Goal: Task Accomplishment & Management: Manage account settings

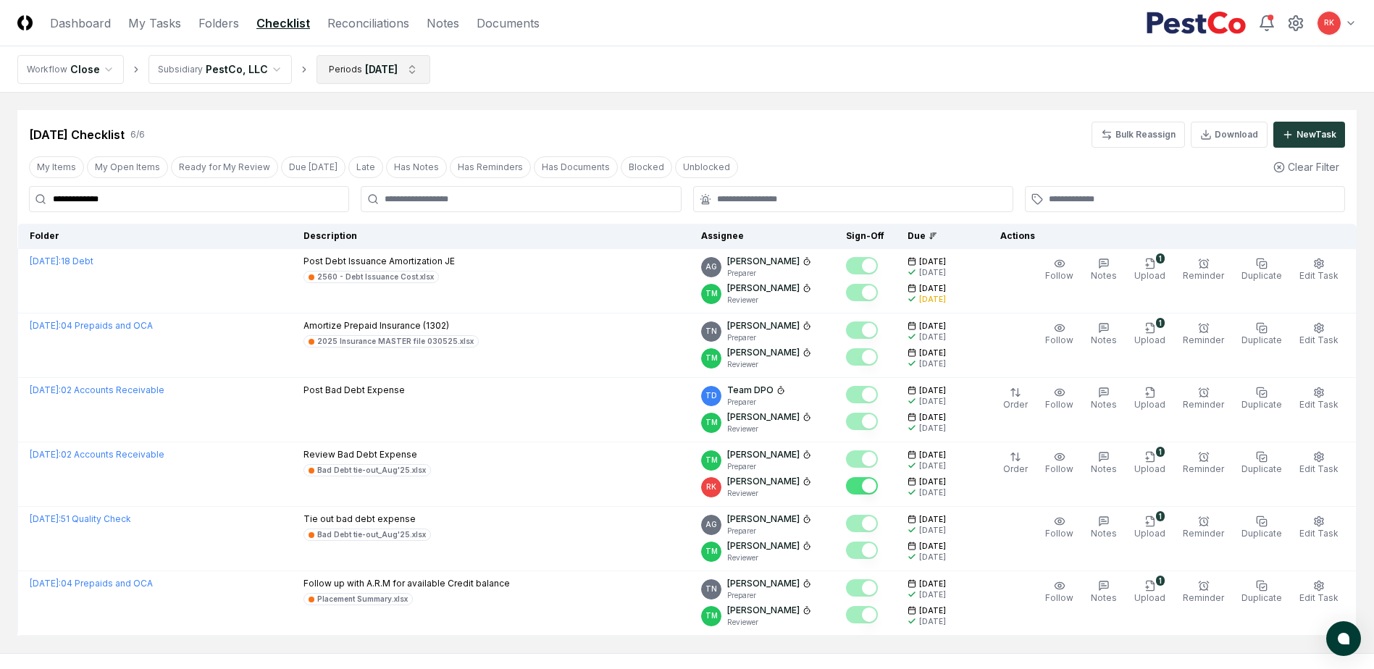
click at [384, 67] on html "**********" at bounding box center [687, 370] width 1374 height 740
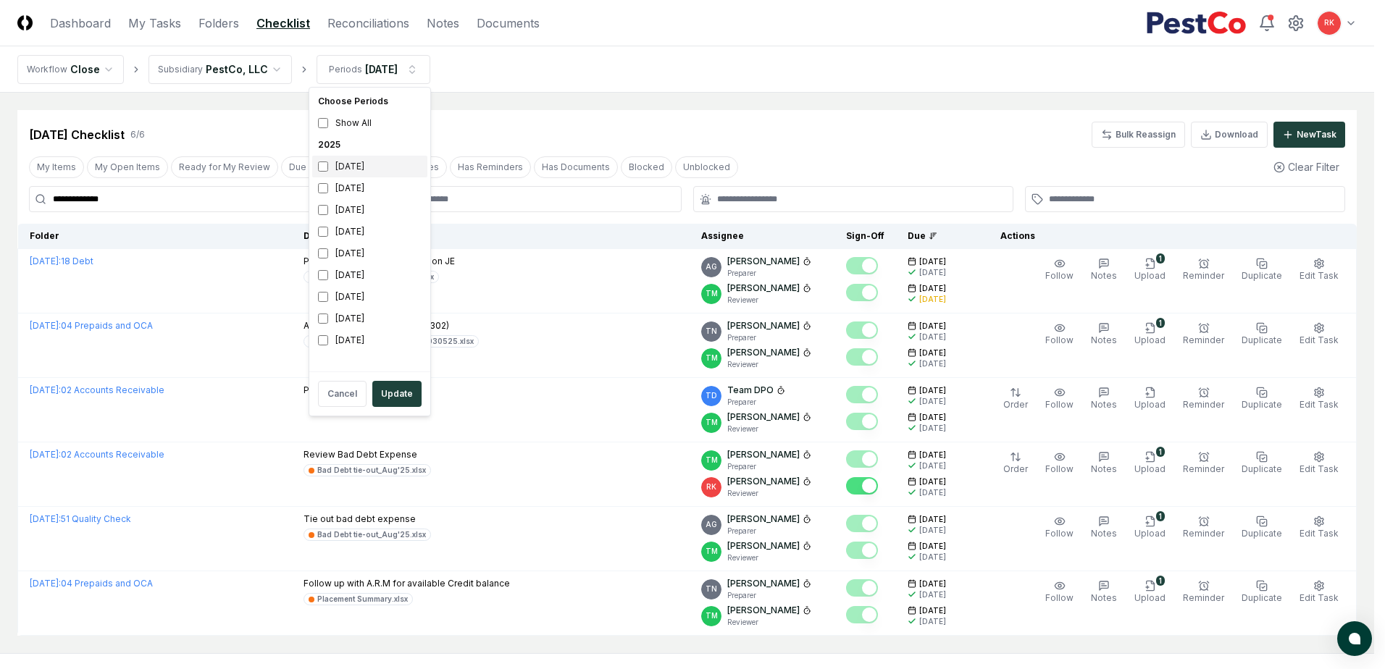
click at [329, 167] on div "[DATE]" at bounding box center [369, 167] width 115 height 22
click at [323, 195] on div "[DATE]" at bounding box center [369, 188] width 115 height 22
click at [393, 398] on button "Update" at bounding box center [396, 394] width 49 height 26
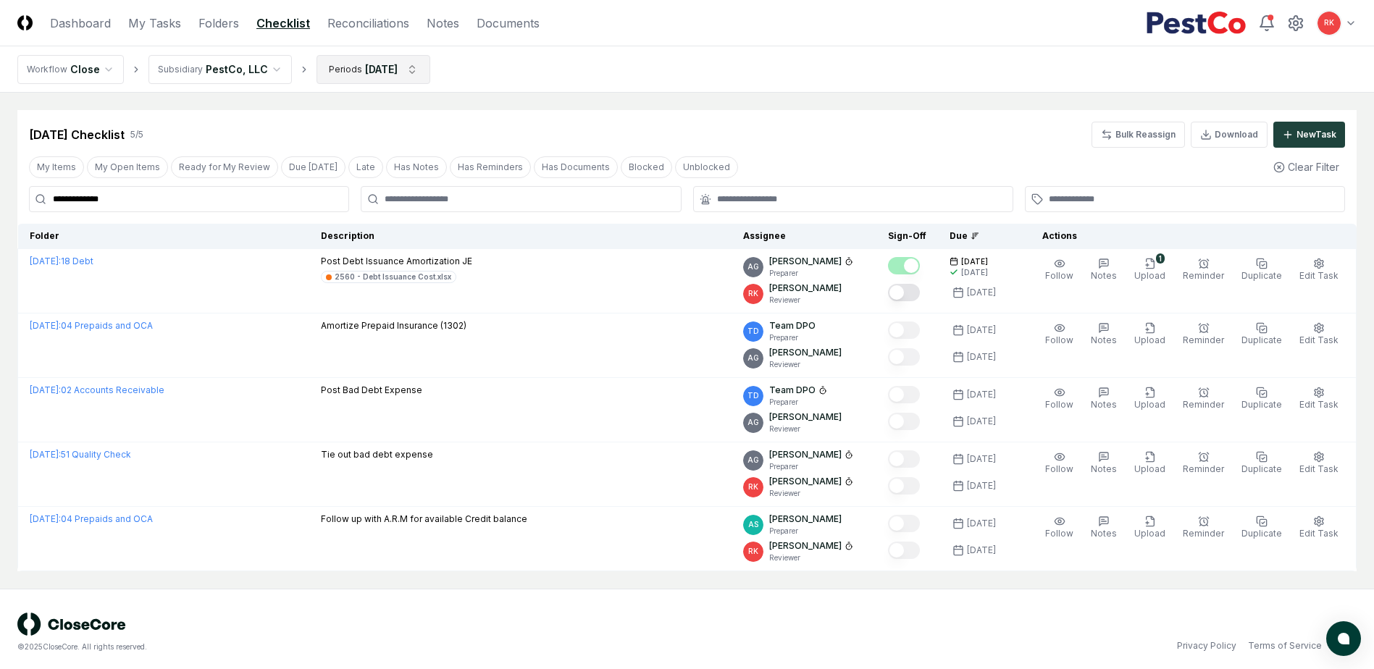
click at [406, 63] on html "**********" at bounding box center [687, 338] width 1374 height 676
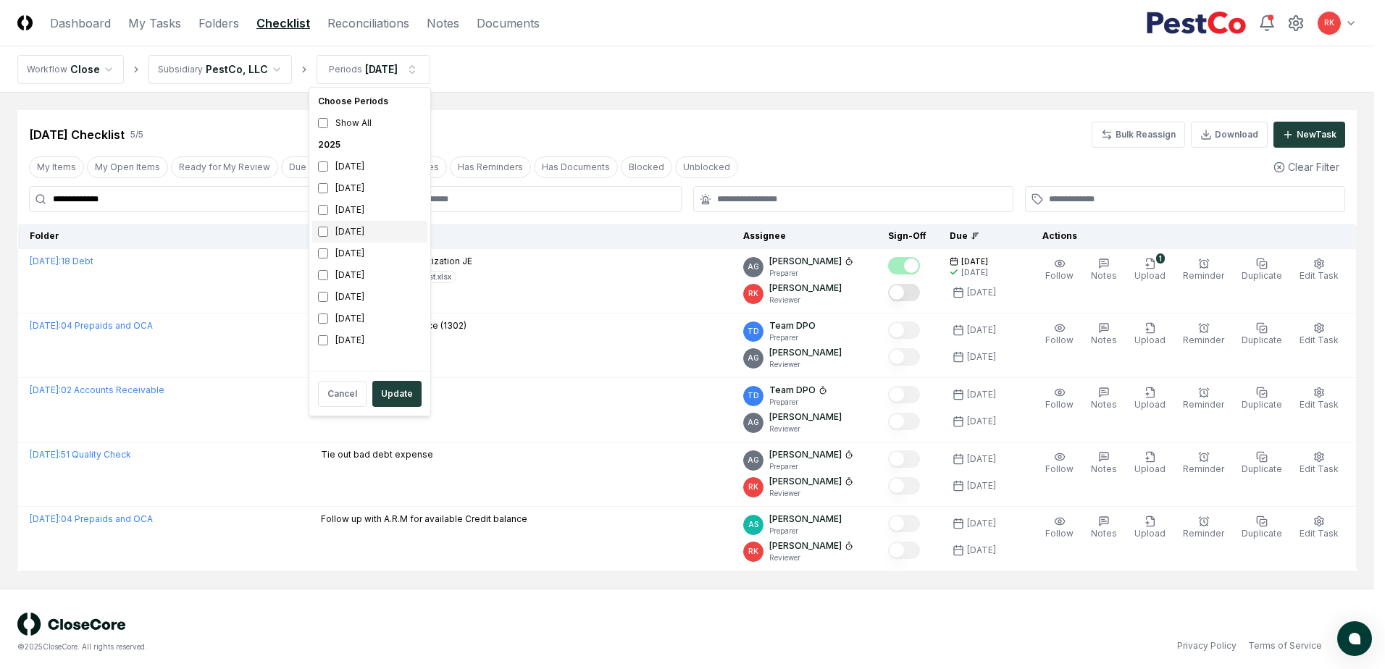
click at [317, 227] on div "[DATE]" at bounding box center [369, 232] width 115 height 22
click at [414, 400] on button "Update" at bounding box center [396, 394] width 49 height 26
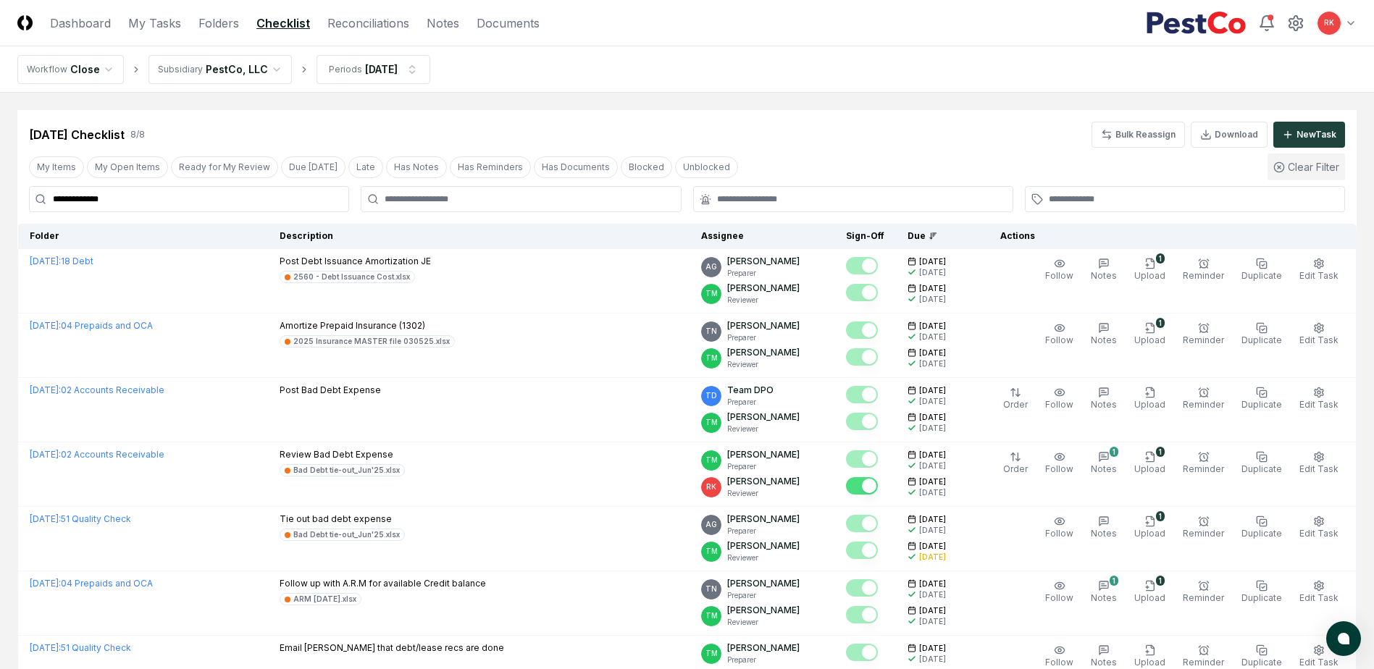
click at [1300, 173] on button "Clear Filter" at bounding box center [1307, 167] width 78 height 27
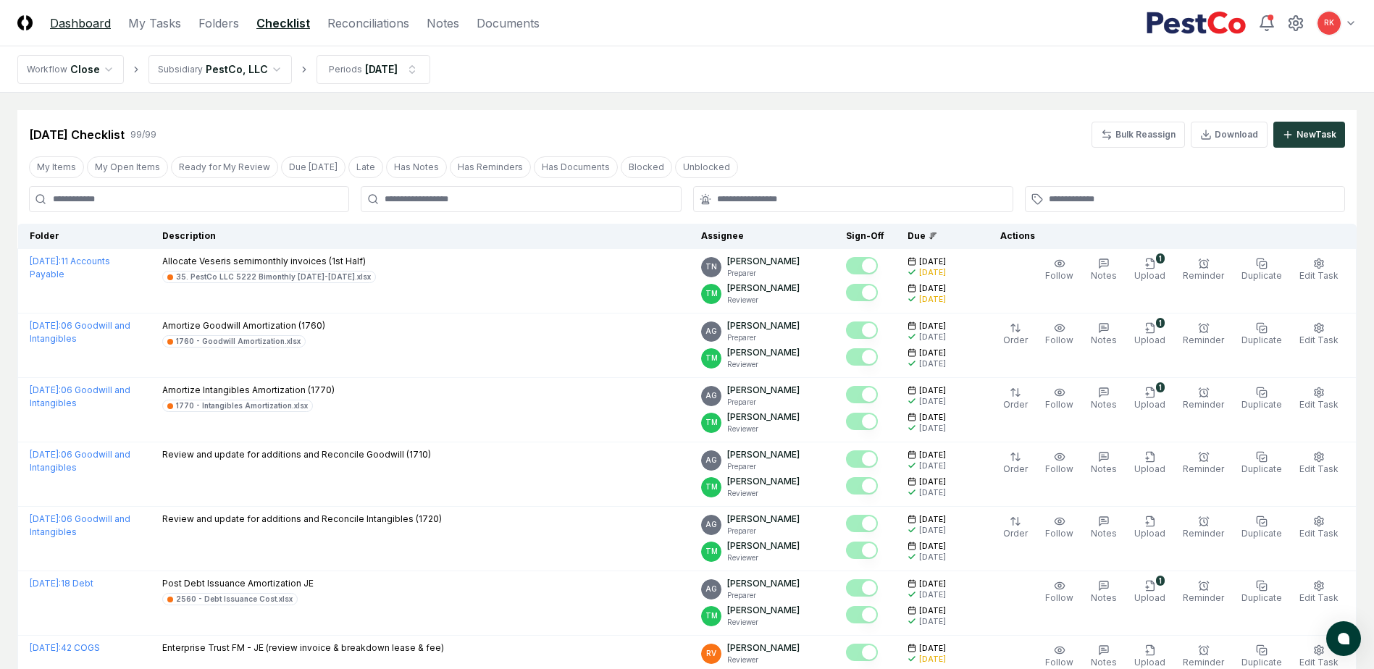
click at [84, 24] on link "Dashboard" at bounding box center [80, 22] width 61 height 17
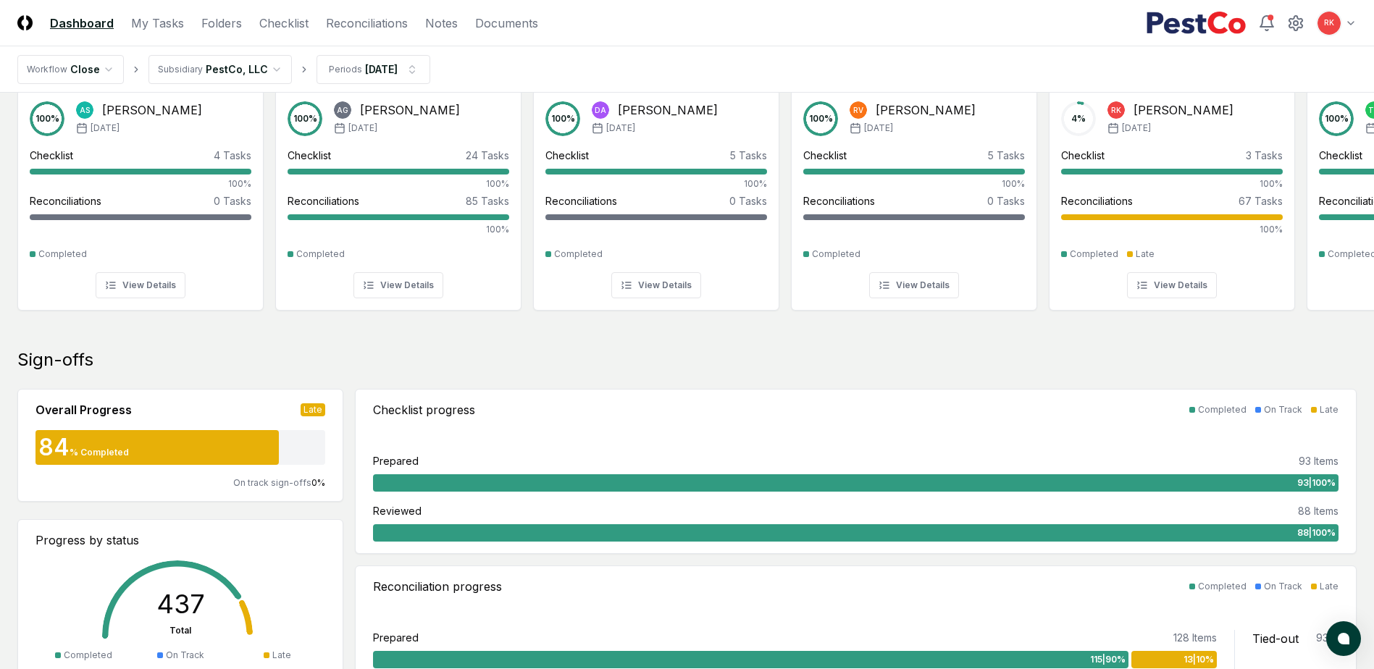
scroll to position [72, 0]
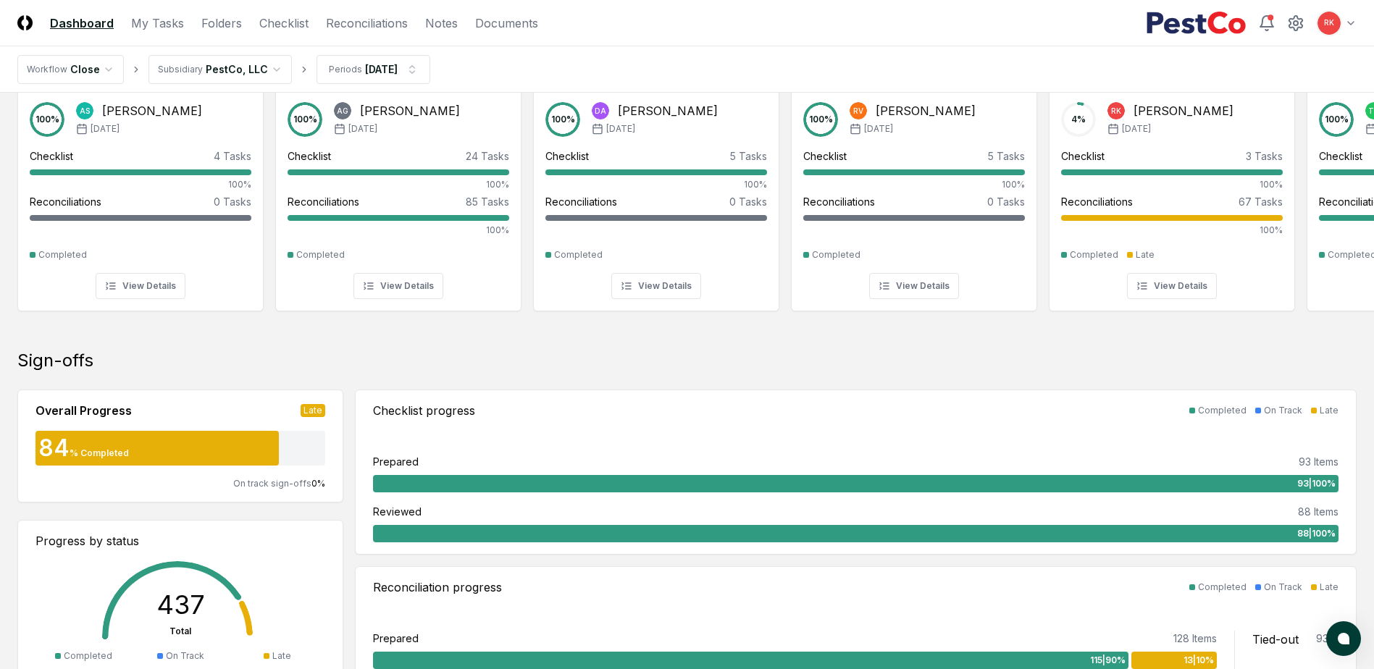
click at [299, 403] on div "Overall Progress Late" at bounding box center [180, 410] width 290 height 17
drag, startPoint x: 319, startPoint y: 411, endPoint x: 256, endPoint y: 444, distance: 71.0
click at [256, 444] on div "84 % Completed" at bounding box center [180, 448] width 290 height 23
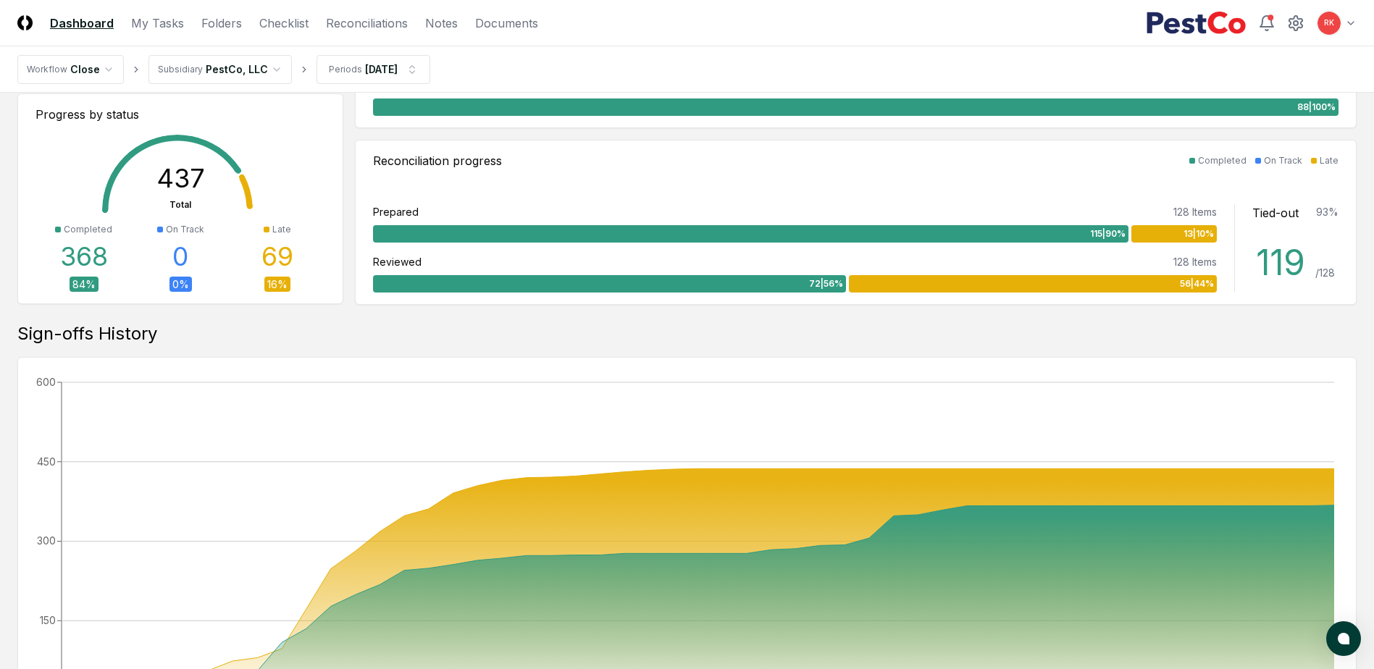
scroll to position [0, 0]
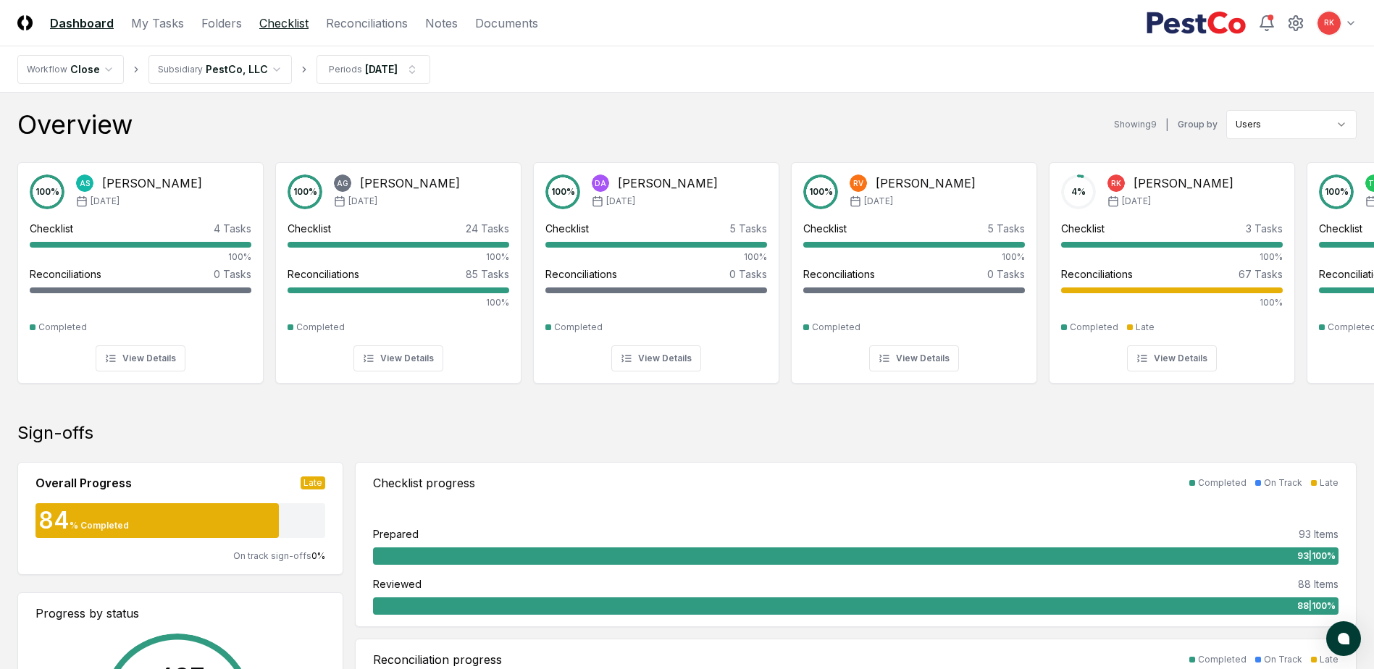
click at [283, 21] on link "Checklist" at bounding box center [283, 22] width 49 height 17
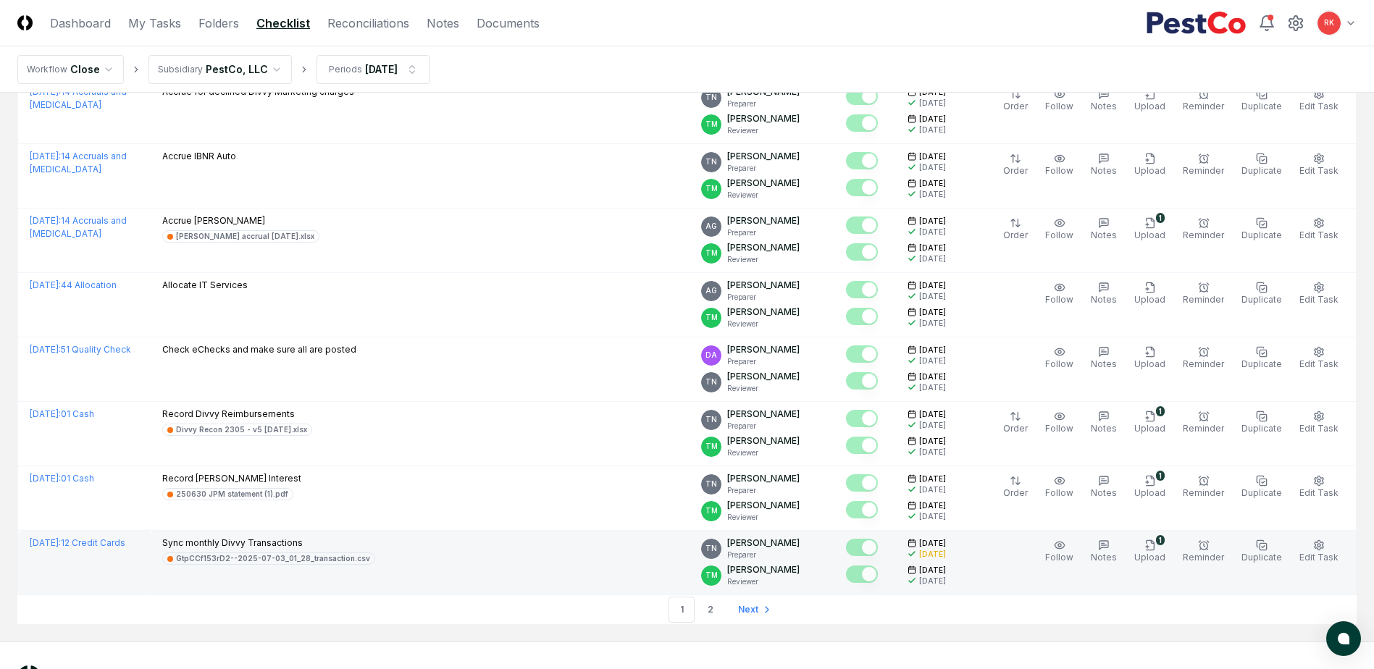
scroll to position [2864, 0]
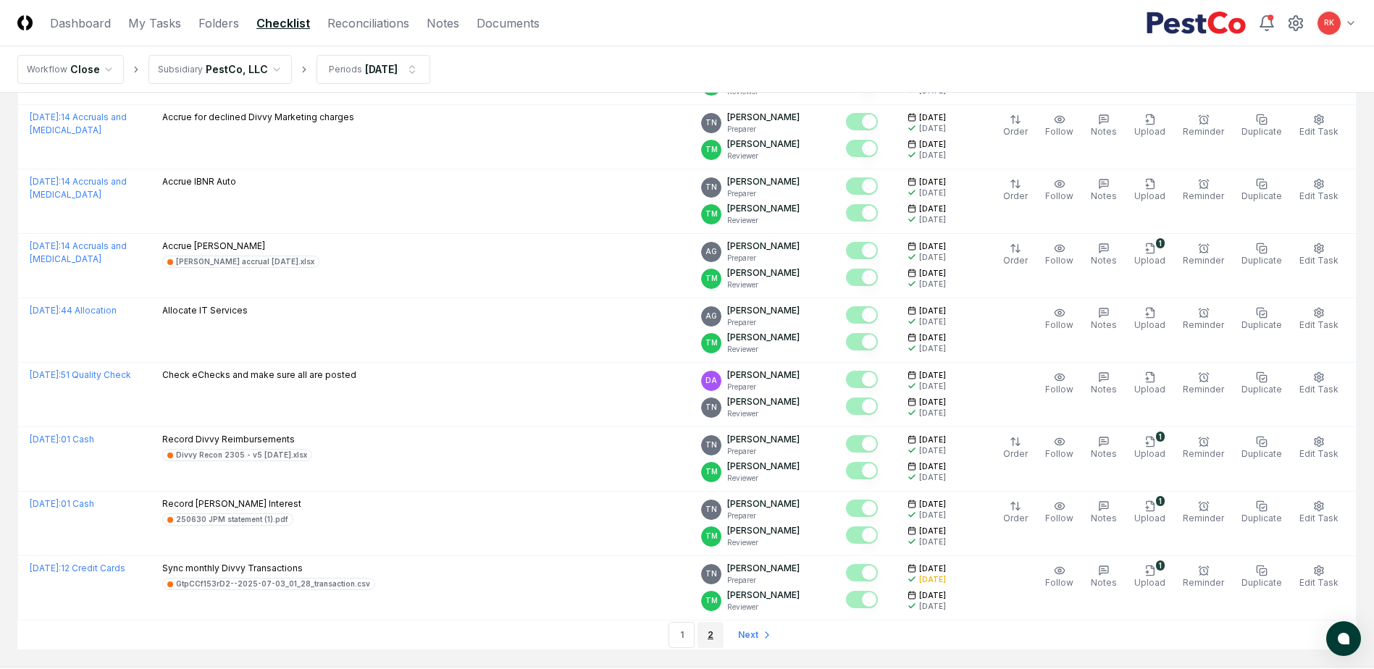
click at [716, 622] on link "2" at bounding box center [711, 635] width 26 height 26
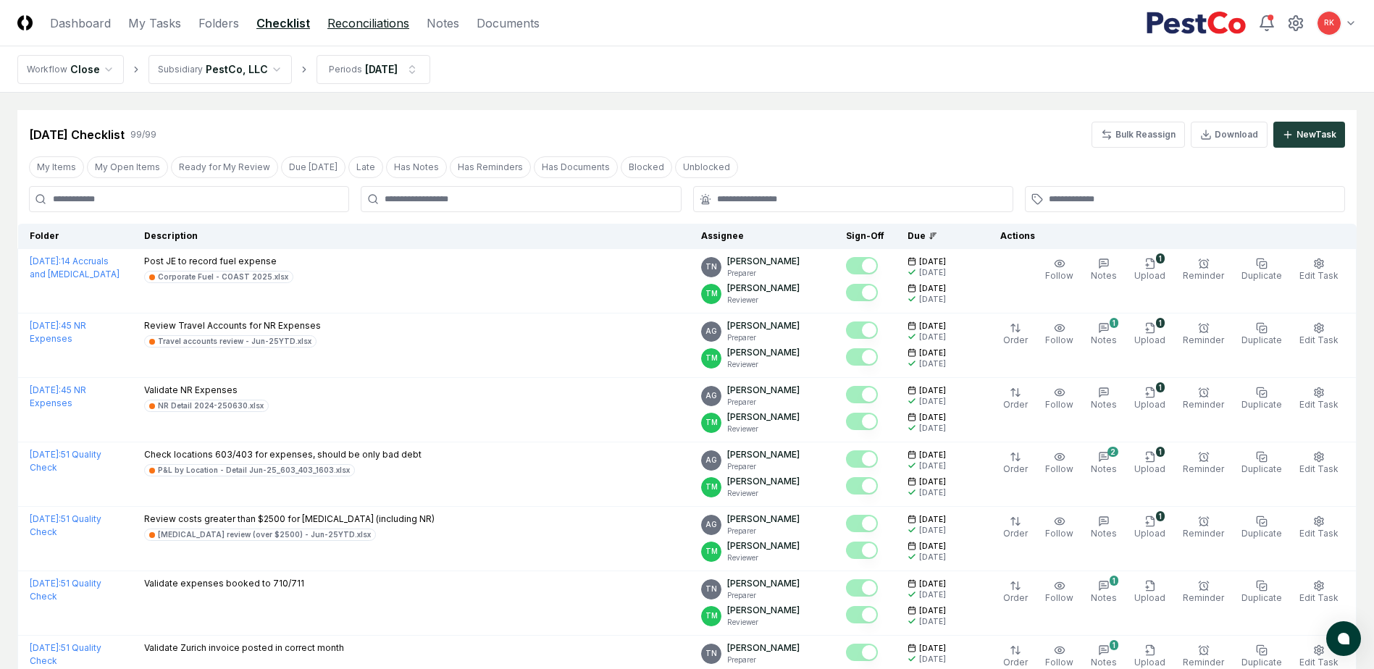
click at [359, 28] on link "Reconciliations" at bounding box center [368, 22] width 82 height 17
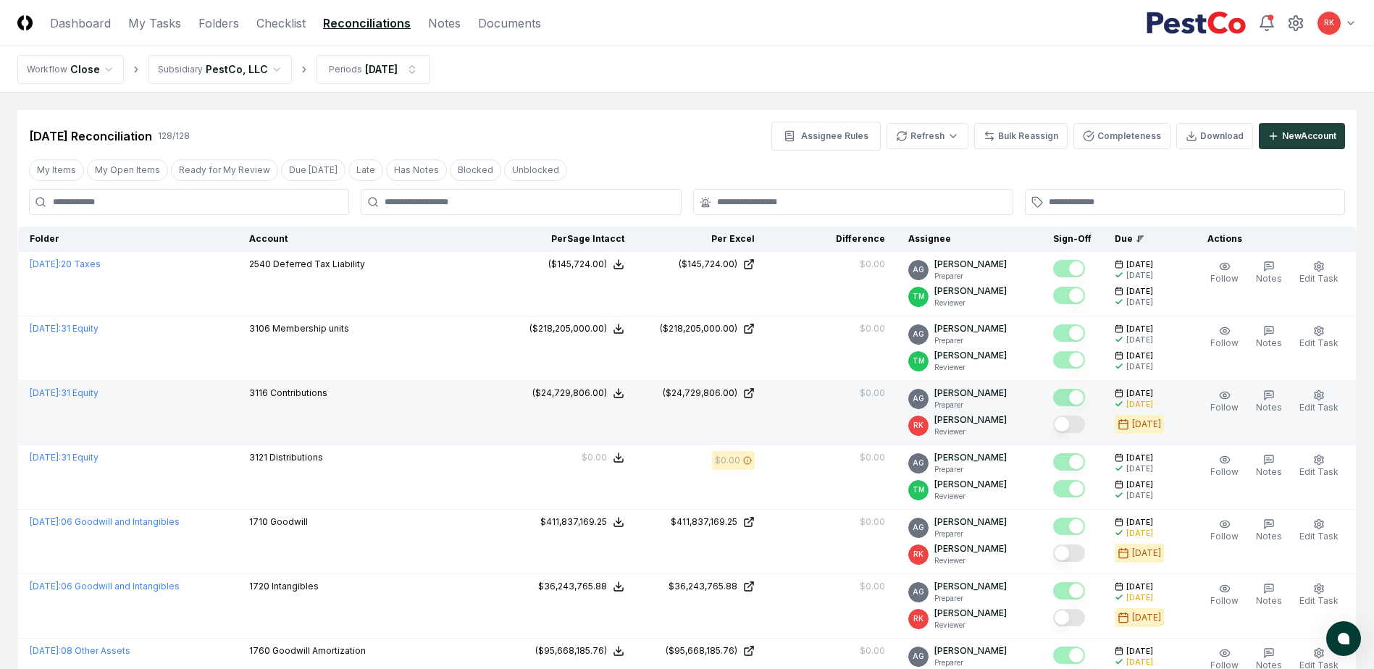
click at [1071, 431] on button "Mark complete" at bounding box center [1069, 424] width 32 height 17
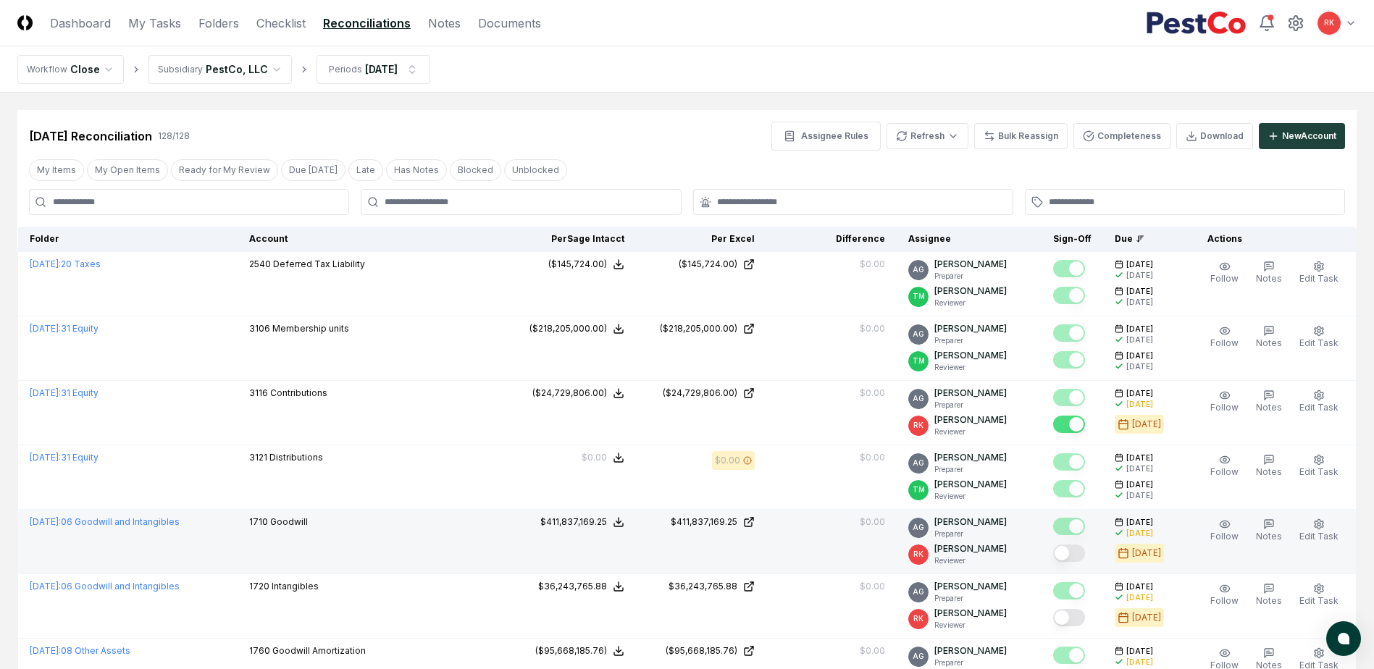
click at [1078, 559] on button "Mark complete" at bounding box center [1069, 553] width 32 height 17
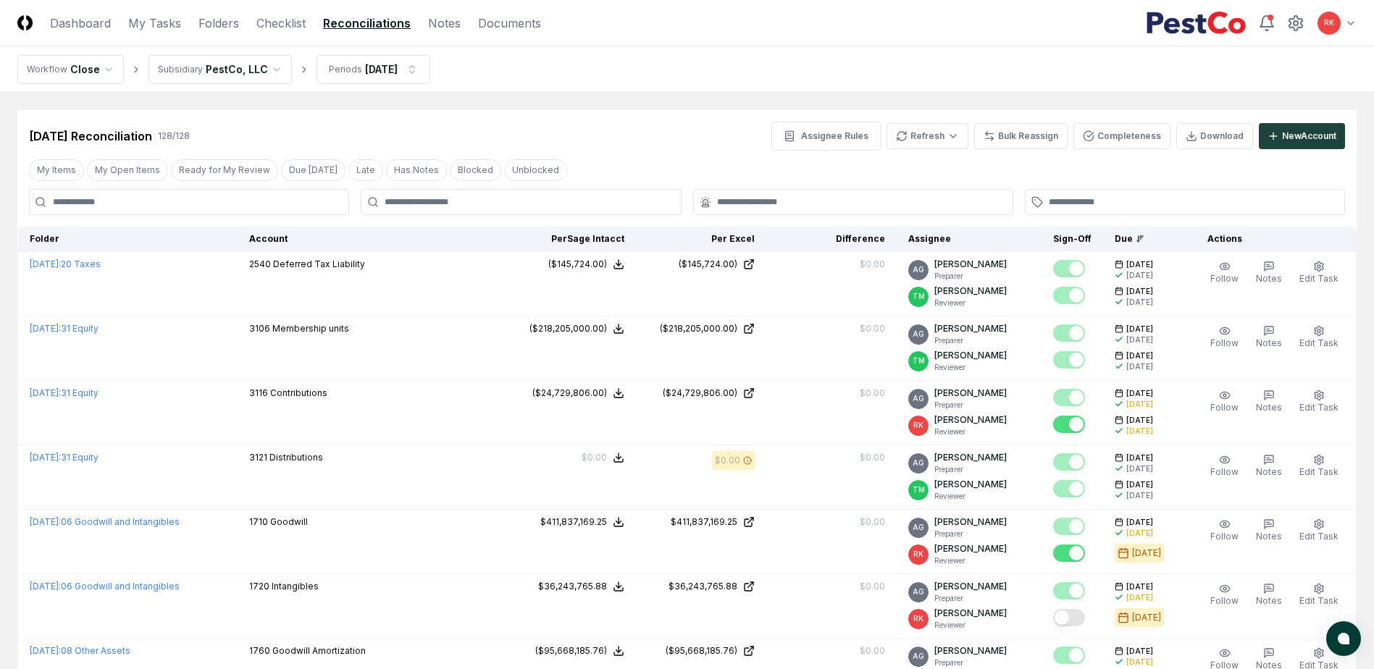
scroll to position [290, 0]
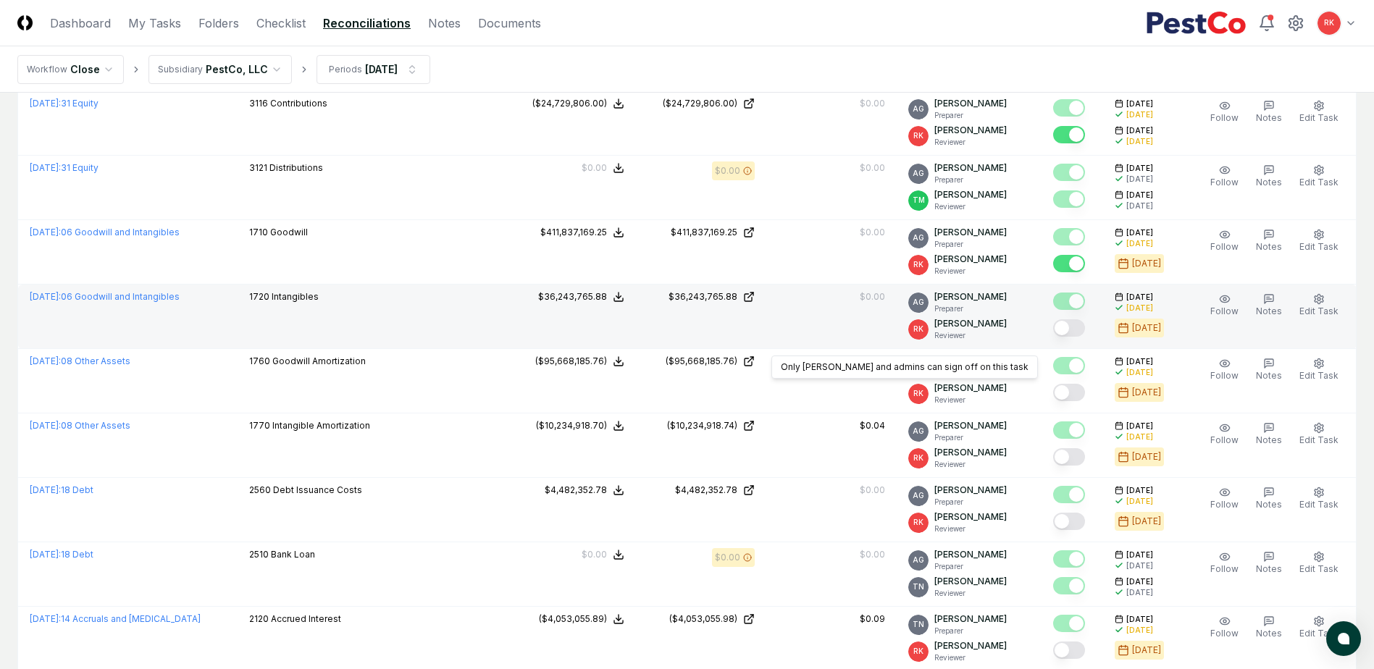
click at [1071, 335] on button "Mark complete" at bounding box center [1069, 327] width 32 height 17
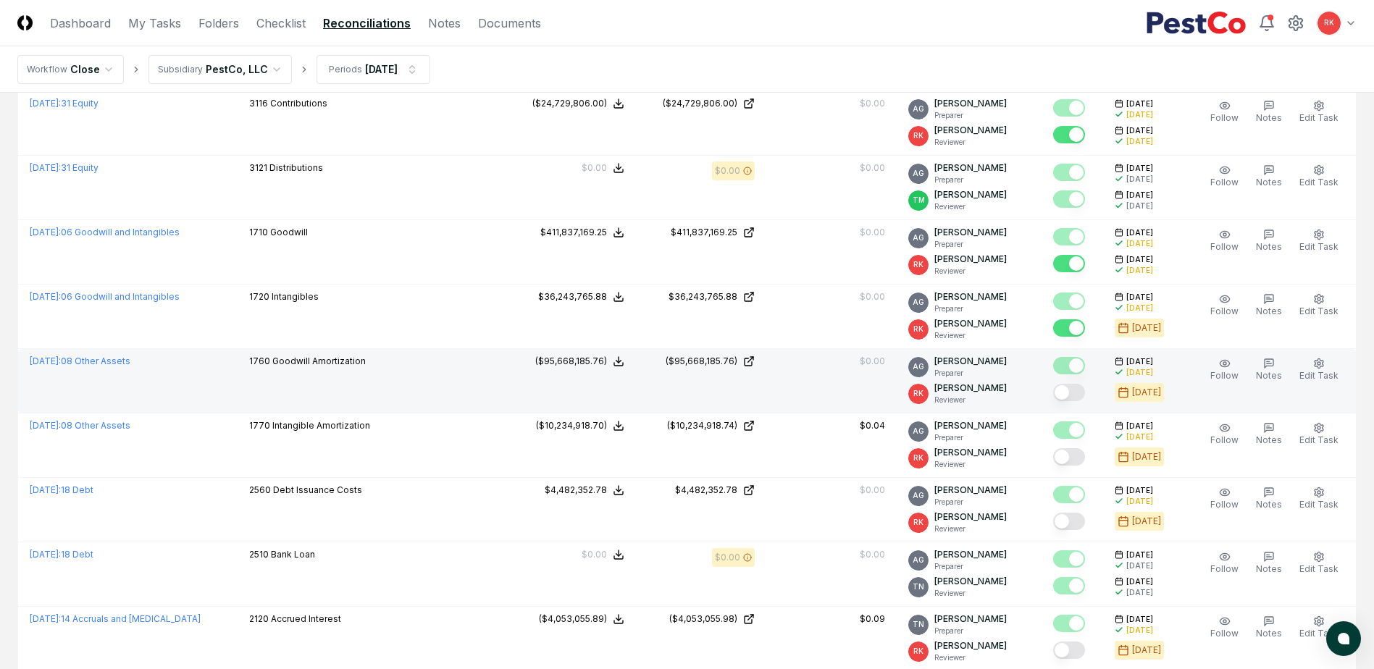
drag, startPoint x: 1071, startPoint y: 399, endPoint x: 1076, endPoint y: 411, distance: 13.6
click at [1071, 399] on button "Mark complete" at bounding box center [1069, 392] width 32 height 17
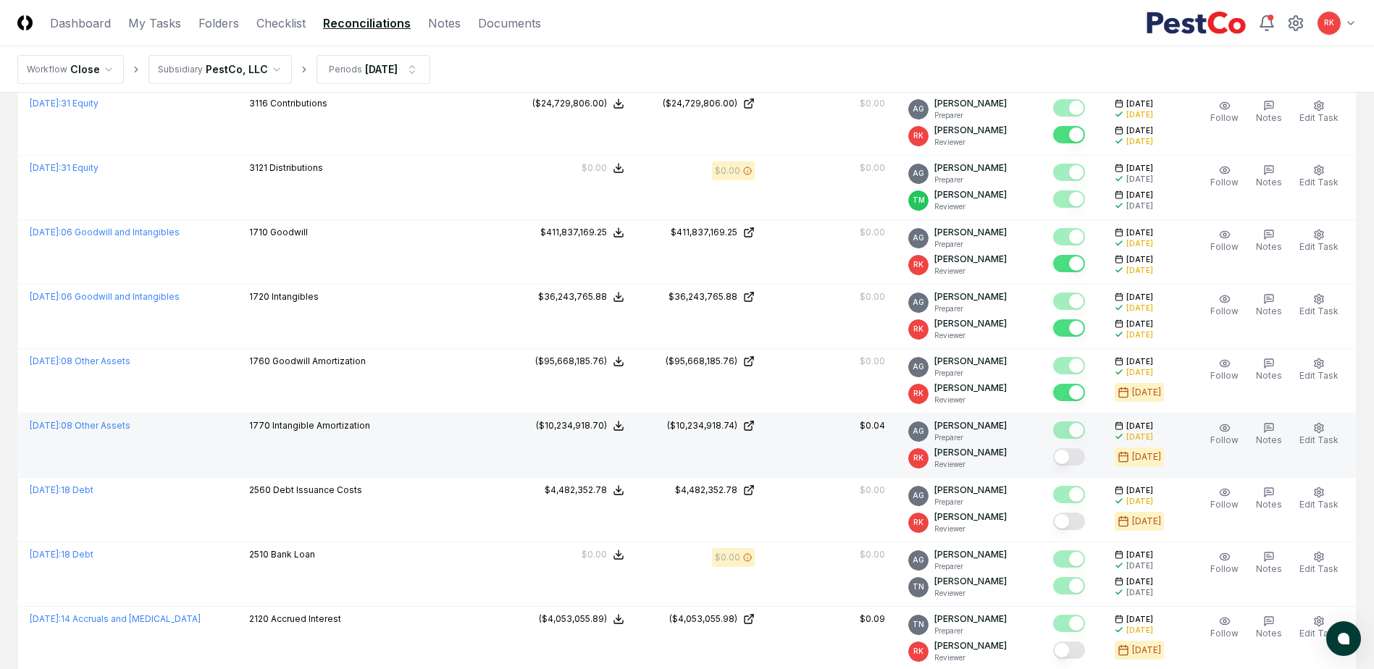
click at [1066, 458] on button "Mark complete" at bounding box center [1069, 456] width 32 height 17
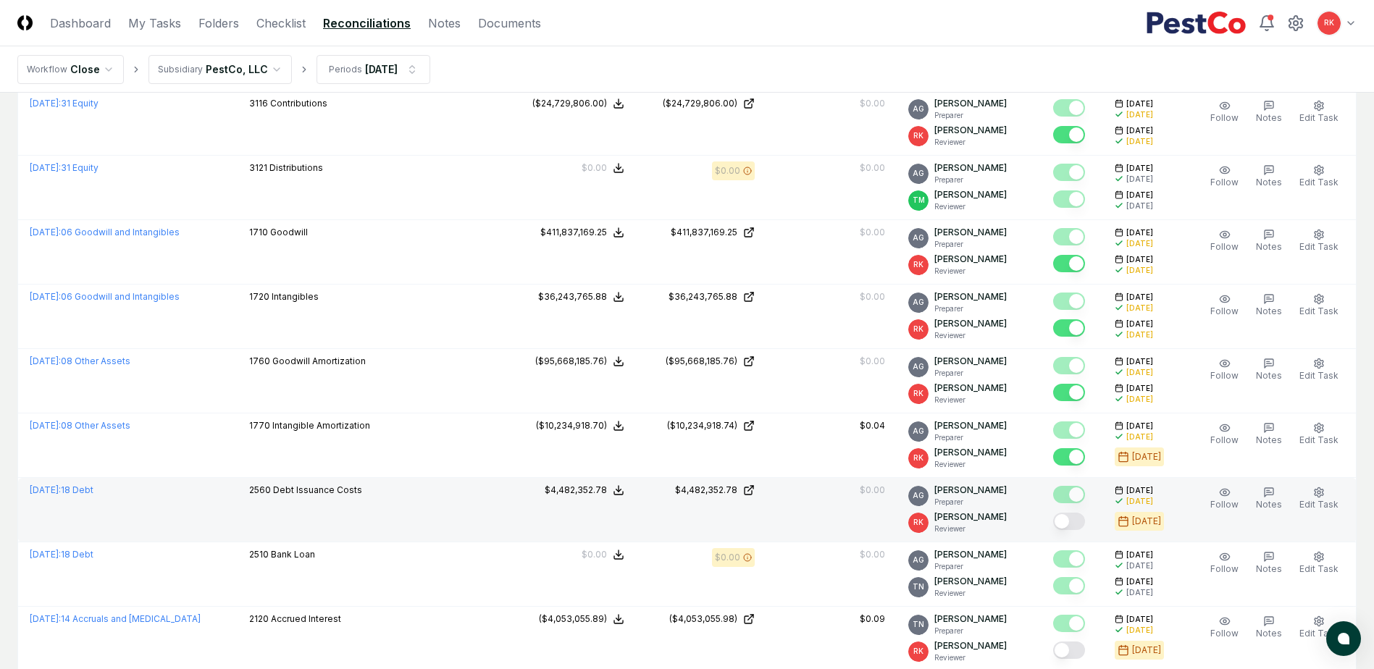
click at [1071, 524] on button "Mark complete" at bounding box center [1069, 521] width 32 height 17
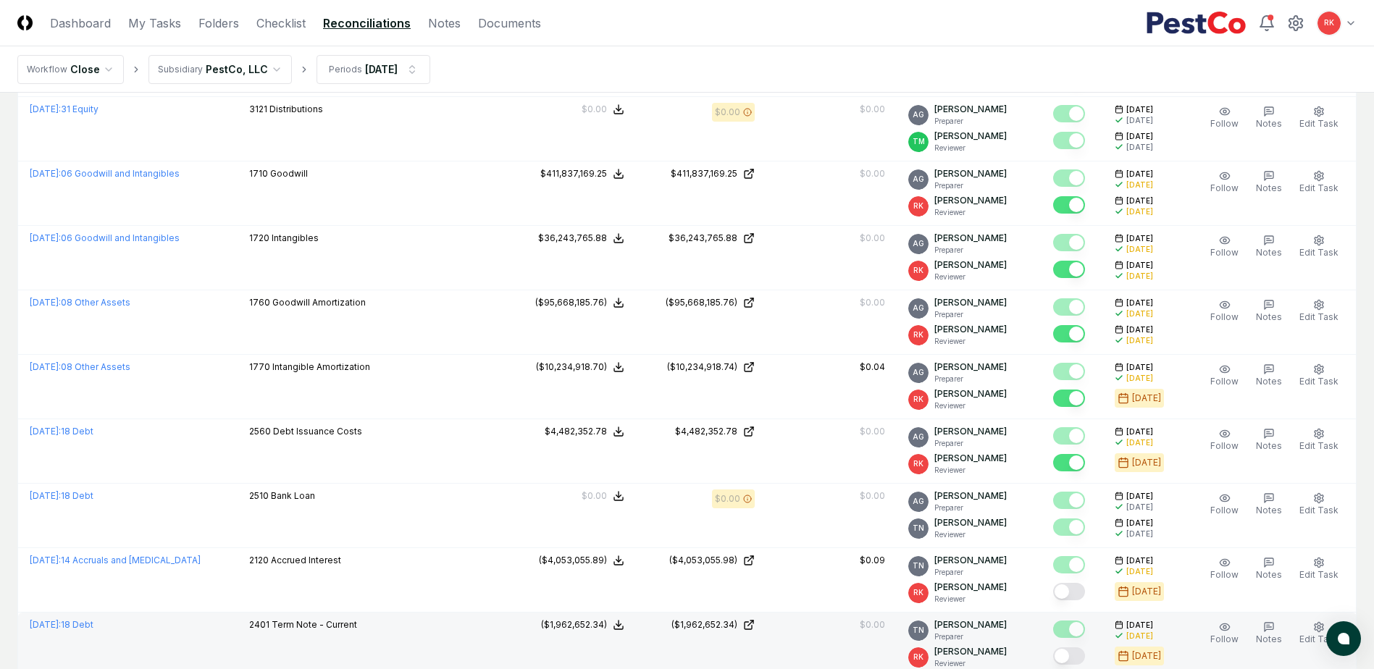
scroll to position [435, 0]
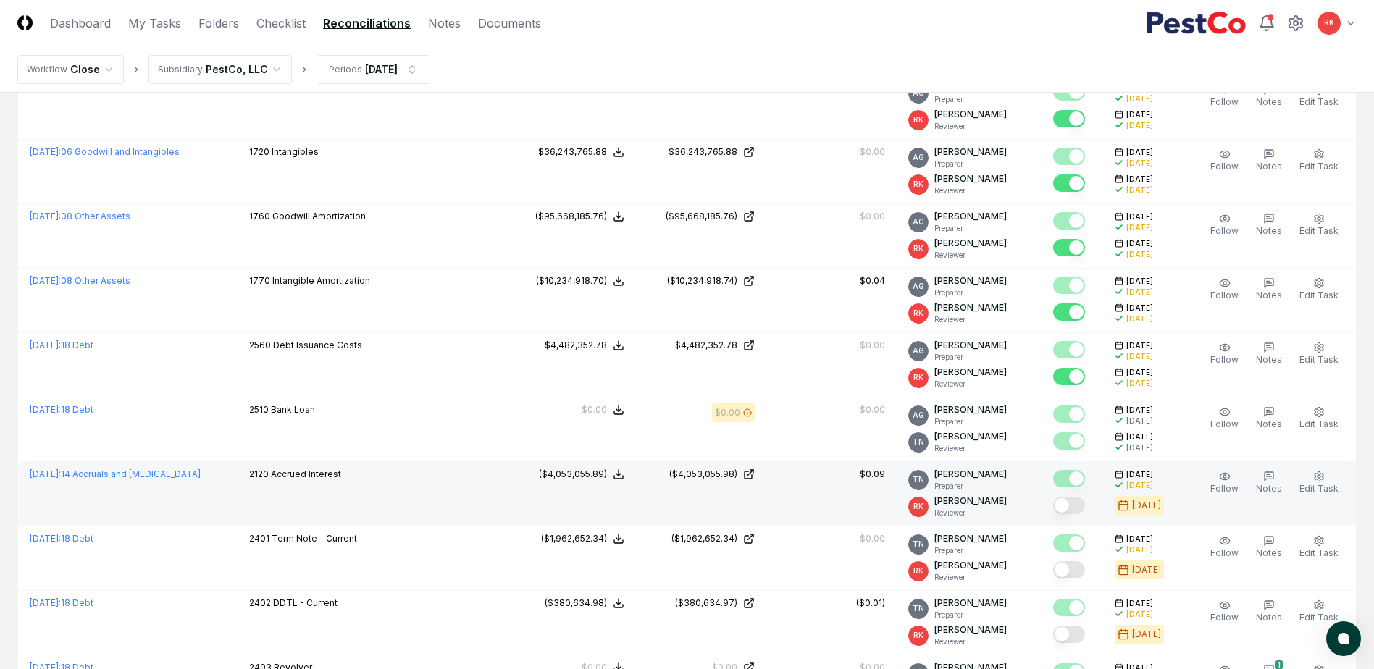
click at [1077, 510] on button "Mark complete" at bounding box center [1069, 505] width 32 height 17
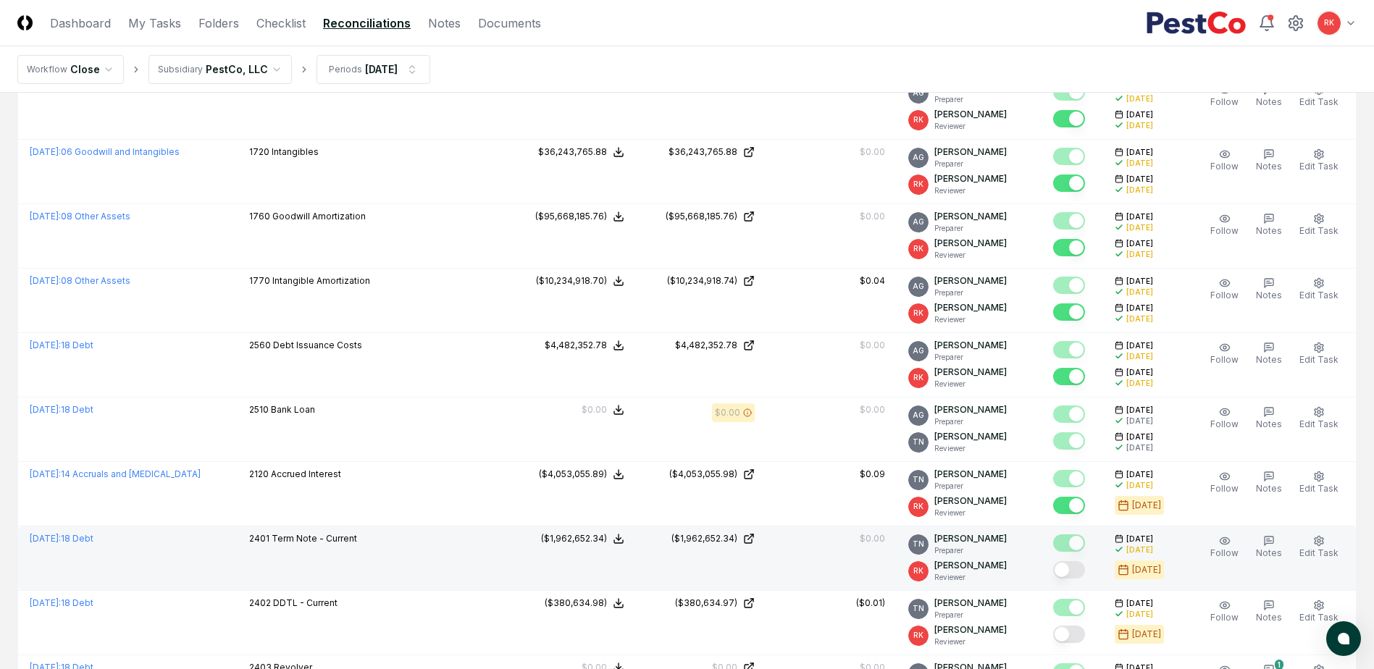
click at [1068, 572] on button "Mark complete" at bounding box center [1069, 569] width 32 height 17
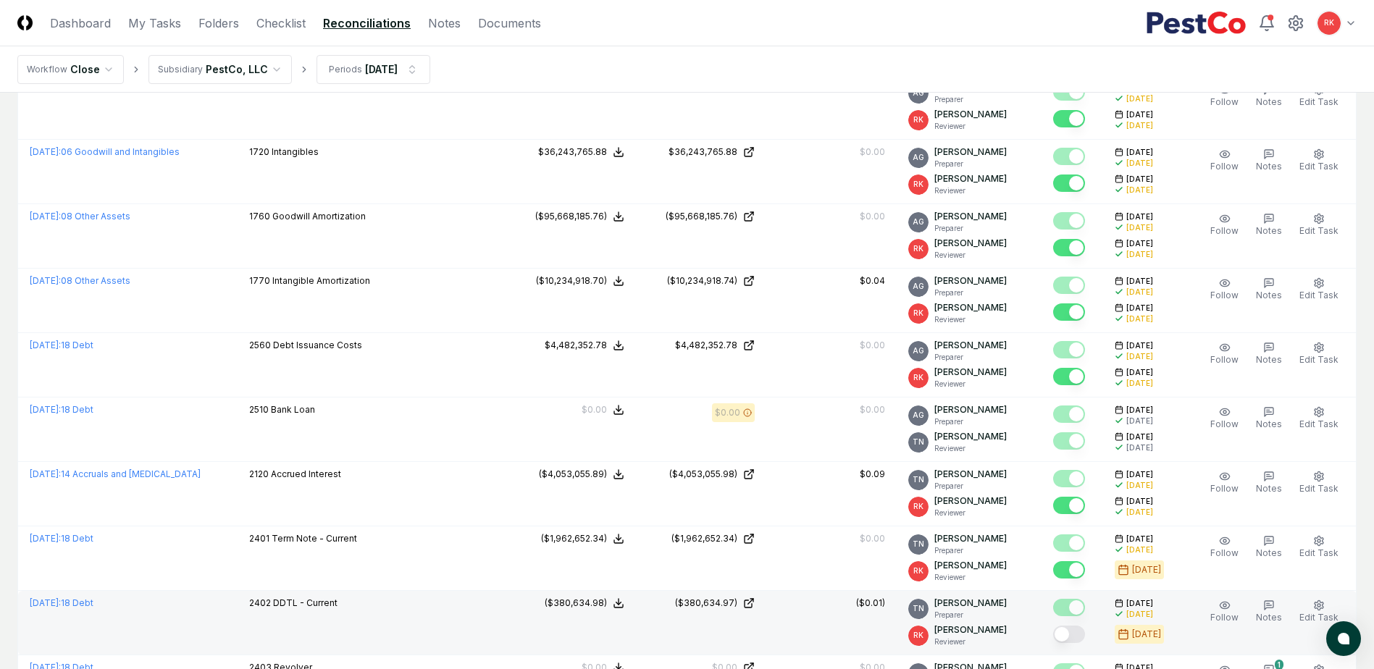
click at [1071, 628] on button "Mark complete" at bounding box center [1069, 634] width 32 height 17
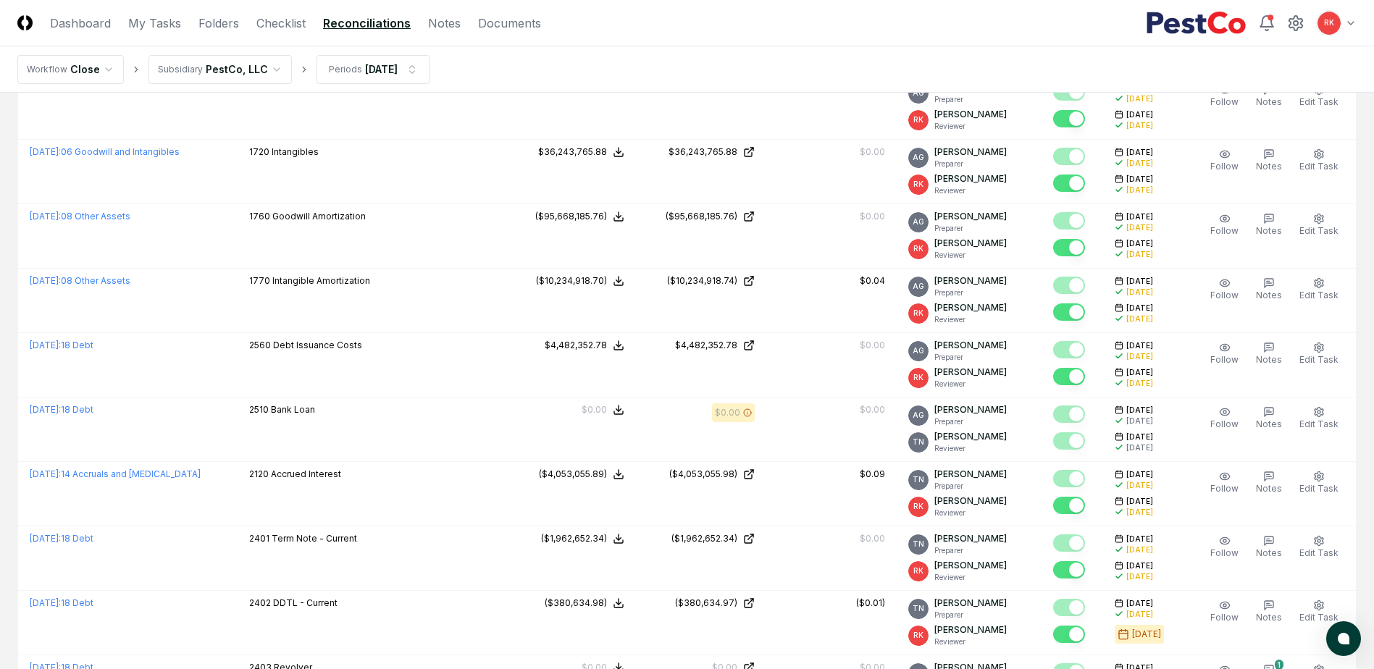
scroll to position [724, 0]
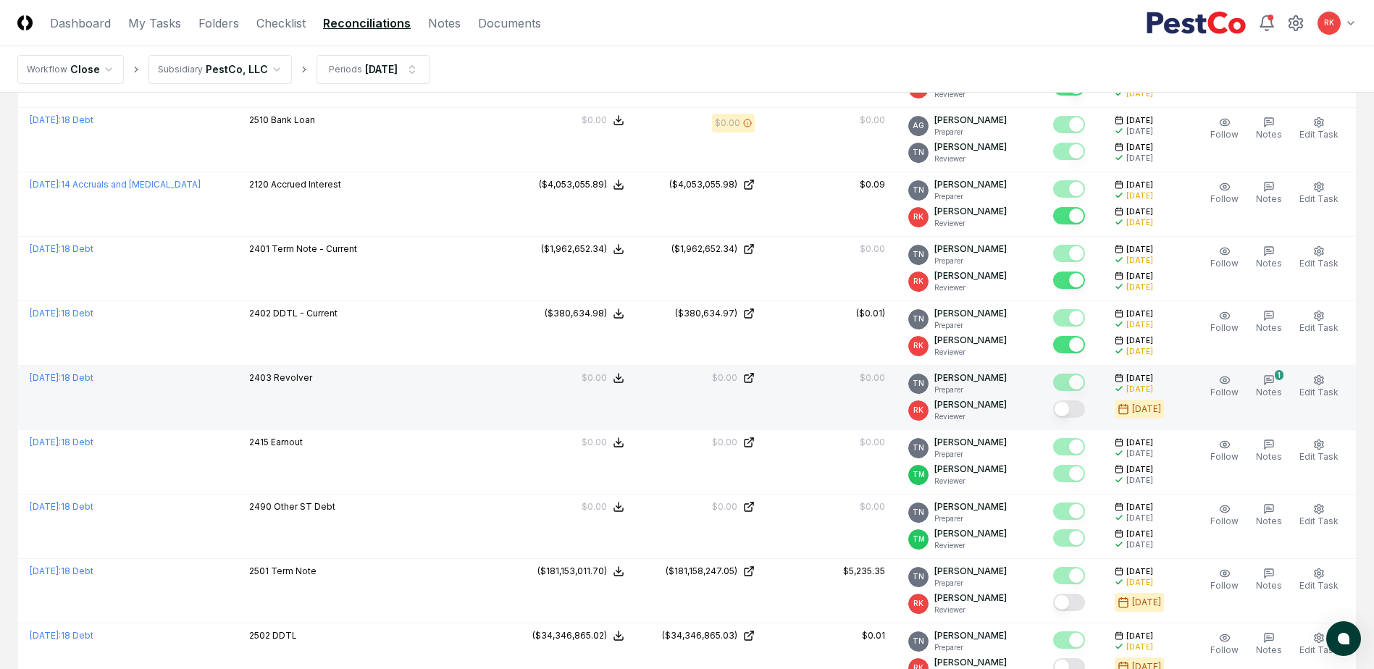
click at [1067, 412] on button "Mark complete" at bounding box center [1069, 409] width 32 height 17
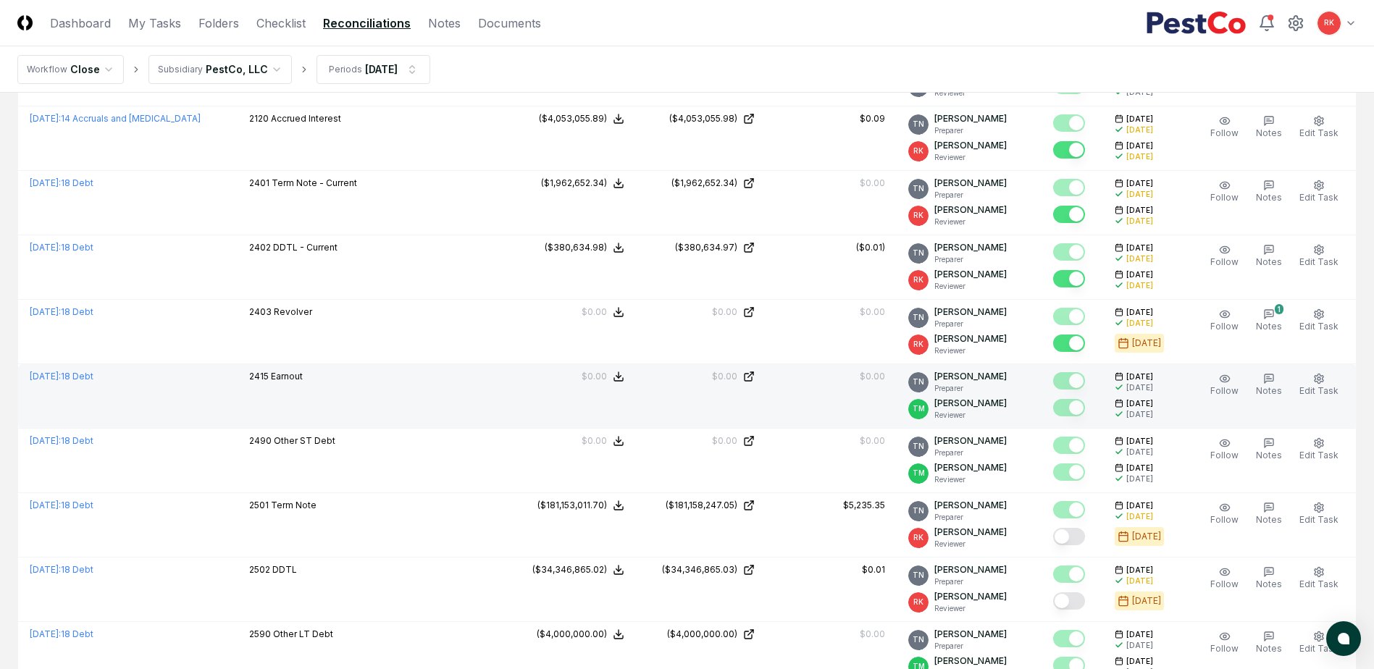
scroll to position [869, 0]
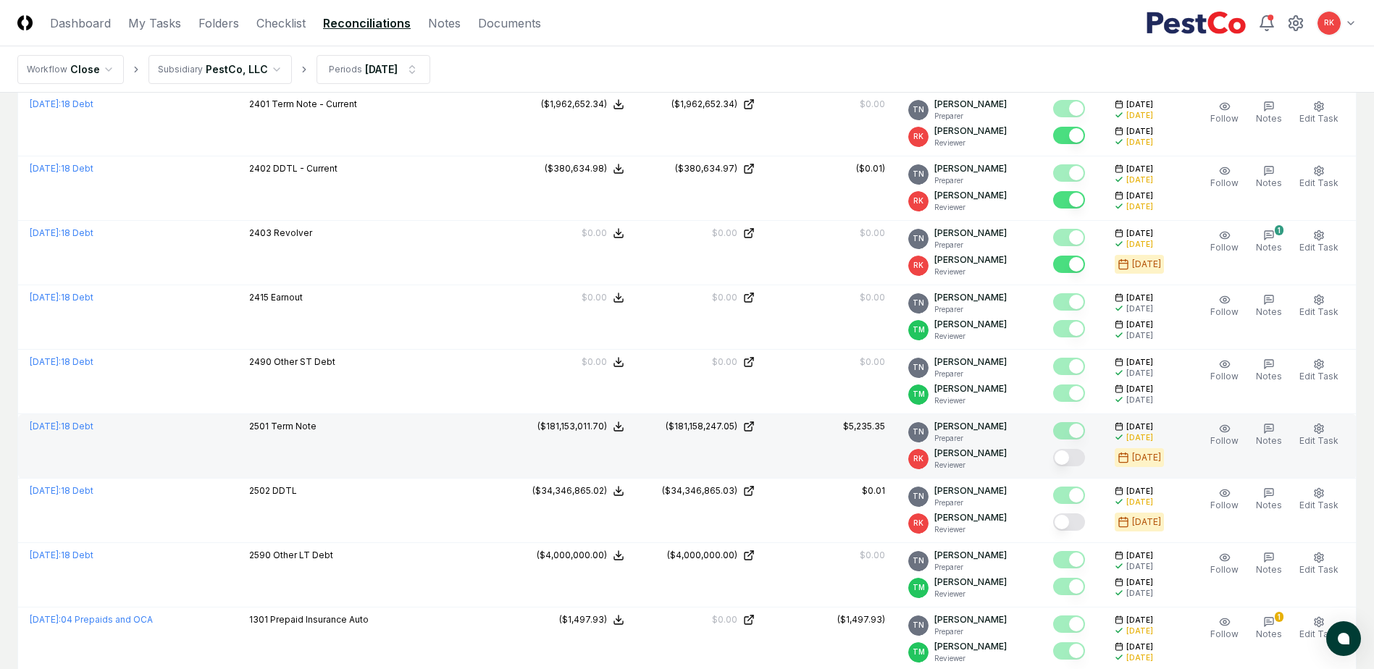
click at [1061, 449] on div at bounding box center [1069, 459] width 32 height 20
click at [1075, 461] on button "Mark complete" at bounding box center [1069, 457] width 32 height 17
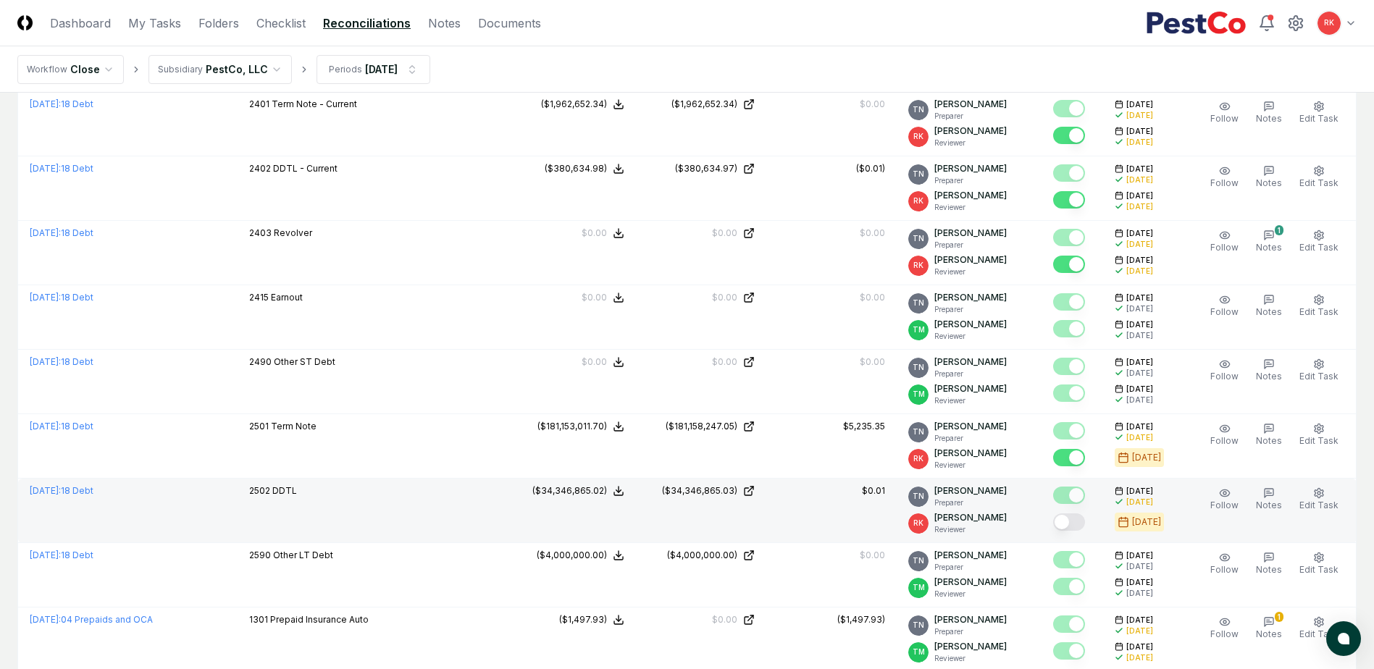
click at [1076, 524] on button "Mark complete" at bounding box center [1069, 522] width 32 height 17
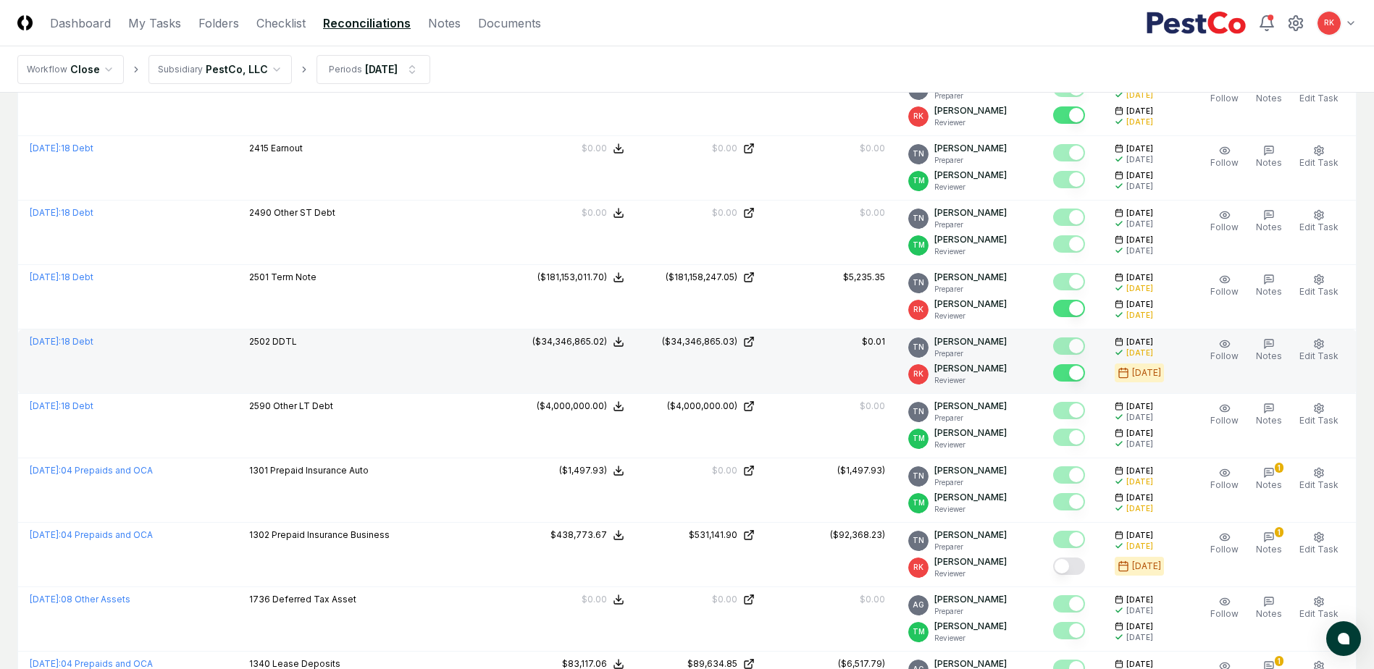
scroll to position [1087, 0]
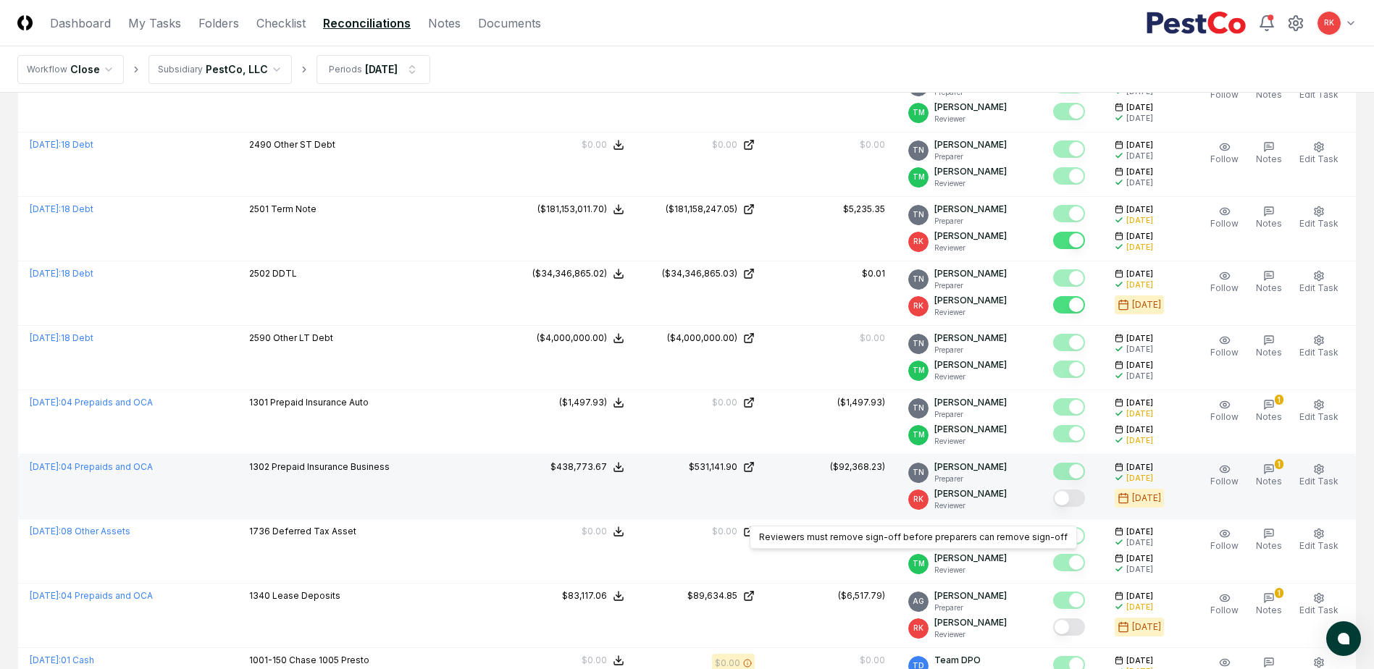
click at [1075, 503] on button "Mark complete" at bounding box center [1069, 498] width 32 height 17
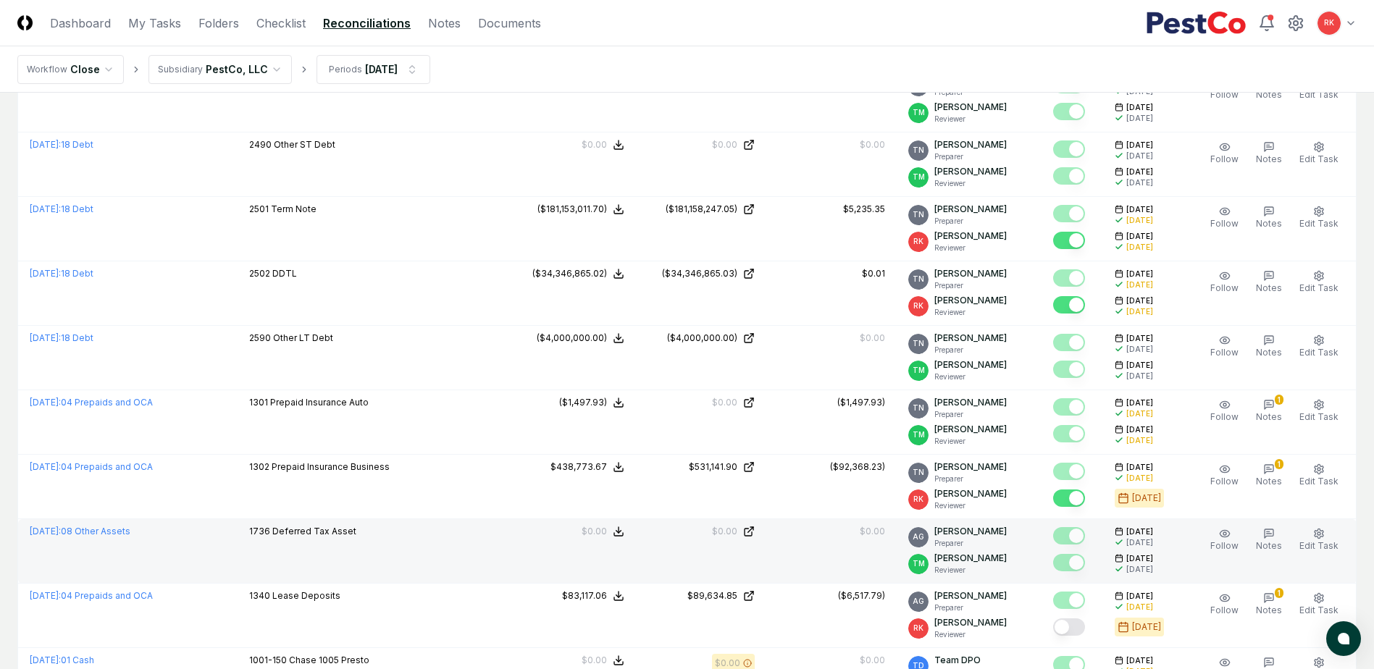
scroll to position [1231, 0]
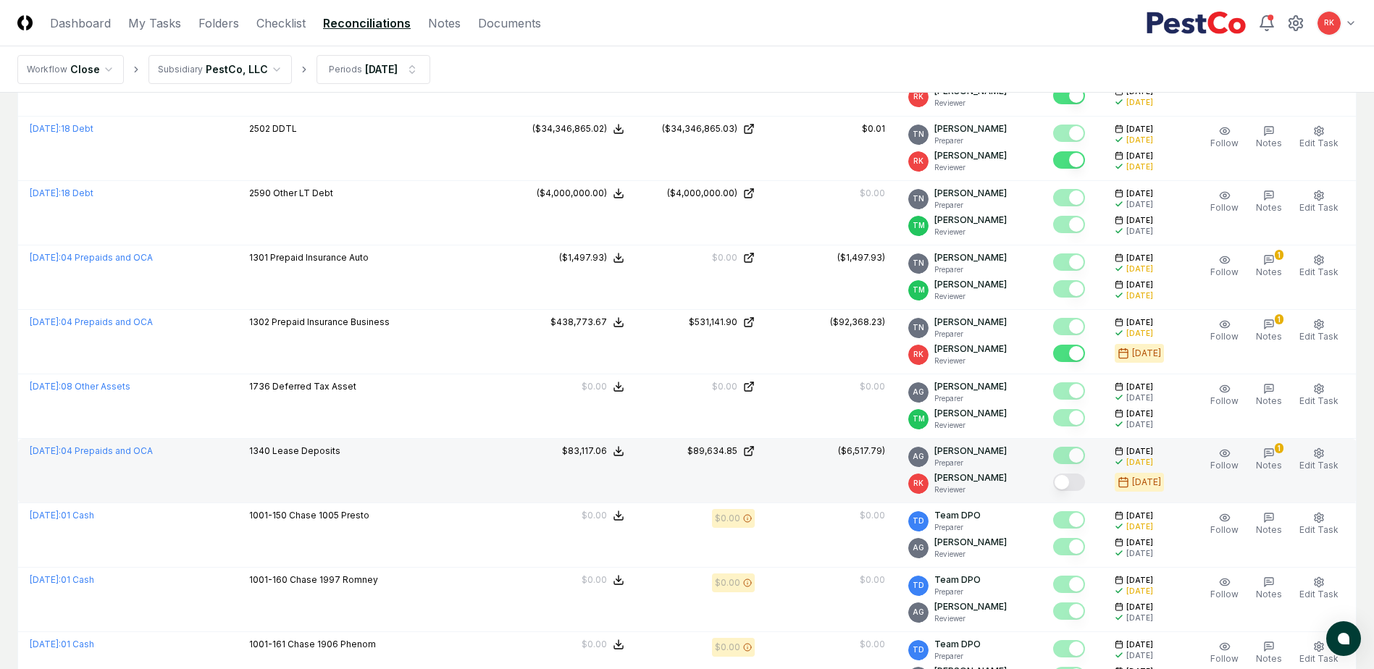
click at [1068, 474] on button "Mark complete" at bounding box center [1069, 482] width 32 height 17
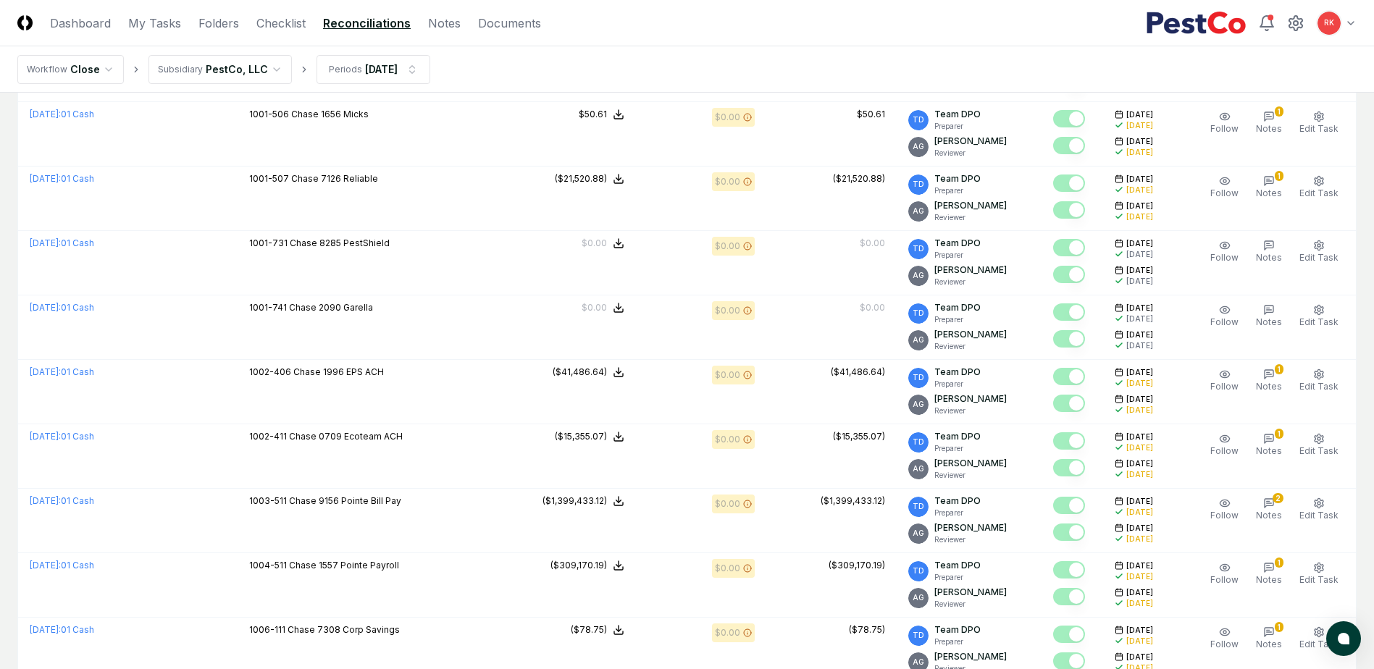
scroll to position [2940, 0]
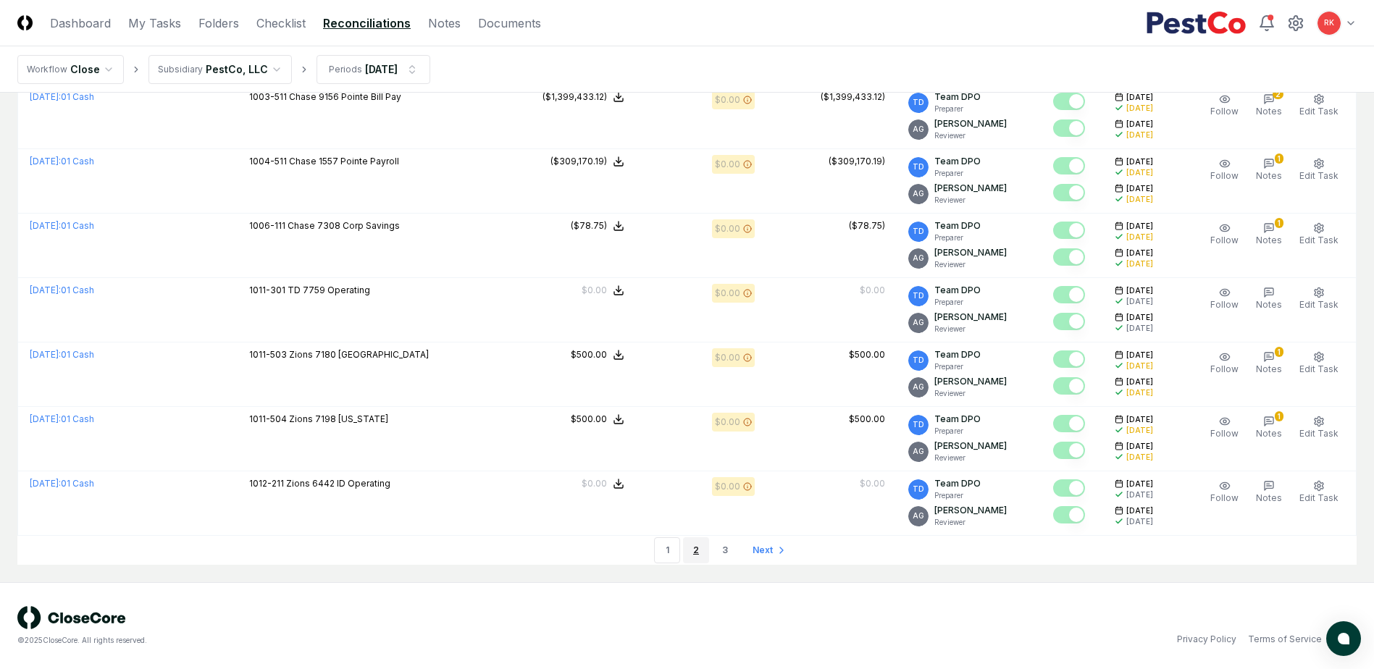
click at [703, 547] on link "2" at bounding box center [696, 550] width 26 height 26
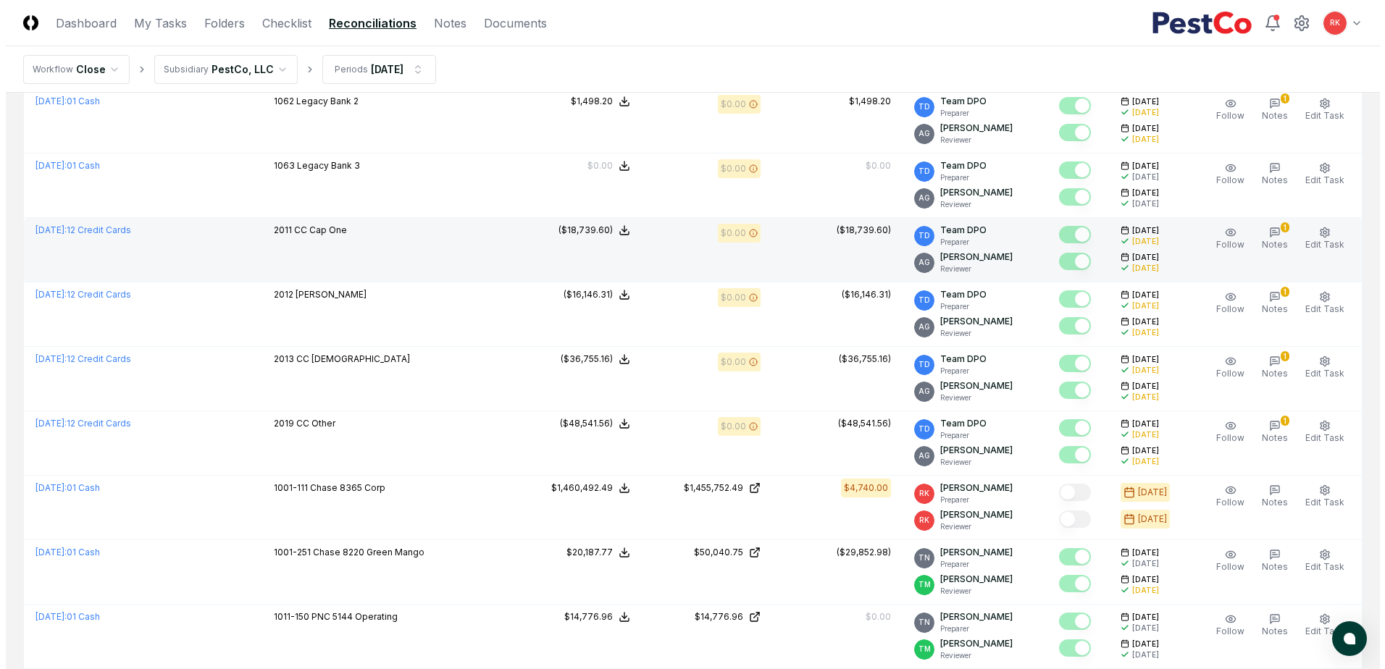
scroll to position [1087, 0]
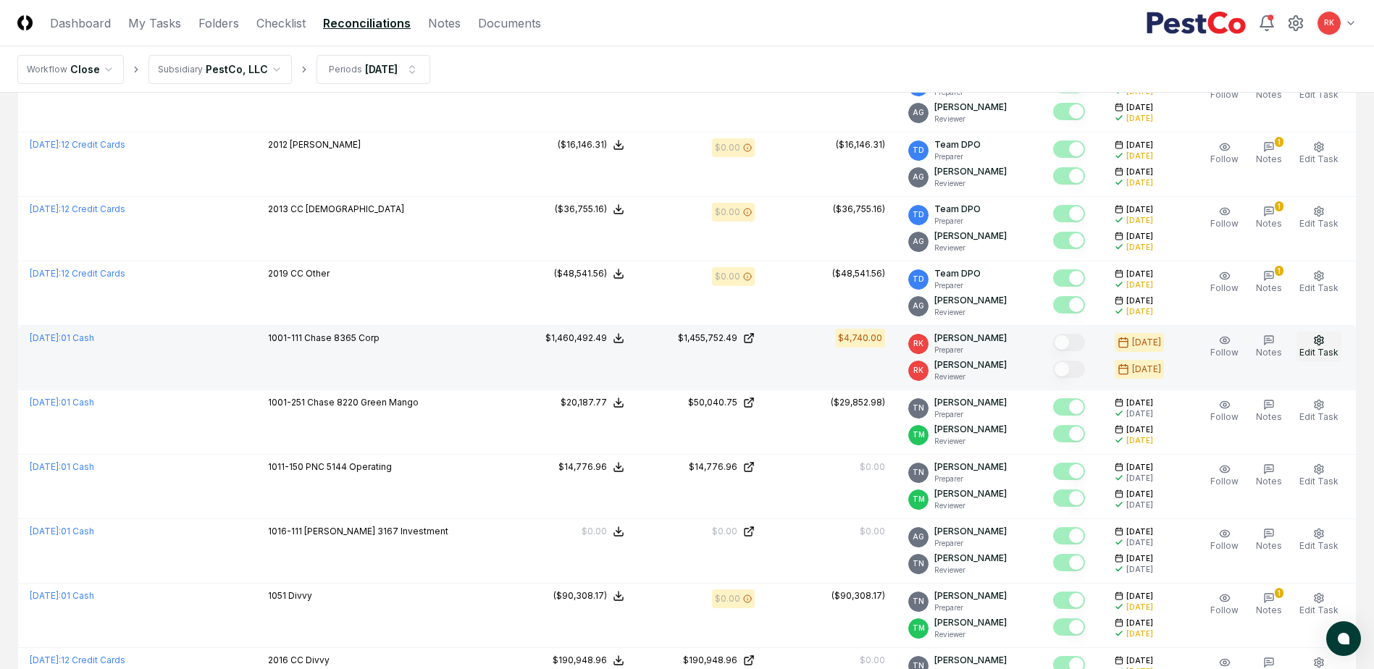
click at [1310, 337] on button "Edit Task" at bounding box center [1319, 347] width 45 height 30
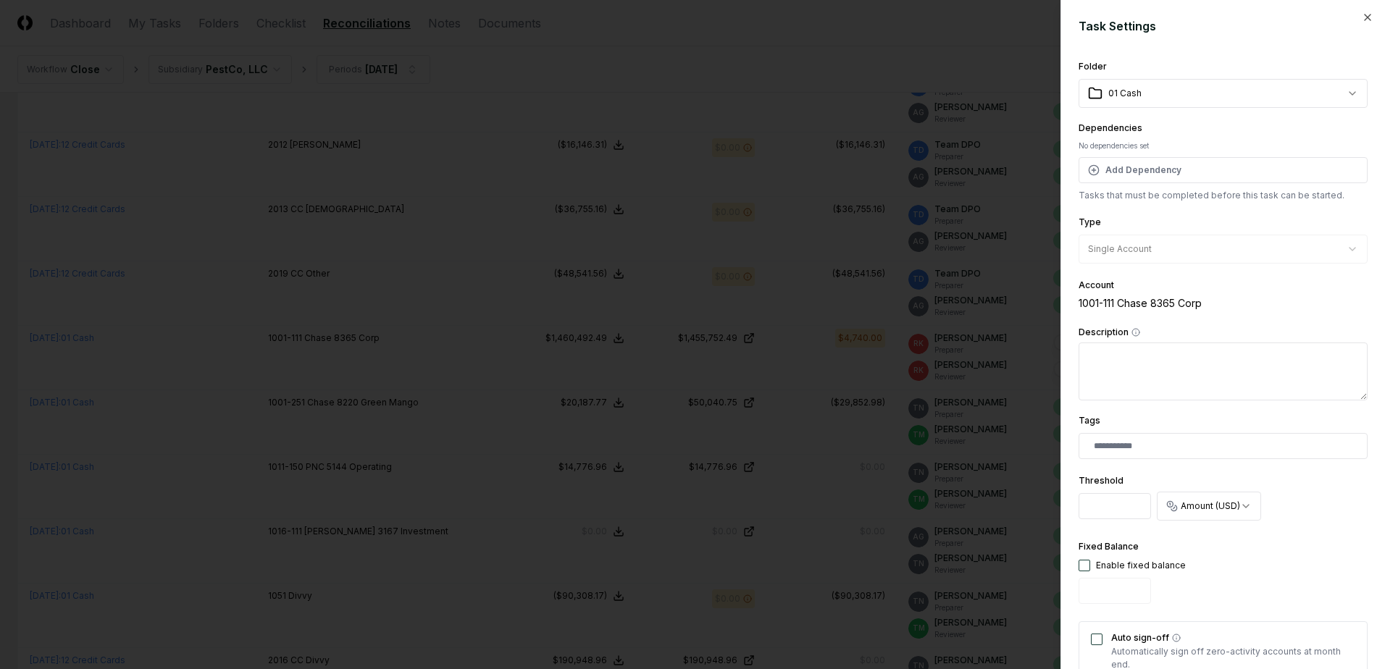
drag, startPoint x: 1123, startPoint y: 504, endPoint x: 919, endPoint y: 498, distance: 204.4
type input "****"
click at [1258, 545] on div "Fixed Balance Enable fixed balance" at bounding box center [1223, 574] width 289 height 72
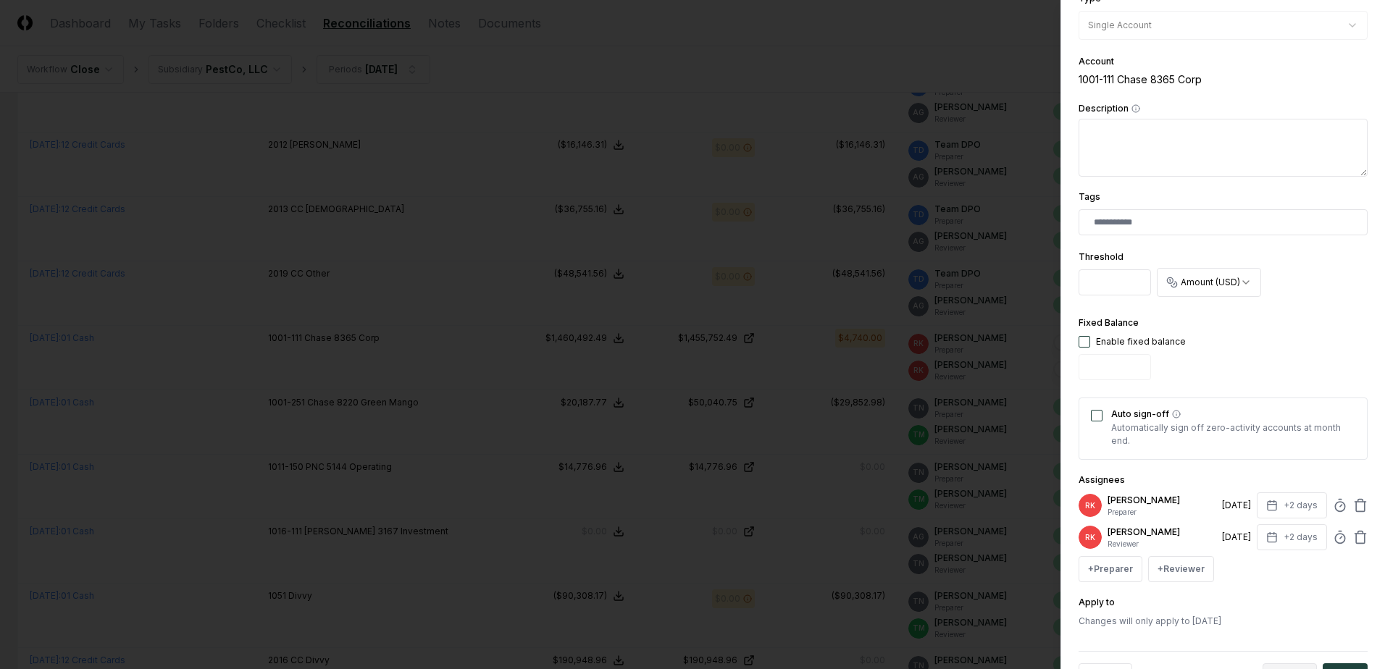
scroll to position [276, 0]
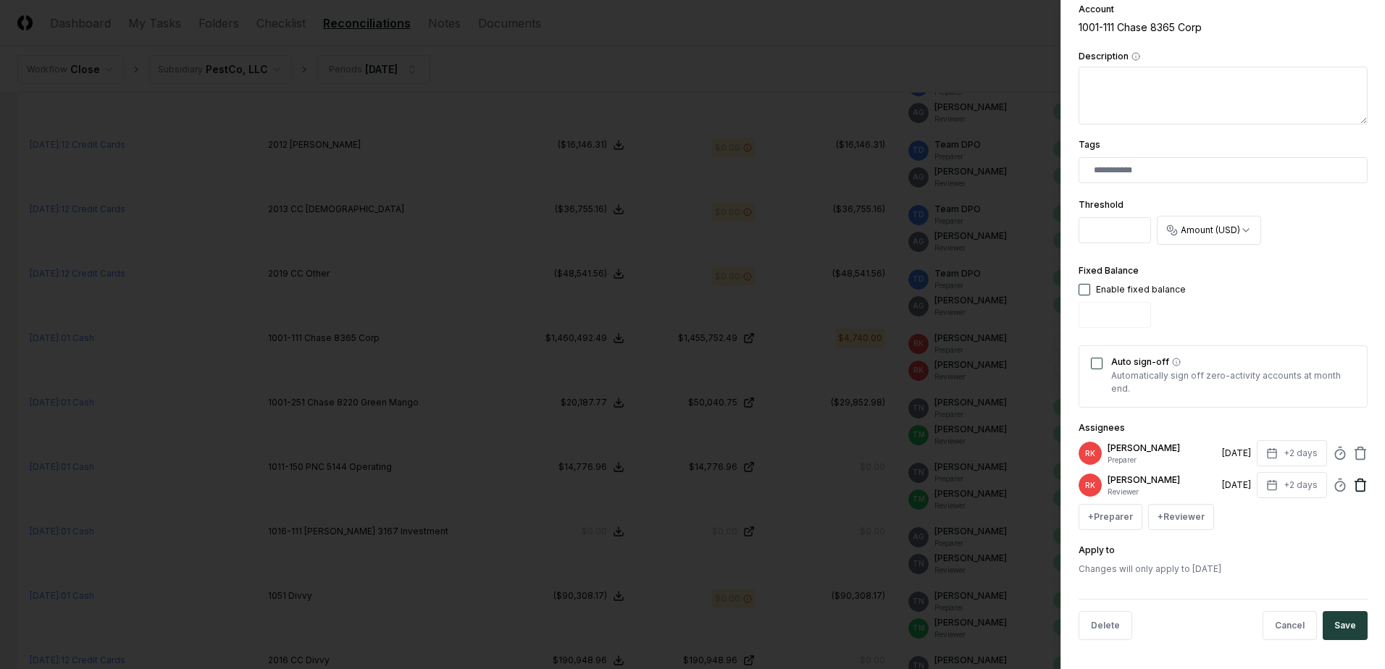
click at [1353, 486] on icon at bounding box center [1360, 485] width 14 height 14
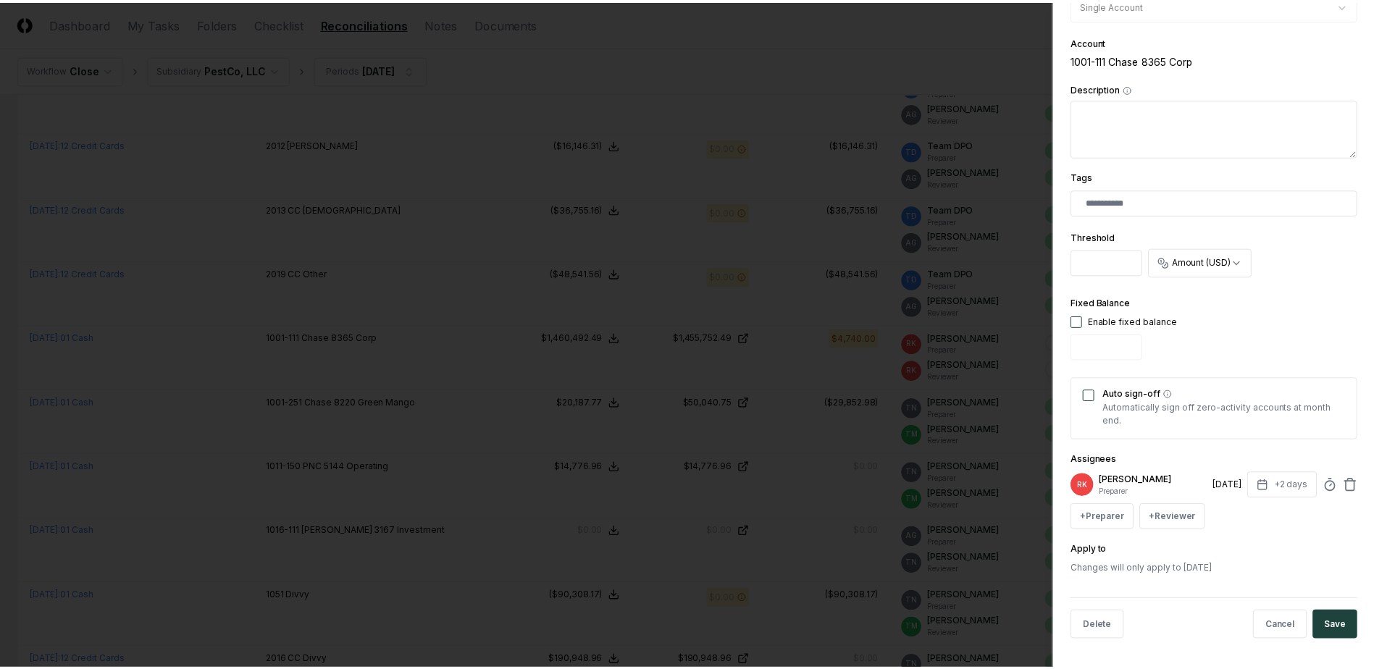
scroll to position [244, 0]
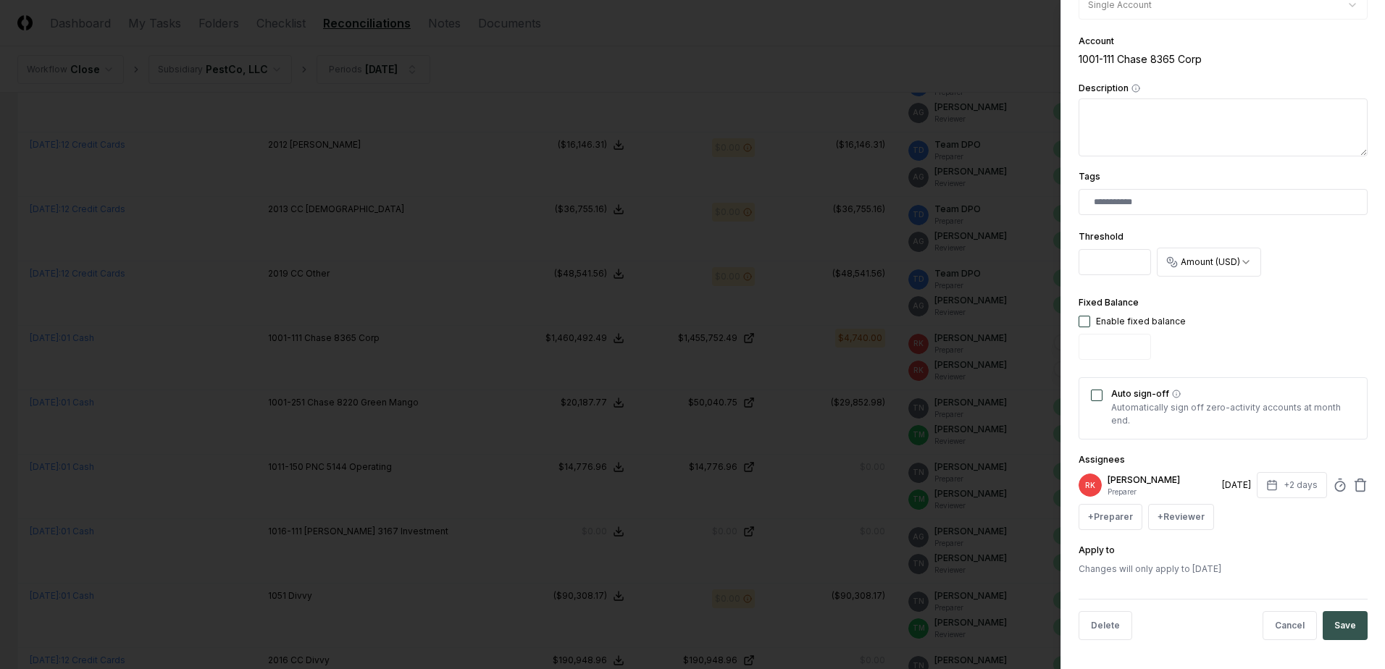
click at [1342, 636] on button "Save" at bounding box center [1345, 625] width 45 height 29
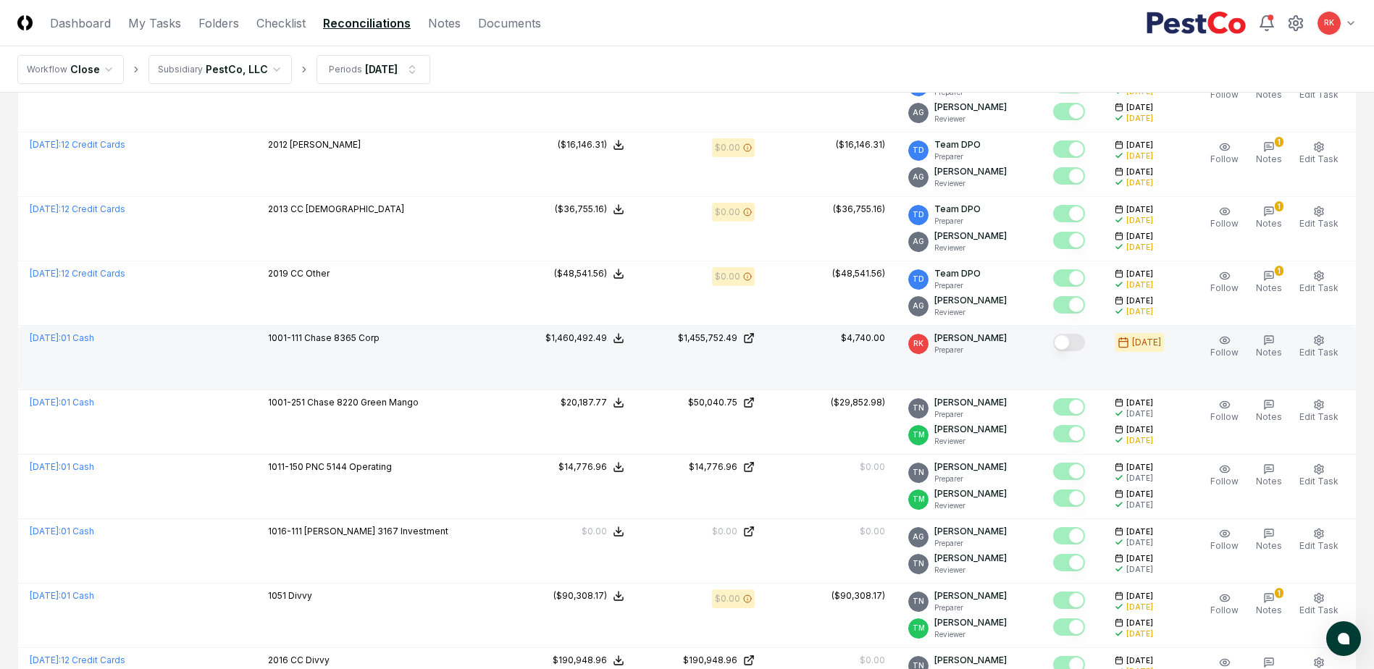
click at [1067, 343] on button "Mark complete" at bounding box center [1069, 342] width 32 height 17
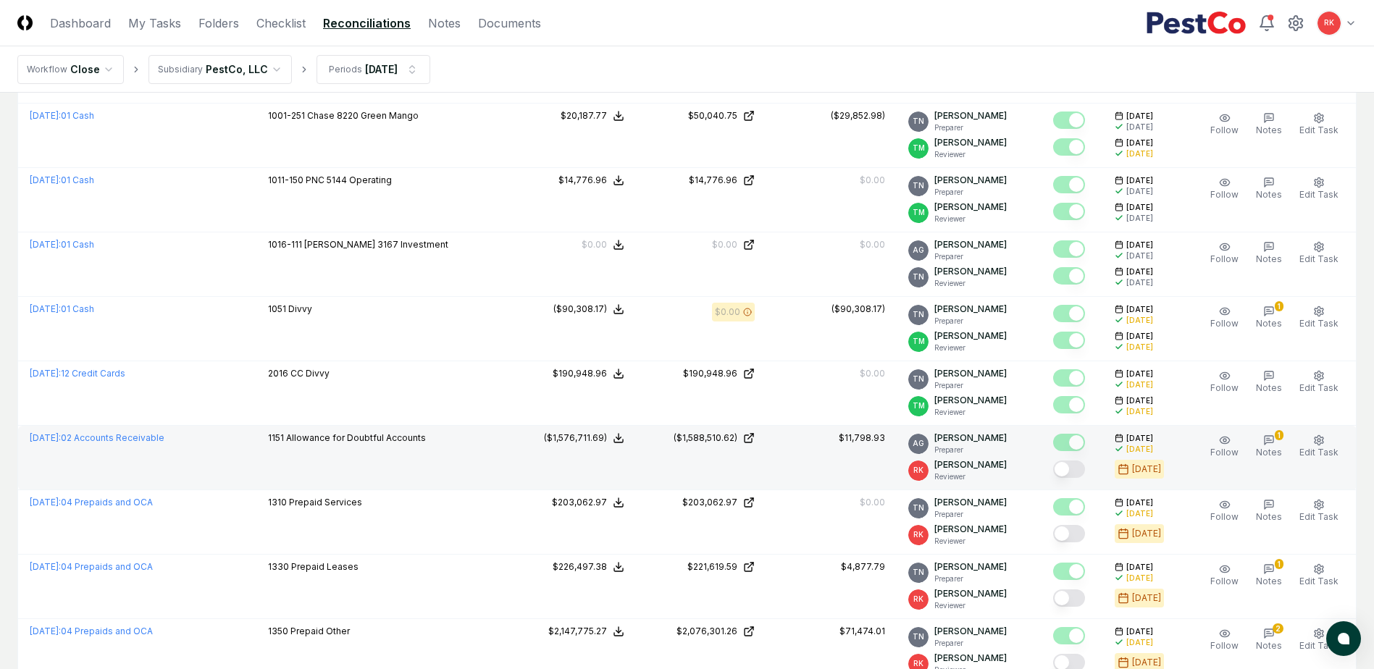
scroll to position [1376, 0]
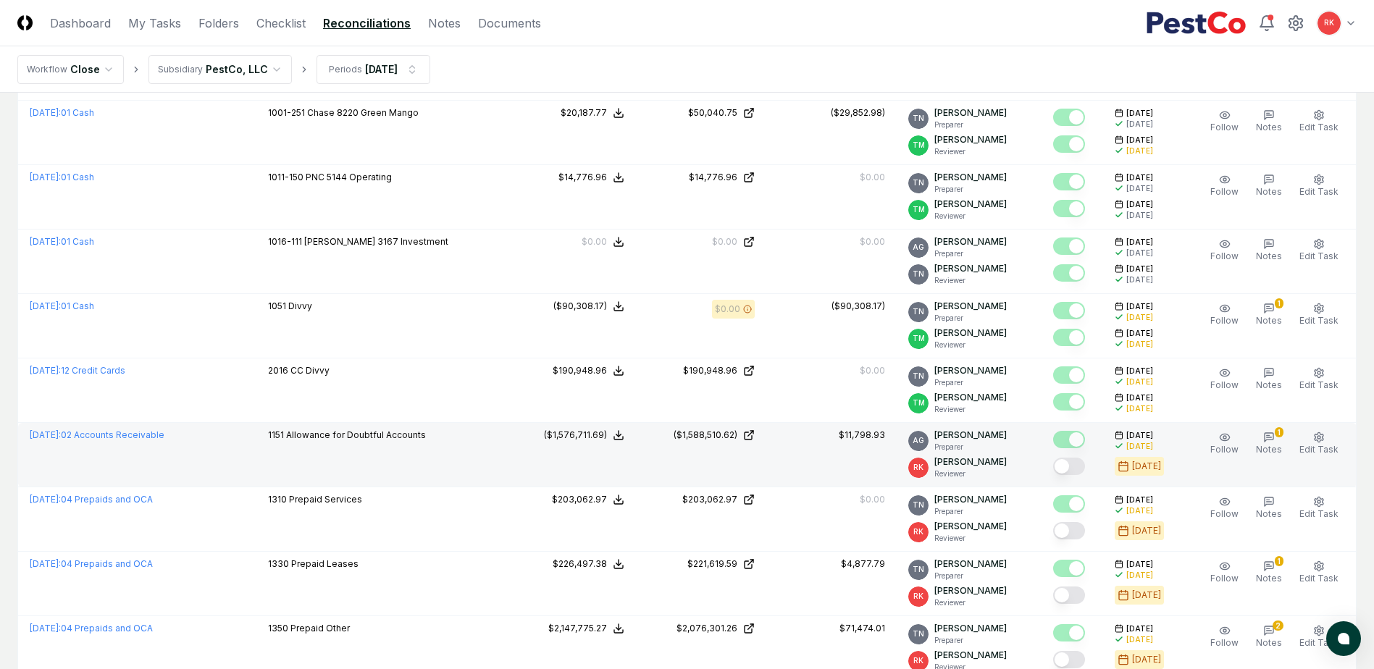
click at [1075, 465] on button "Mark complete" at bounding box center [1069, 466] width 32 height 17
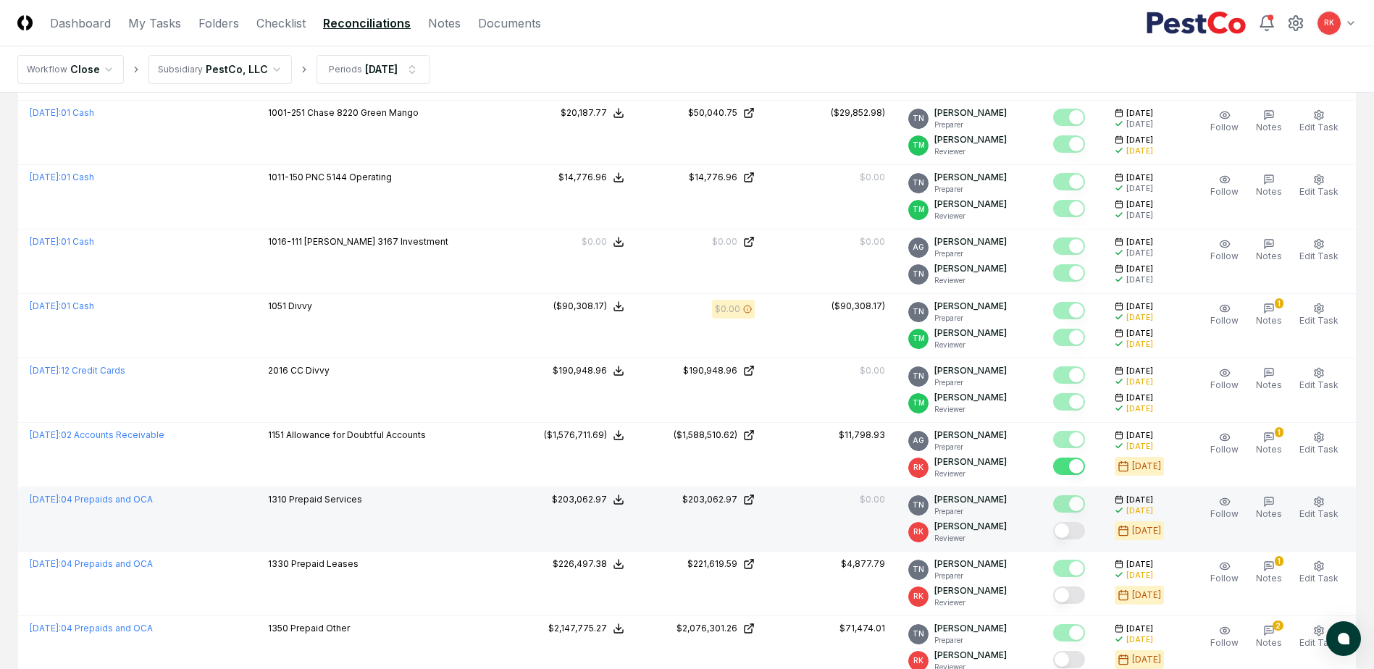
click at [1079, 538] on button "Mark complete" at bounding box center [1069, 530] width 32 height 17
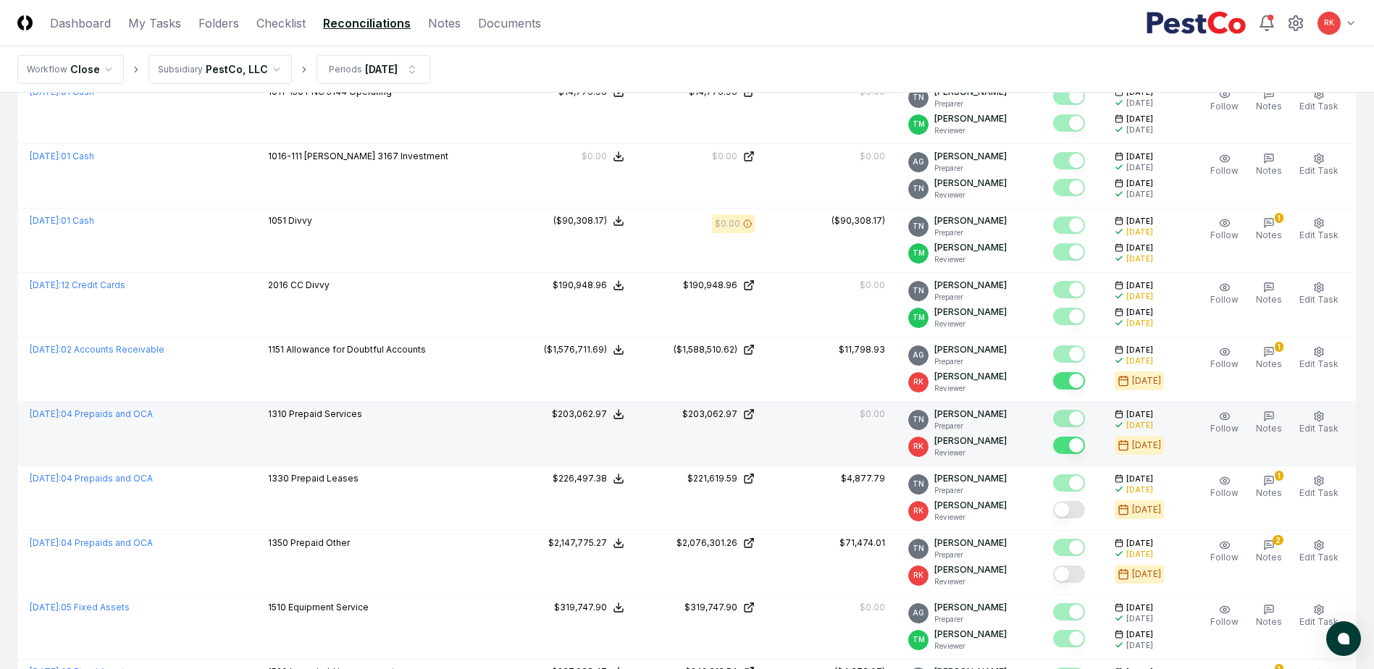
scroll to position [1594, 0]
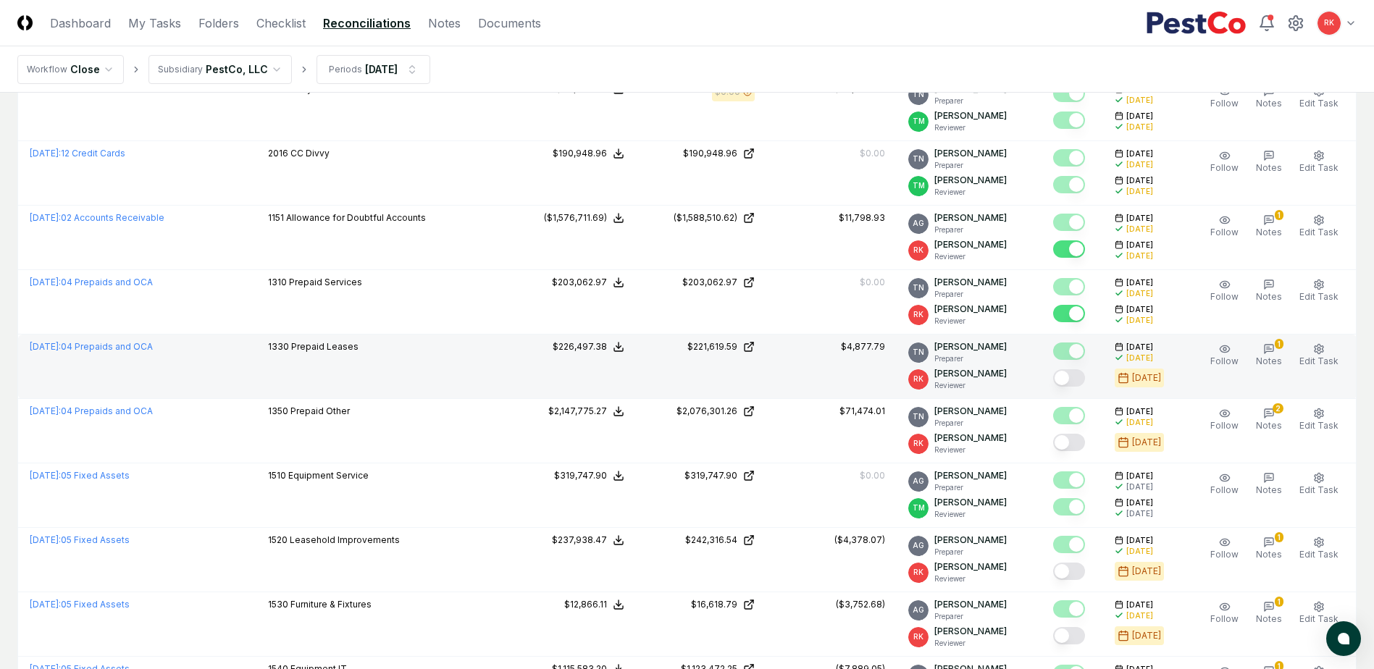
click at [1077, 375] on button "Mark complete" at bounding box center [1069, 377] width 32 height 17
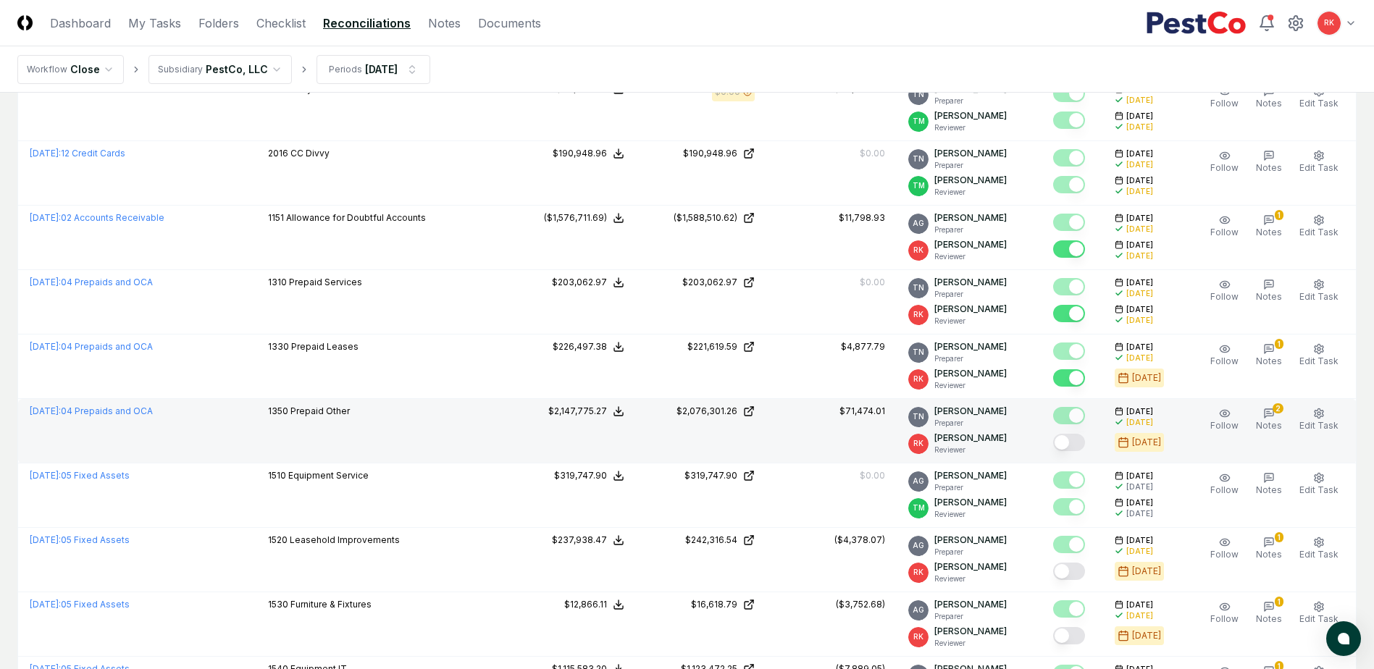
click at [1066, 435] on button "Mark complete" at bounding box center [1069, 442] width 32 height 17
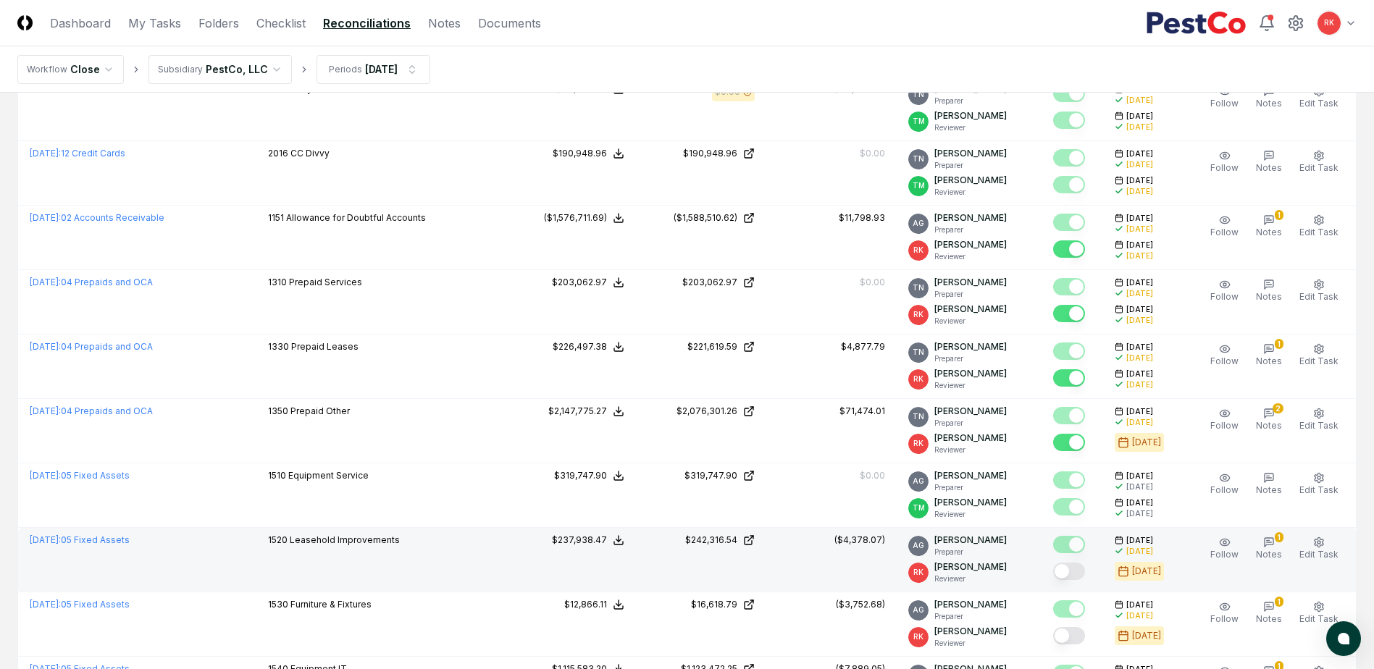
click at [1074, 563] on button "Mark complete" at bounding box center [1069, 571] width 32 height 17
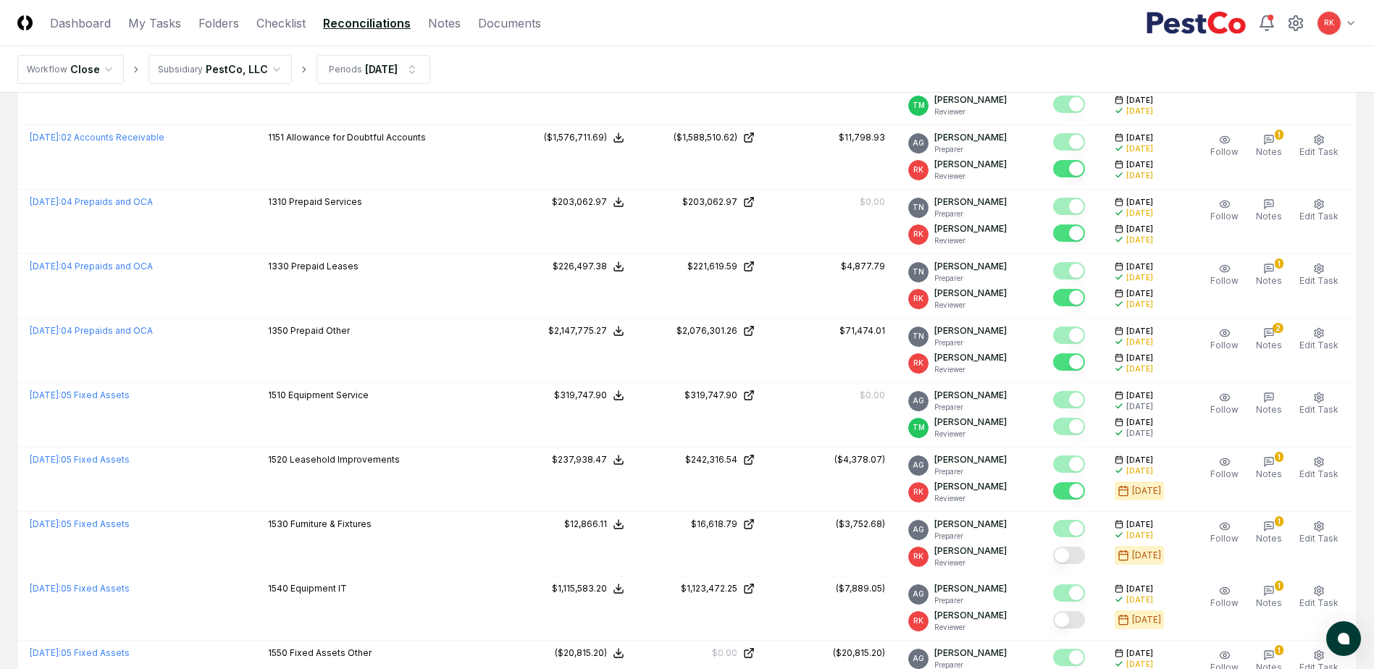
scroll to position [1883, 0]
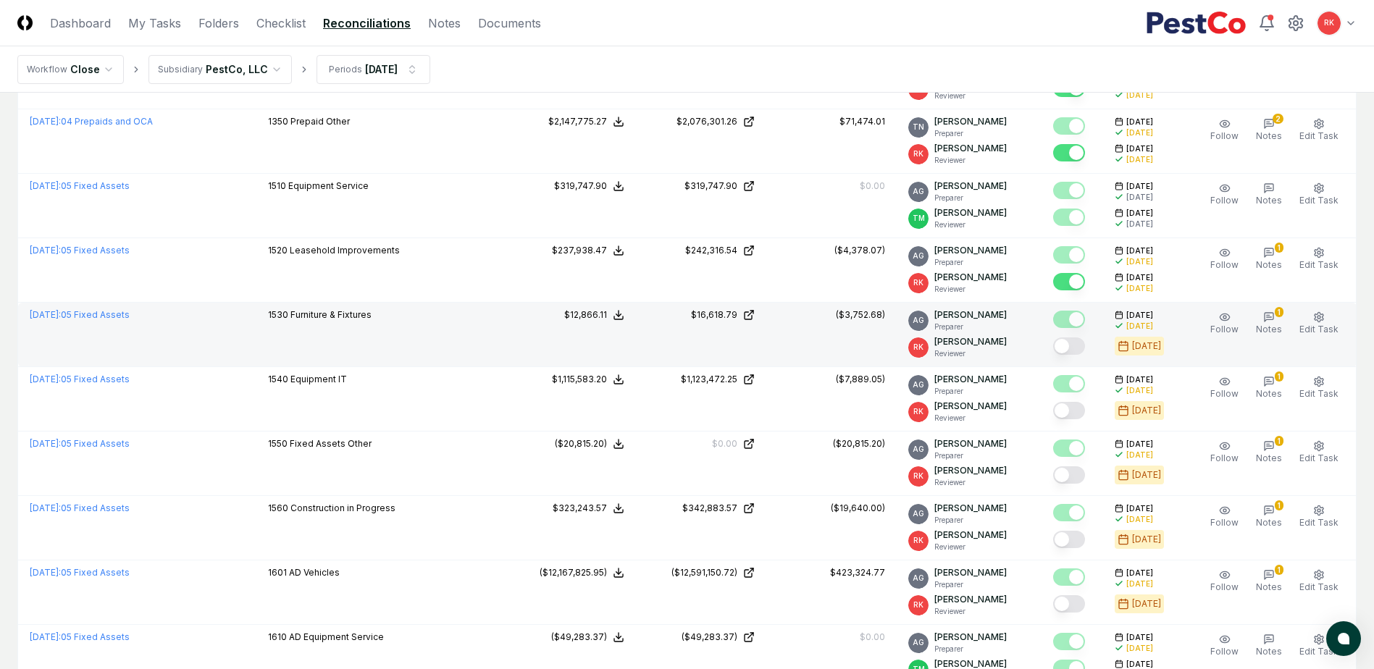
click at [1082, 343] on button "Mark complete" at bounding box center [1069, 346] width 32 height 17
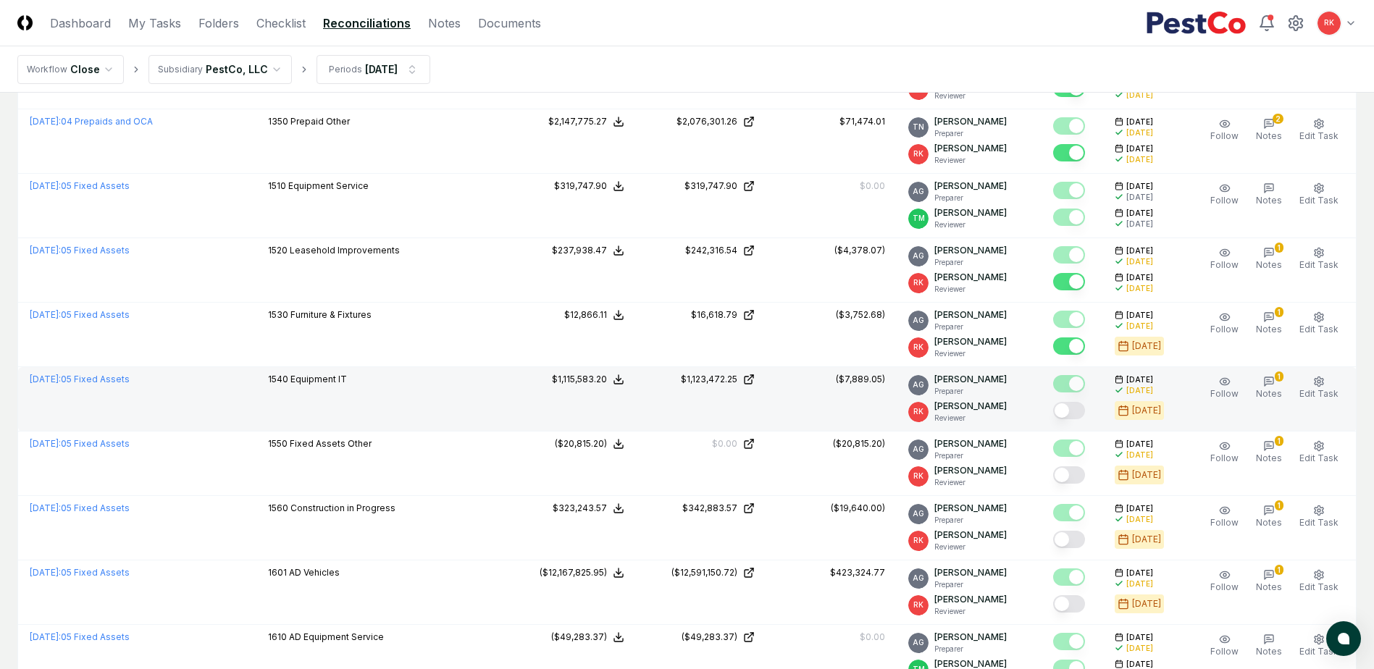
click at [1074, 402] on button "Mark complete" at bounding box center [1069, 410] width 32 height 17
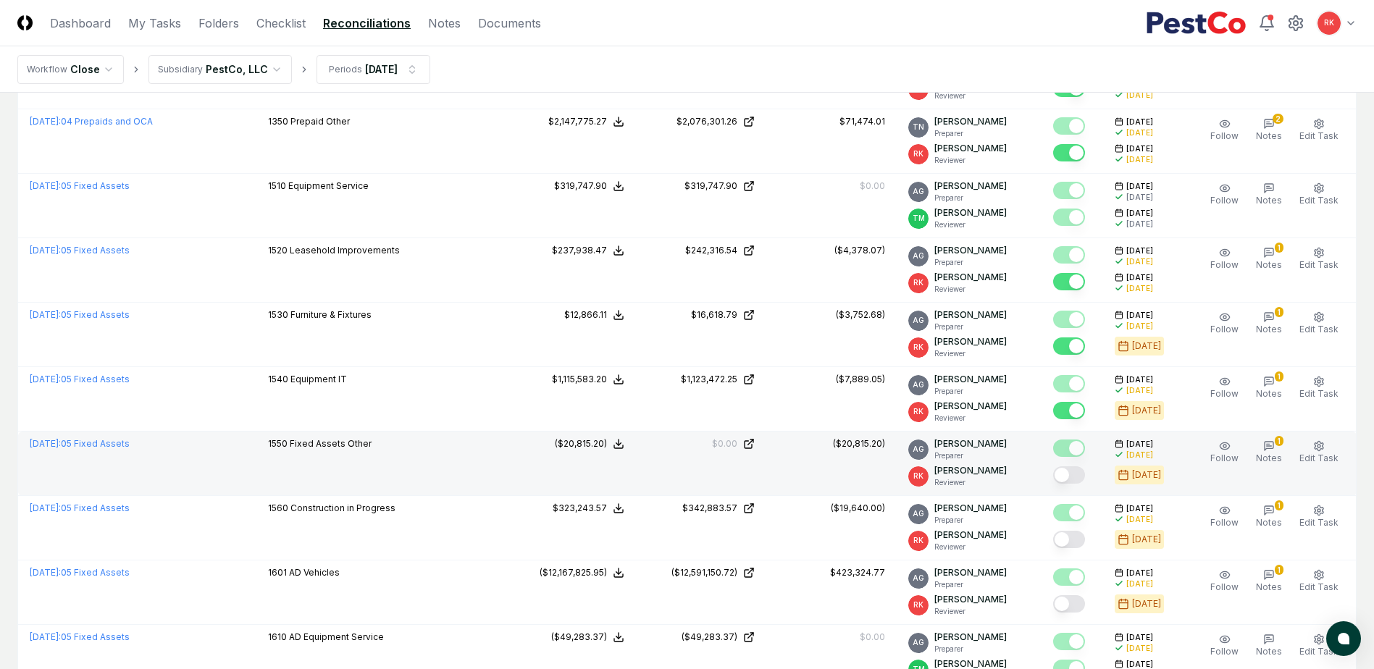
click at [1080, 471] on button "Mark complete" at bounding box center [1069, 475] width 32 height 17
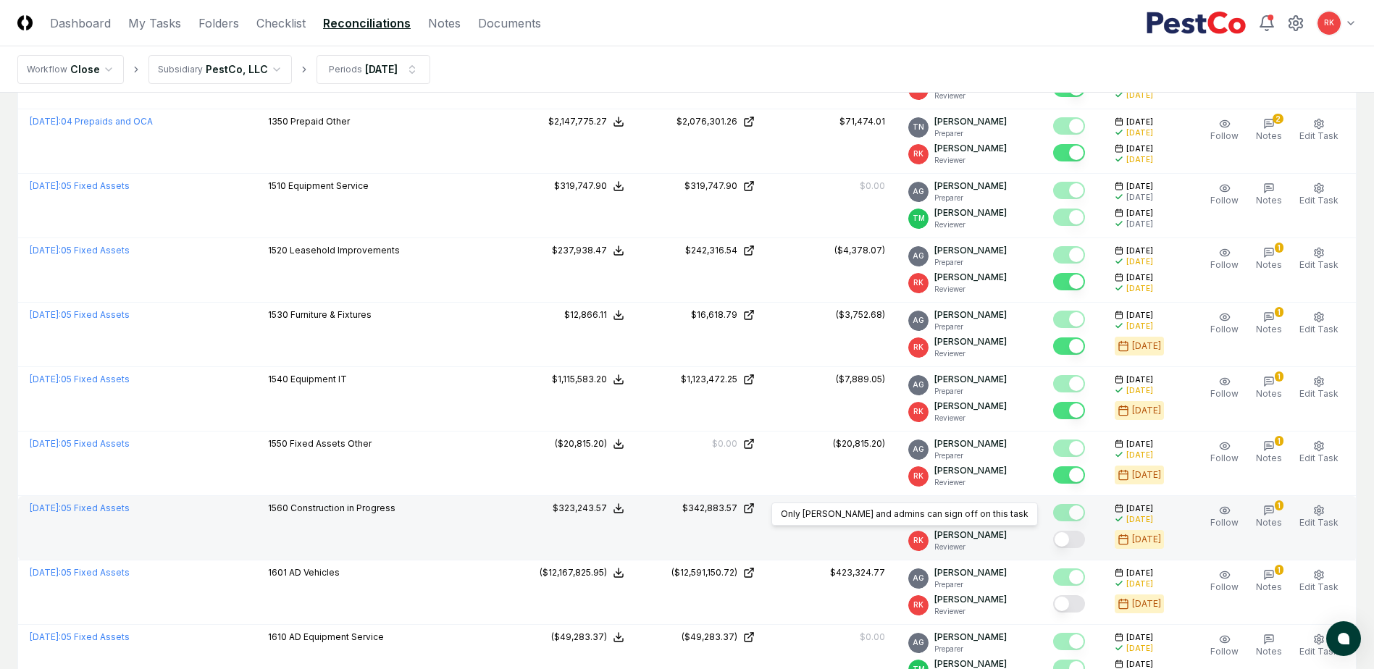
click at [1083, 540] on button "Mark complete" at bounding box center [1069, 539] width 32 height 17
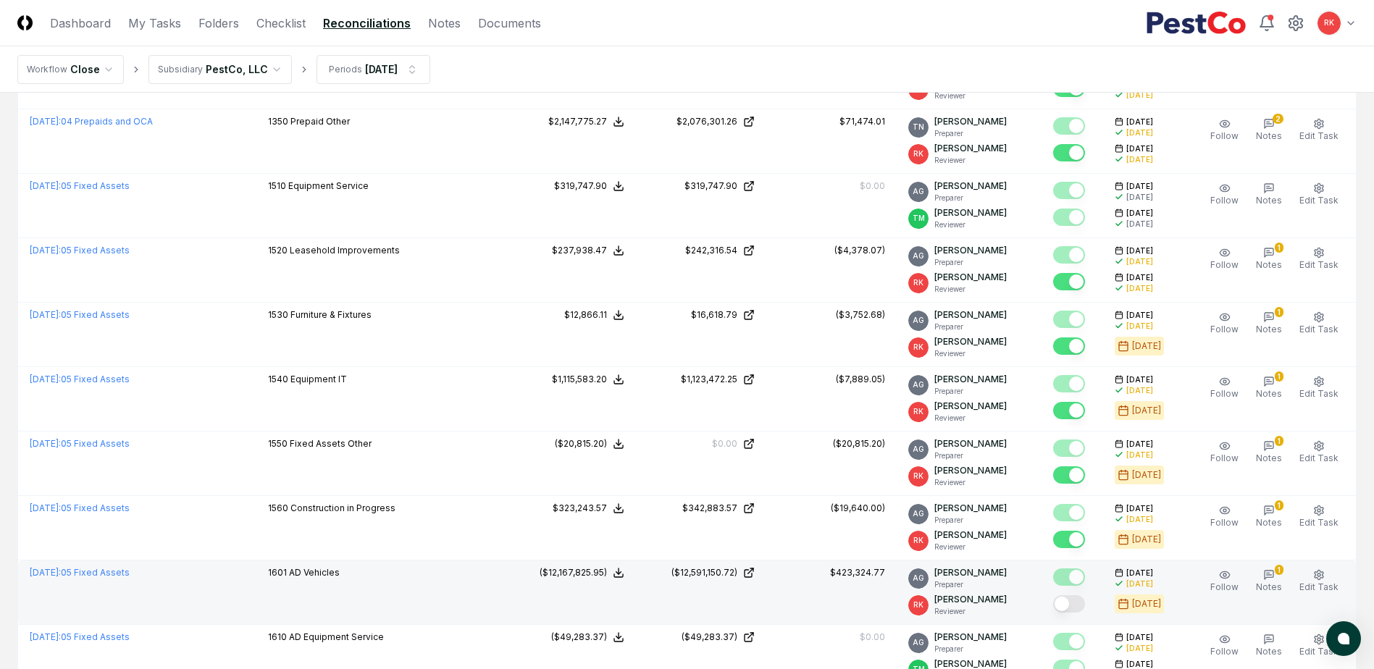
click at [1071, 607] on button "Mark complete" at bounding box center [1069, 603] width 32 height 17
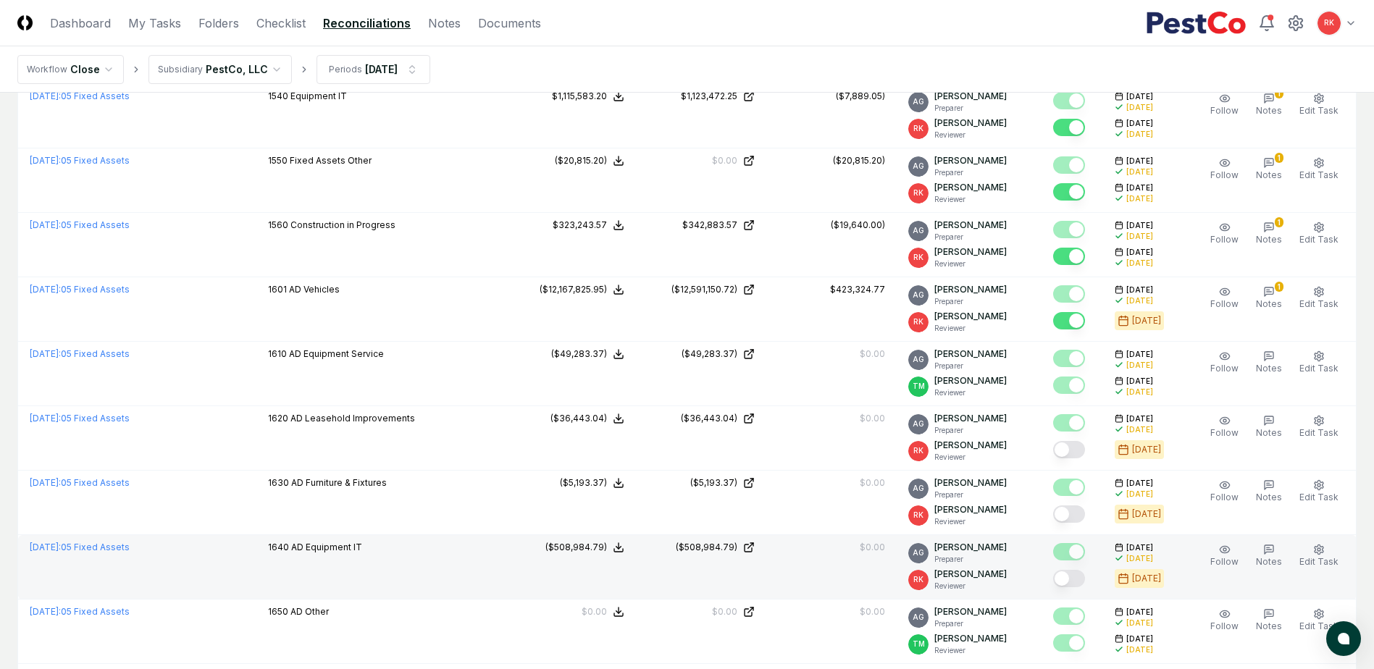
scroll to position [2173, 0]
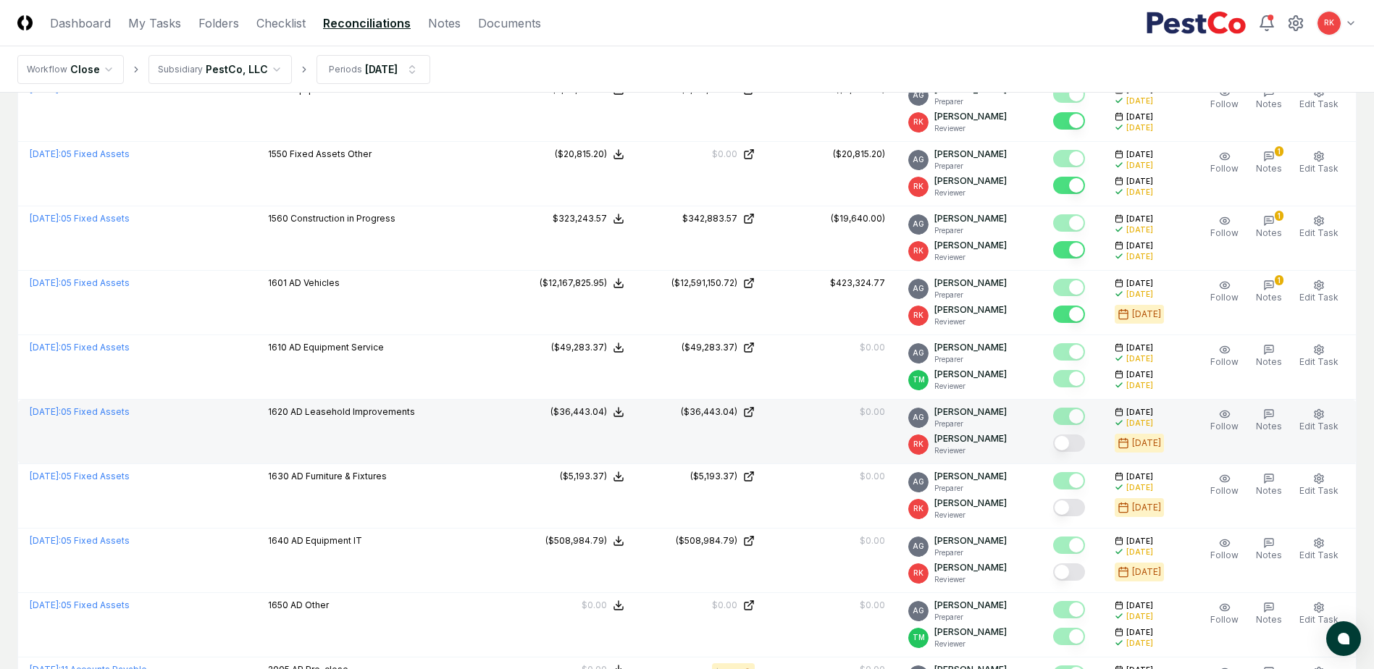
click at [1063, 443] on button "Mark complete" at bounding box center [1069, 443] width 32 height 17
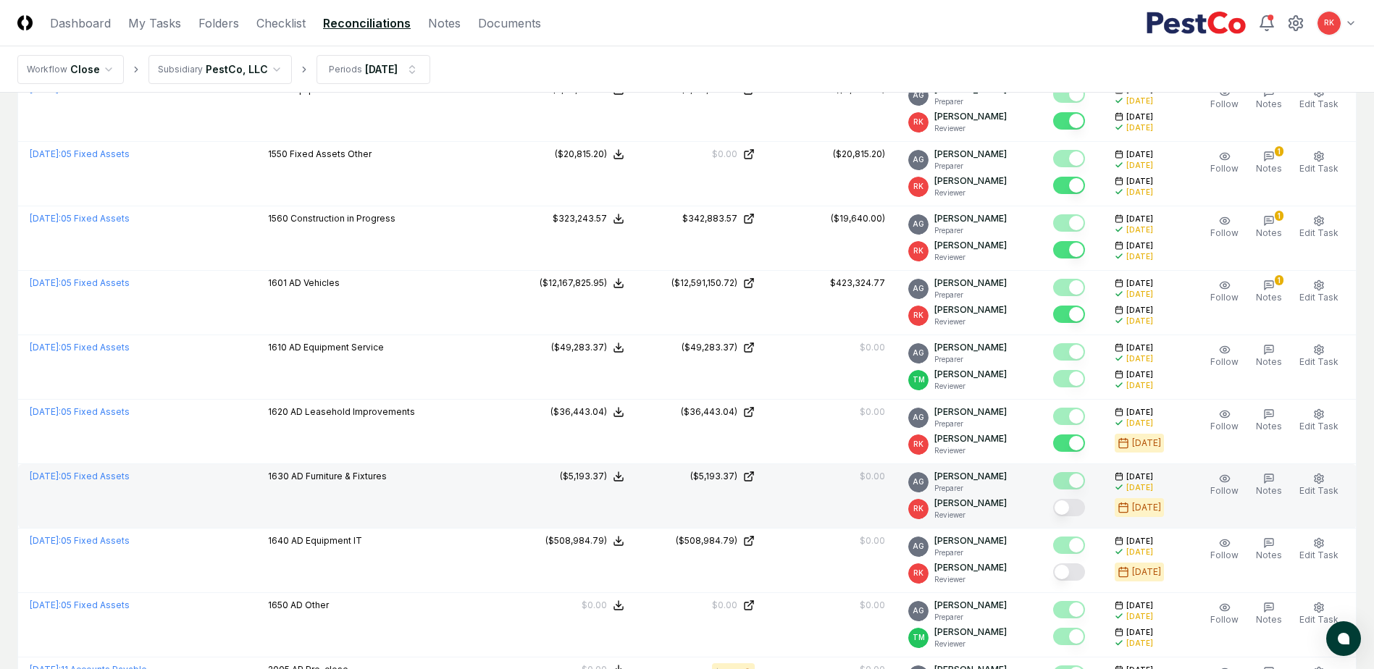
click at [1080, 517] on div at bounding box center [1069, 509] width 32 height 20
click at [1071, 513] on button "Mark complete" at bounding box center [1069, 507] width 32 height 17
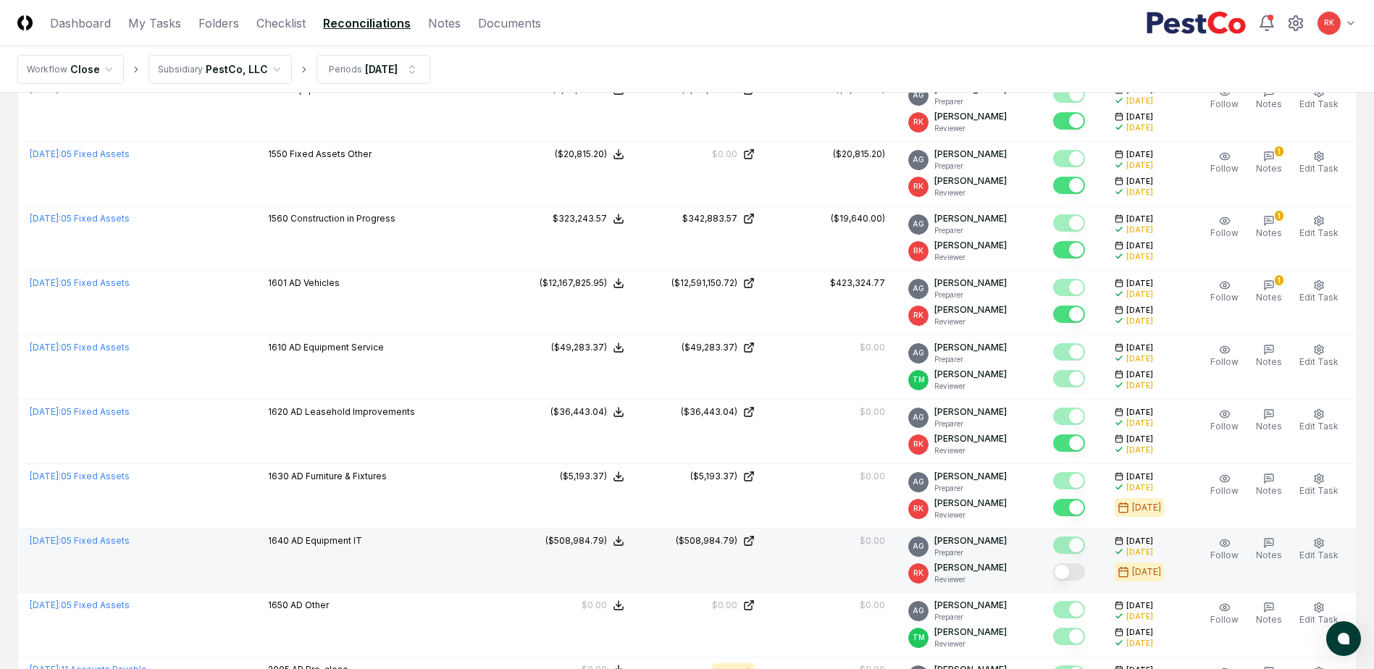
click at [1071, 580] on button "Mark complete" at bounding box center [1069, 572] width 32 height 17
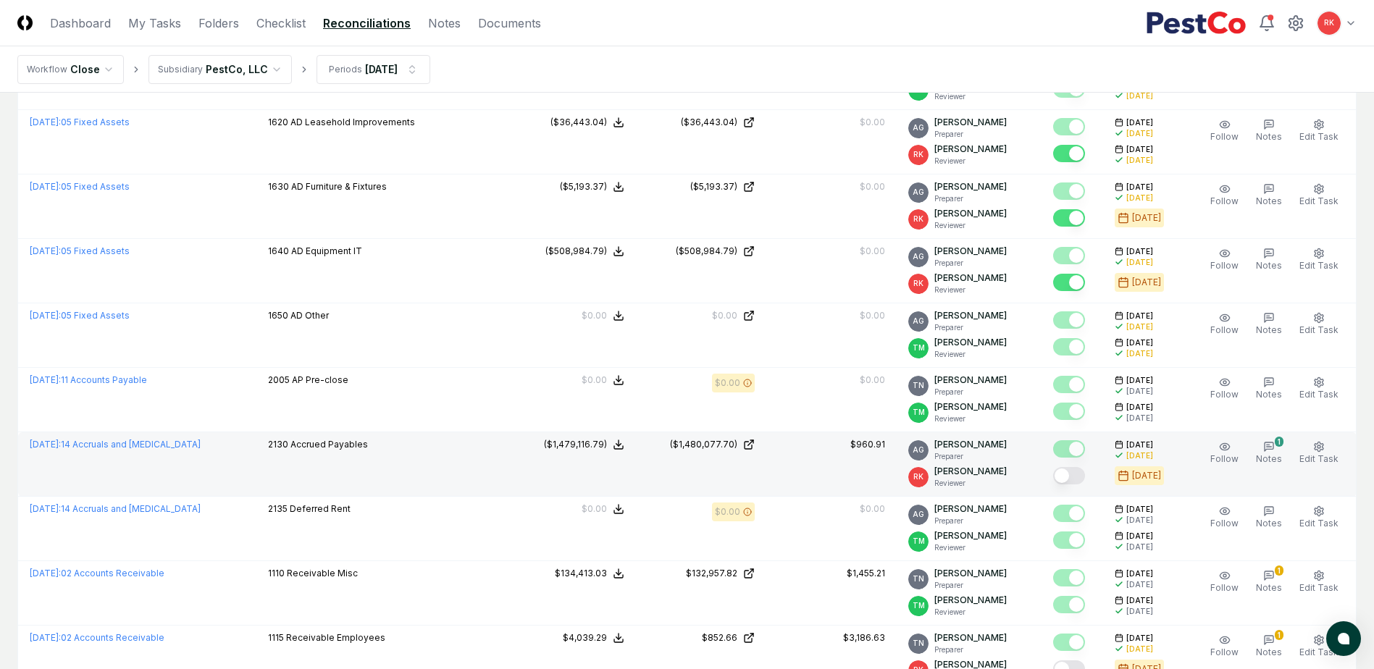
click at [1074, 482] on button "Mark complete" at bounding box center [1069, 475] width 32 height 17
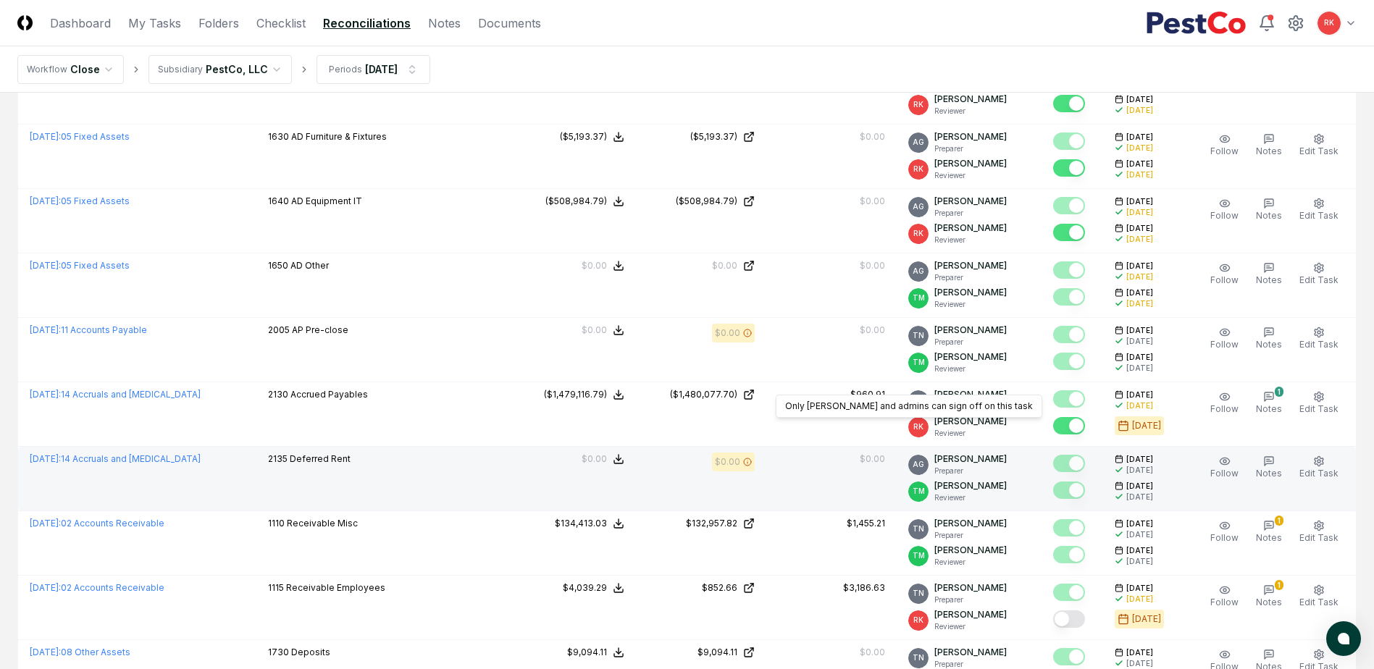
scroll to position [2608, 0]
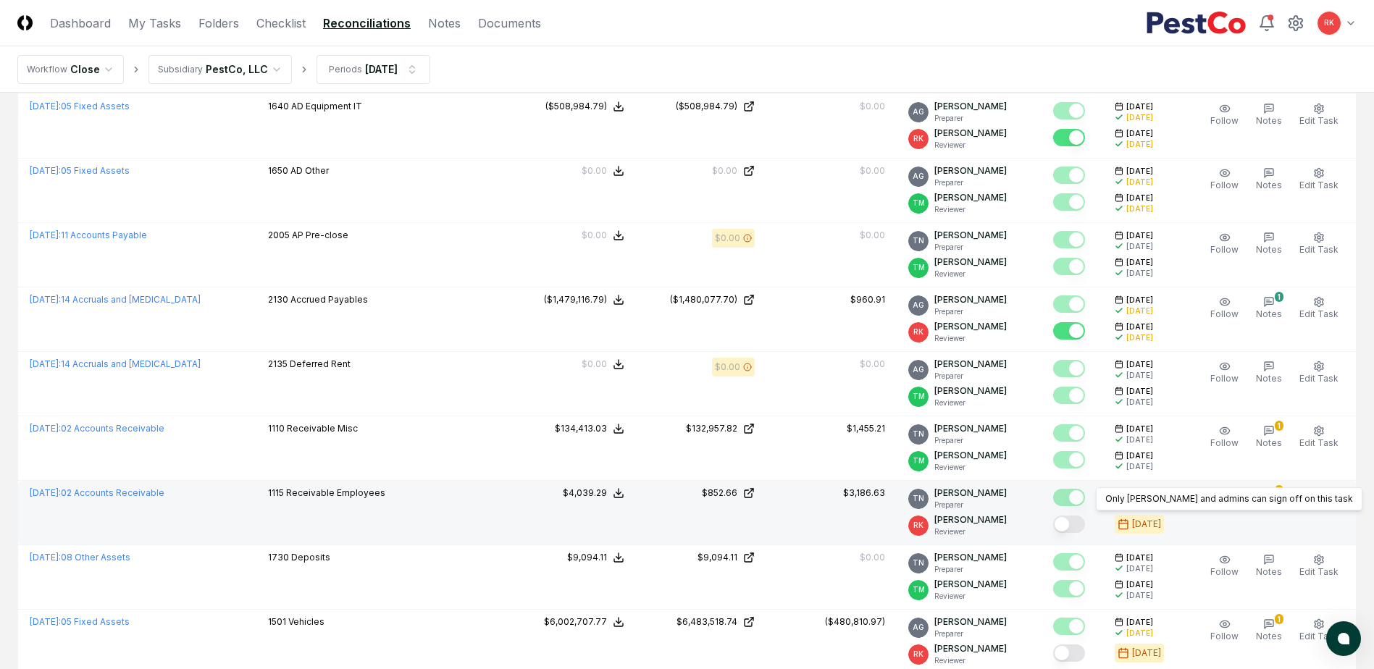
click at [1074, 521] on button "Mark complete" at bounding box center [1069, 524] width 32 height 17
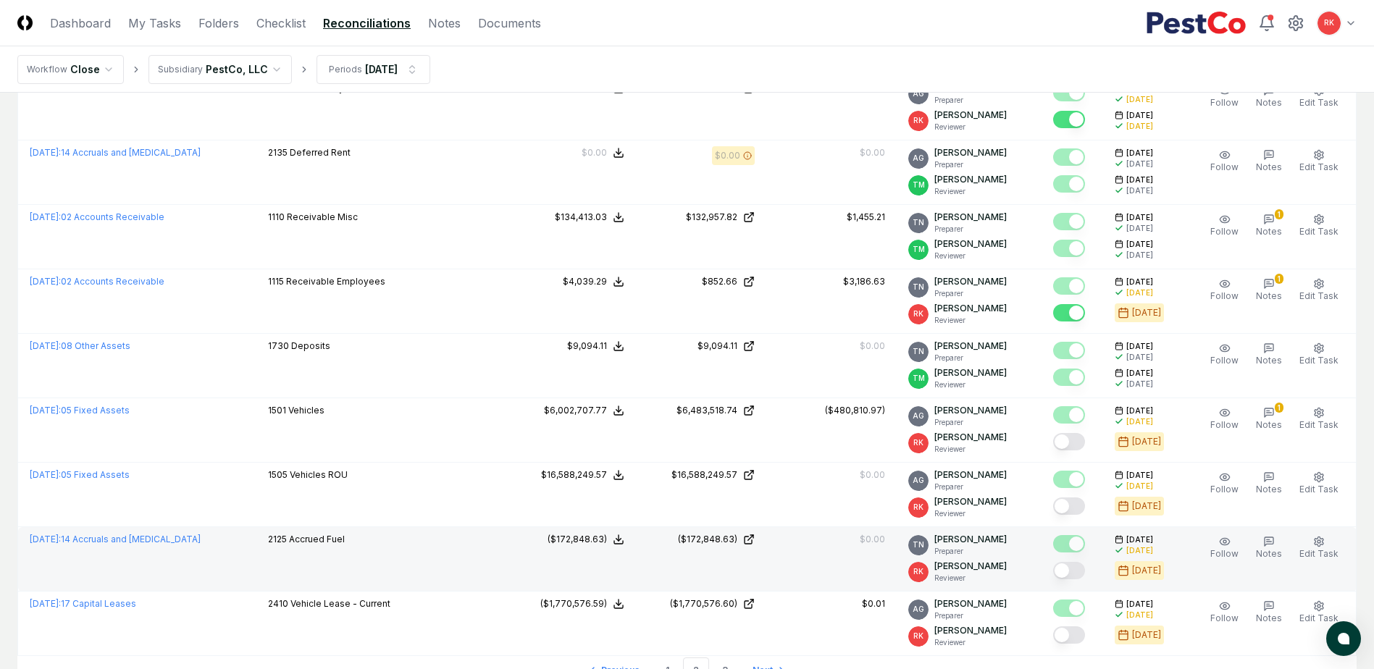
scroll to position [2825, 0]
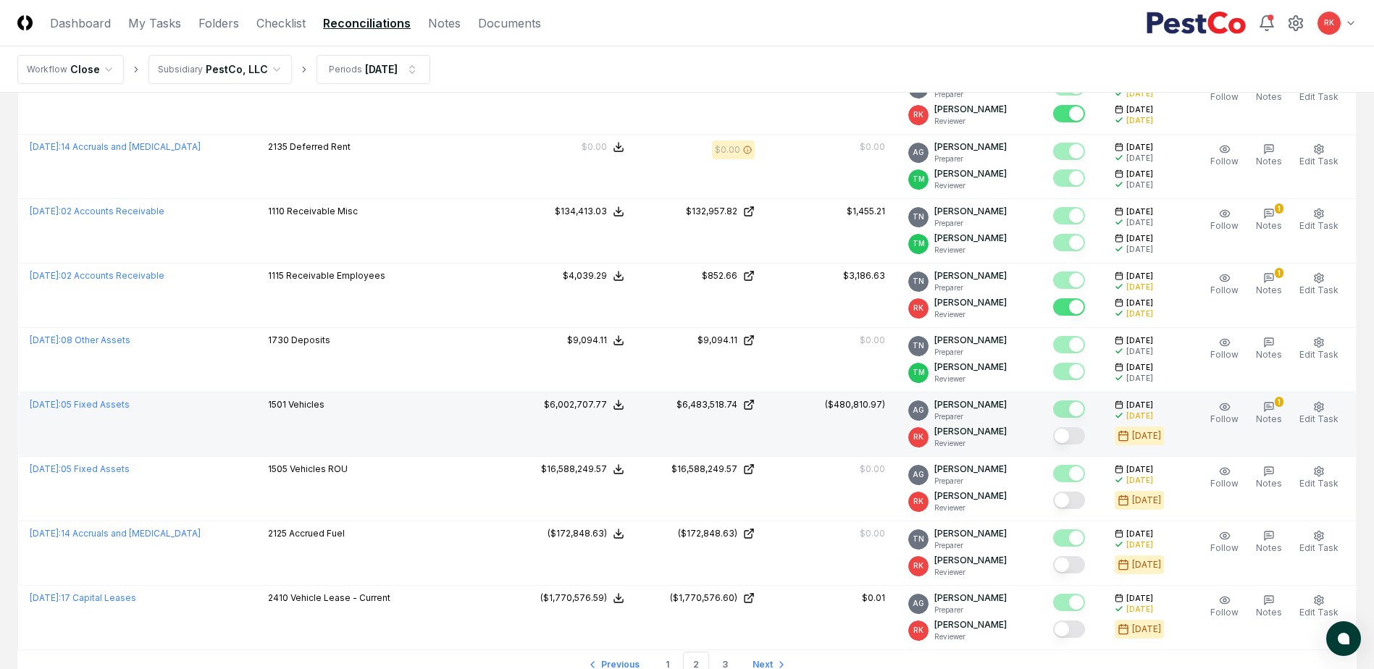
drag, startPoint x: 1071, startPoint y: 440, endPoint x: 1073, endPoint y: 447, distance: 7.4
click at [1071, 440] on button "Mark complete" at bounding box center [1069, 435] width 32 height 17
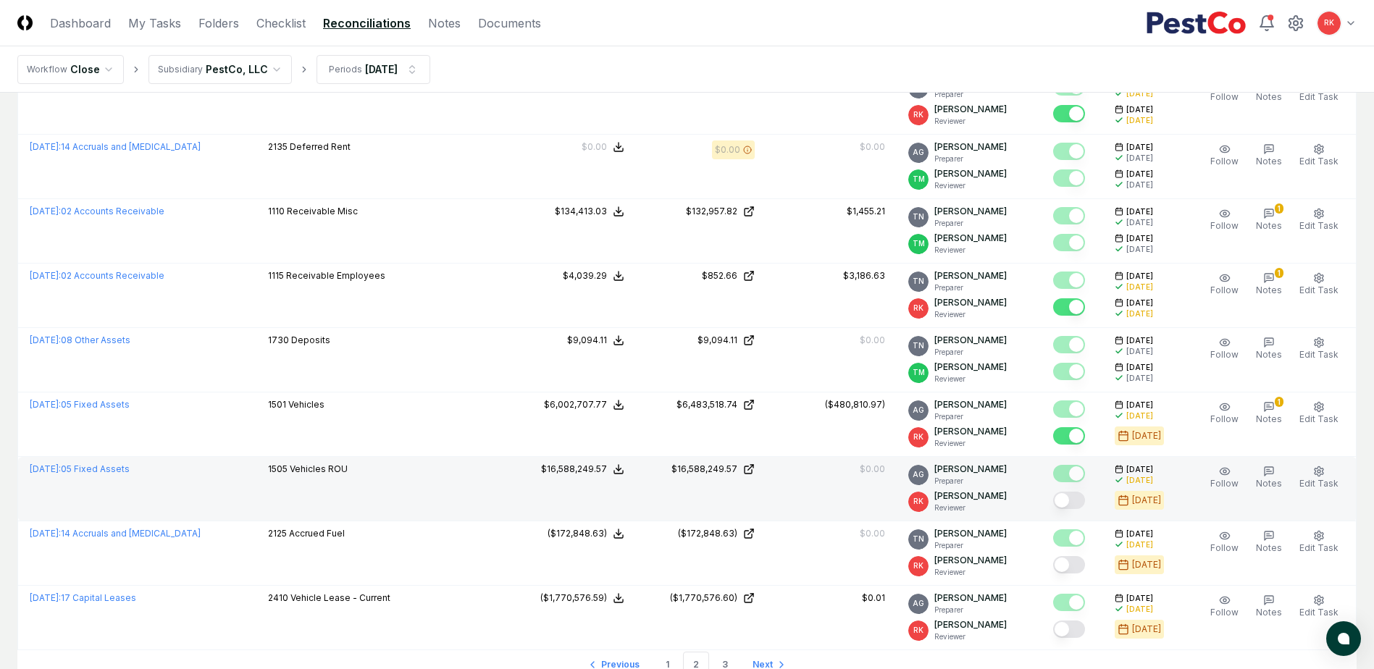
click at [1072, 503] on button "Mark complete" at bounding box center [1069, 500] width 32 height 17
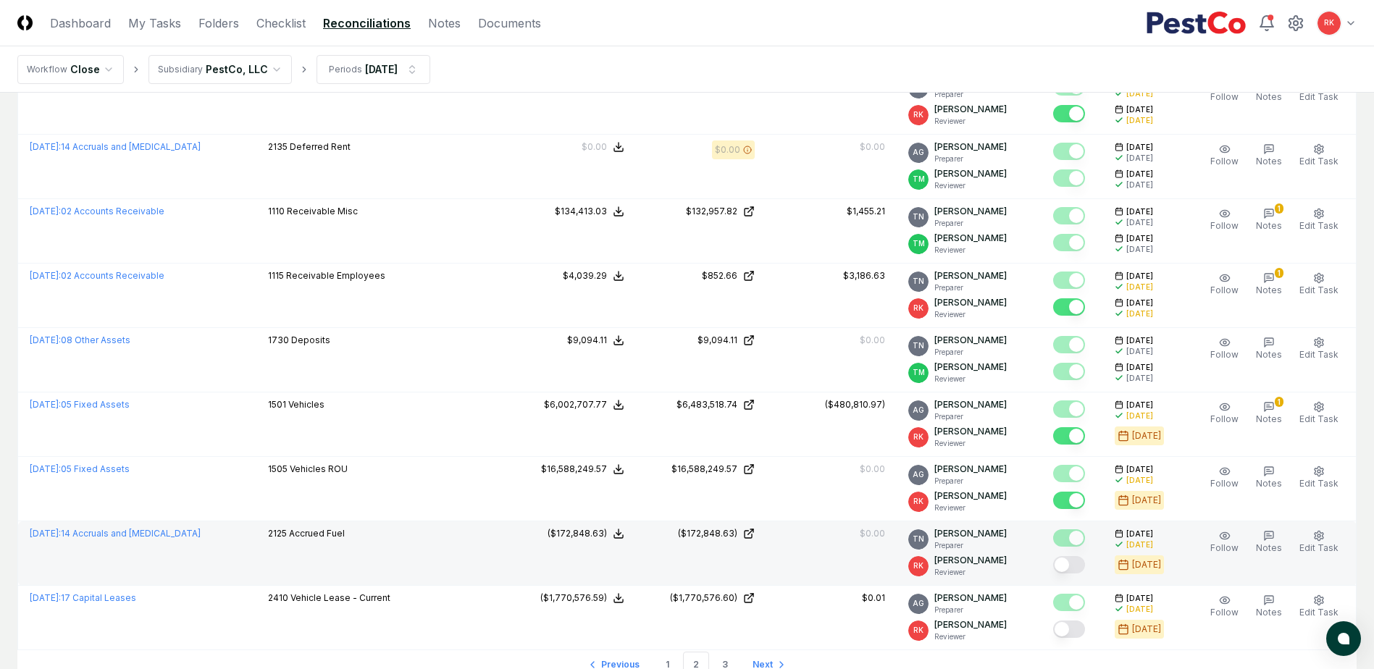
click at [1077, 569] on button "Mark complete" at bounding box center [1069, 564] width 32 height 17
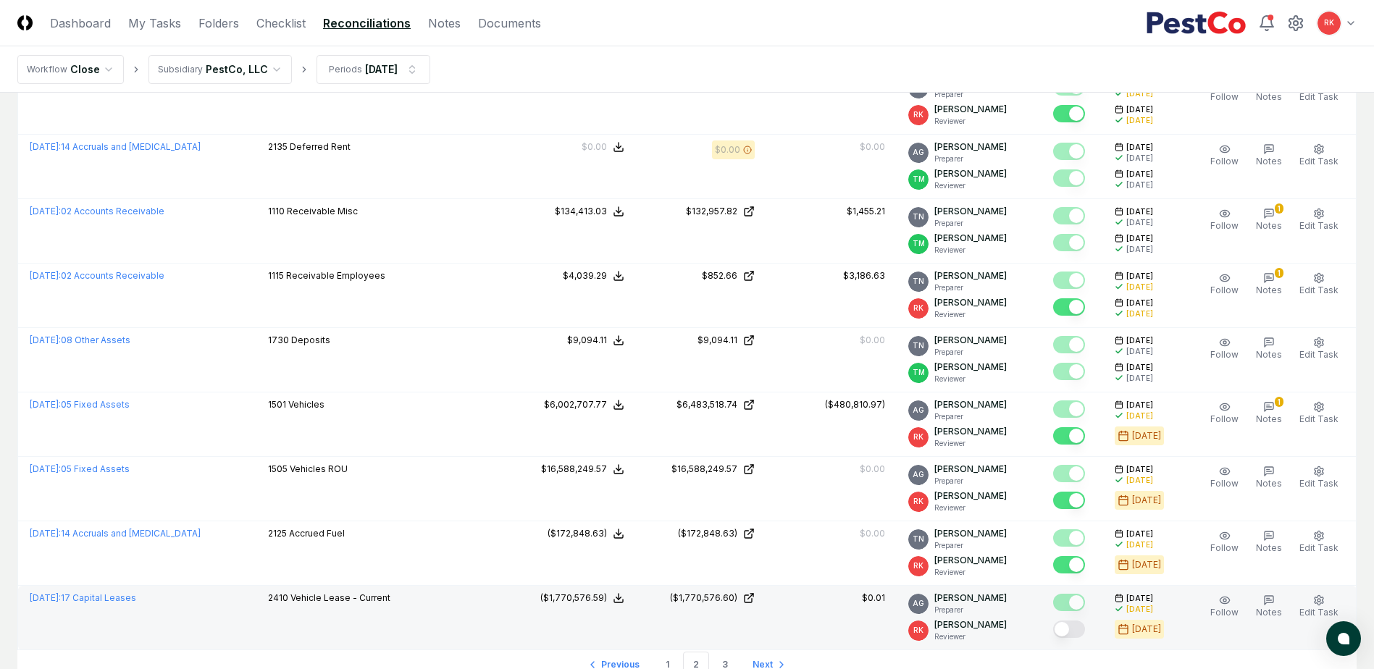
click at [1075, 619] on div at bounding box center [1072, 631] width 38 height 24
click at [1075, 623] on button "Mark complete" at bounding box center [1069, 629] width 32 height 17
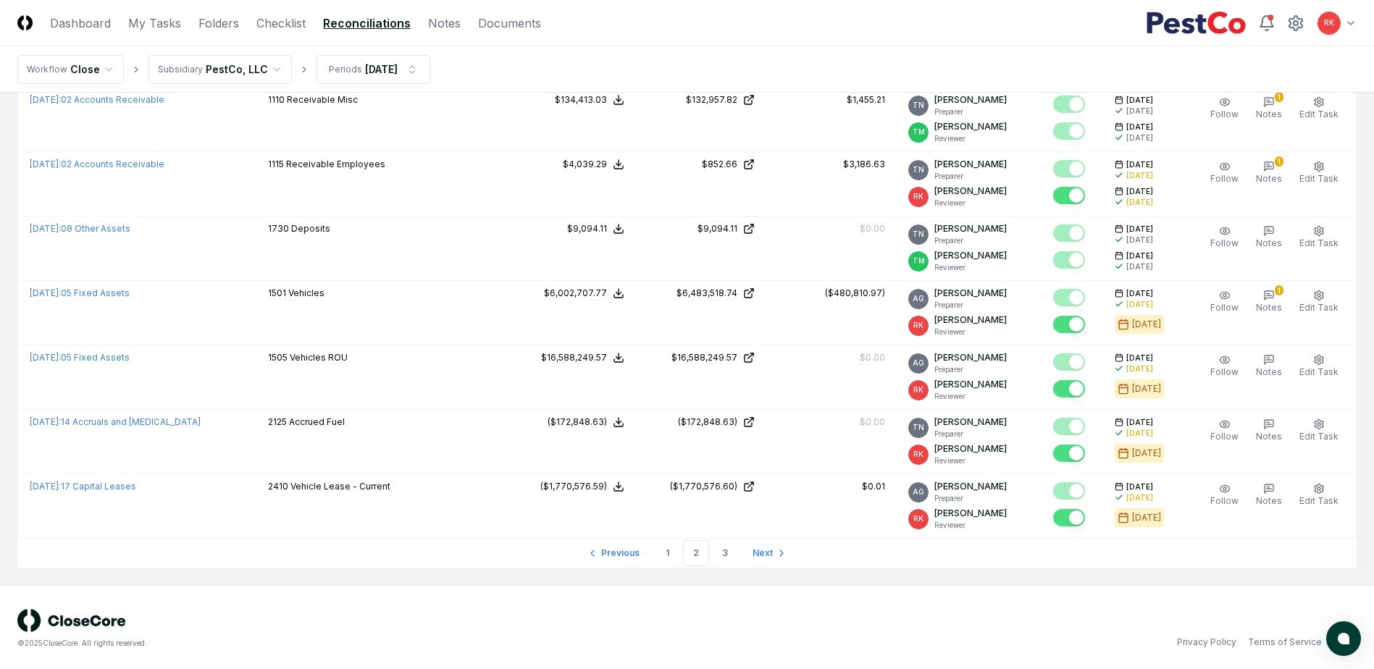
scroll to position [2940, 0]
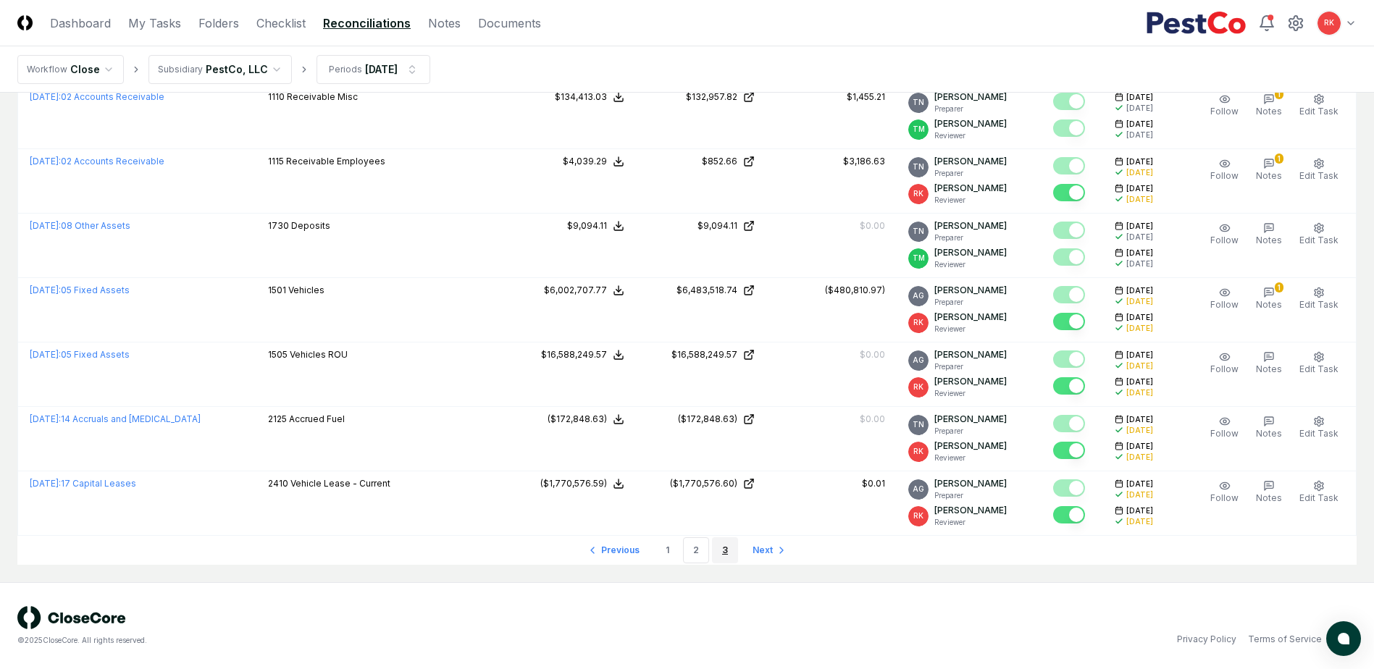
click at [716, 551] on link "3" at bounding box center [725, 550] width 26 height 26
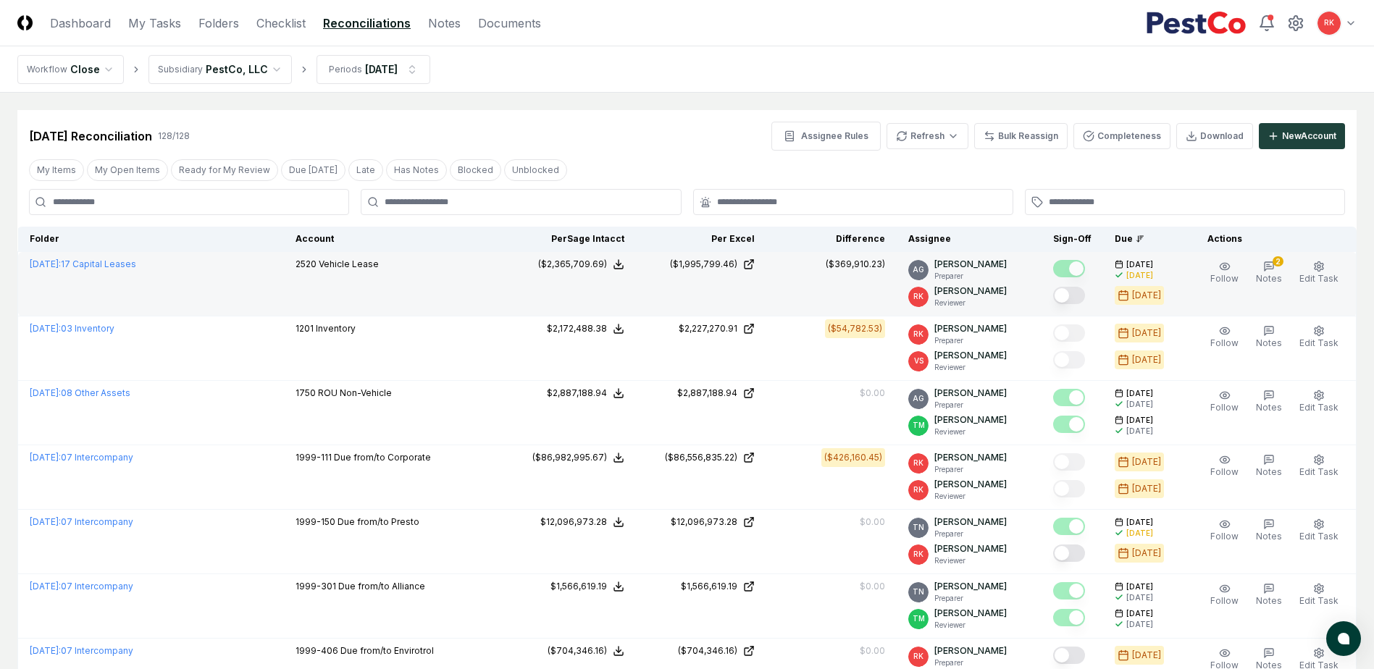
click at [1064, 301] on button "Mark complete" at bounding box center [1069, 295] width 32 height 17
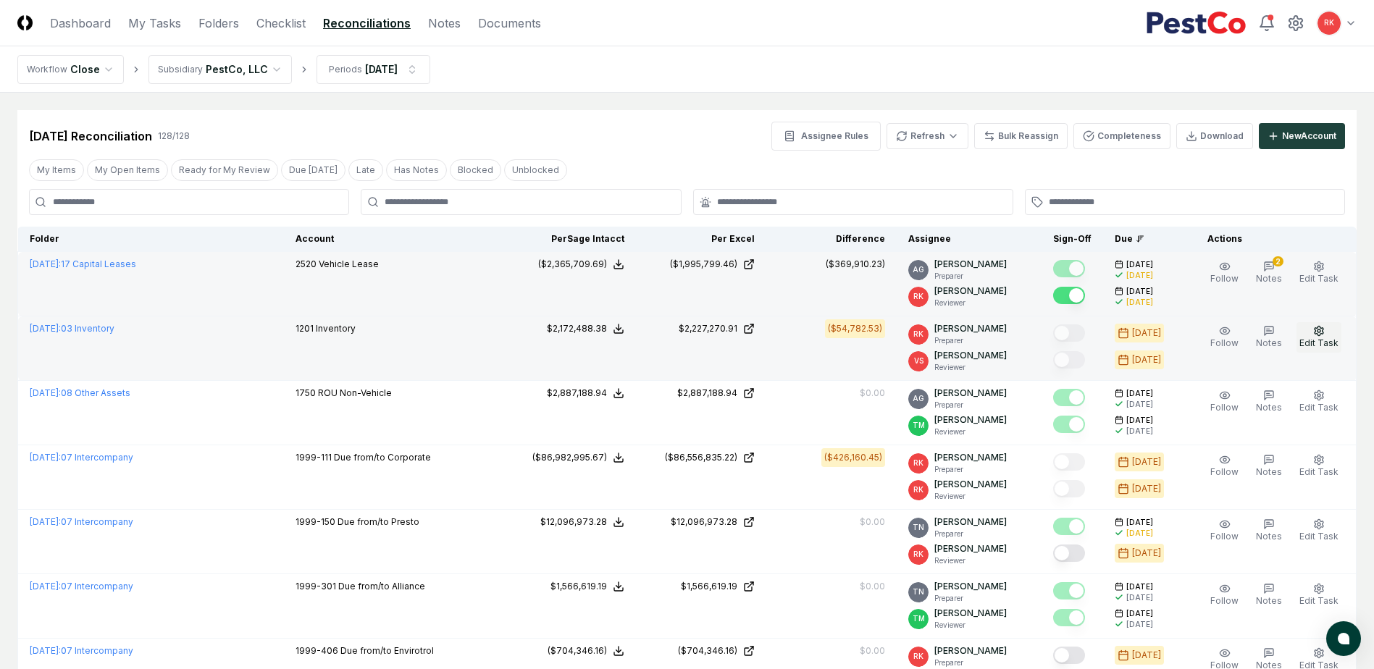
click at [1310, 345] on span "Edit Task" at bounding box center [1319, 343] width 39 height 11
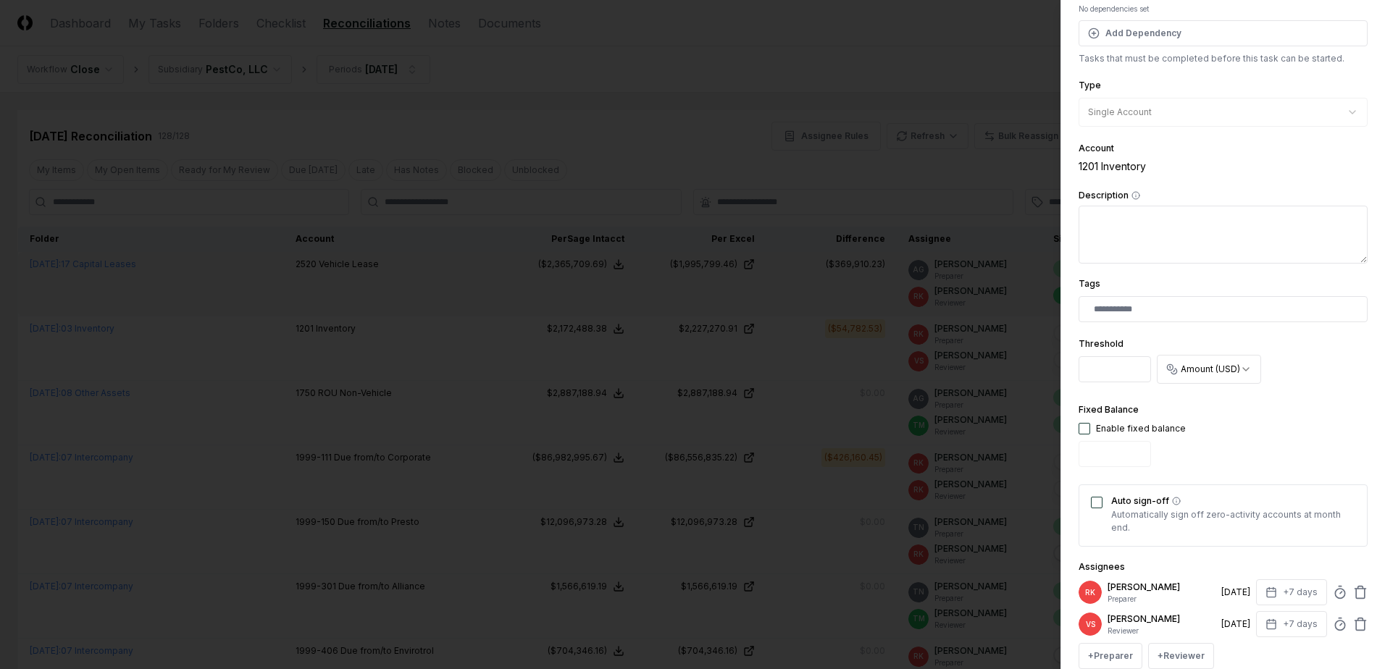
scroll to position [276, 0]
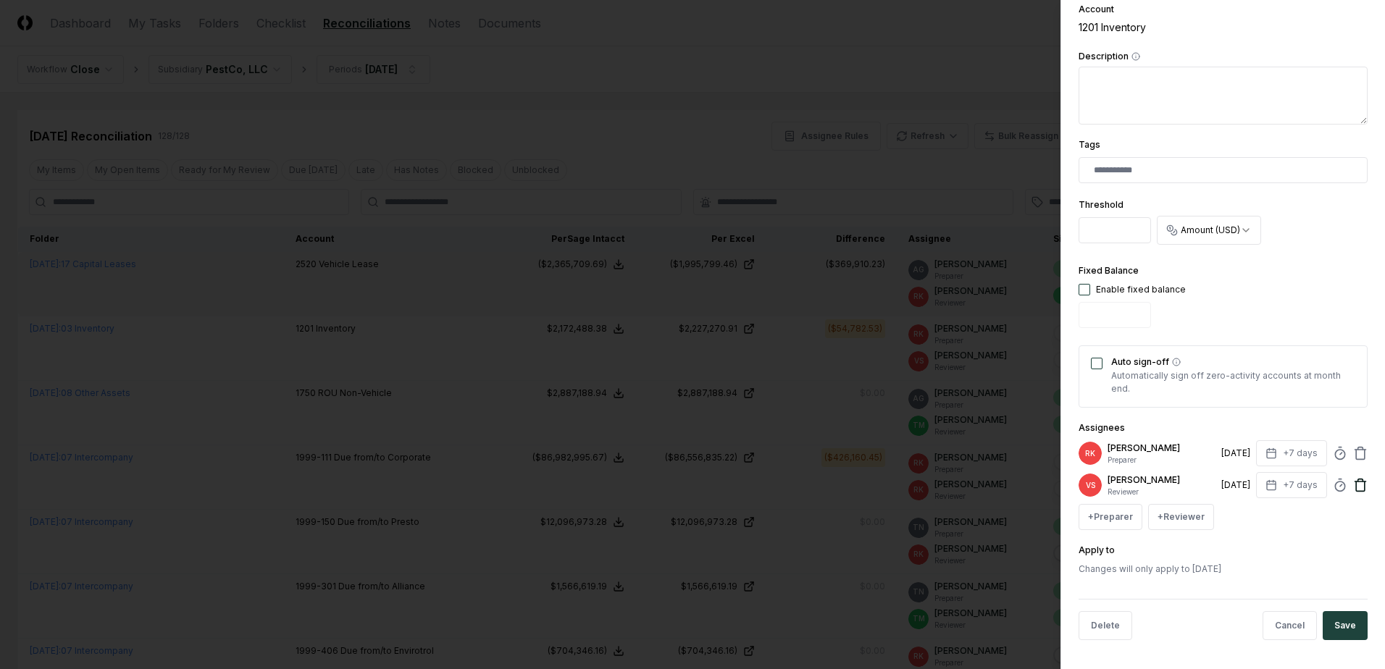
click at [1356, 491] on icon at bounding box center [1360, 486] width 9 height 9
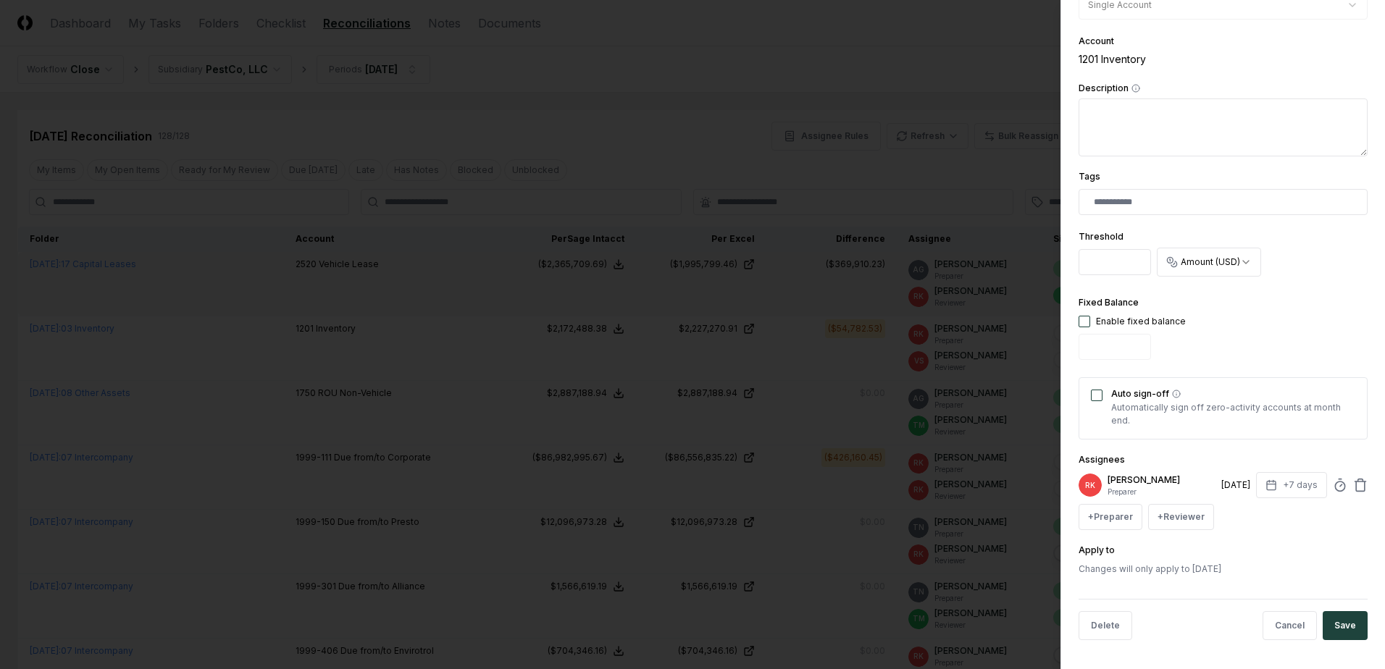
click at [1119, 262] on input "****" at bounding box center [1115, 262] width 72 height 26
type input "*****"
click at [1334, 620] on button "Save" at bounding box center [1345, 625] width 45 height 29
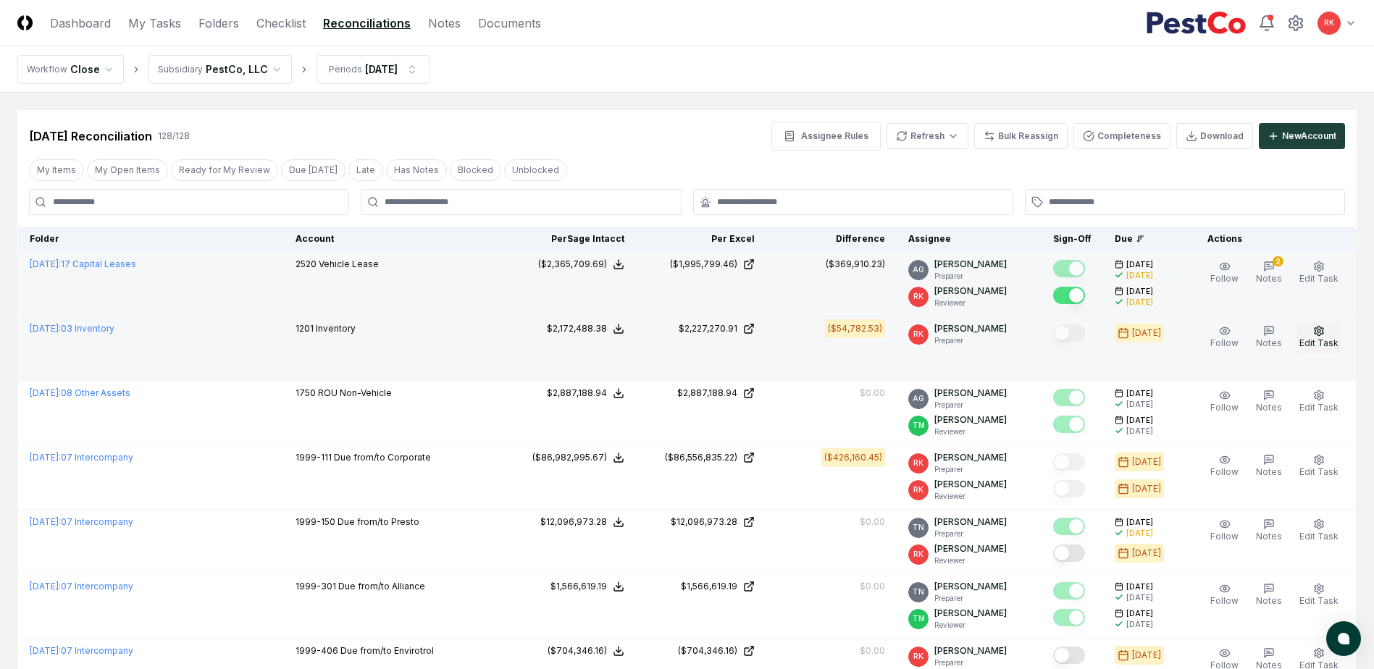
click at [1318, 337] on button "Edit Task" at bounding box center [1319, 337] width 45 height 30
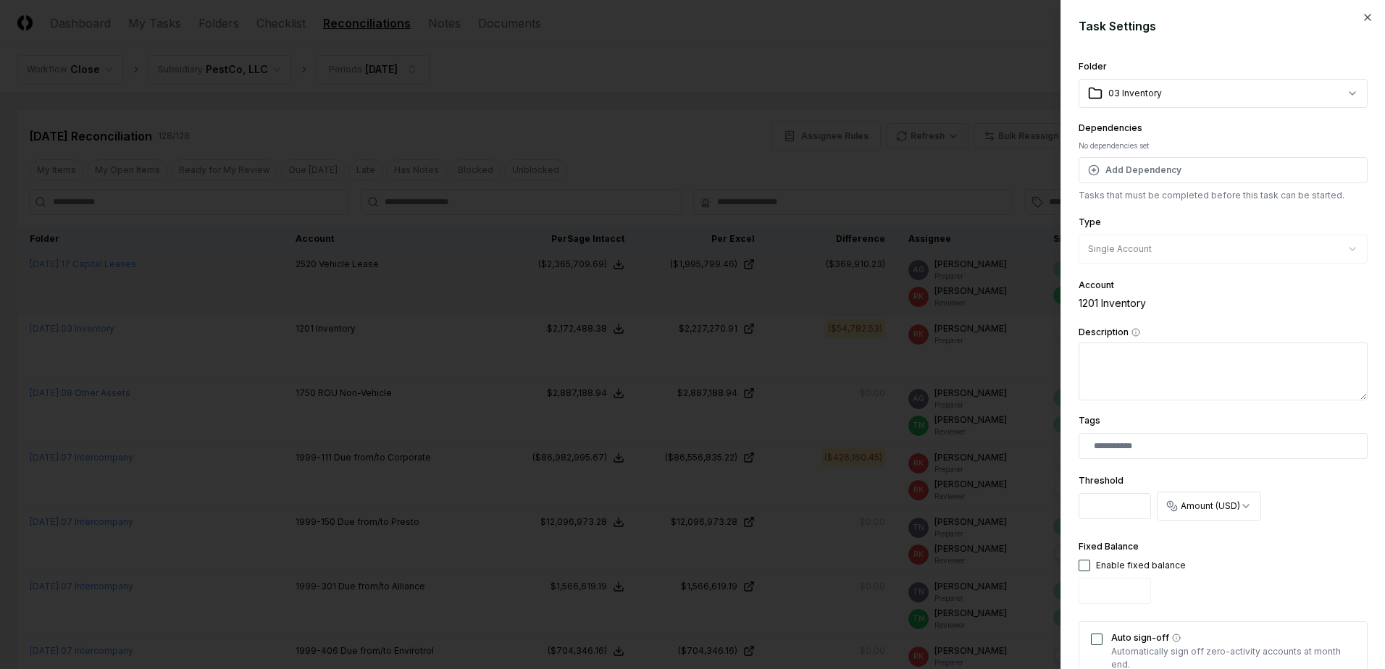
click at [1114, 499] on input "*****" at bounding box center [1115, 506] width 72 height 26
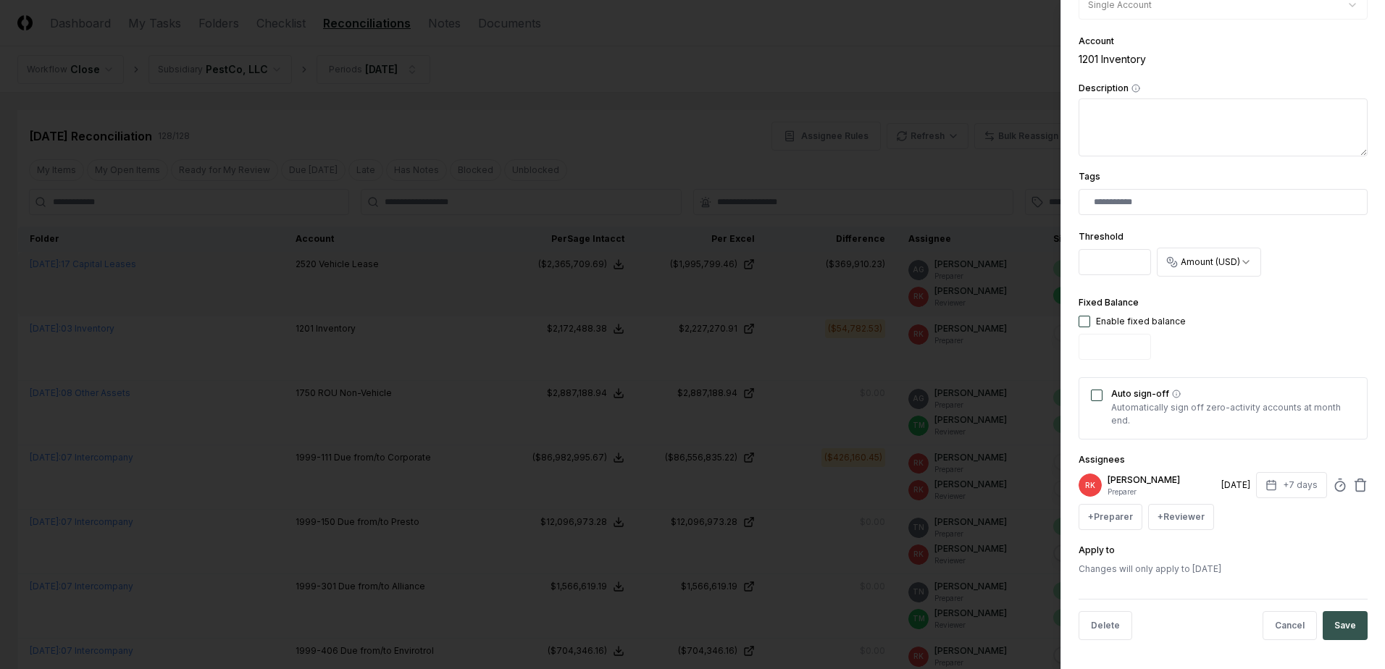
type input "******"
click at [1323, 616] on button "Save" at bounding box center [1345, 625] width 45 height 29
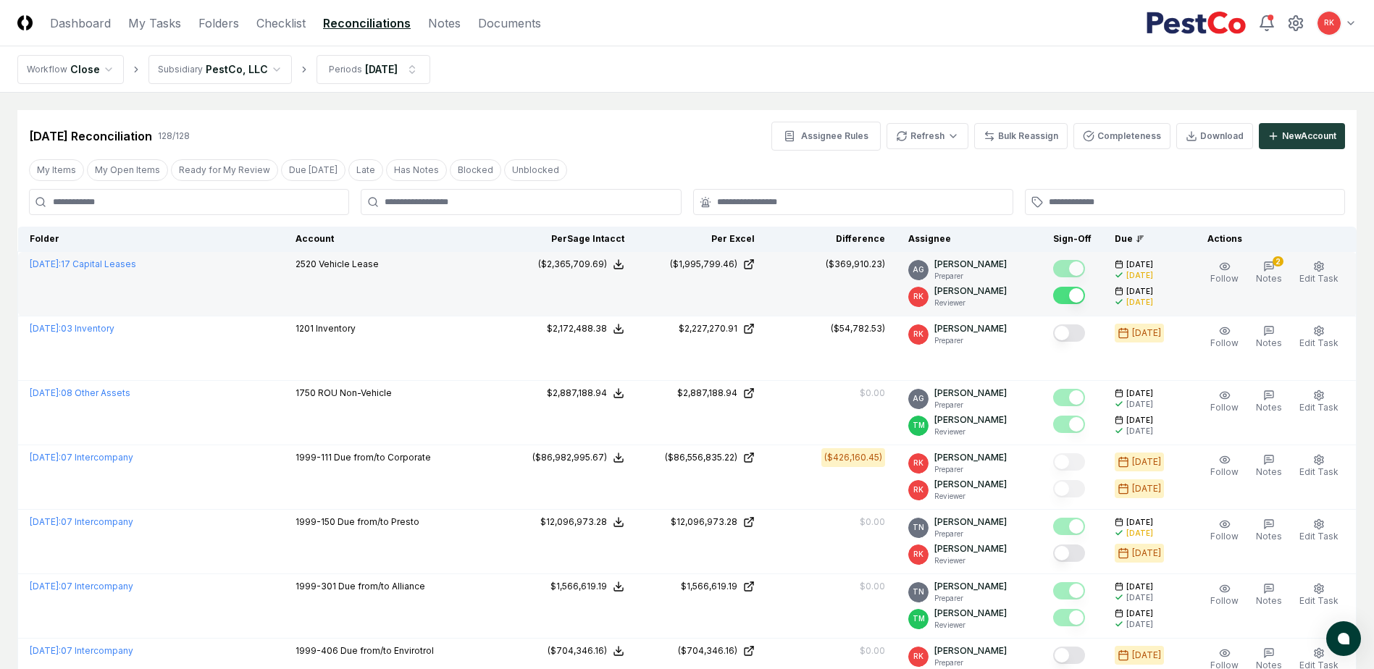
click at [1072, 335] on button "Mark complete" at bounding box center [1069, 333] width 32 height 17
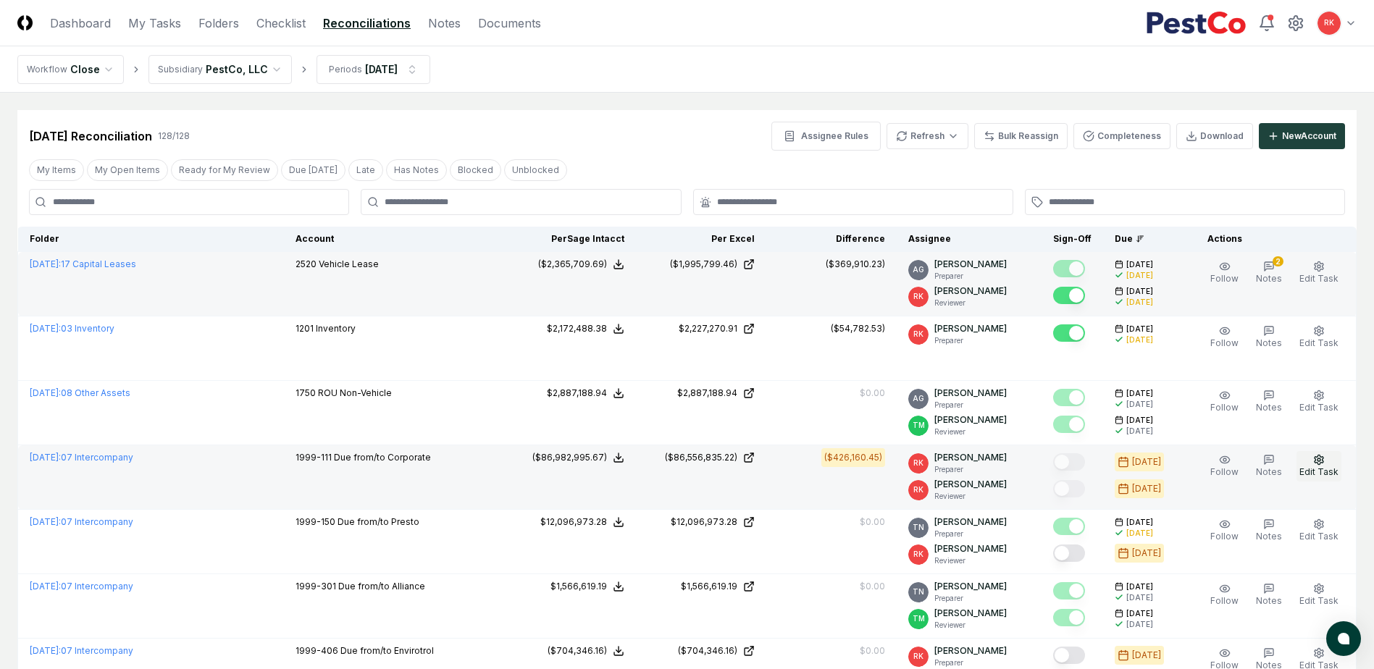
click at [1315, 475] on span "Edit Task" at bounding box center [1319, 472] width 39 height 11
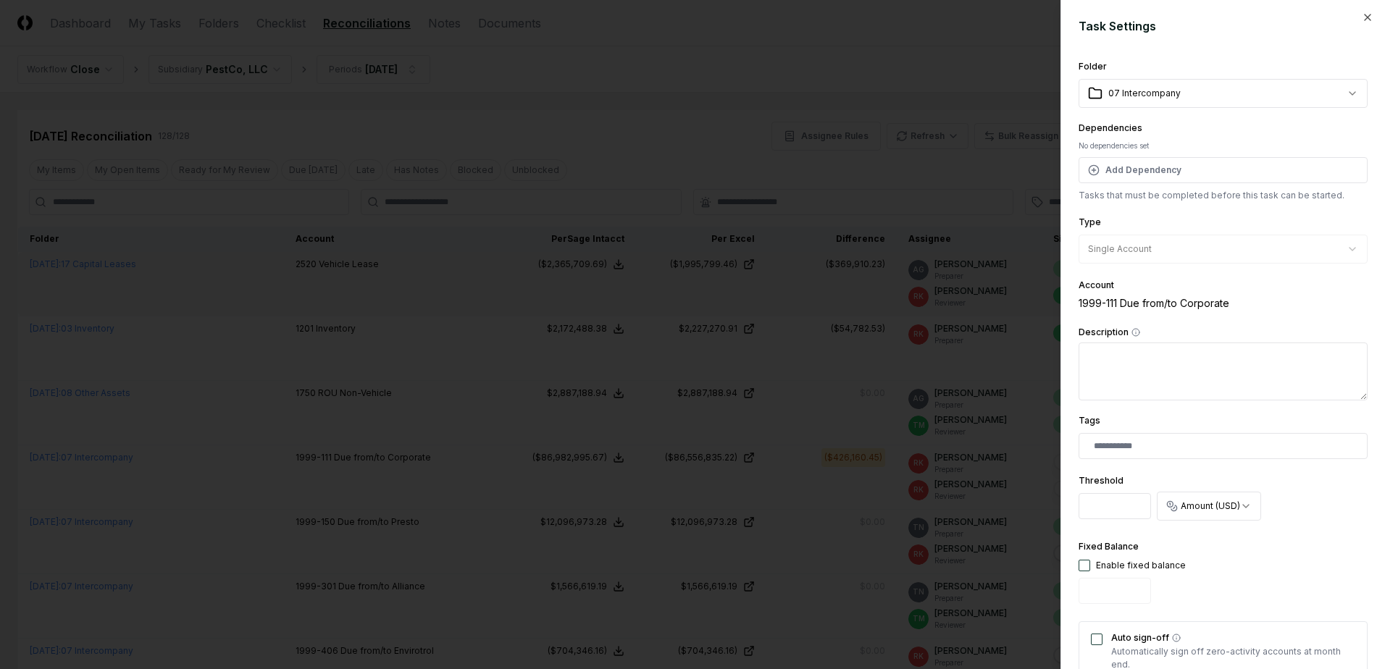
drag, startPoint x: 1110, startPoint y: 509, endPoint x: 911, endPoint y: 497, distance: 199.6
type input "*******"
click at [1337, 538] on div "Fixed Balance Enable fixed balance" at bounding box center [1223, 574] width 289 height 72
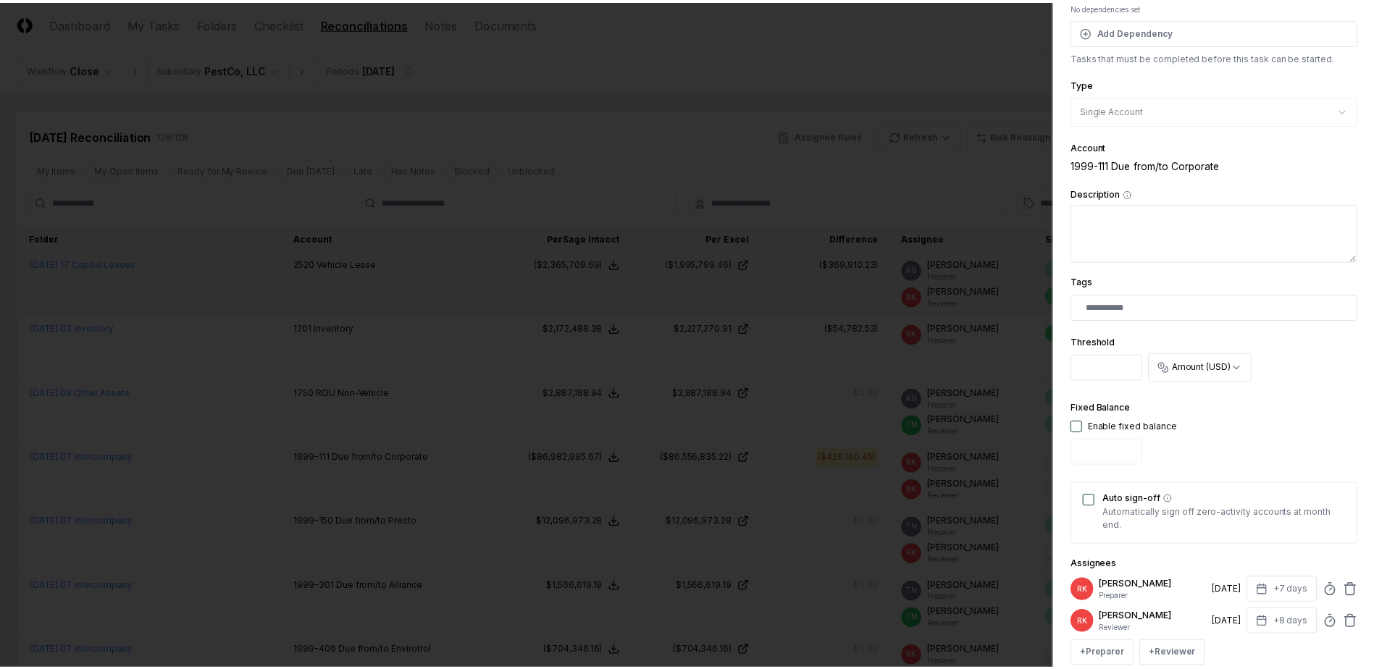
scroll to position [276, 0]
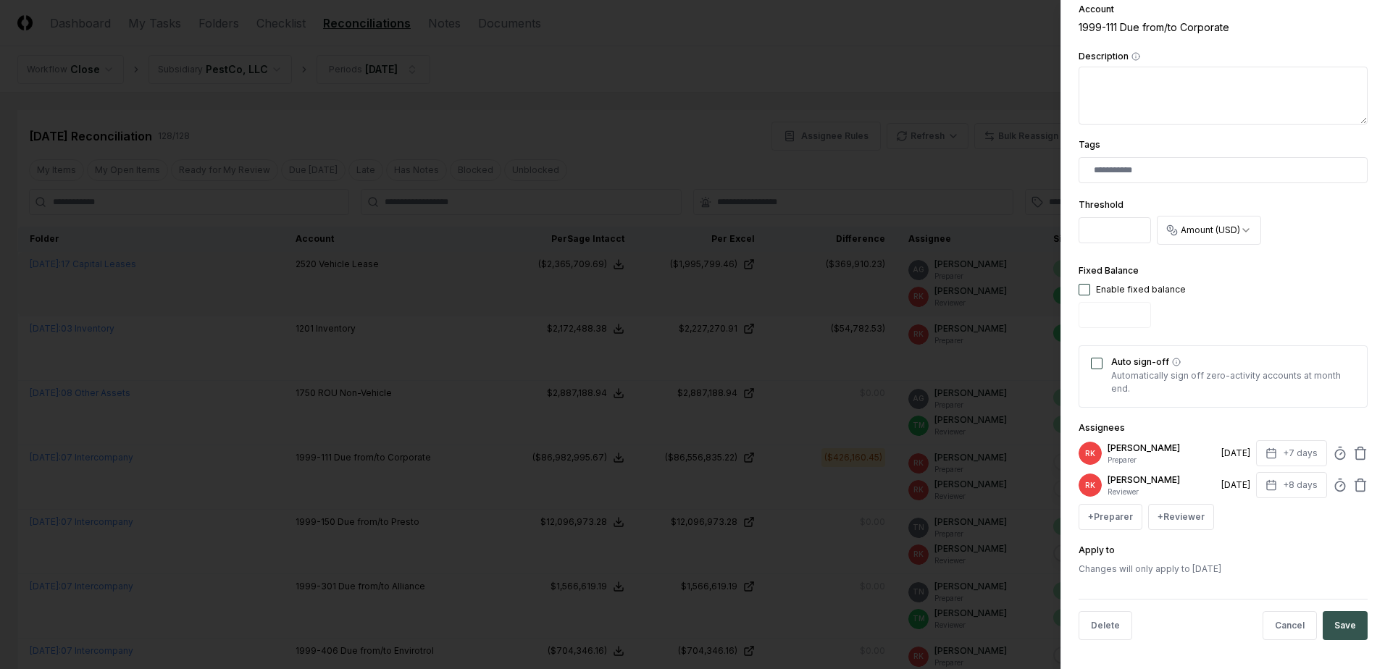
click at [1326, 635] on button "Save" at bounding box center [1345, 625] width 45 height 29
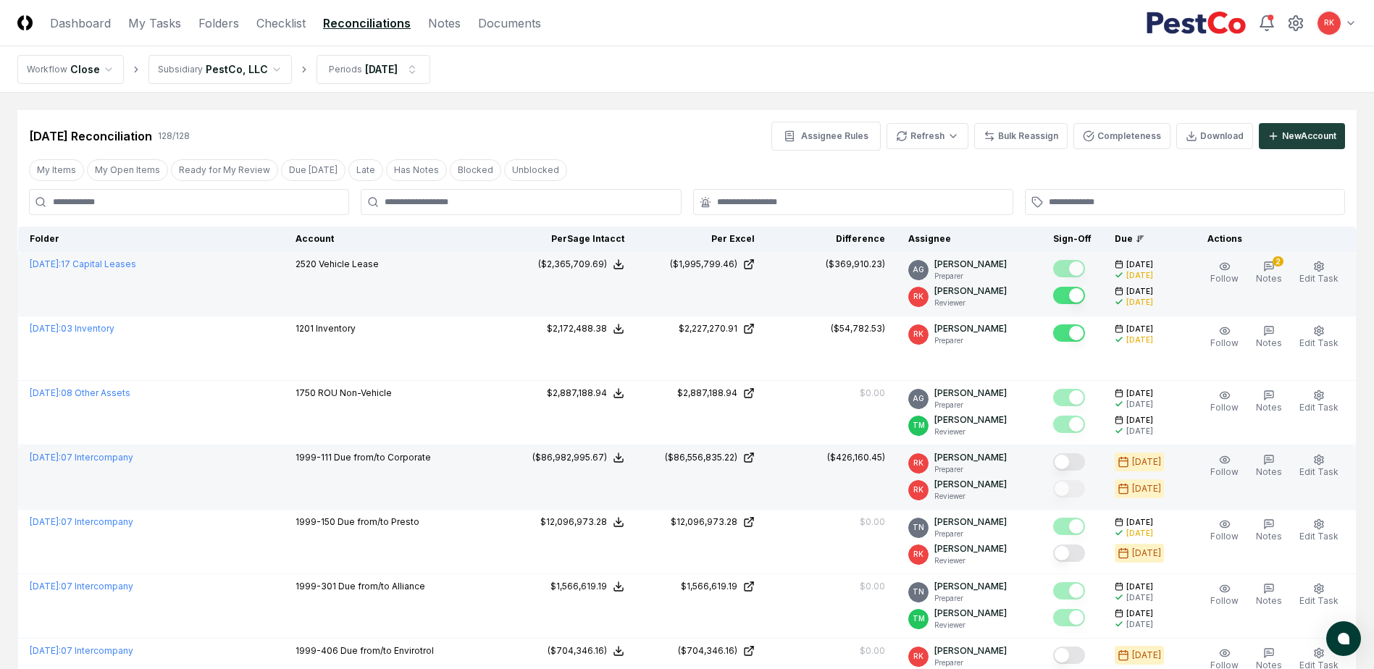
click at [1079, 462] on button "Mark complete" at bounding box center [1069, 461] width 32 height 17
click at [1079, 485] on button "Mark complete" at bounding box center [1069, 488] width 32 height 17
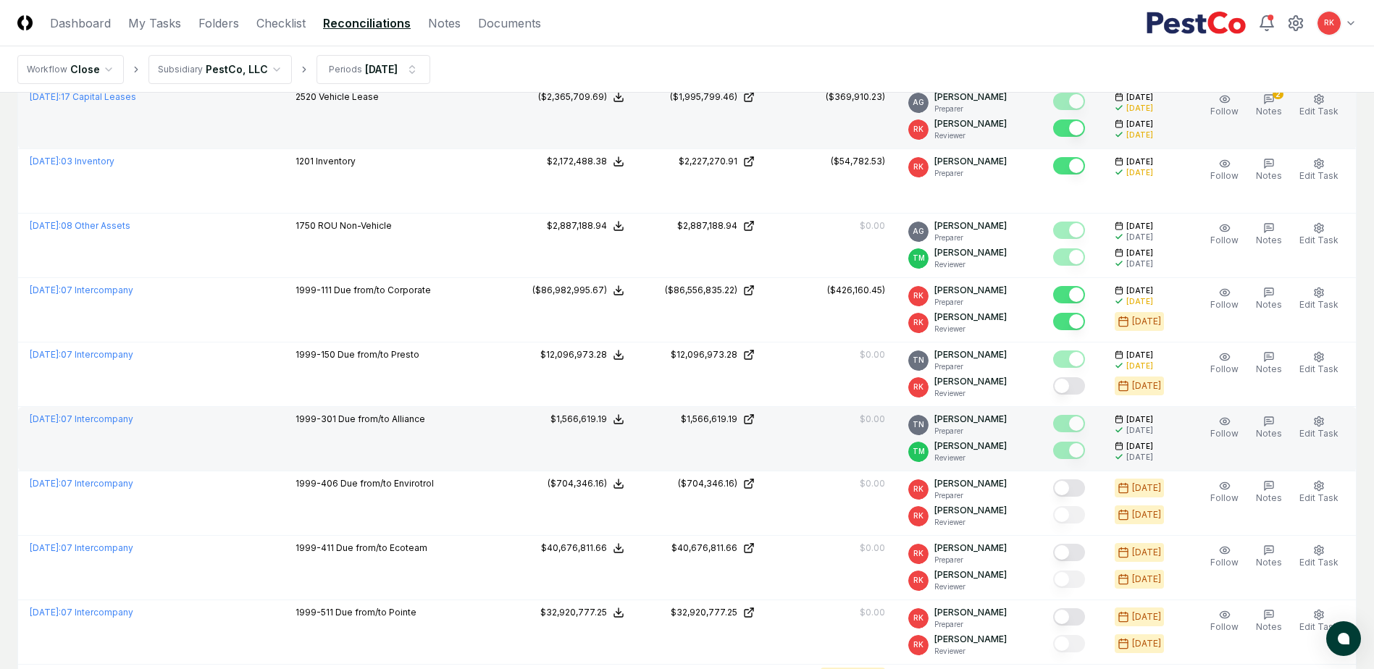
scroll to position [217, 0]
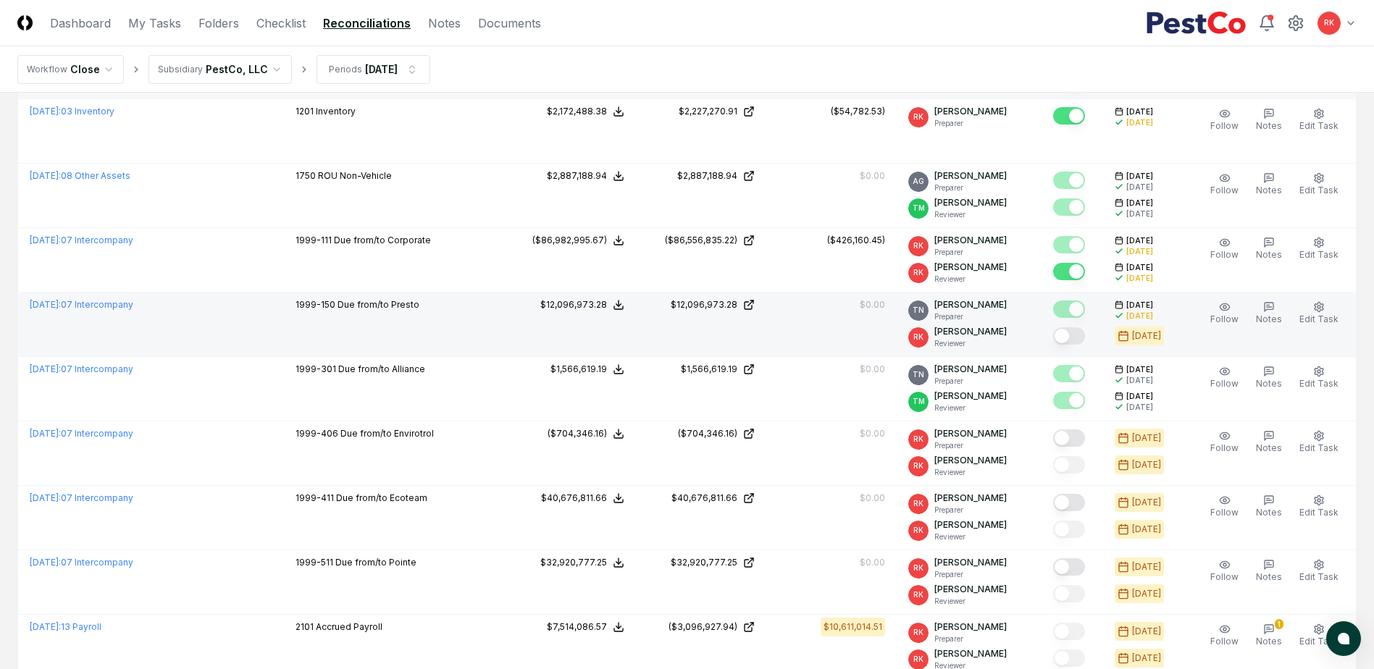
click at [1074, 338] on button "Mark complete" at bounding box center [1069, 335] width 32 height 17
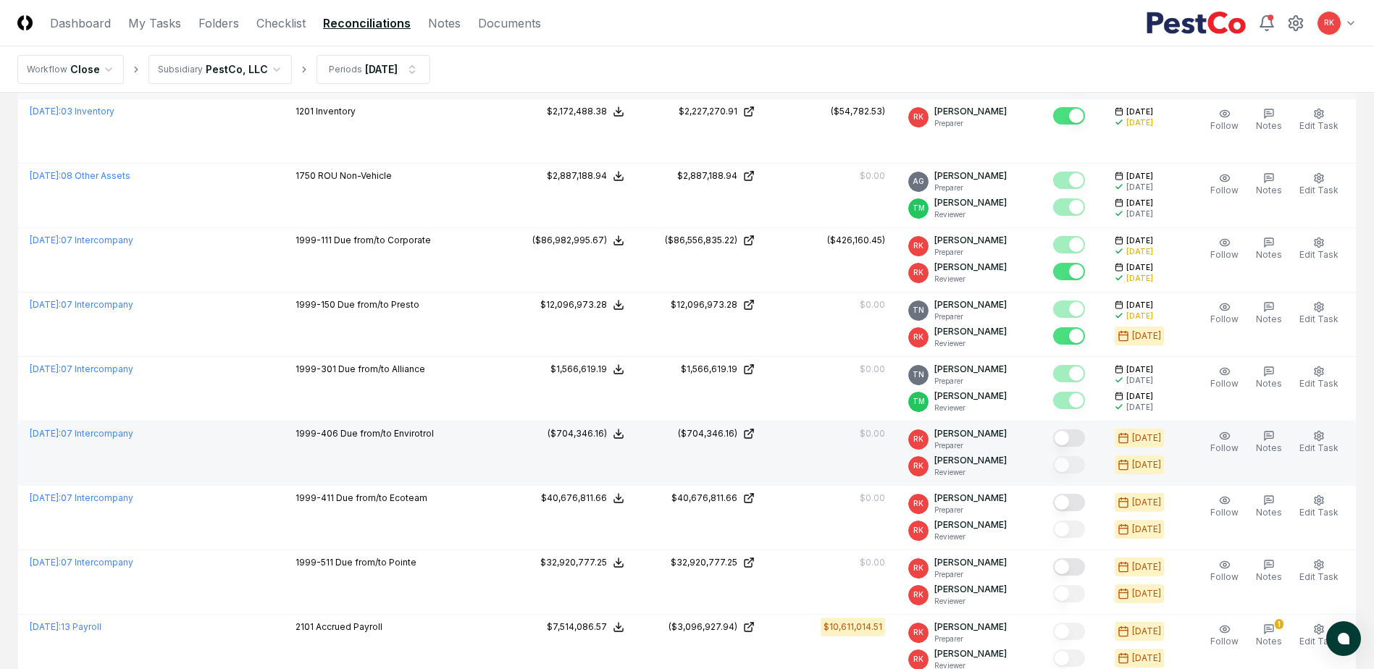
click at [1072, 438] on button "Mark complete" at bounding box center [1069, 438] width 32 height 17
click at [1072, 466] on button "Mark complete" at bounding box center [1069, 464] width 32 height 17
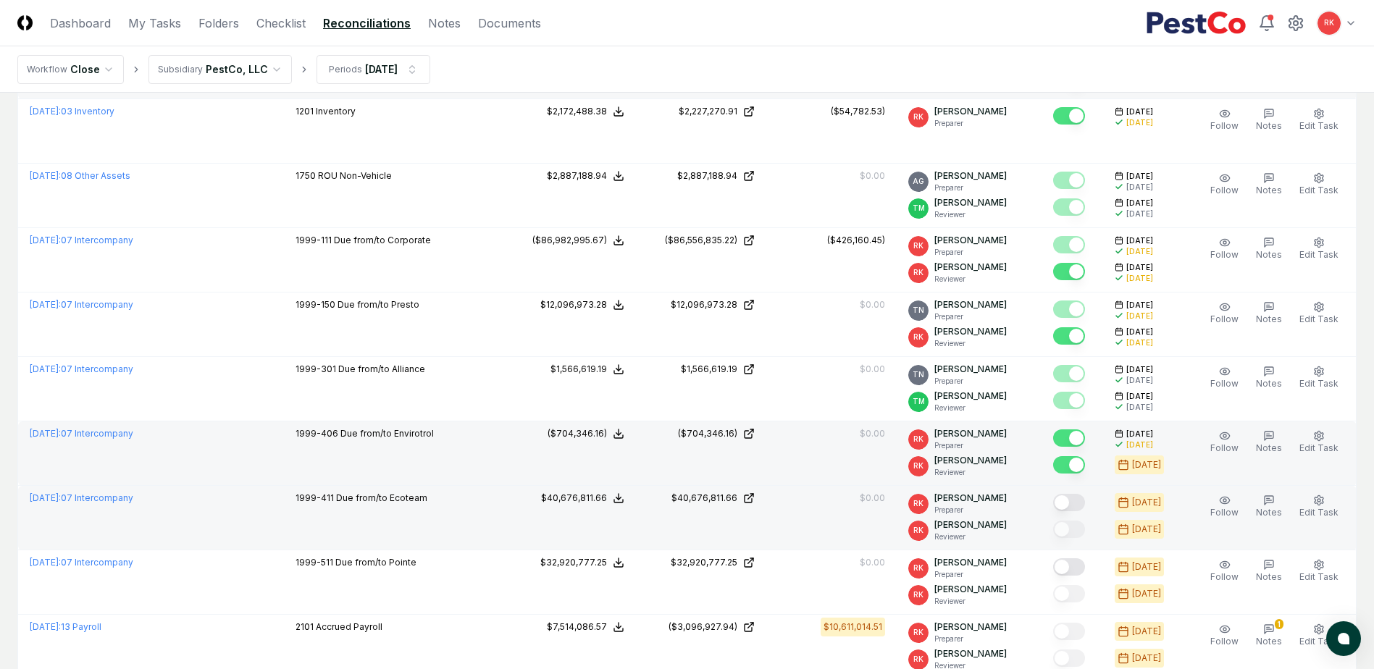
click at [1074, 503] on button "Mark complete" at bounding box center [1069, 502] width 32 height 17
click at [1071, 529] on button "Mark complete" at bounding box center [1069, 529] width 32 height 17
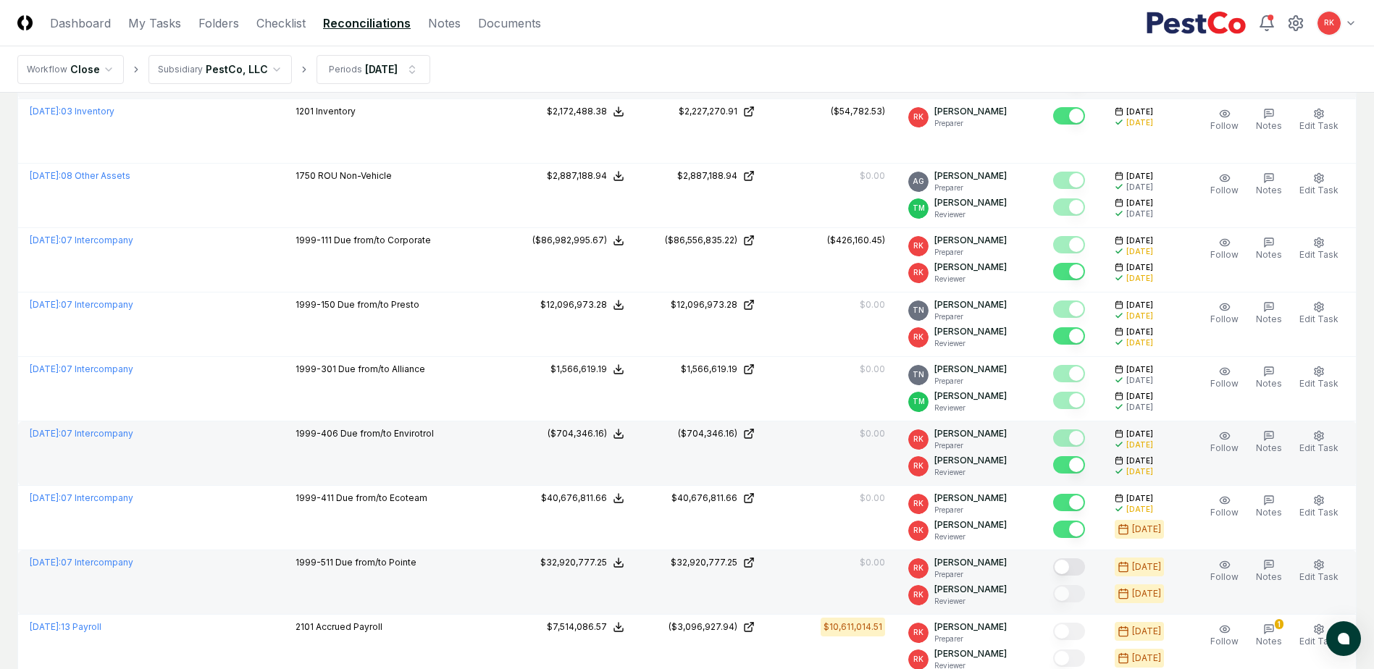
click at [1068, 564] on button "Mark complete" at bounding box center [1069, 567] width 32 height 17
click at [1075, 593] on button "Mark complete" at bounding box center [1069, 593] width 32 height 17
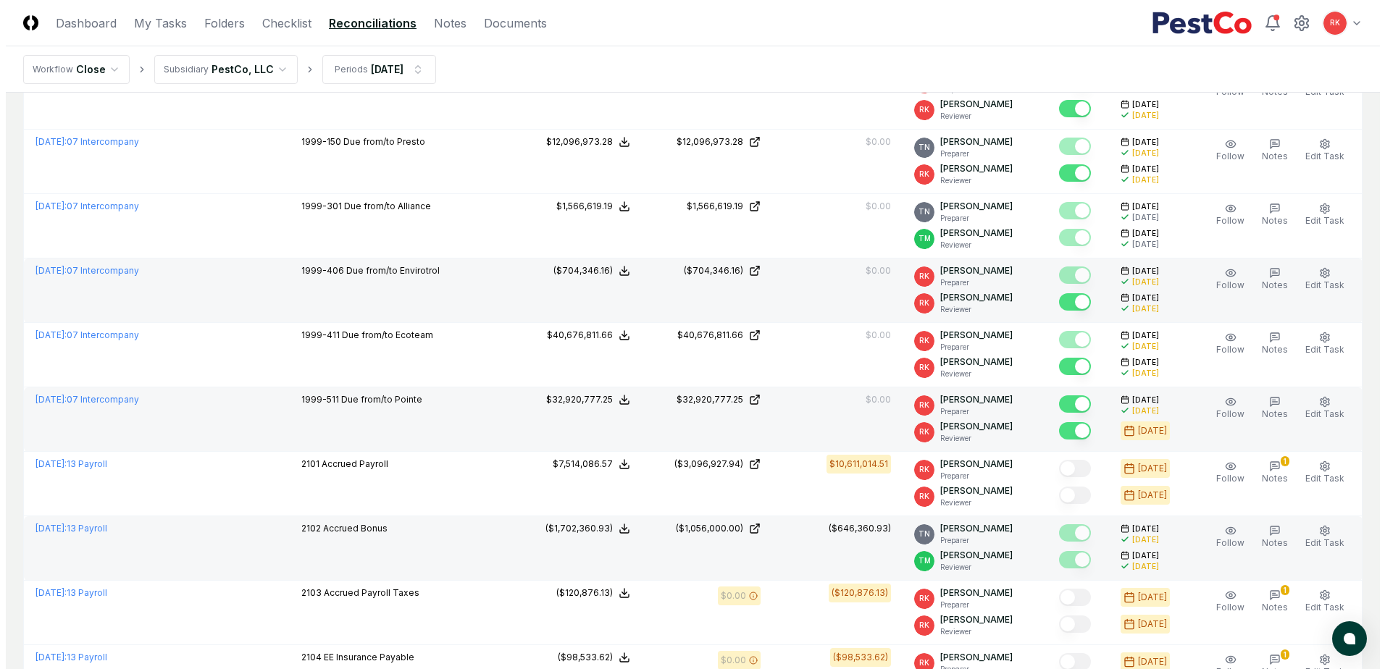
scroll to position [435, 0]
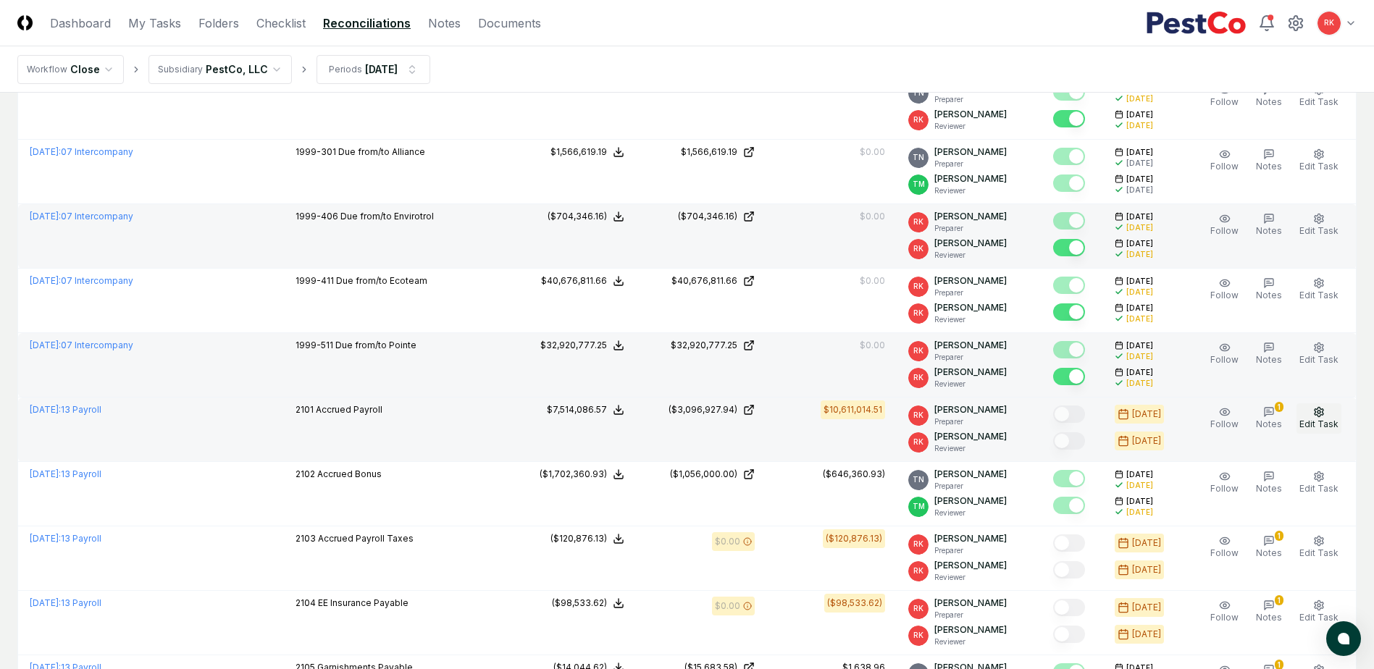
click at [1320, 419] on span "Edit Task" at bounding box center [1319, 424] width 39 height 11
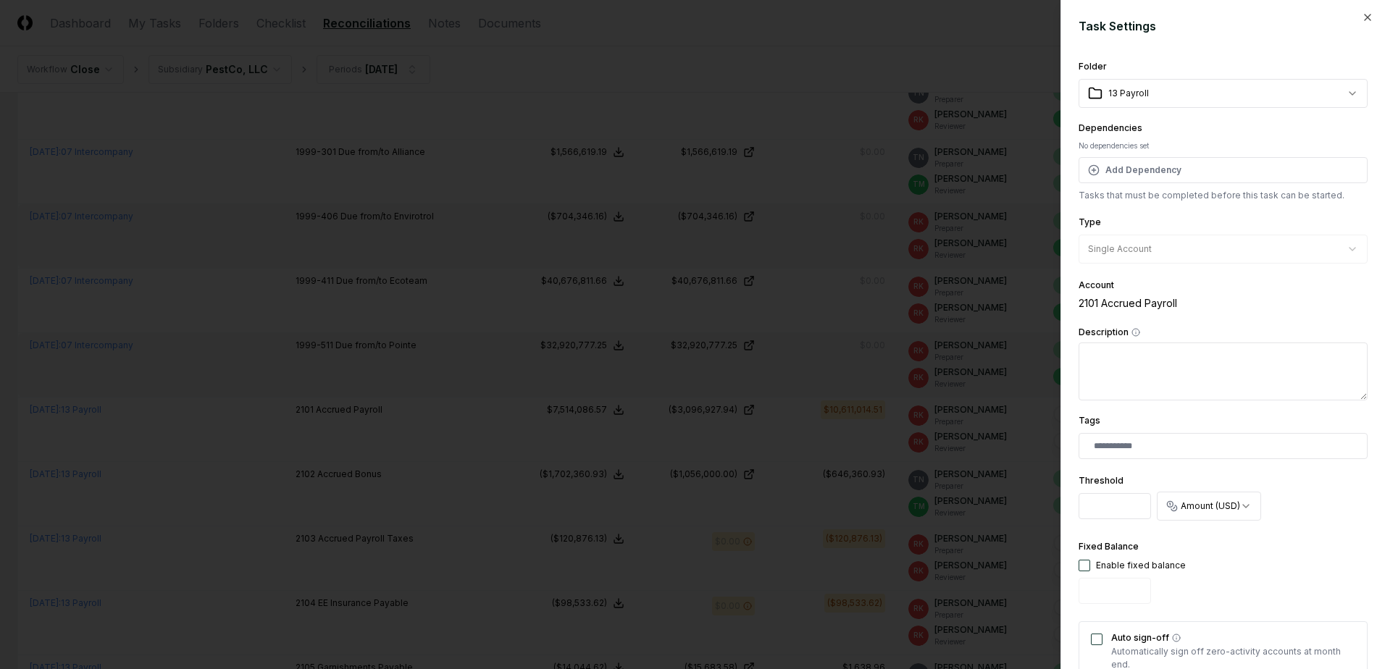
click at [953, 516] on div at bounding box center [692, 334] width 1385 height 669
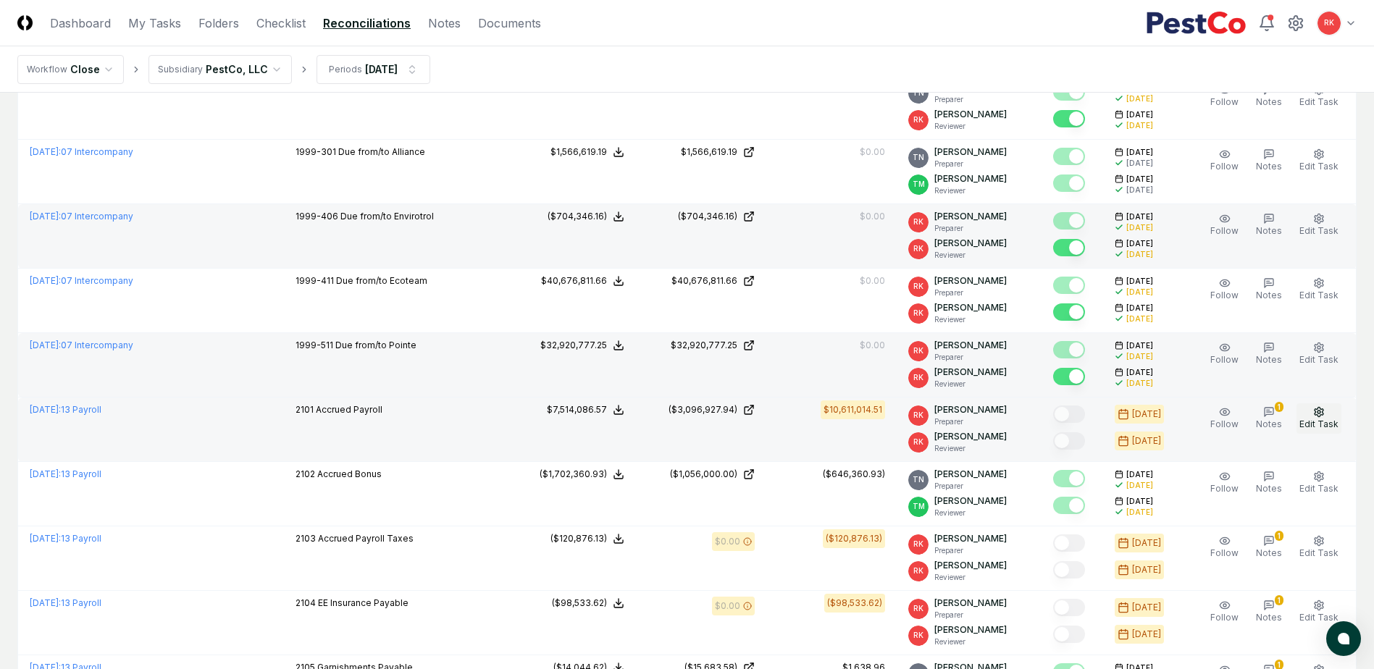
click at [1313, 425] on span "Edit Task" at bounding box center [1319, 424] width 39 height 11
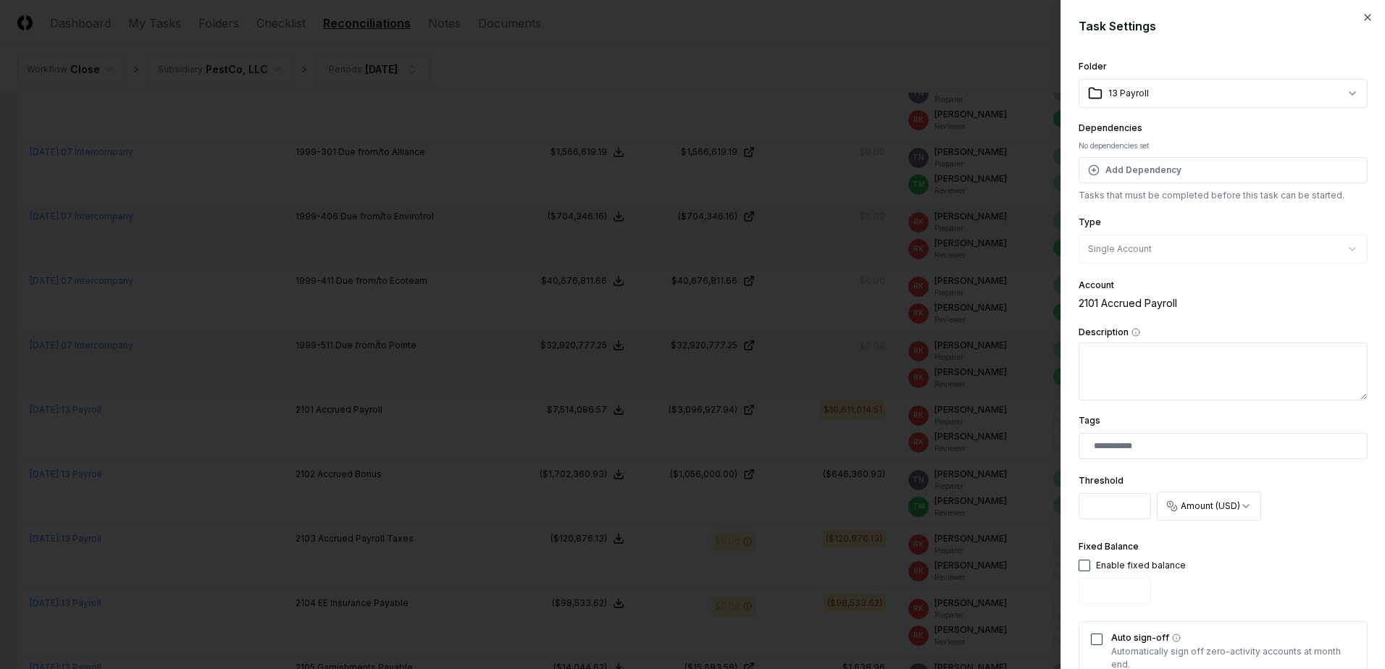
click at [1127, 508] on input "******" at bounding box center [1115, 506] width 72 height 26
type input "********"
click at [1277, 573] on div "Fixed Balance Enable fixed balance" at bounding box center [1223, 574] width 289 height 72
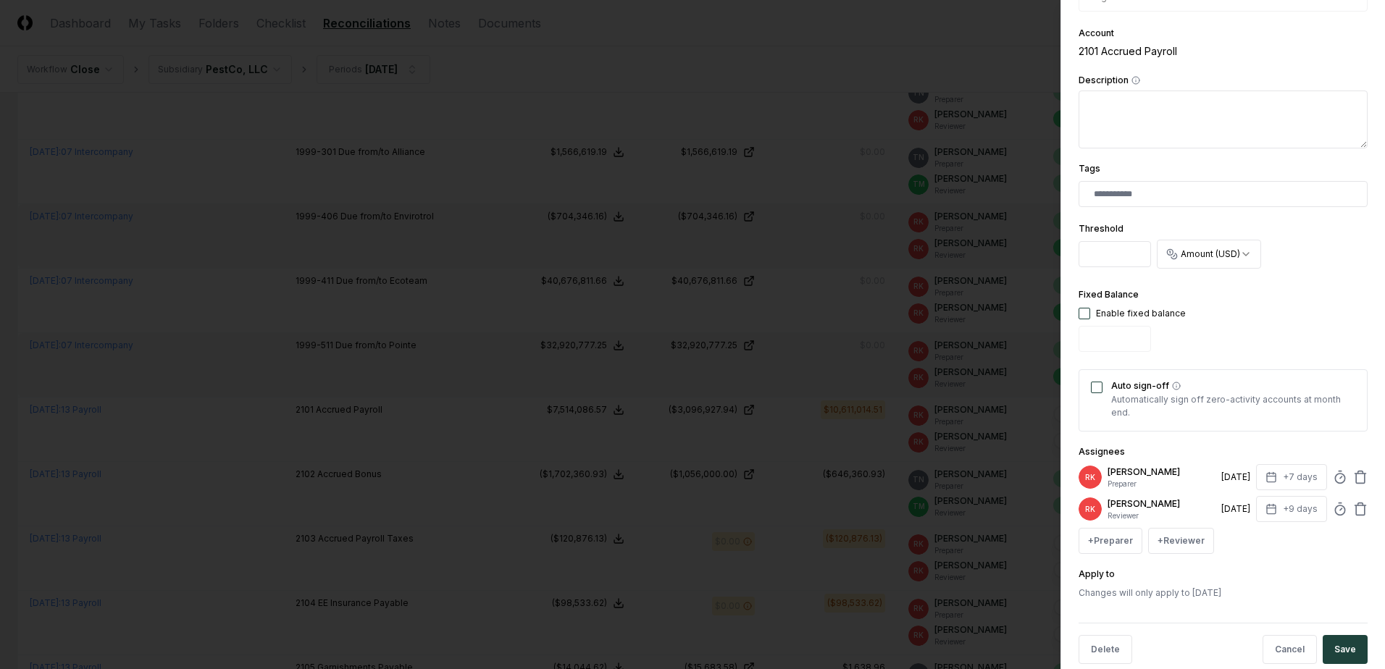
scroll to position [276, 0]
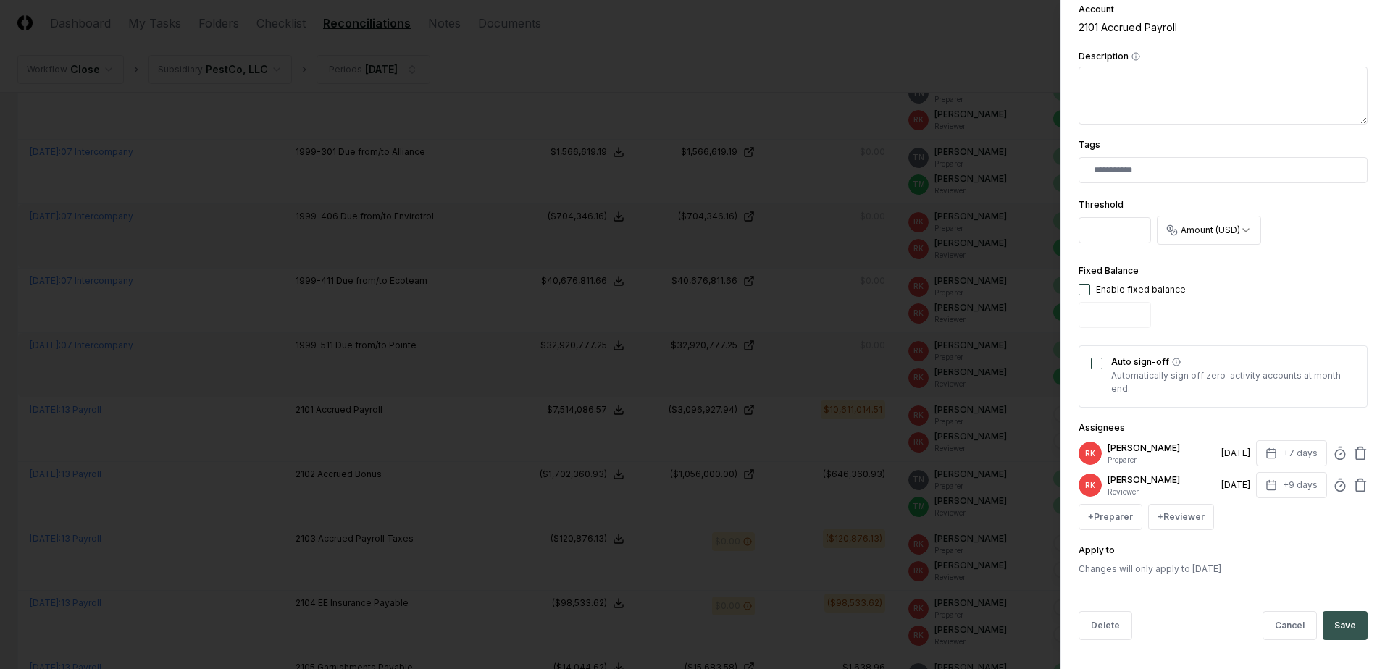
click at [1334, 633] on button "Save" at bounding box center [1345, 625] width 45 height 29
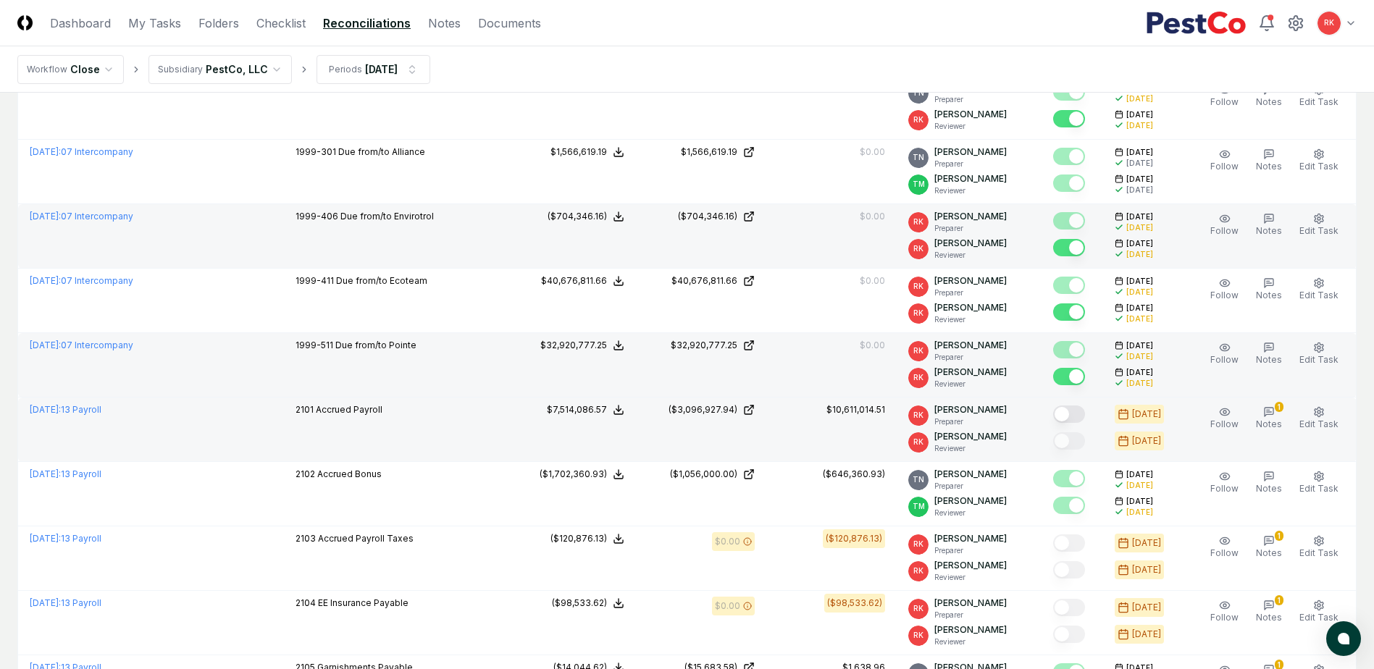
click at [1080, 417] on button "Mark complete" at bounding box center [1069, 414] width 32 height 17
click at [1071, 438] on button "Mark complete" at bounding box center [1069, 440] width 32 height 17
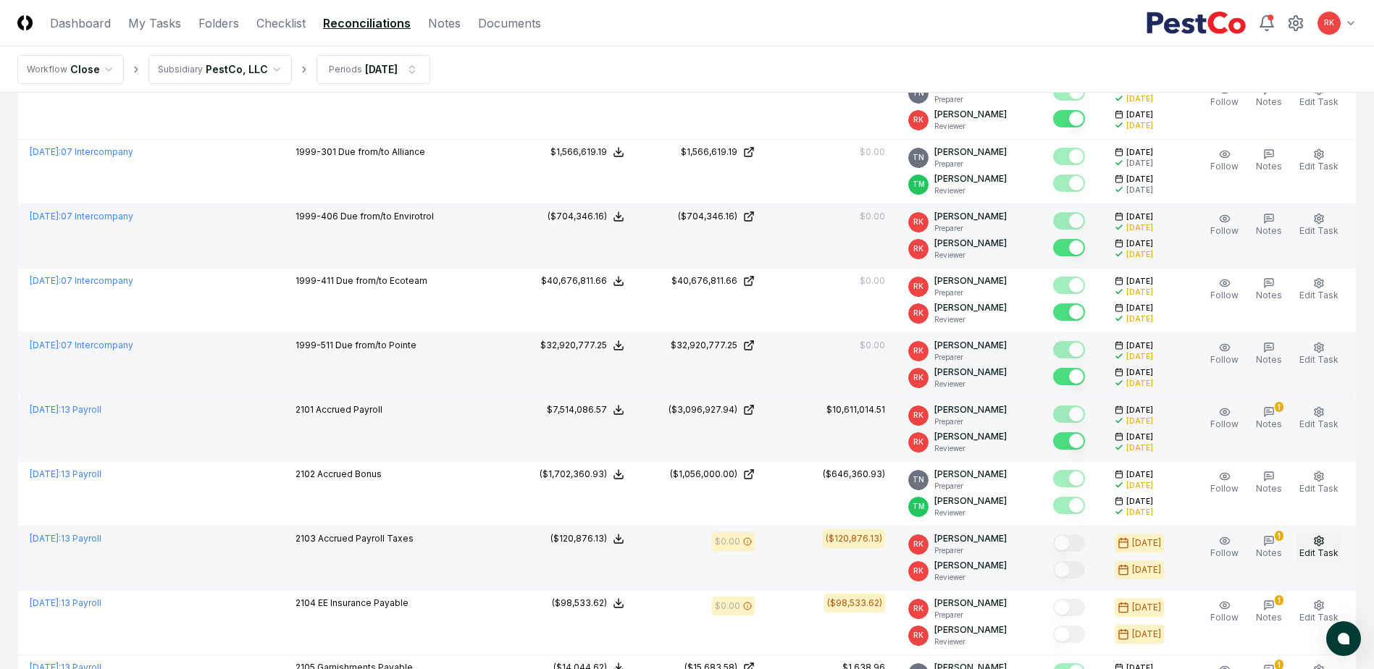
click at [1331, 547] on button "Edit Task" at bounding box center [1319, 547] width 45 height 30
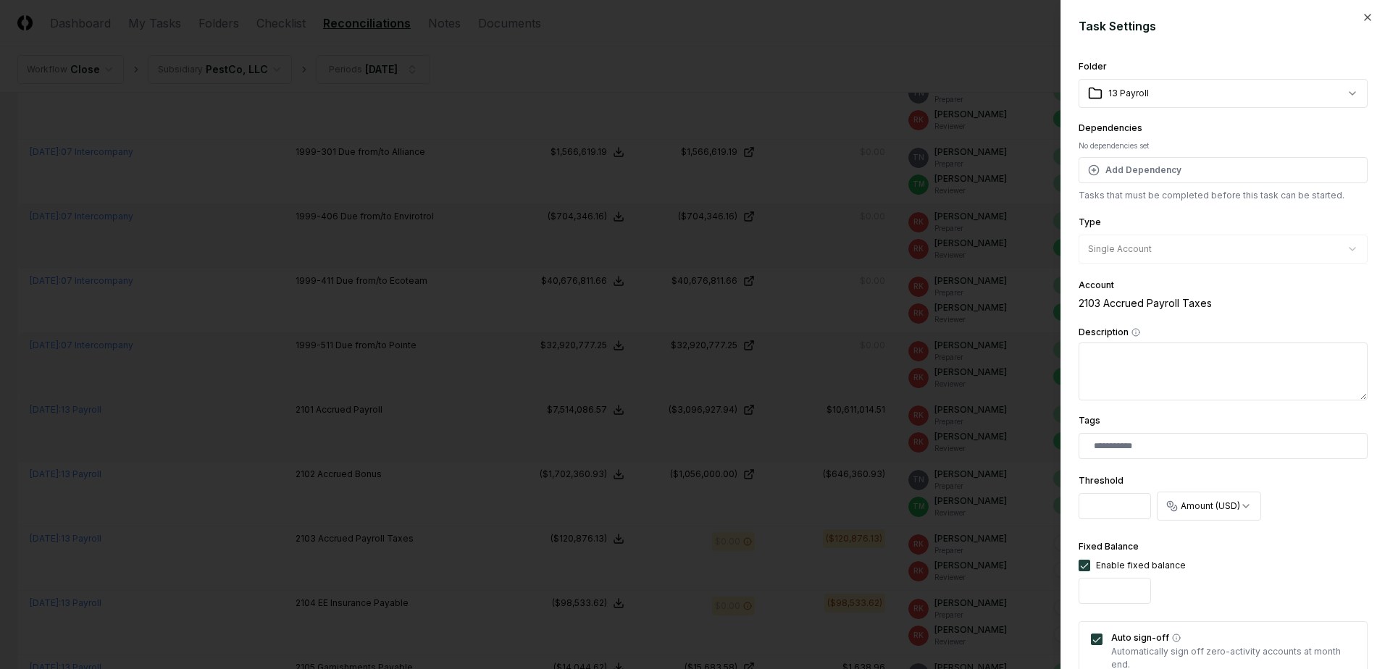
click at [1108, 501] on input "*" at bounding box center [1115, 506] width 72 height 26
drag, startPoint x: 1101, startPoint y: 501, endPoint x: 984, endPoint y: 503, distance: 117.4
click at [984, 503] on body "CloseCore Dashboard My Tasks Folders Checklist Reconciliations Notes Documents …" at bounding box center [687, 660] width 1374 height 2191
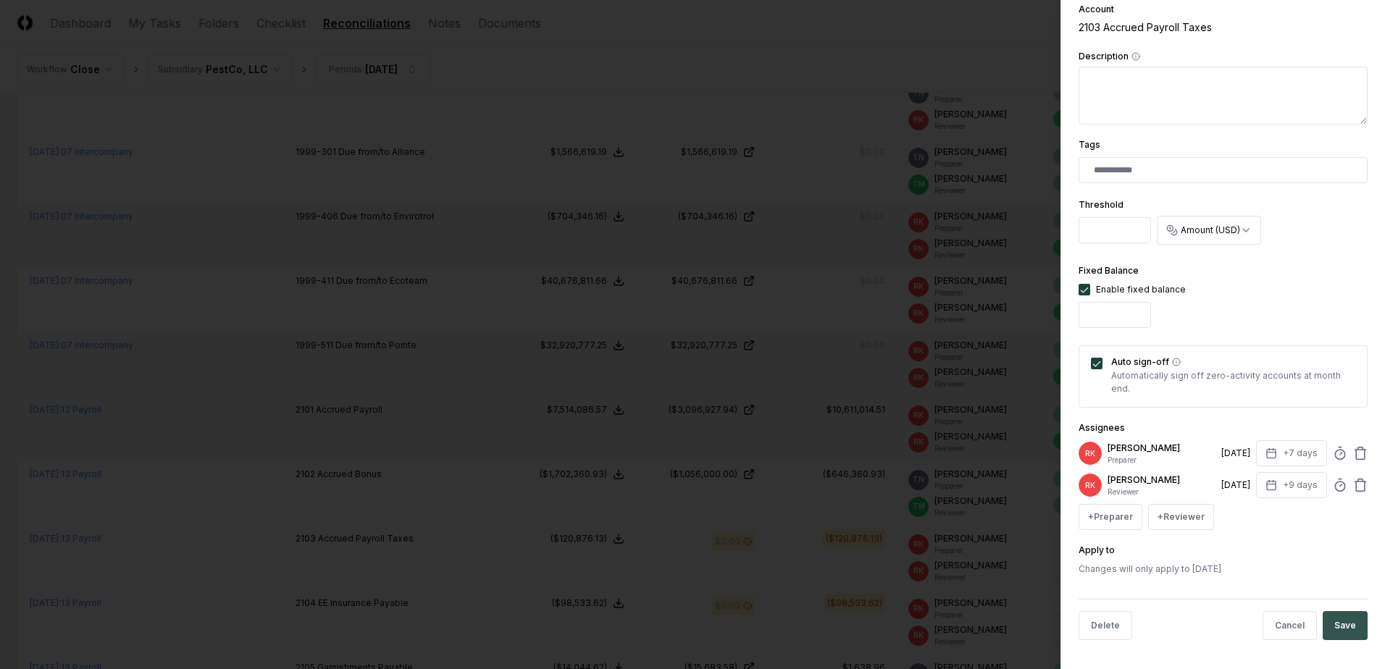
type input "******"
click at [1336, 625] on button "Save" at bounding box center [1345, 625] width 45 height 29
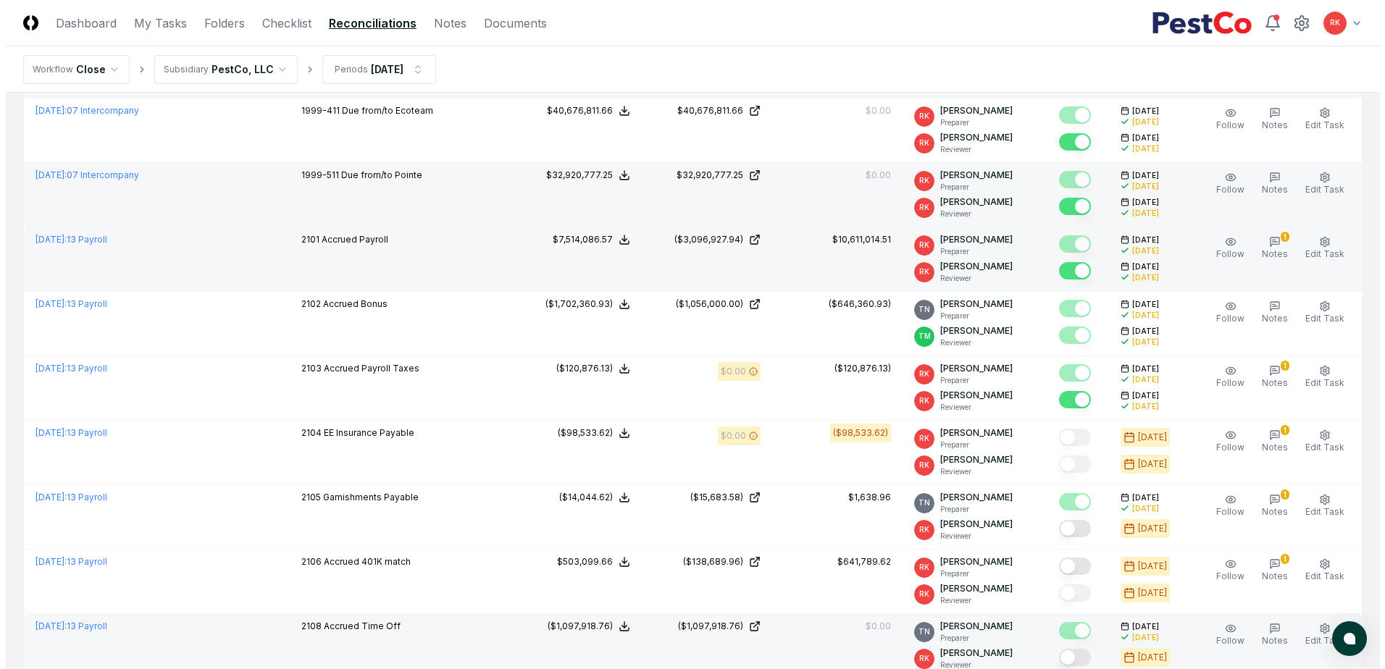
scroll to position [652, 0]
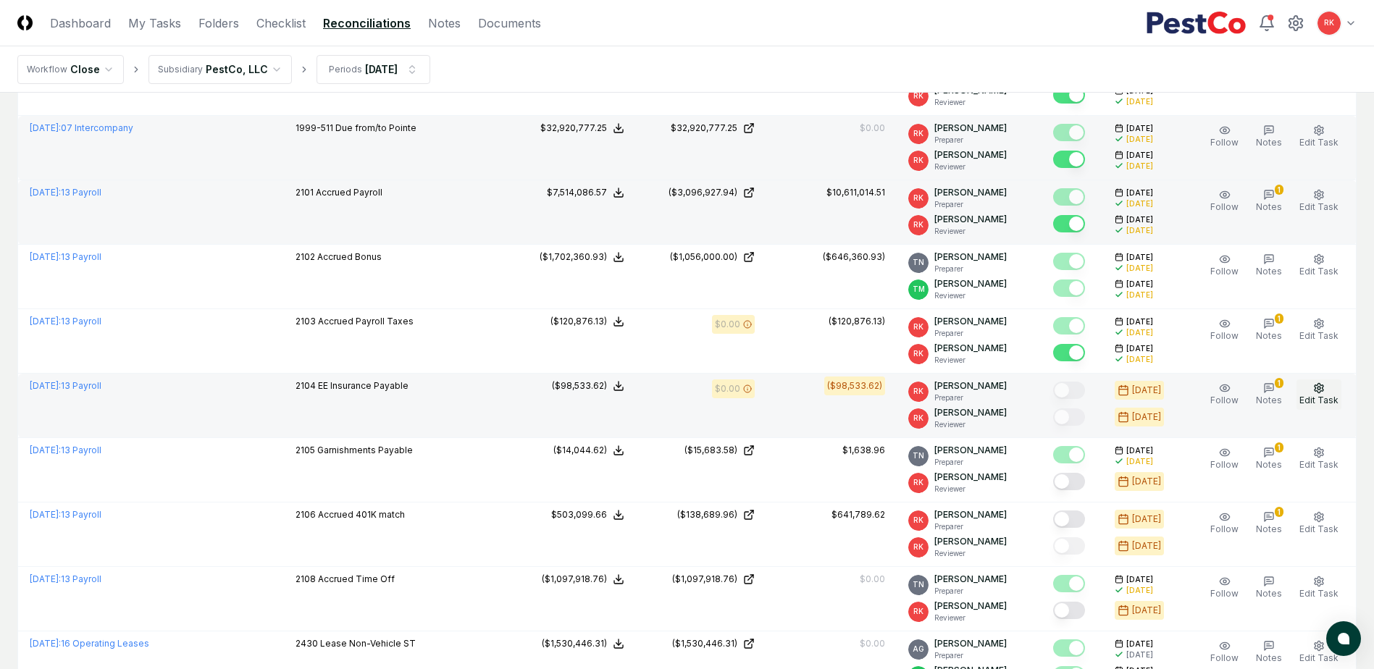
click at [1312, 390] on button "Edit Task" at bounding box center [1319, 395] width 45 height 30
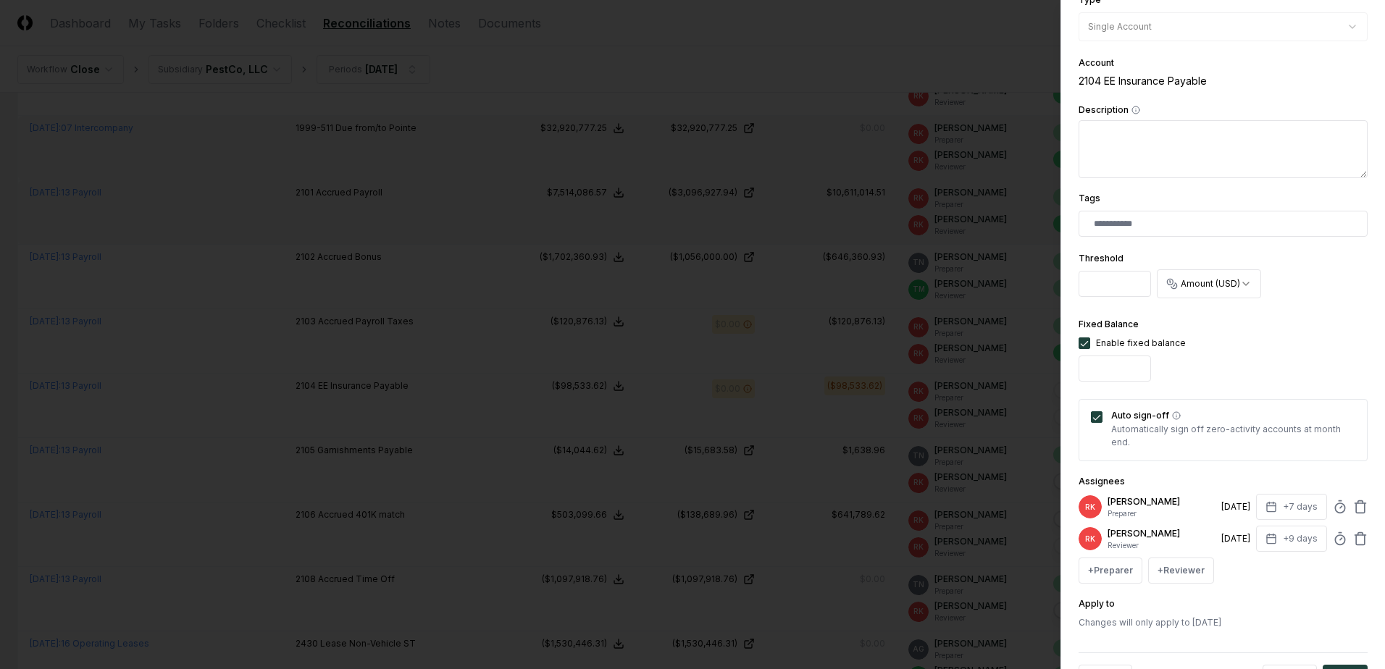
scroll to position [276, 0]
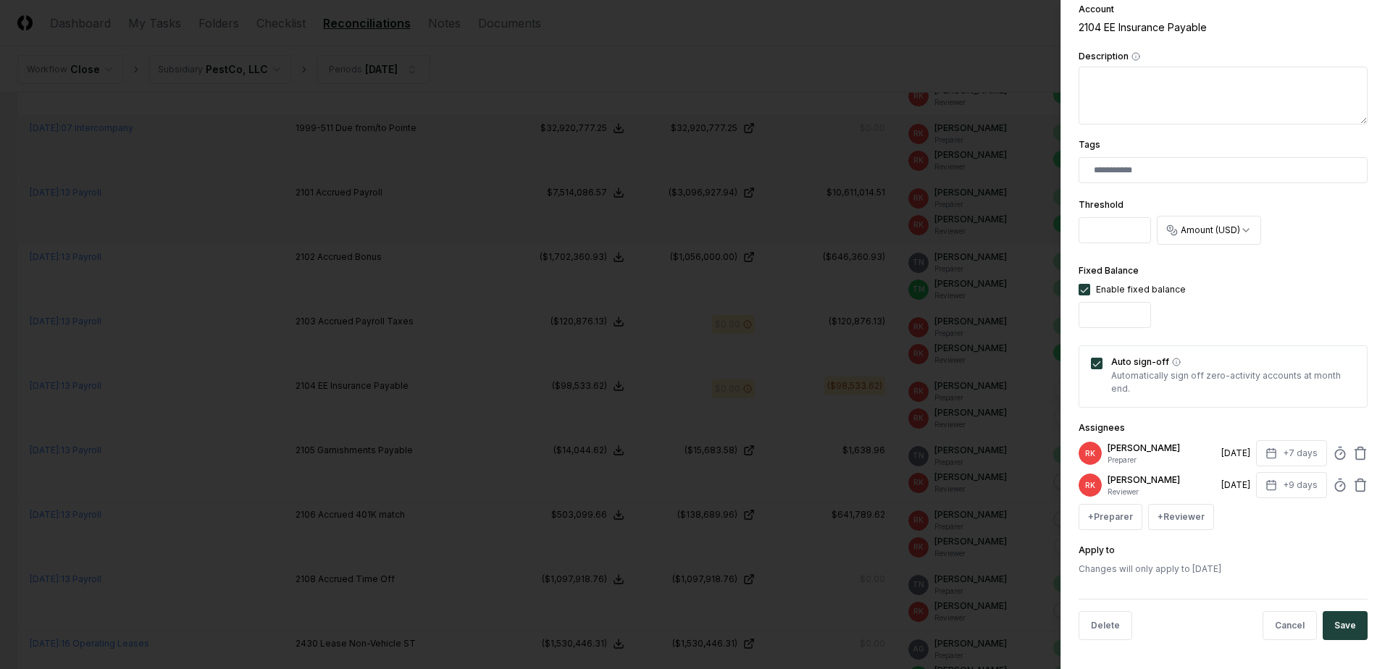
drag, startPoint x: 1100, startPoint y: 314, endPoint x: 966, endPoint y: 309, distance: 134.1
click at [982, 311] on body "CloseCore Dashboard My Tasks Folders Checklist Reconciliations Notes Documents …" at bounding box center [687, 443] width 1374 height 2191
type input "******"
click at [1326, 632] on button "Save" at bounding box center [1345, 625] width 45 height 29
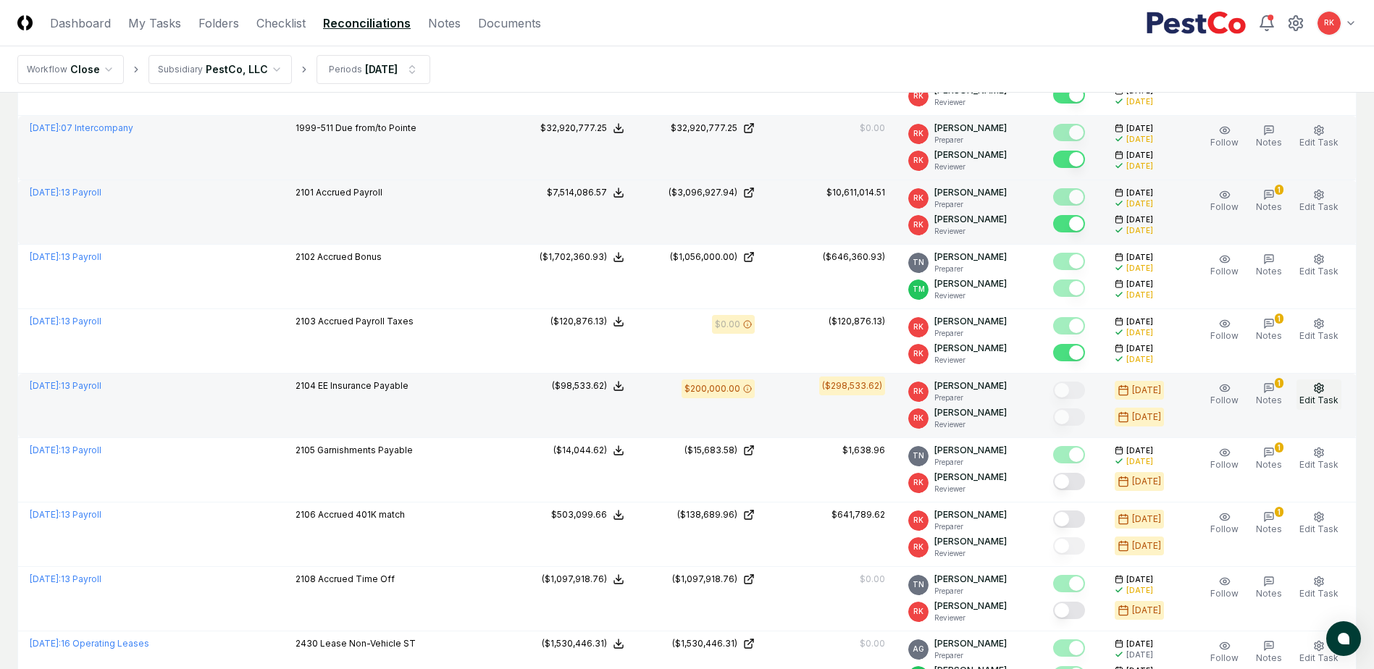
click at [1324, 403] on span "Edit Task" at bounding box center [1319, 400] width 39 height 11
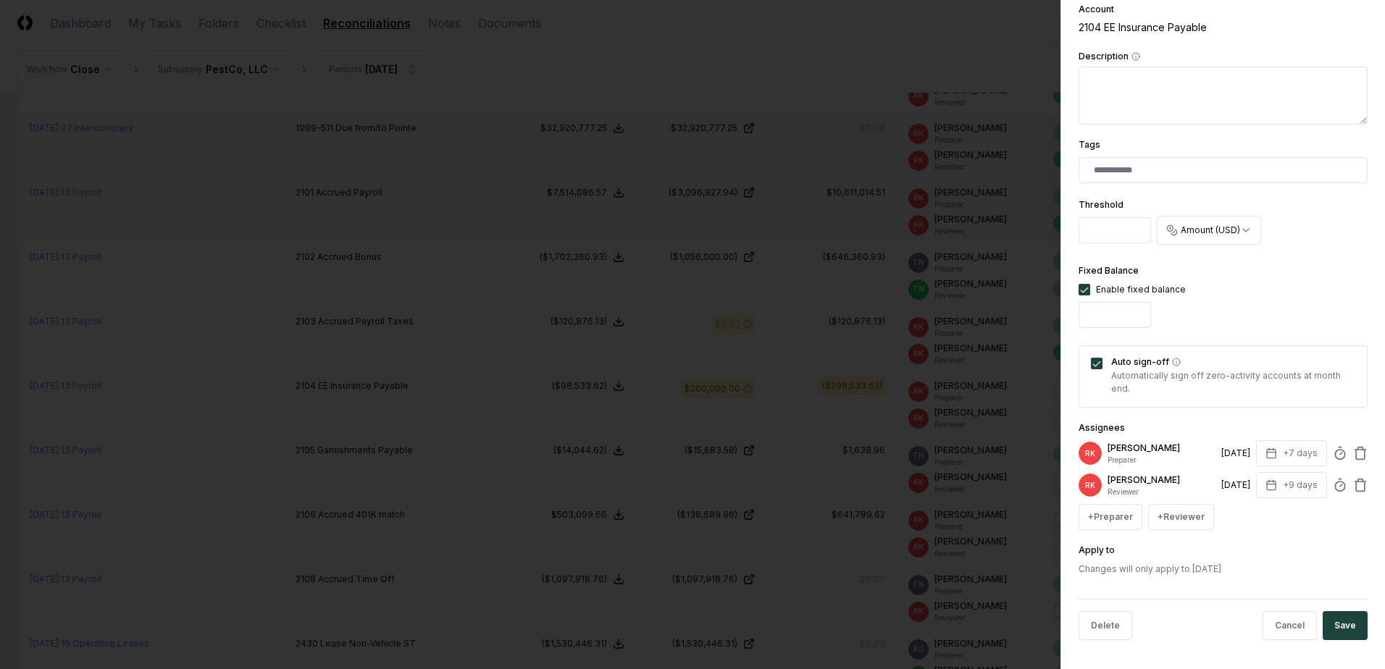
click at [1129, 312] on input "******" at bounding box center [1115, 315] width 72 height 26
type input "*******"
click at [1323, 628] on button "Save" at bounding box center [1345, 625] width 45 height 29
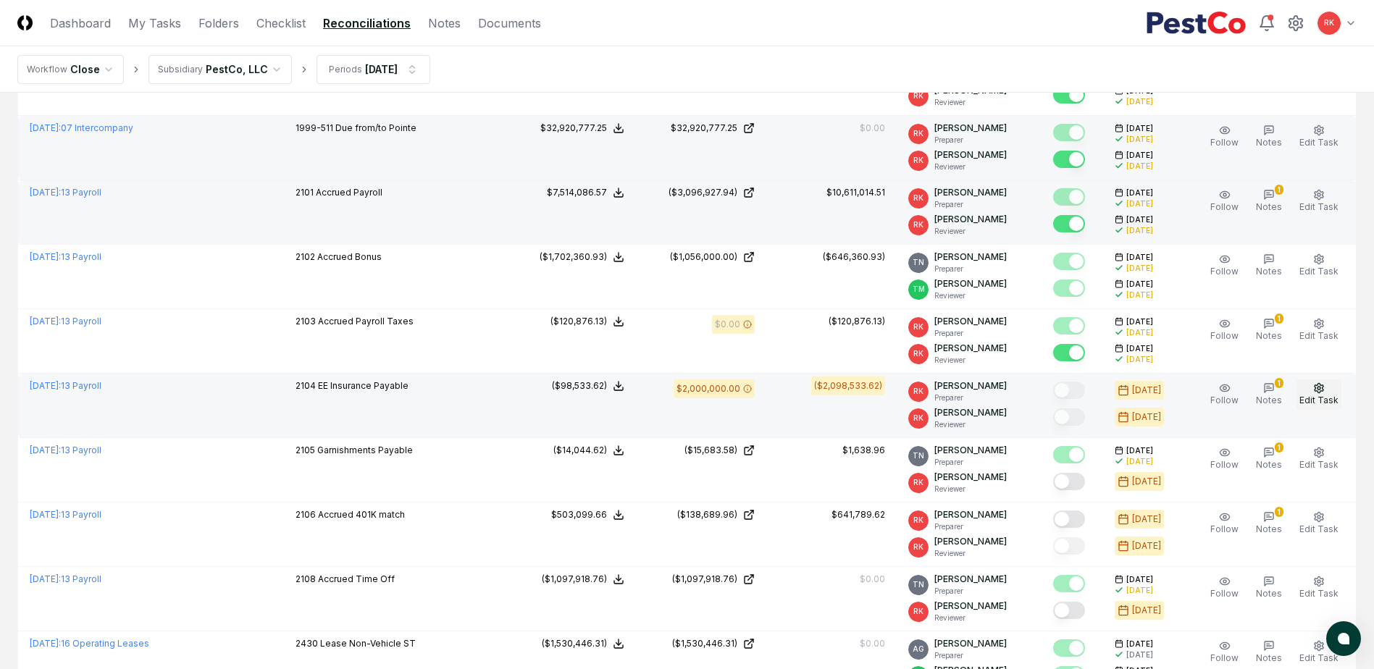
click at [1318, 390] on icon "button" at bounding box center [1319, 388] width 12 height 12
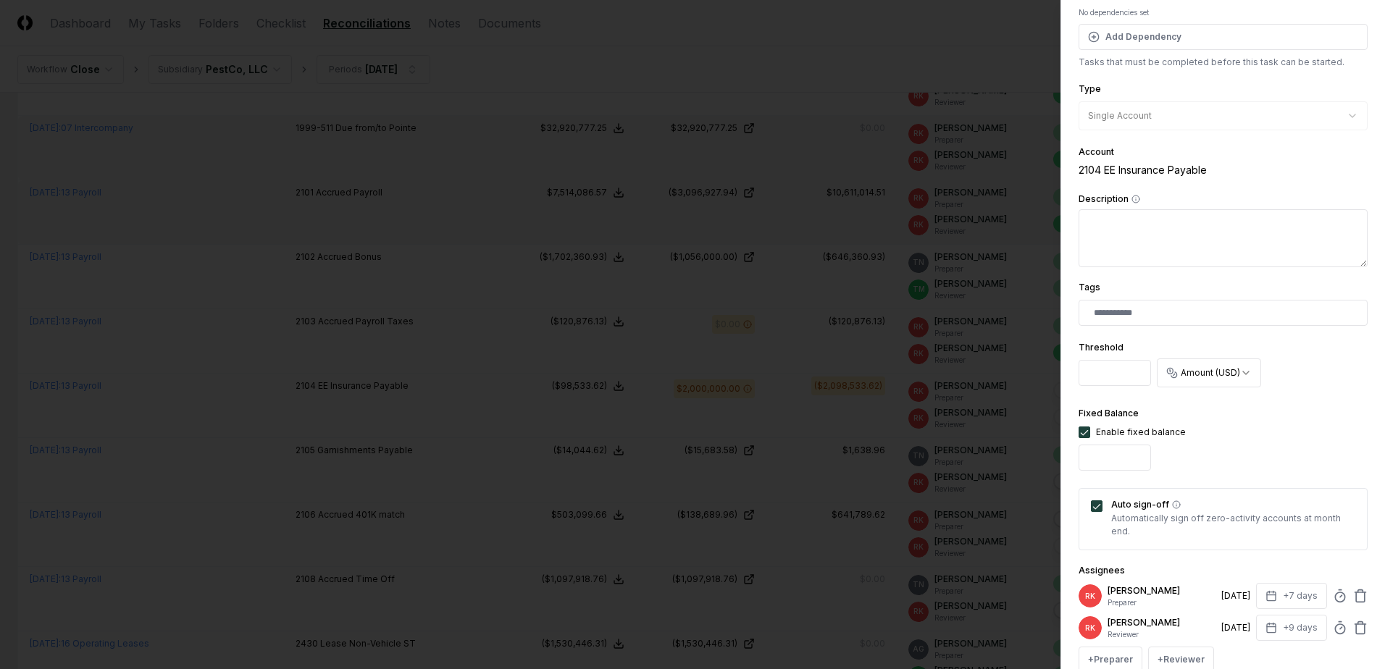
scroll to position [145, 0]
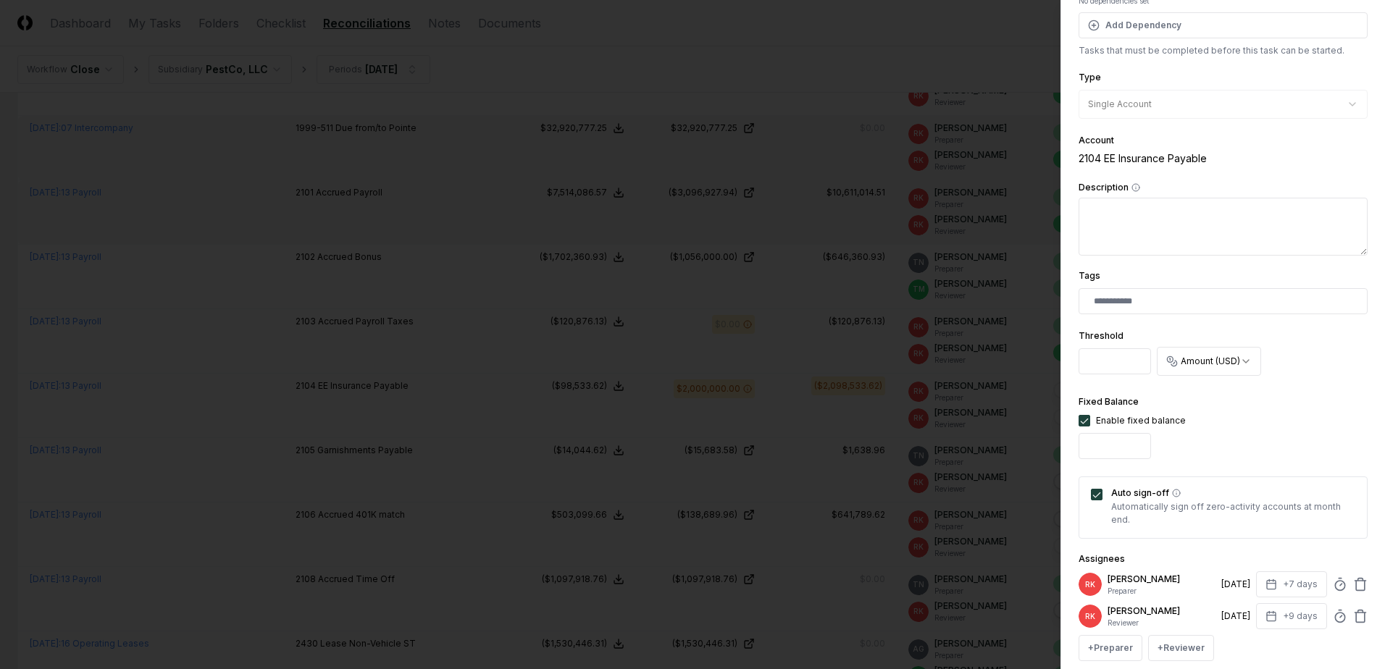
click at [1075, 419] on div "**********" at bounding box center [1223, 334] width 325 height 669
click at [1078, 419] on div "**********" at bounding box center [1223, 334] width 325 height 669
click at [1079, 419] on button "button" at bounding box center [1085, 421] width 12 height 12
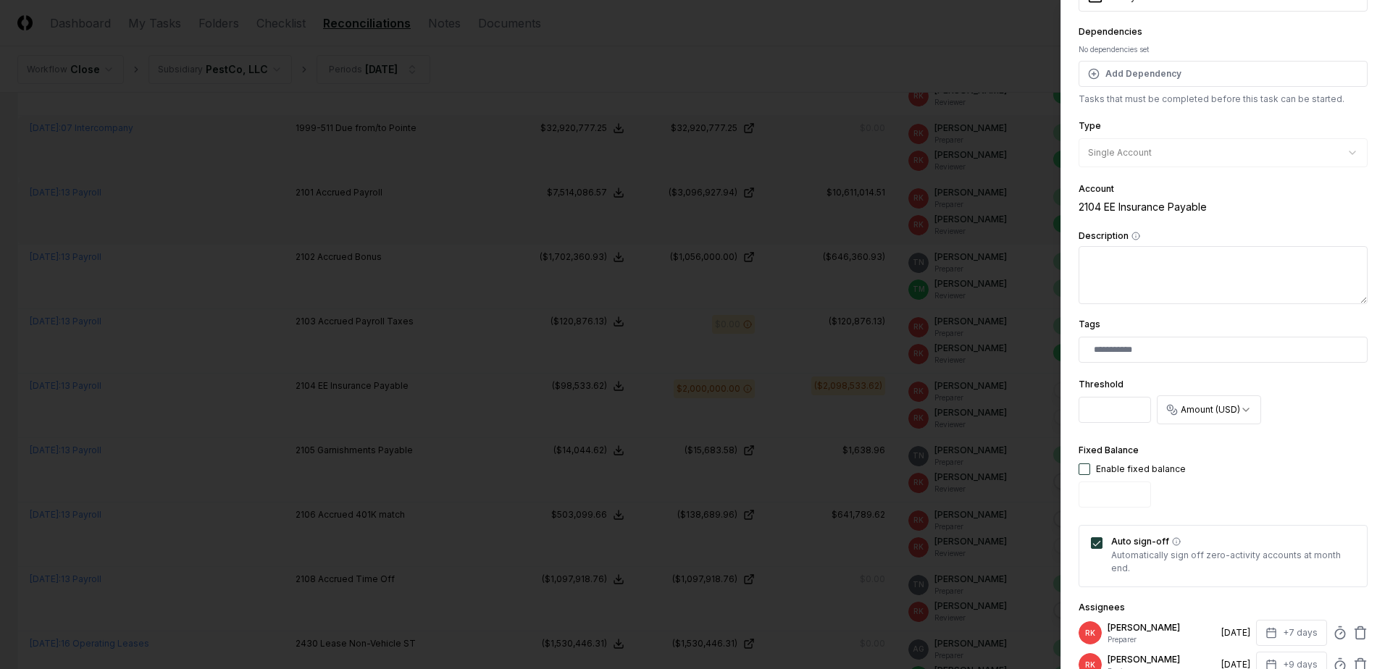
scroll to position [72, 0]
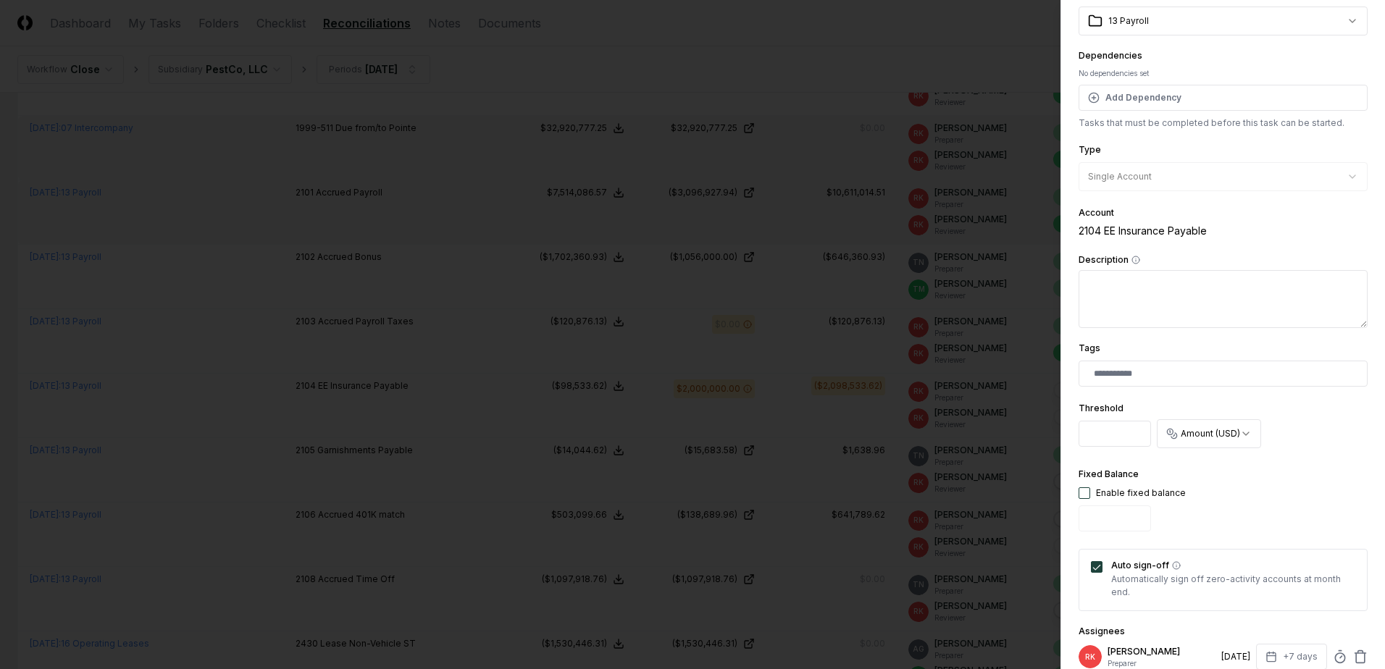
drag, startPoint x: 974, startPoint y: 425, endPoint x: 911, endPoint y: 425, distance: 63.7
click at [911, 425] on body "CloseCore Dashboard My Tasks Folders Checklist Reconciliations Notes Documents …" at bounding box center [687, 443] width 1374 height 2191
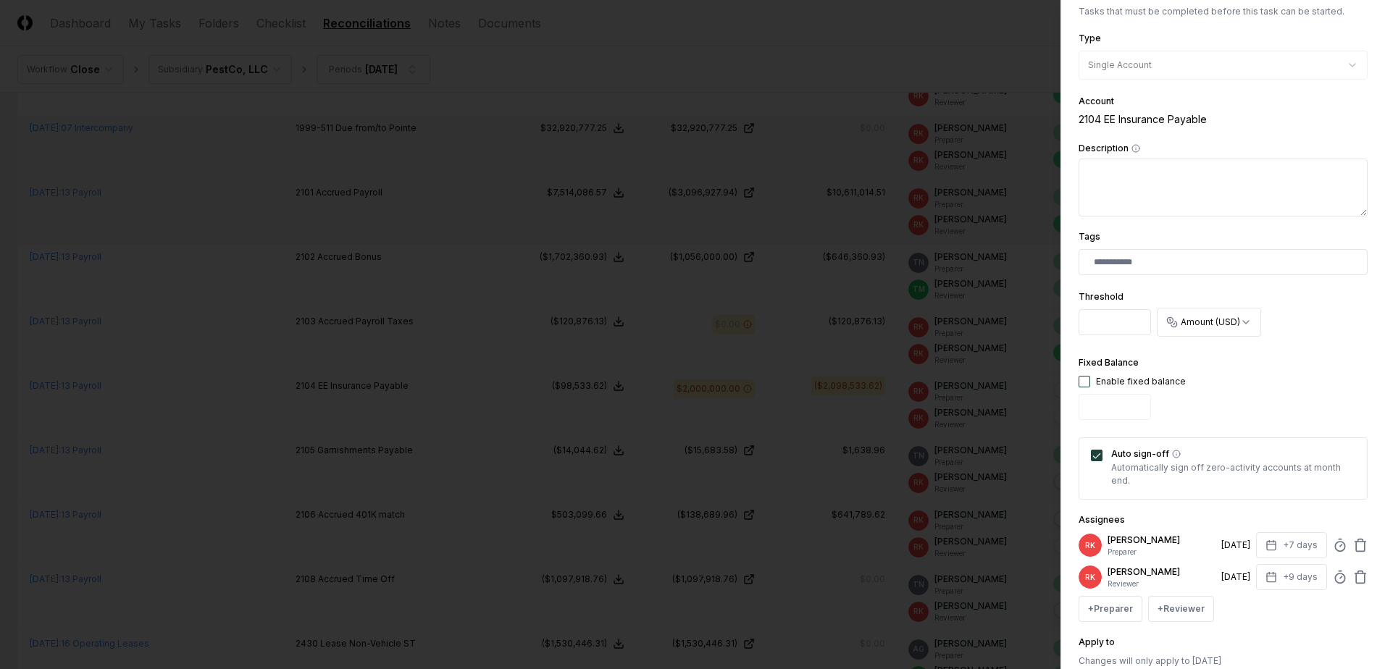
scroll to position [276, 0]
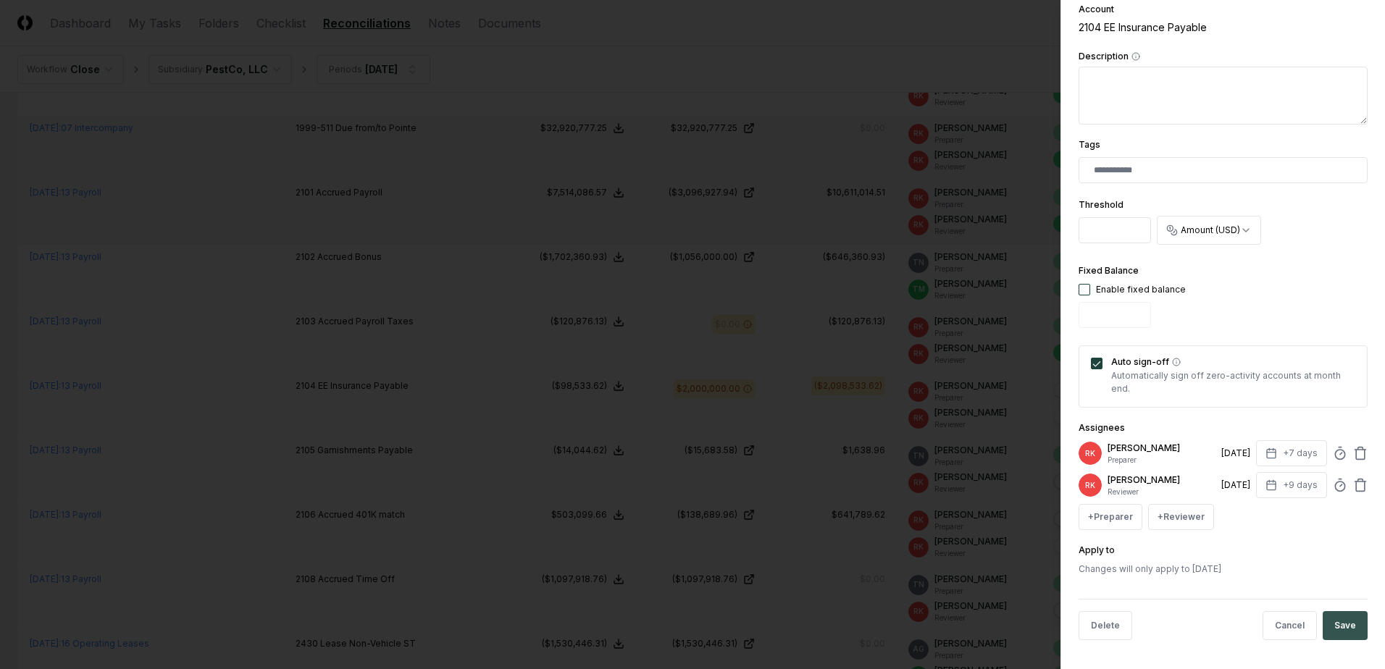
type input "*******"
click at [1339, 619] on button "Save" at bounding box center [1345, 625] width 45 height 29
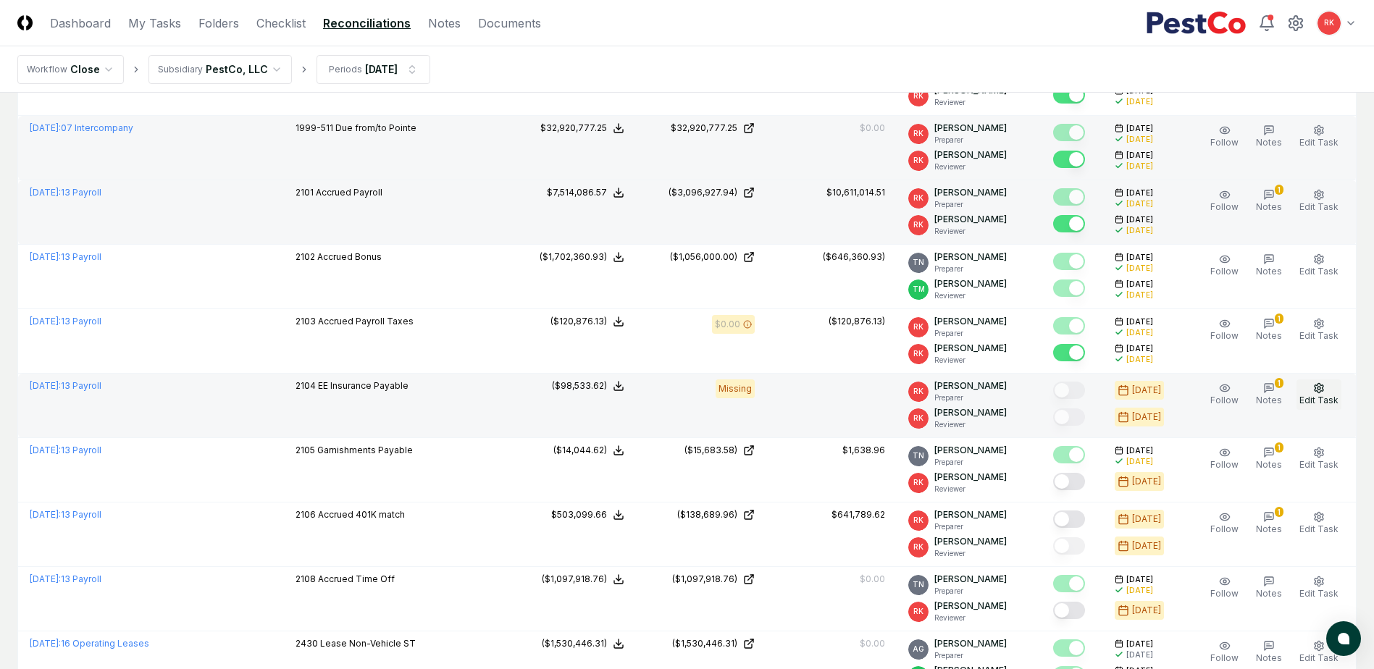
click at [1311, 395] on span "Edit Task" at bounding box center [1319, 400] width 39 height 11
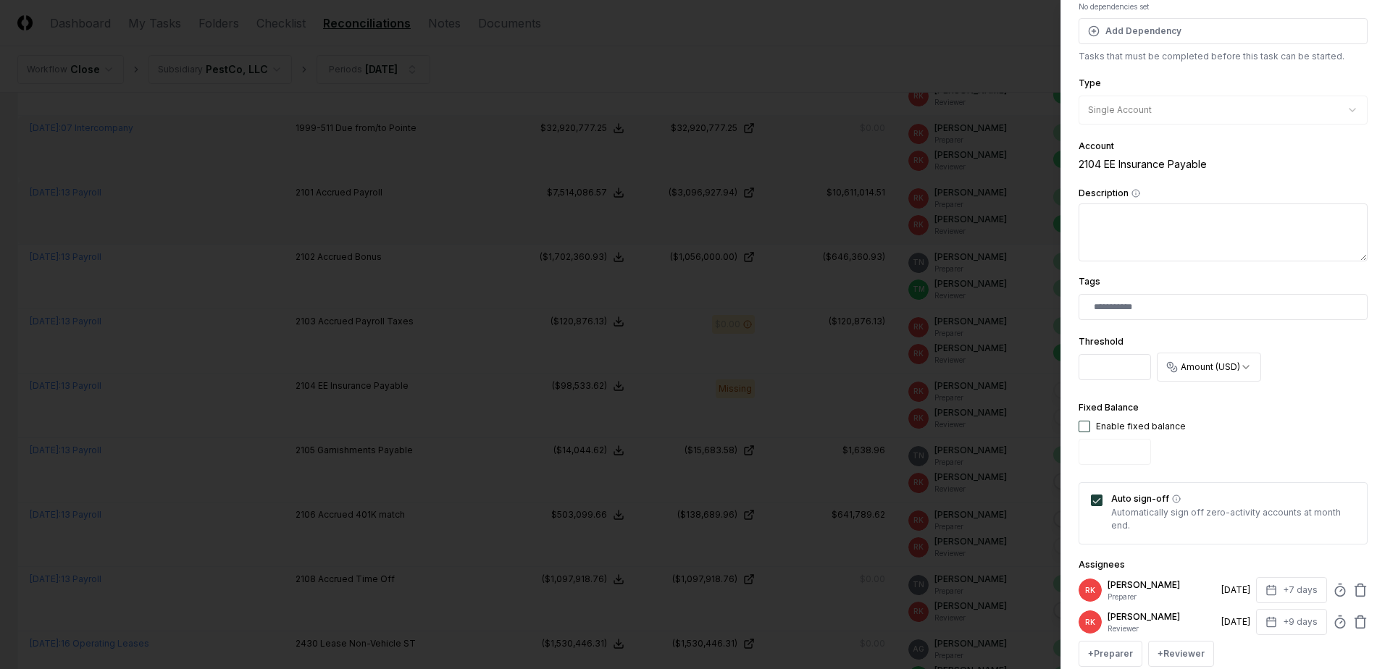
scroll to position [145, 0]
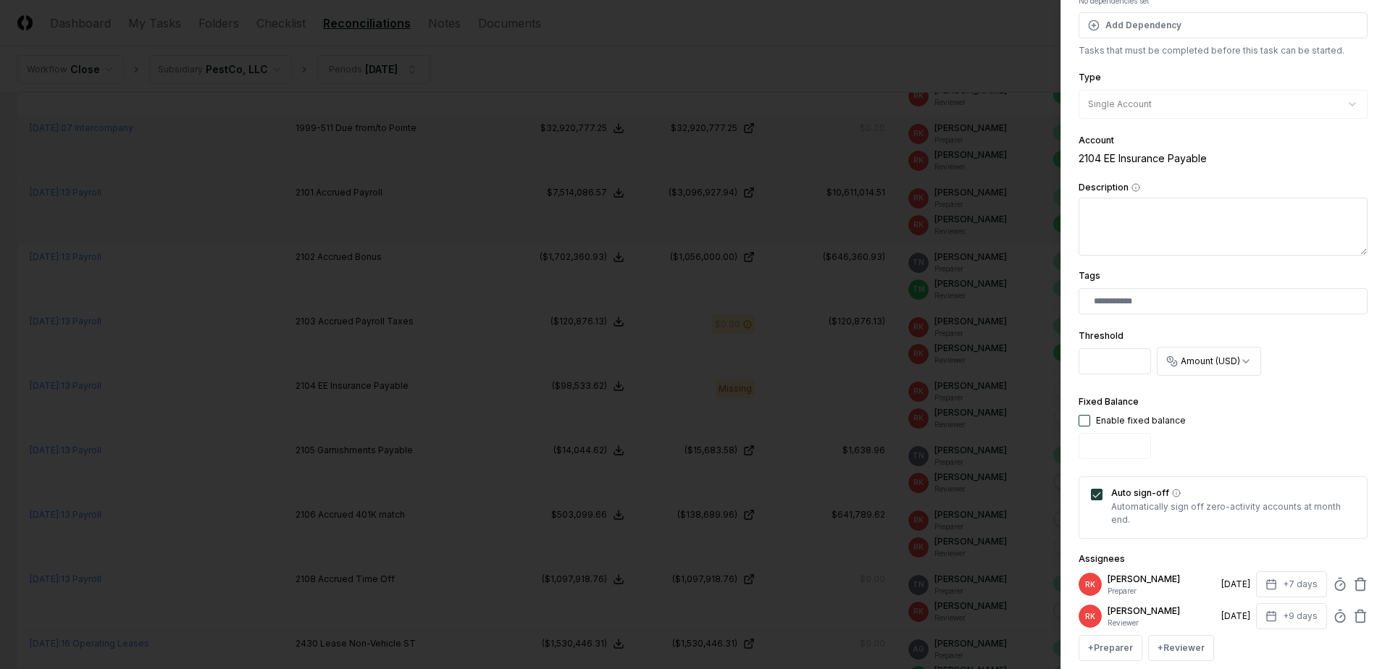
click at [1079, 422] on button "button" at bounding box center [1085, 421] width 12 height 12
drag, startPoint x: 1118, startPoint y: 451, endPoint x: 1016, endPoint y: 440, distance: 102.1
click at [1008, 440] on body "CloseCore Dashboard My Tasks Folders Checklist Reconciliations Notes Documents …" at bounding box center [687, 443] width 1374 height 2191
type input "******"
click at [1268, 448] on div "Fixed Balance Enable fixed balance ******" at bounding box center [1223, 429] width 289 height 72
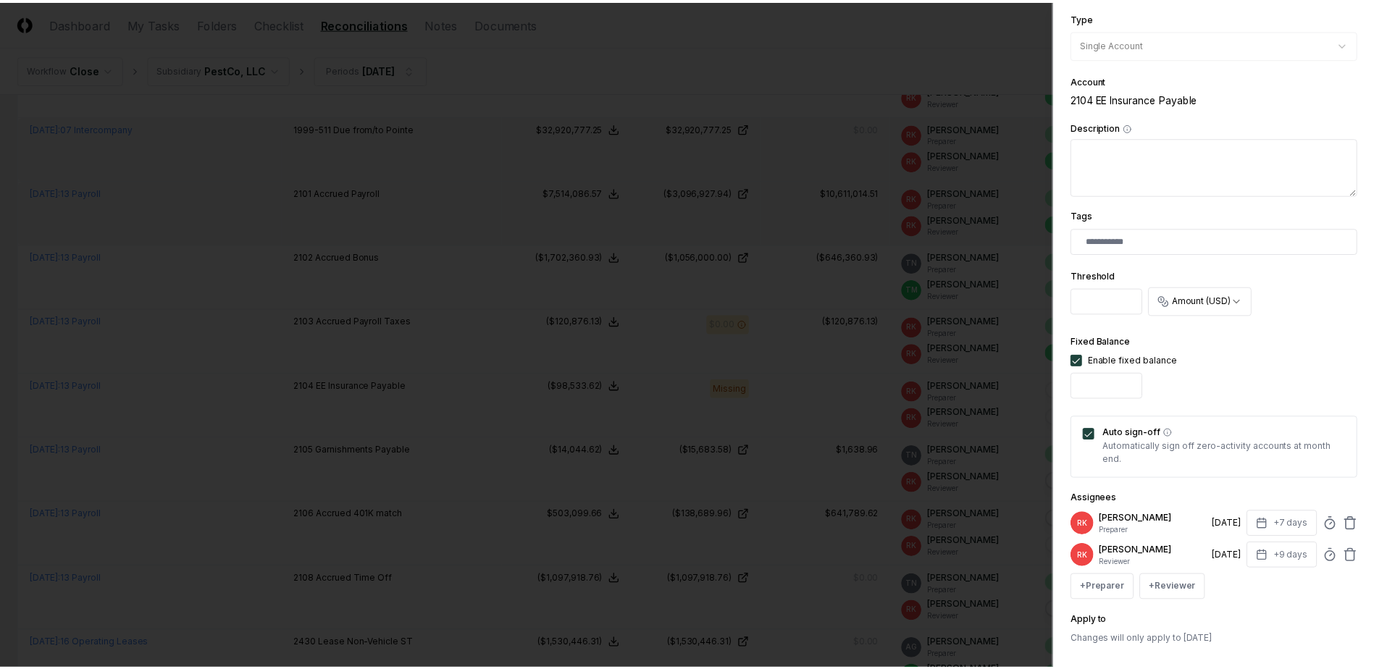
scroll to position [276, 0]
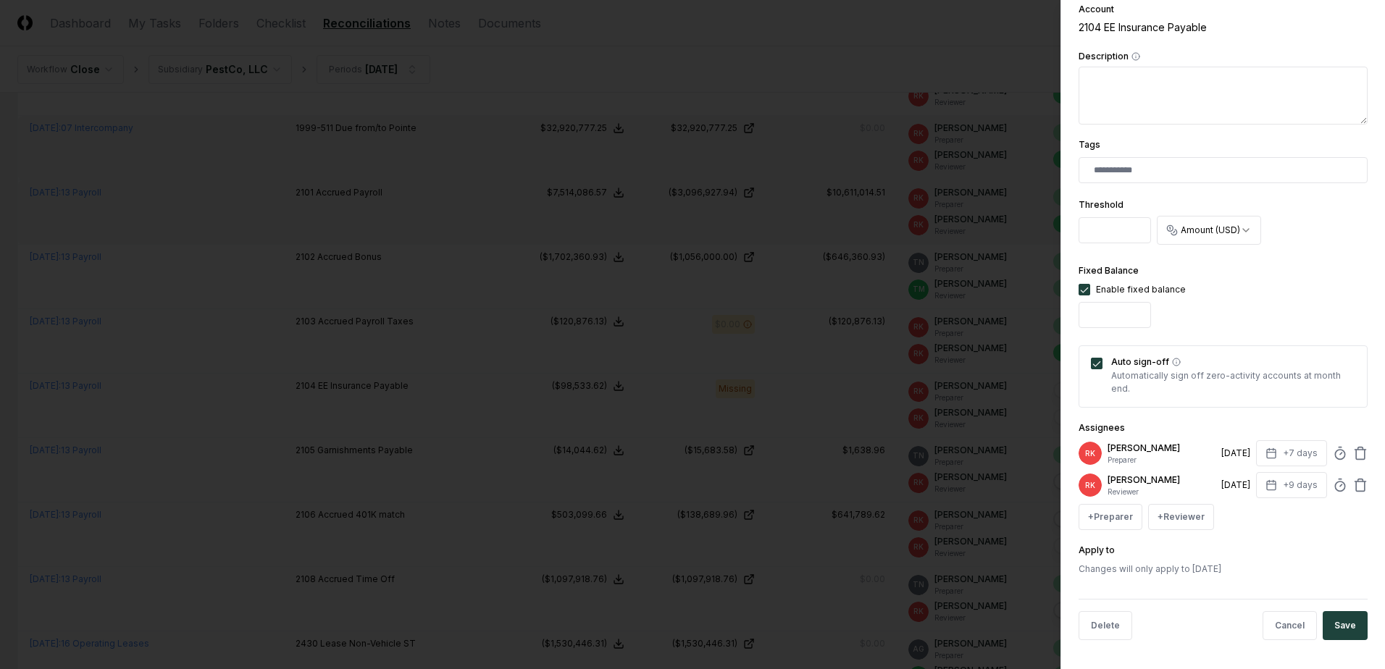
click at [1327, 629] on button "Save" at bounding box center [1345, 625] width 45 height 29
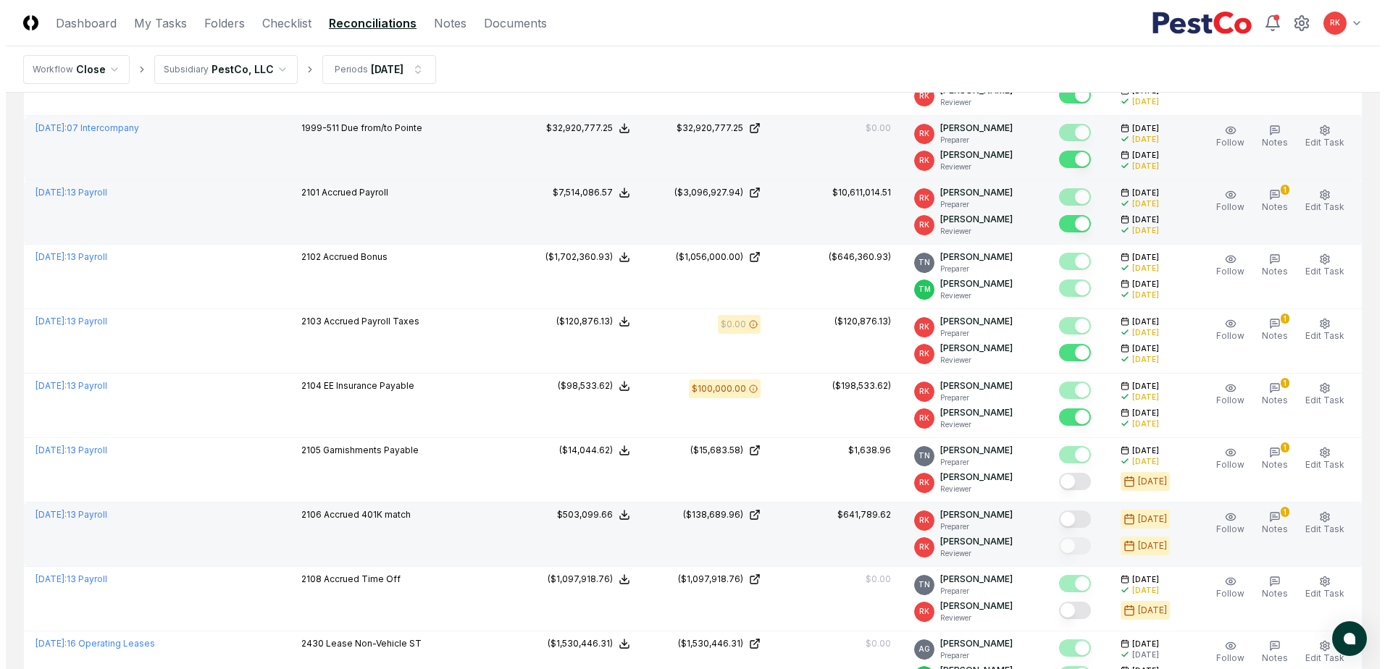
scroll to position [724, 0]
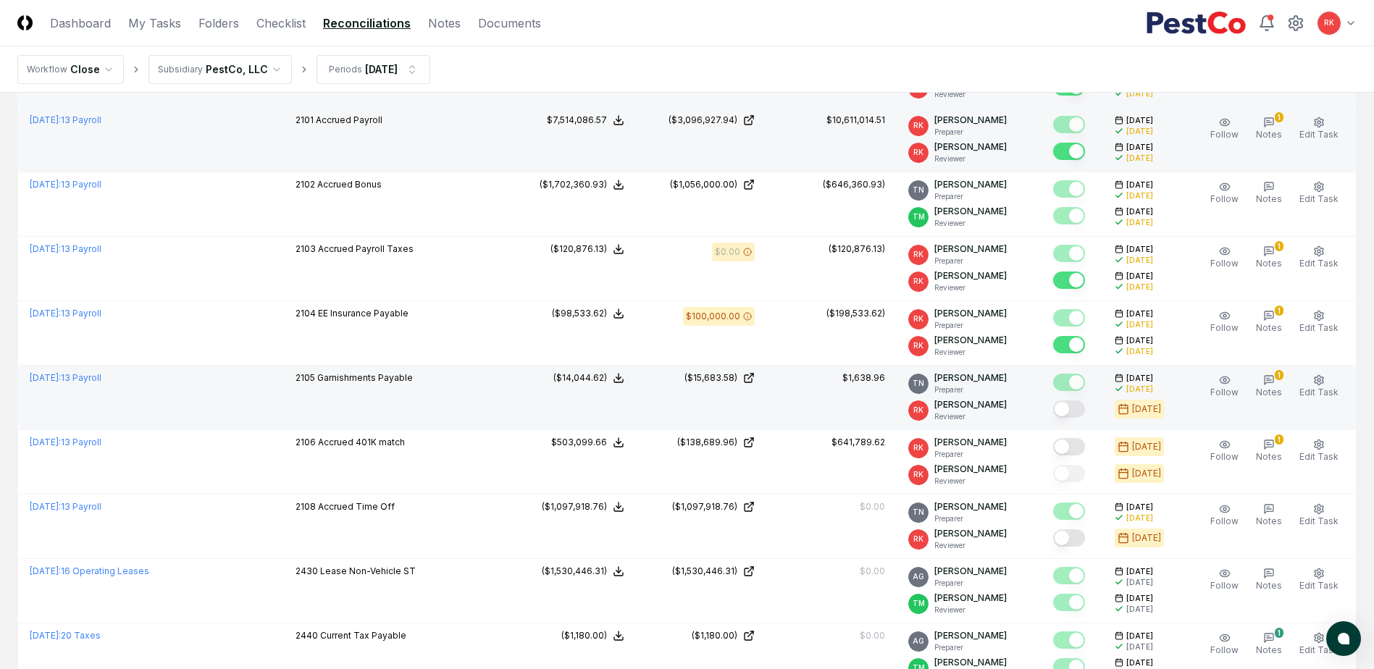
click at [1066, 410] on button "Mark complete" at bounding box center [1069, 409] width 32 height 17
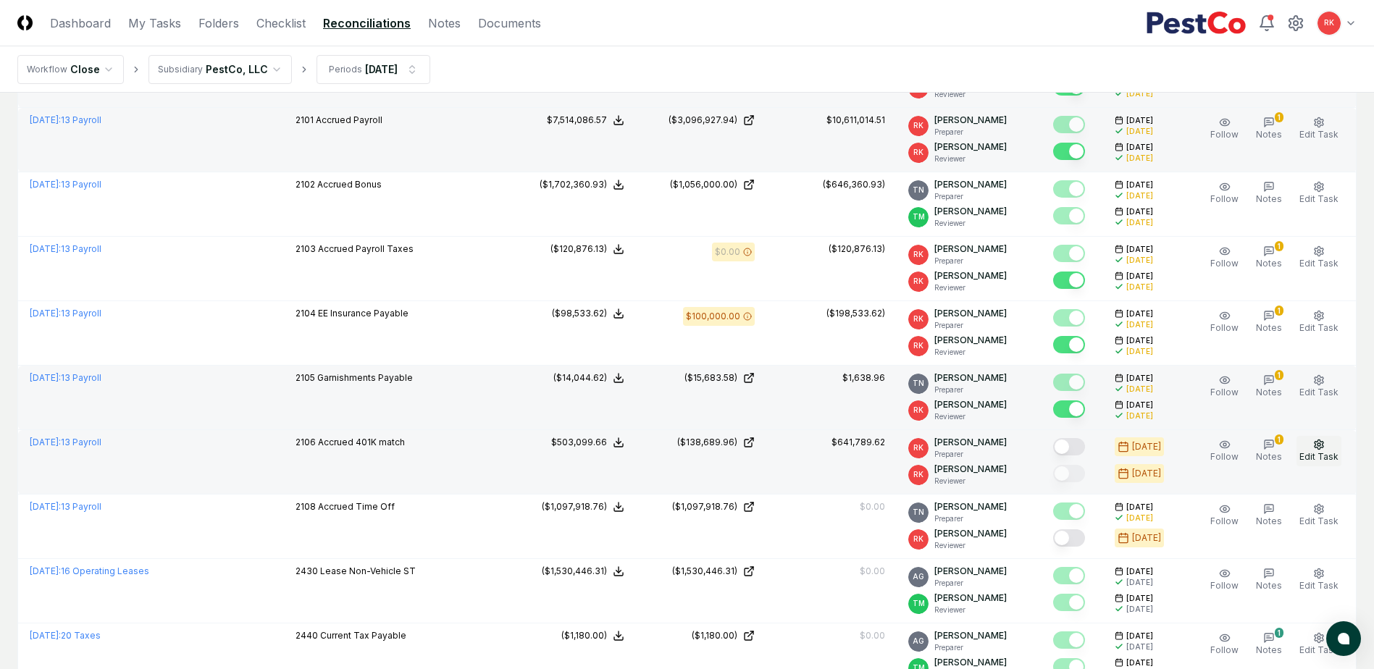
click at [1315, 443] on icon "button" at bounding box center [1319, 445] width 12 height 12
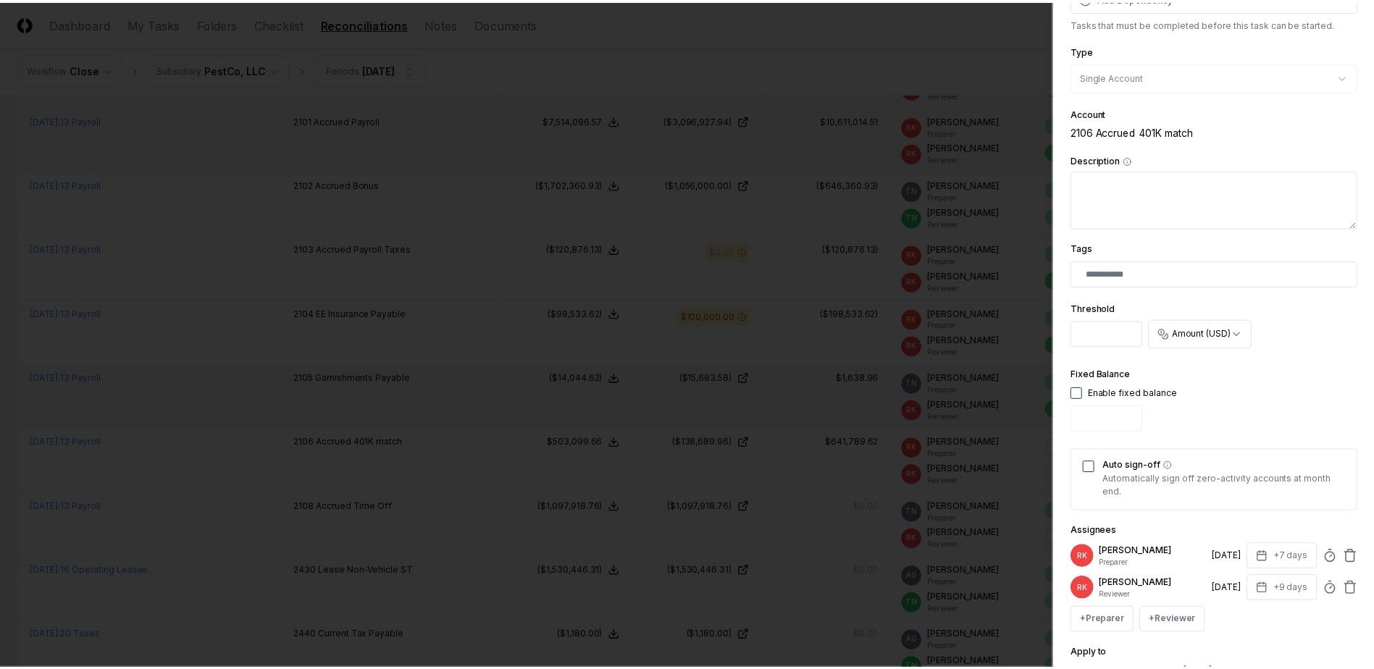
scroll to position [276, 0]
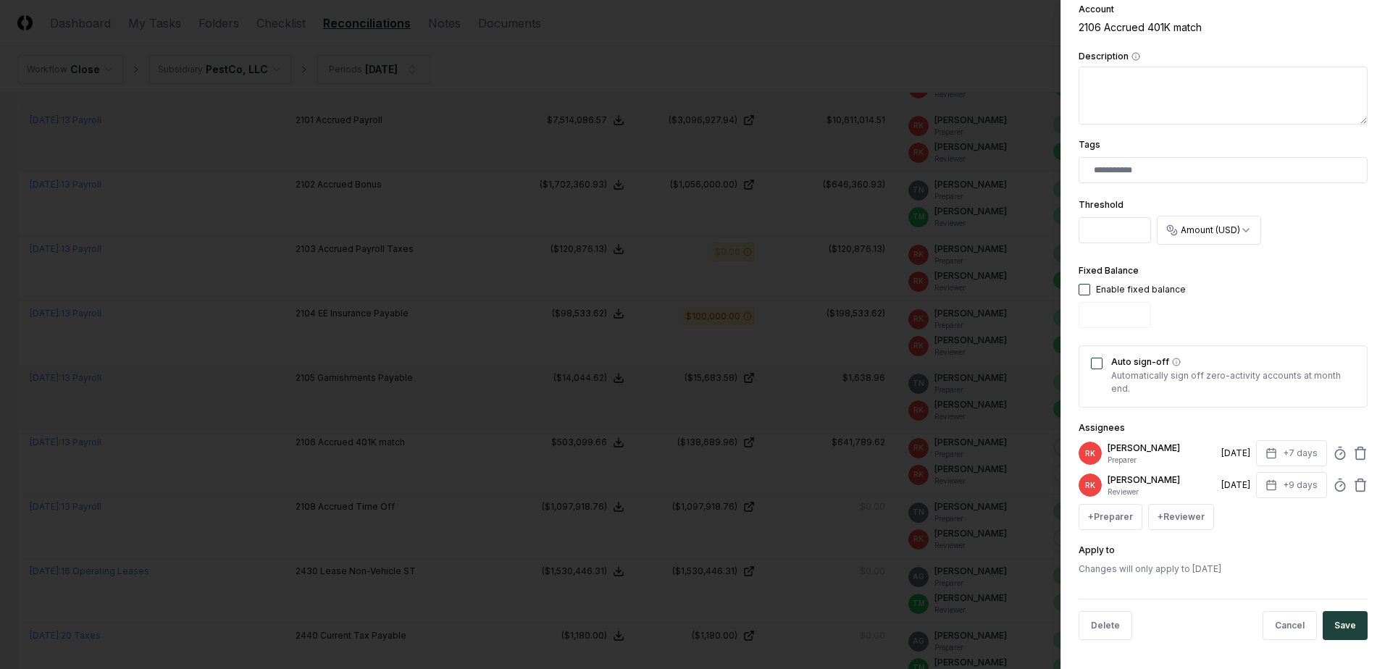
click at [1267, 310] on div "Fixed Balance Enable fixed balance" at bounding box center [1223, 298] width 289 height 72
click at [1287, 632] on button "Cancel" at bounding box center [1290, 625] width 54 height 29
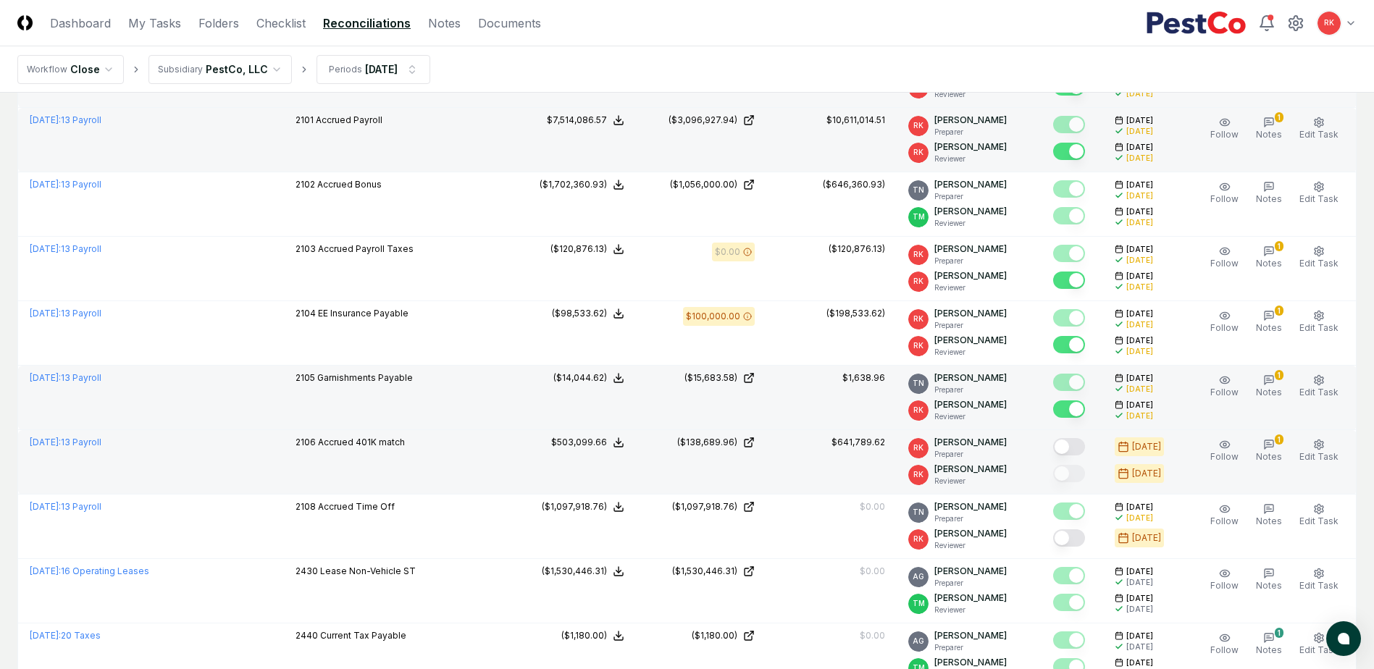
click at [1067, 449] on button "Mark complete" at bounding box center [1069, 446] width 32 height 17
click at [1072, 475] on button "Mark complete" at bounding box center [1069, 473] width 32 height 17
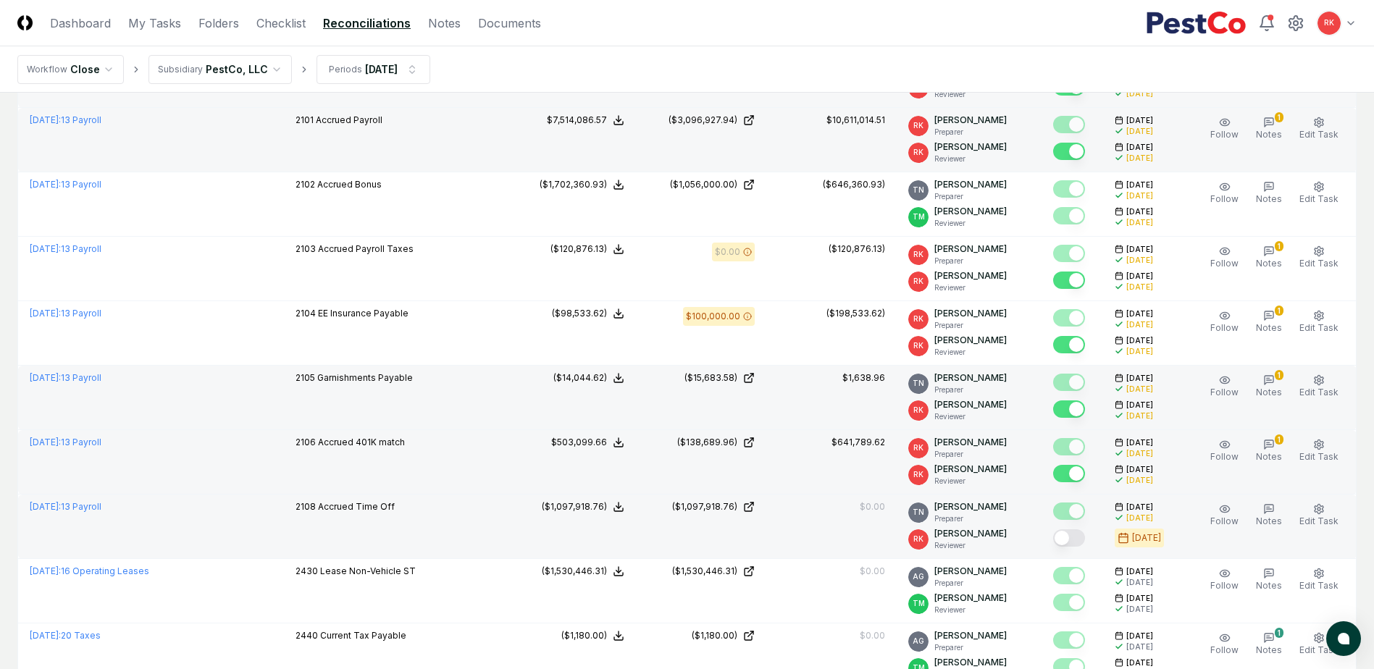
click at [1077, 534] on button "Mark complete" at bounding box center [1069, 538] width 32 height 17
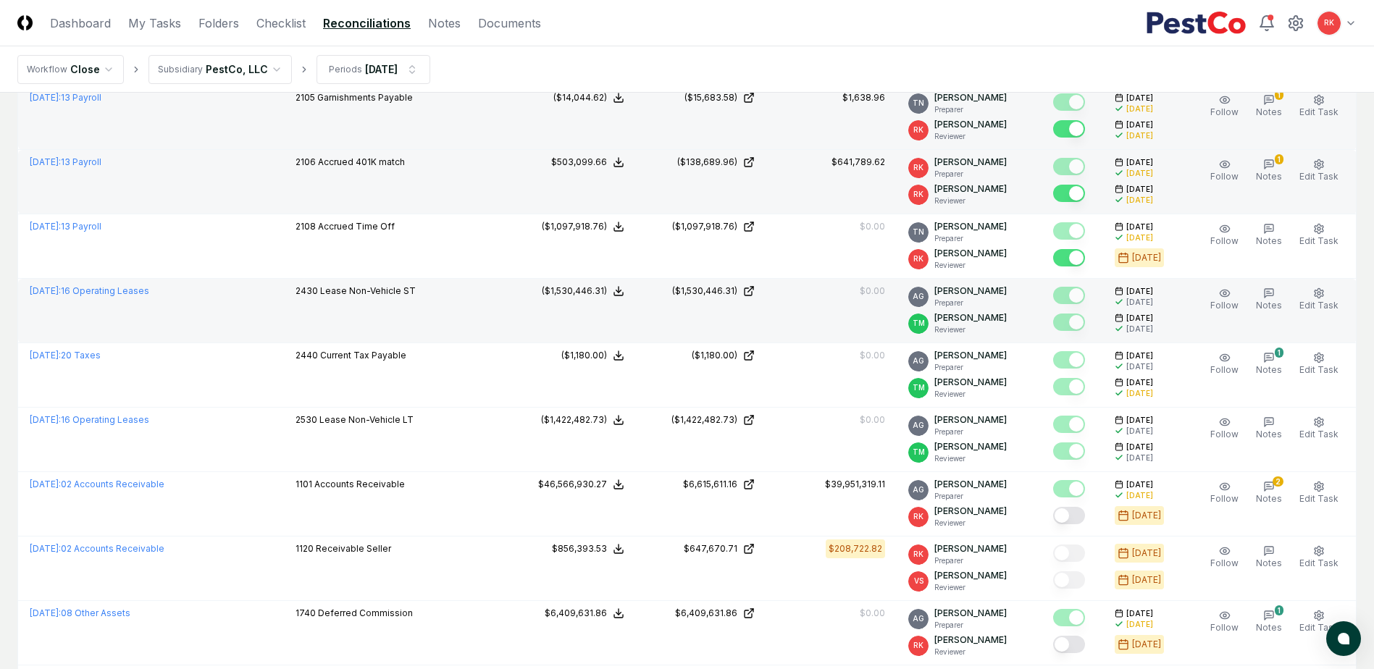
scroll to position [1014, 0]
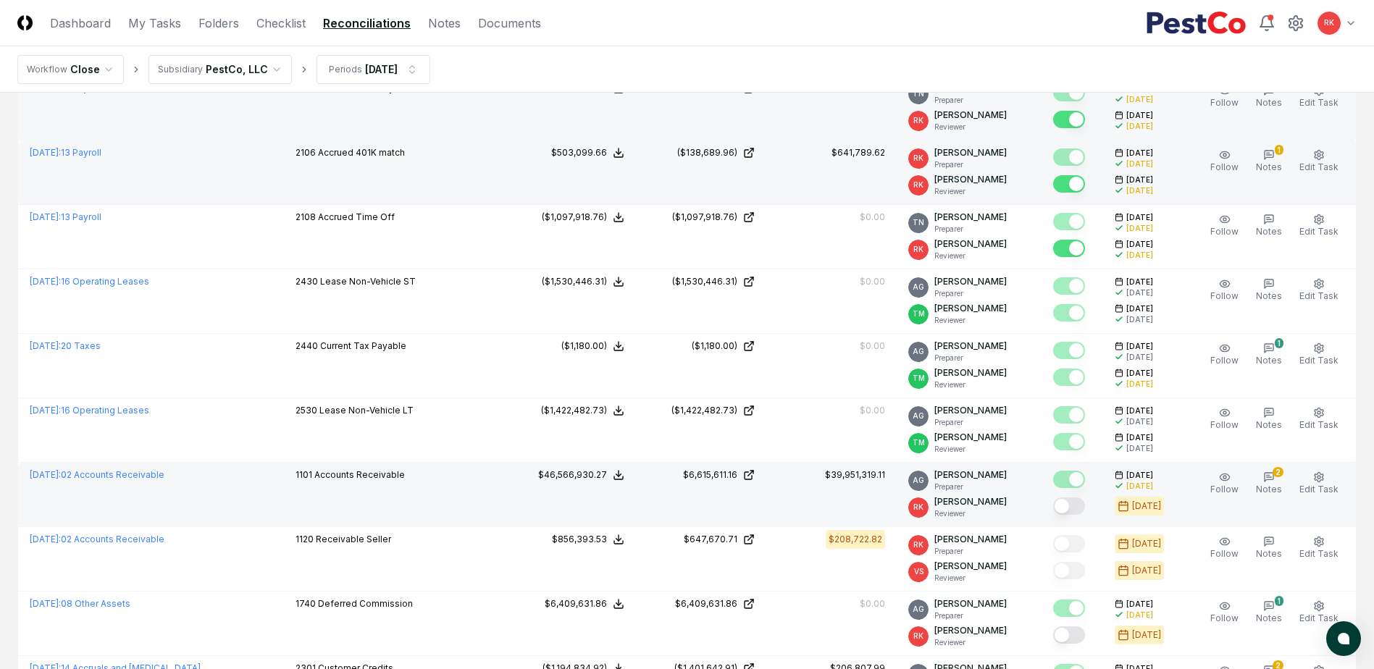
click at [1077, 503] on button "Mark complete" at bounding box center [1069, 506] width 32 height 17
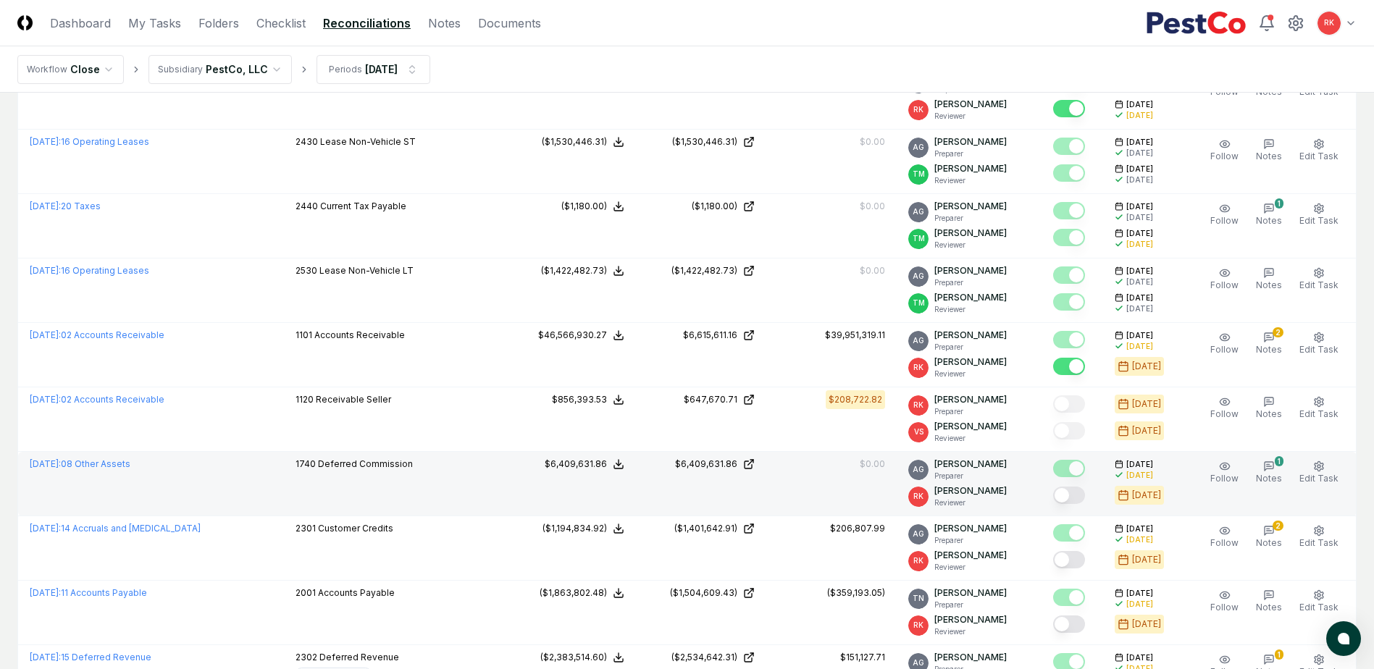
scroll to position [1159, 0]
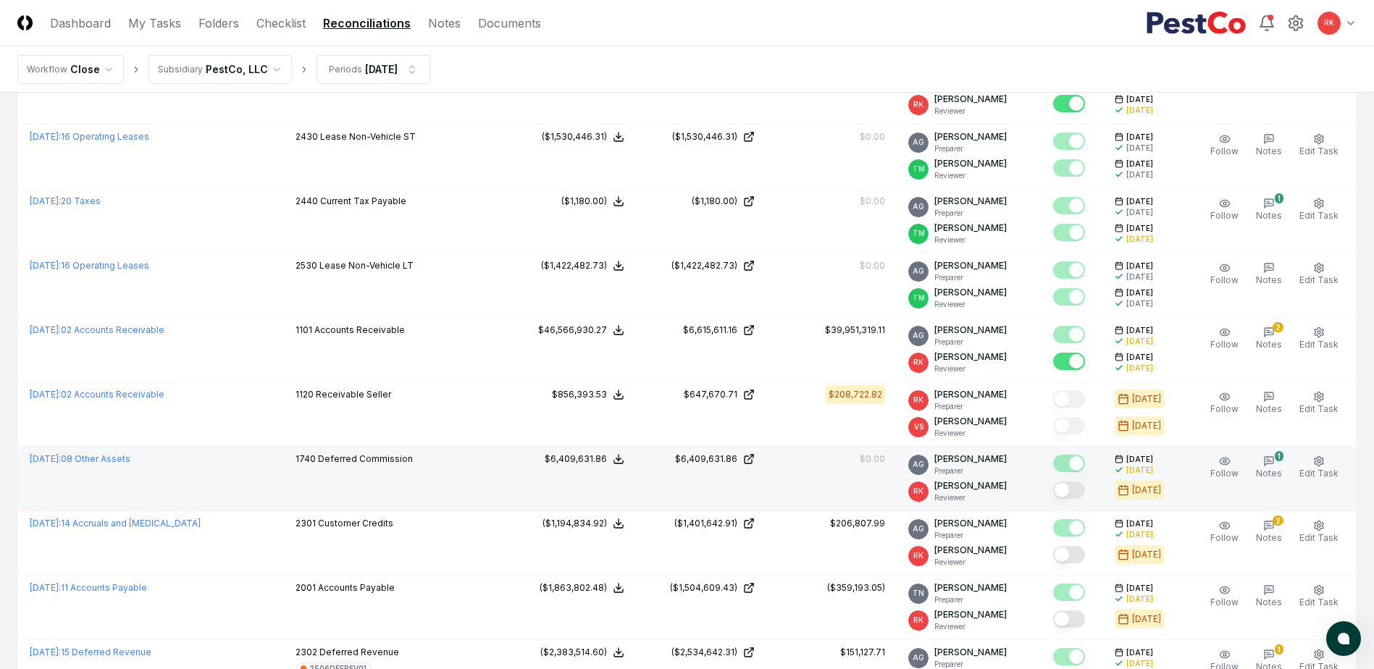
click at [1074, 488] on button "Mark complete" at bounding box center [1069, 490] width 32 height 17
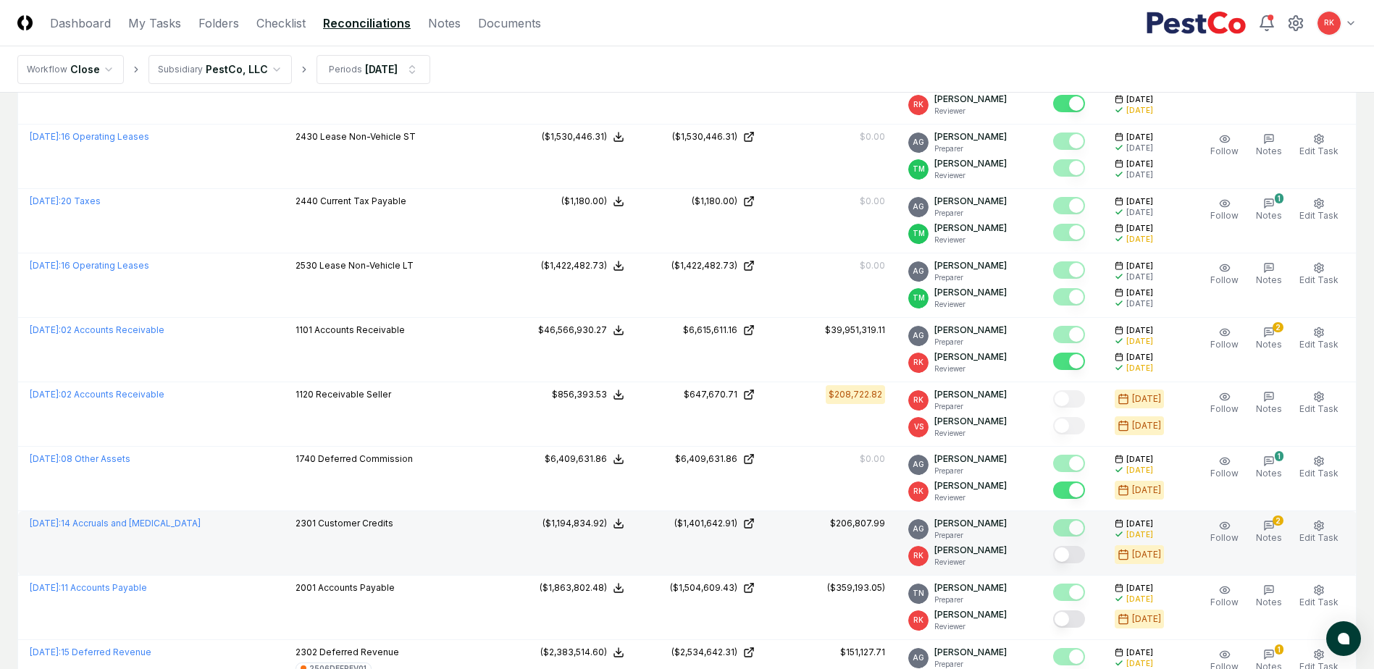
click at [1067, 551] on button "Mark complete" at bounding box center [1069, 554] width 32 height 17
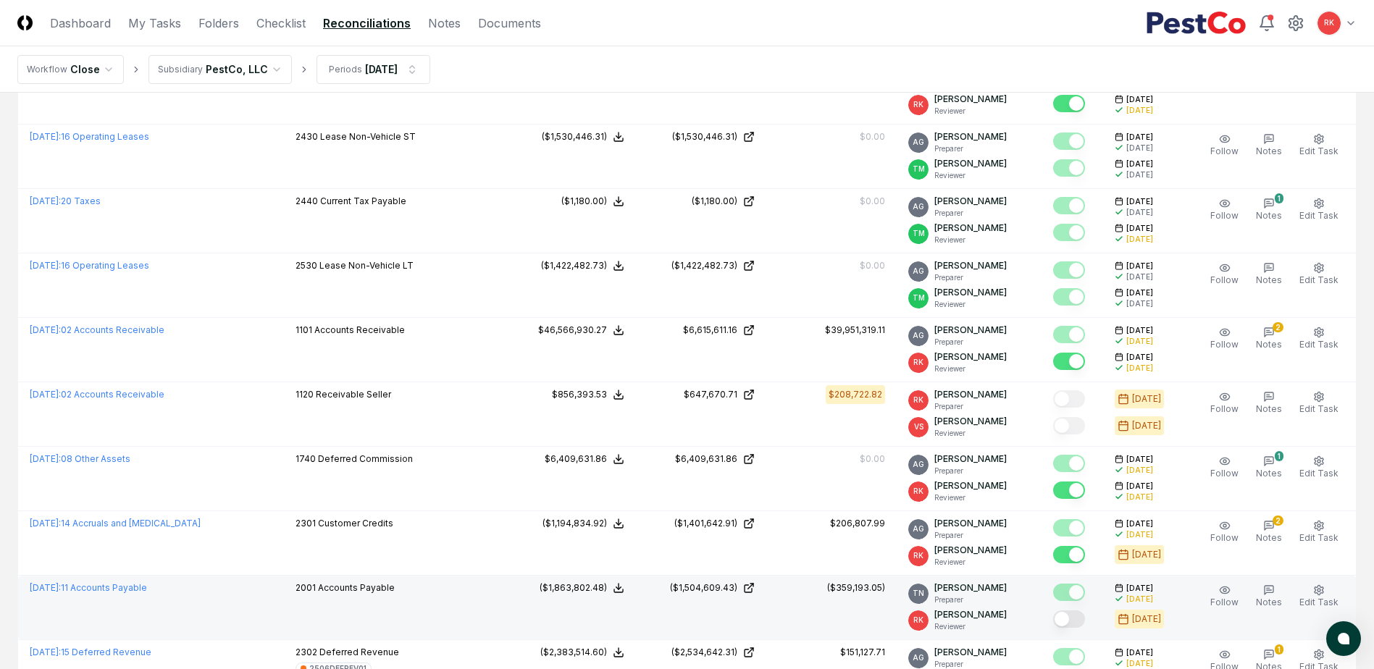
click at [1067, 612] on button "Mark complete" at bounding box center [1069, 619] width 32 height 17
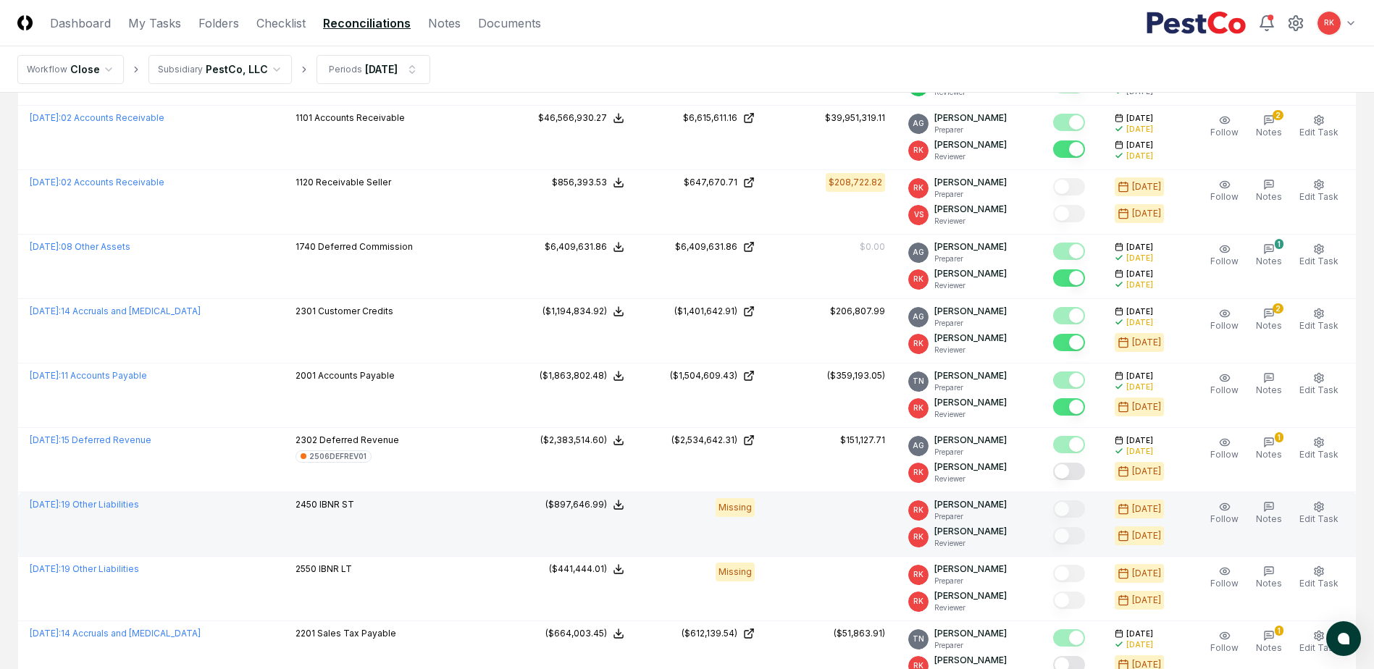
scroll to position [1376, 0]
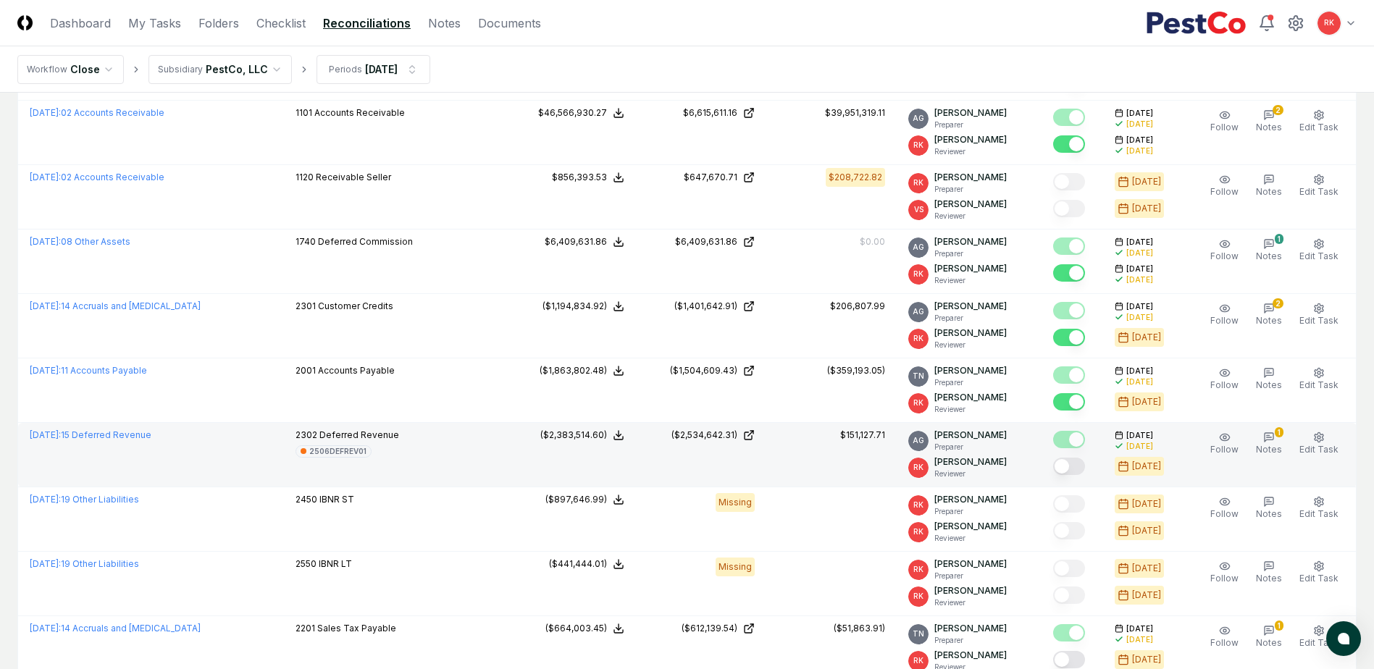
click at [1072, 469] on button "Mark complete" at bounding box center [1069, 466] width 32 height 17
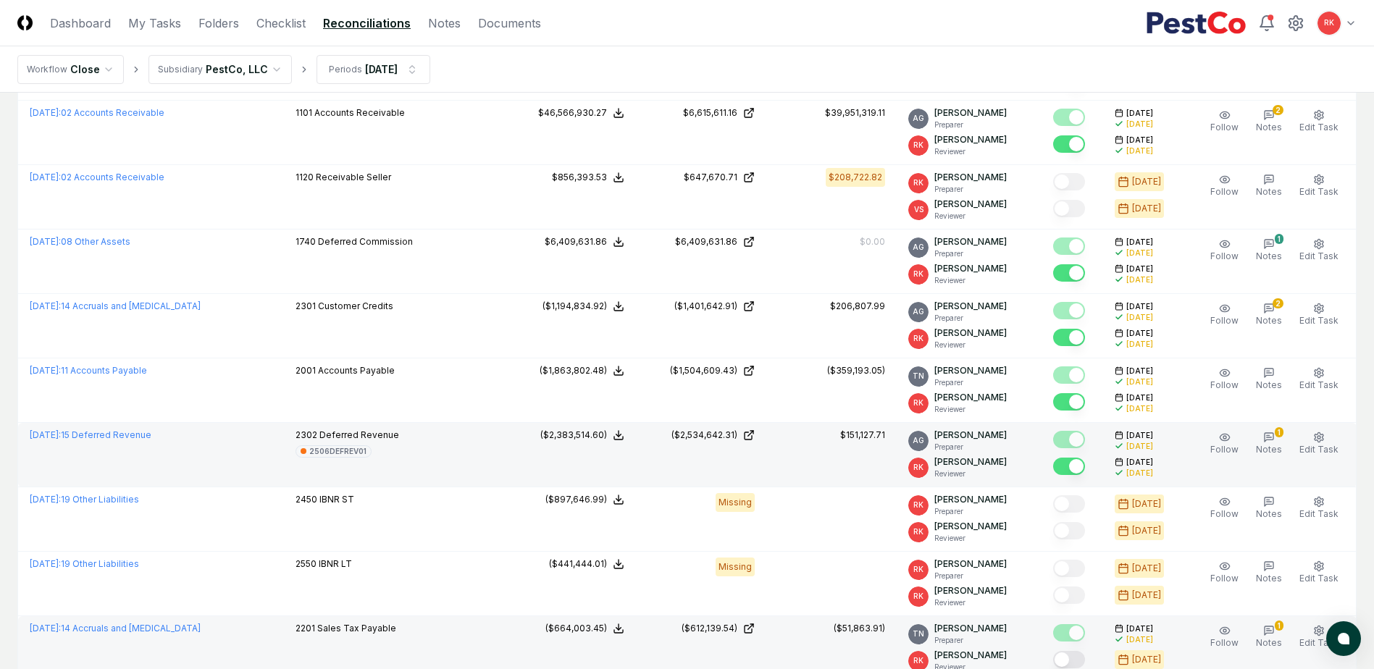
click at [1071, 653] on button "Mark complete" at bounding box center [1069, 659] width 32 height 17
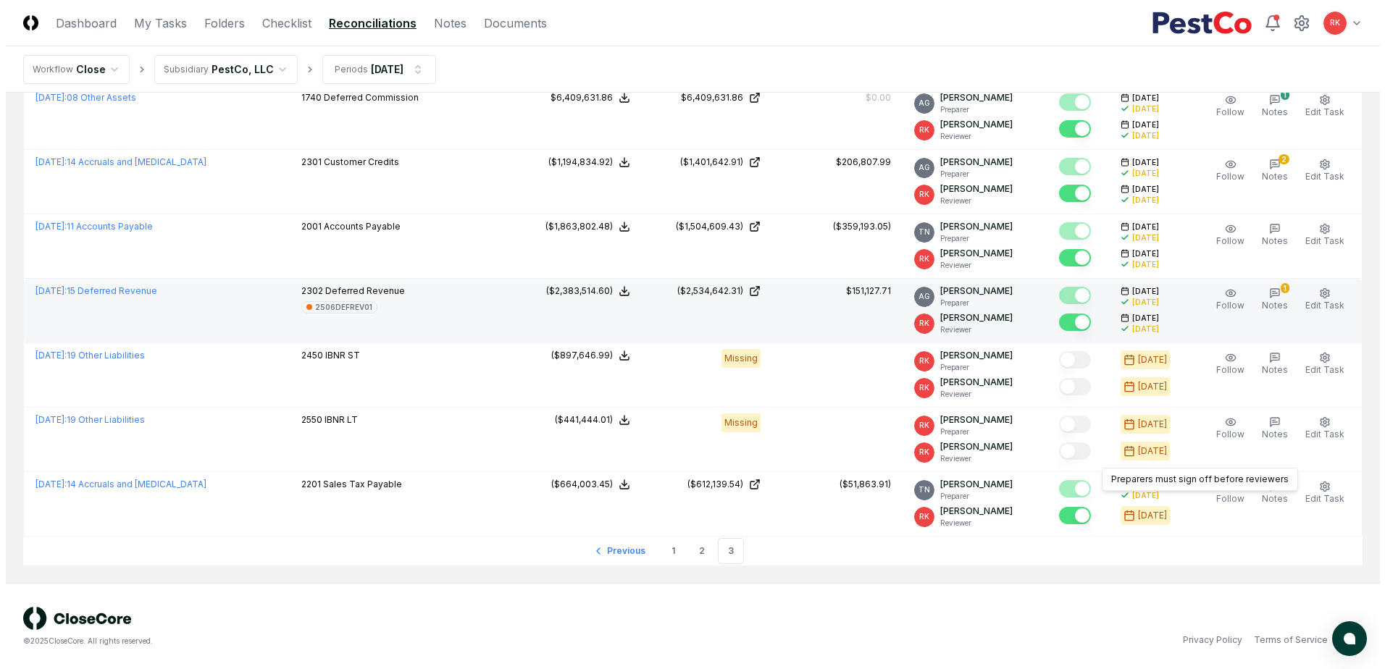
scroll to position [1521, 0]
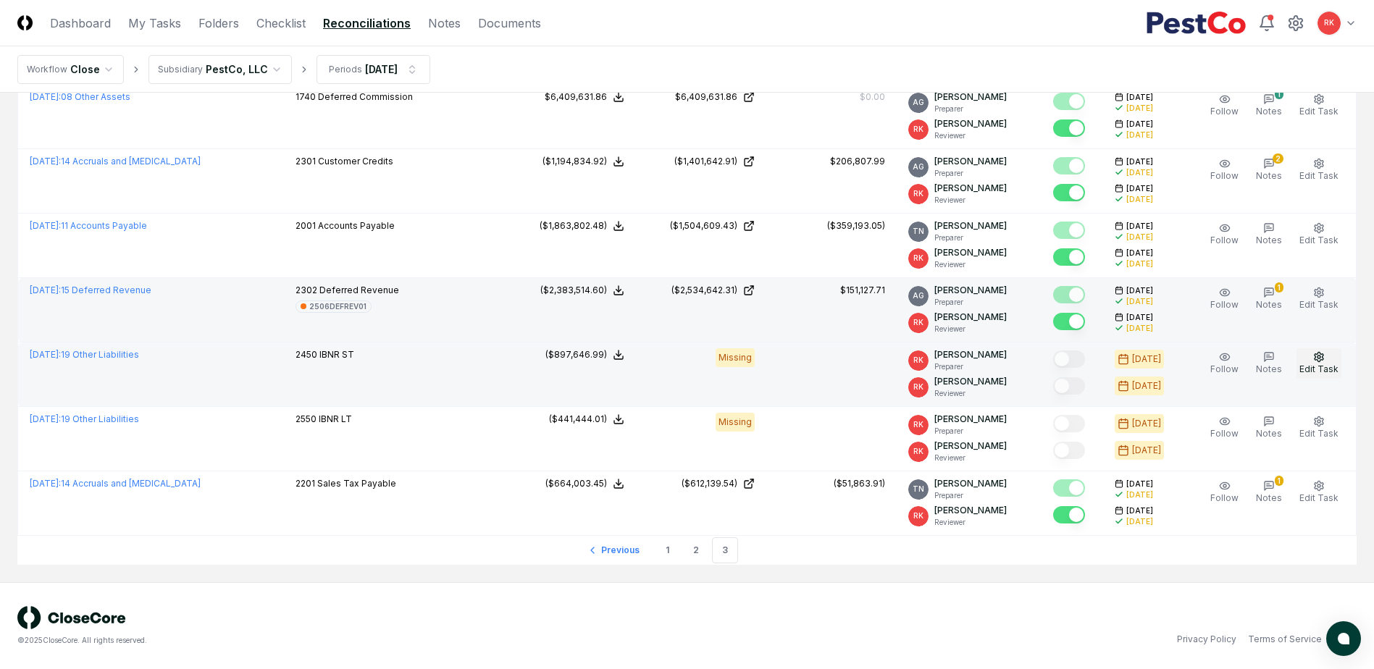
click at [1332, 363] on button "Edit Task" at bounding box center [1319, 363] width 45 height 30
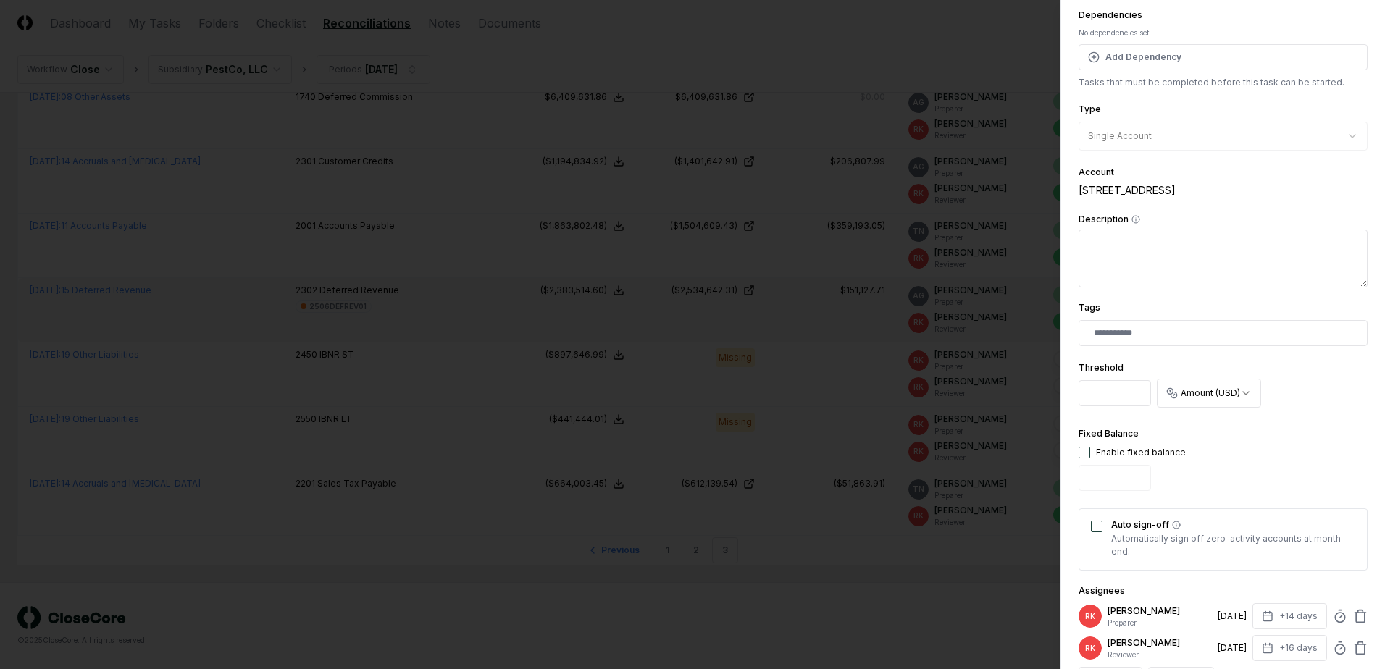
scroll to position [145, 0]
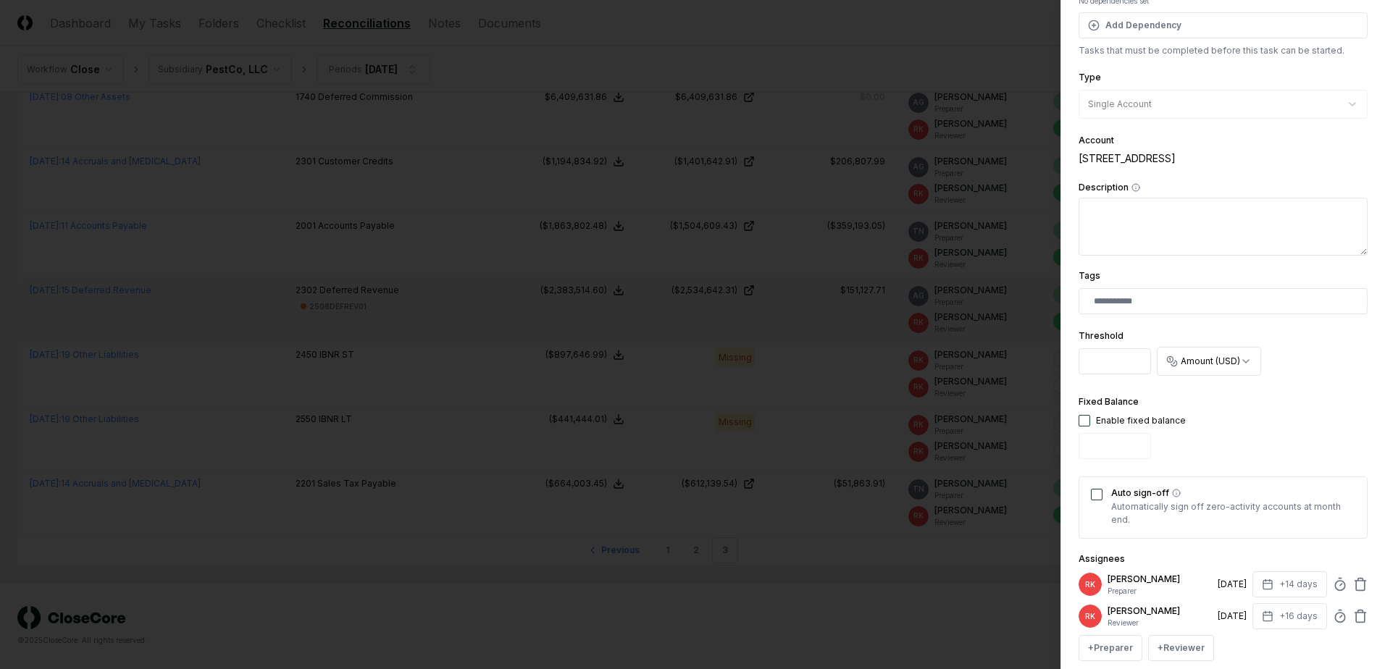
drag, startPoint x: 1106, startPoint y: 356, endPoint x: 1016, endPoint y: 358, distance: 89.9
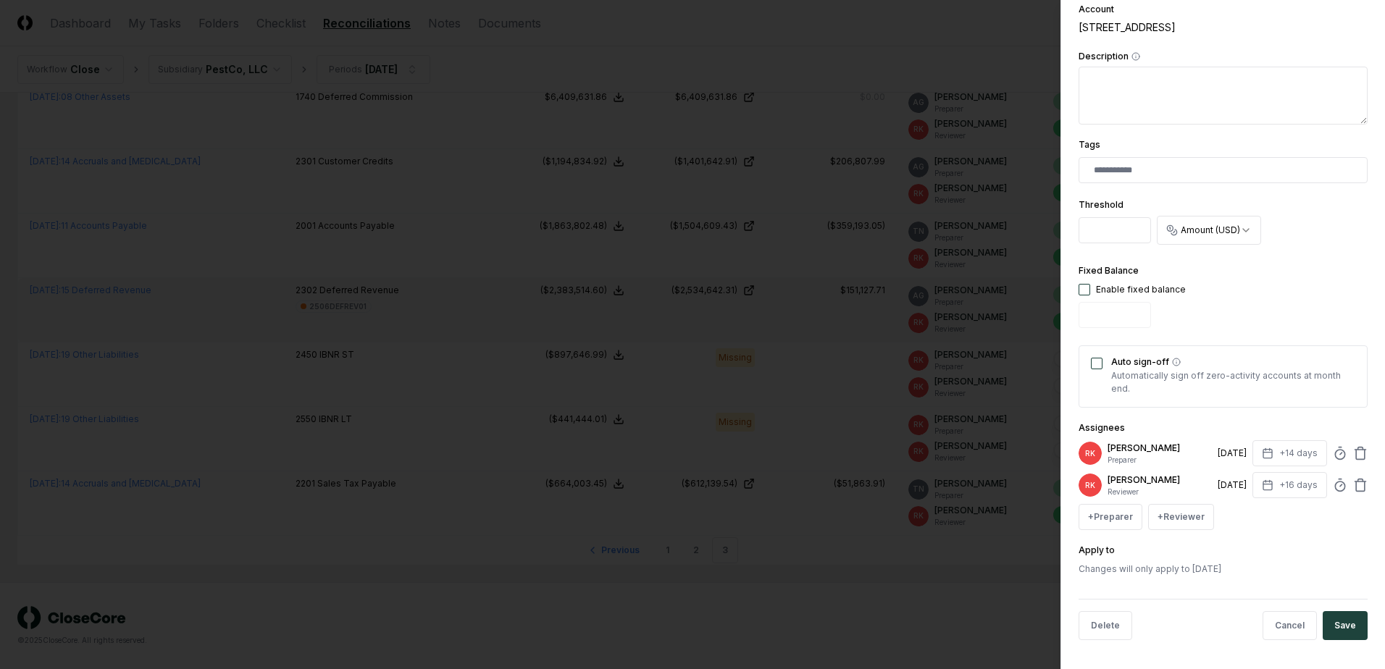
type input "******"
click at [1080, 291] on button "button" at bounding box center [1085, 290] width 12 height 12
click at [1101, 320] on input "*" at bounding box center [1115, 315] width 72 height 26
drag, startPoint x: 1101, startPoint y: 320, endPoint x: 914, endPoint y: 307, distance: 187.3
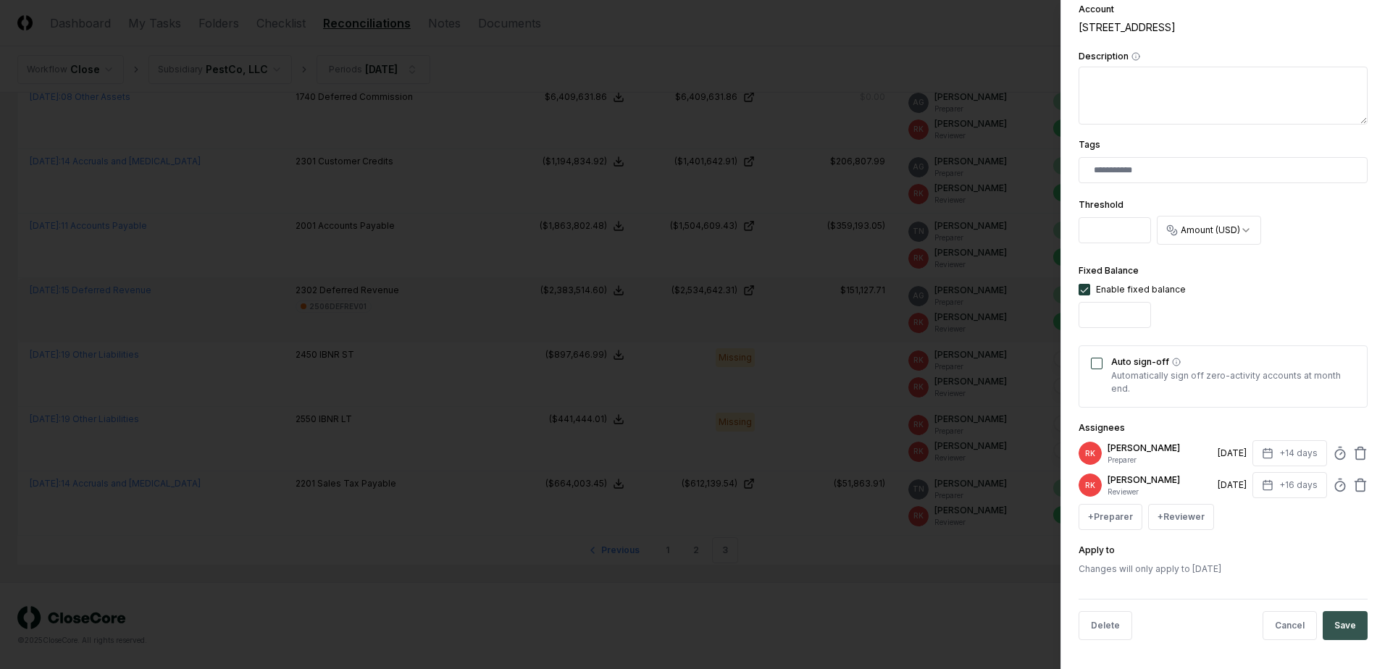
type input "******"
click at [1338, 627] on button "Save" at bounding box center [1345, 625] width 45 height 29
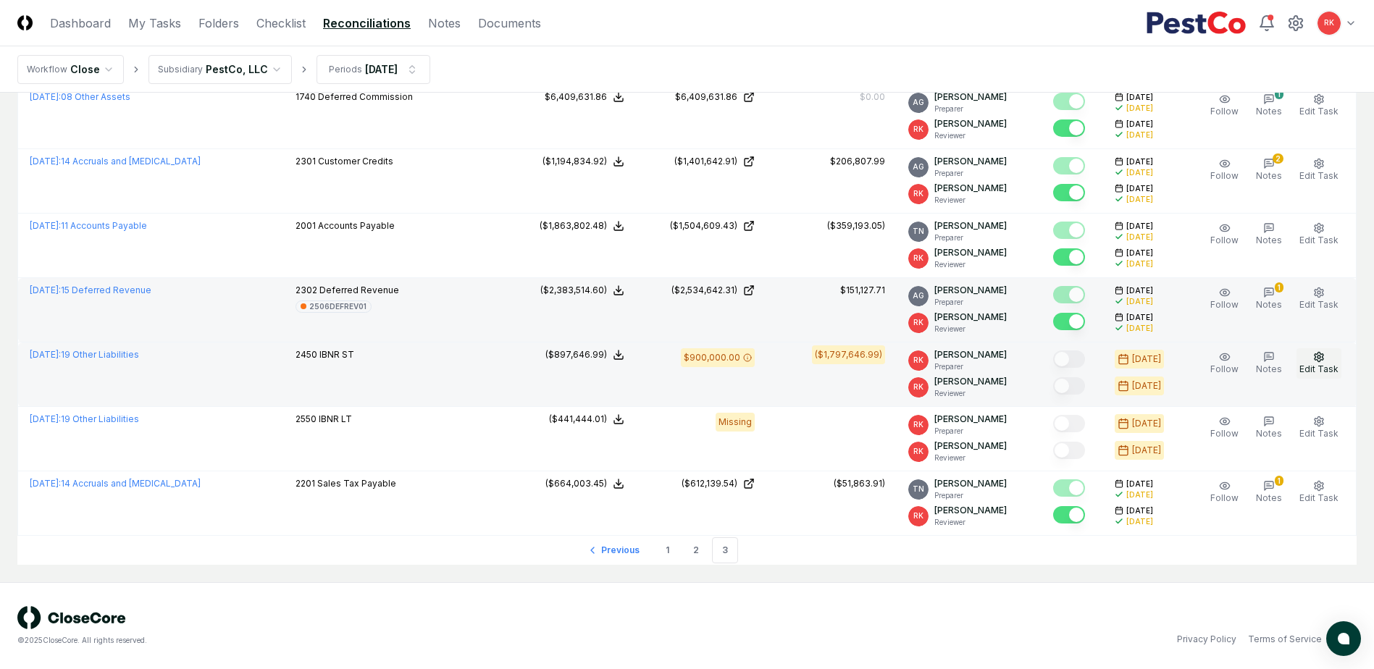
click at [1321, 361] on icon "button" at bounding box center [1319, 356] width 9 height 9
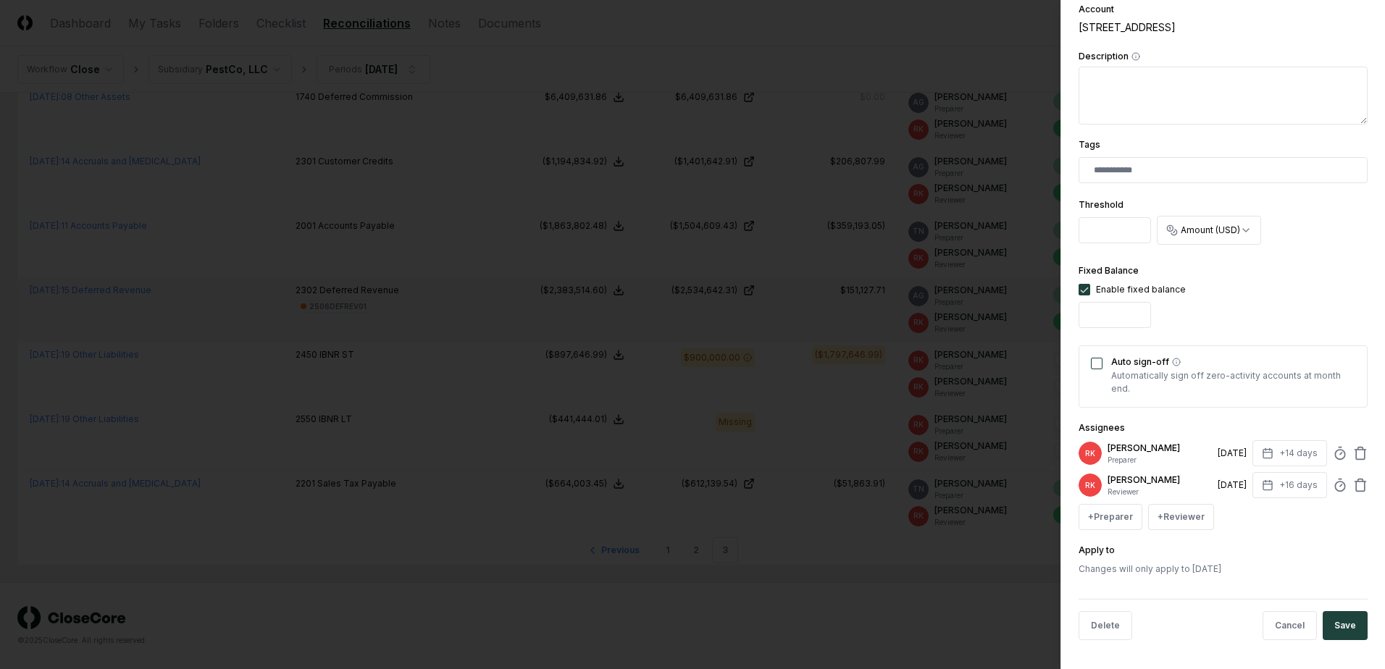
click at [1087, 317] on input "******" at bounding box center [1115, 315] width 72 height 26
type input "*******"
click at [1131, 52] on button "Description" at bounding box center [1135, 56] width 9 height 9
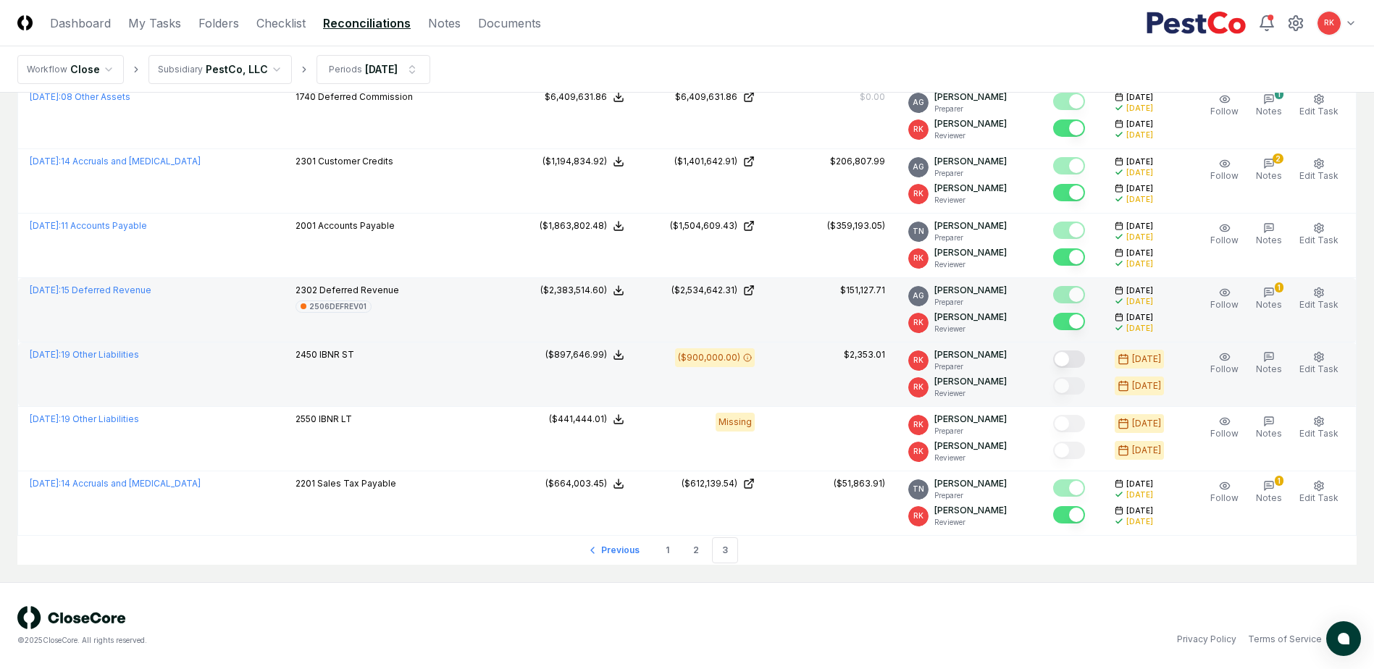
drag, startPoint x: 1068, startPoint y: 354, endPoint x: 1064, endPoint y: 397, distance: 43.7
click at [1071, 356] on button "Mark complete" at bounding box center [1069, 359] width 32 height 17
click at [1071, 388] on button "Mark complete" at bounding box center [1069, 385] width 32 height 17
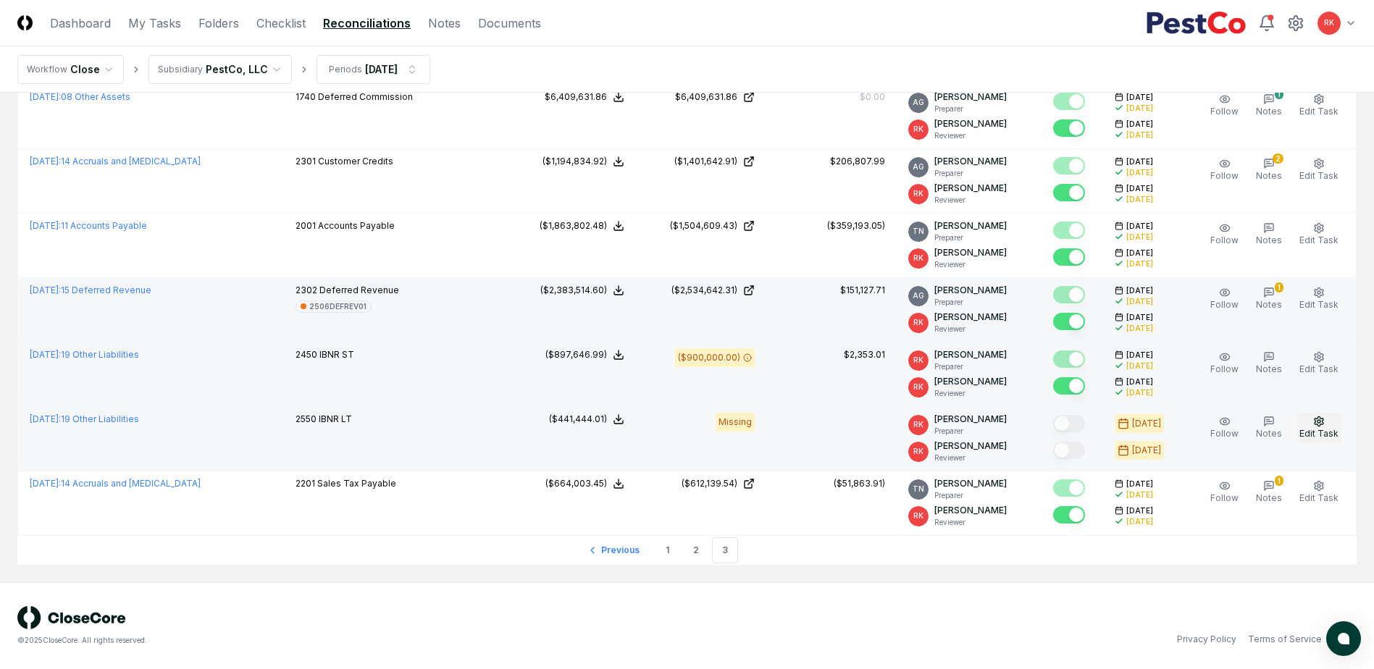
click at [1329, 418] on button "Edit Task" at bounding box center [1319, 428] width 45 height 30
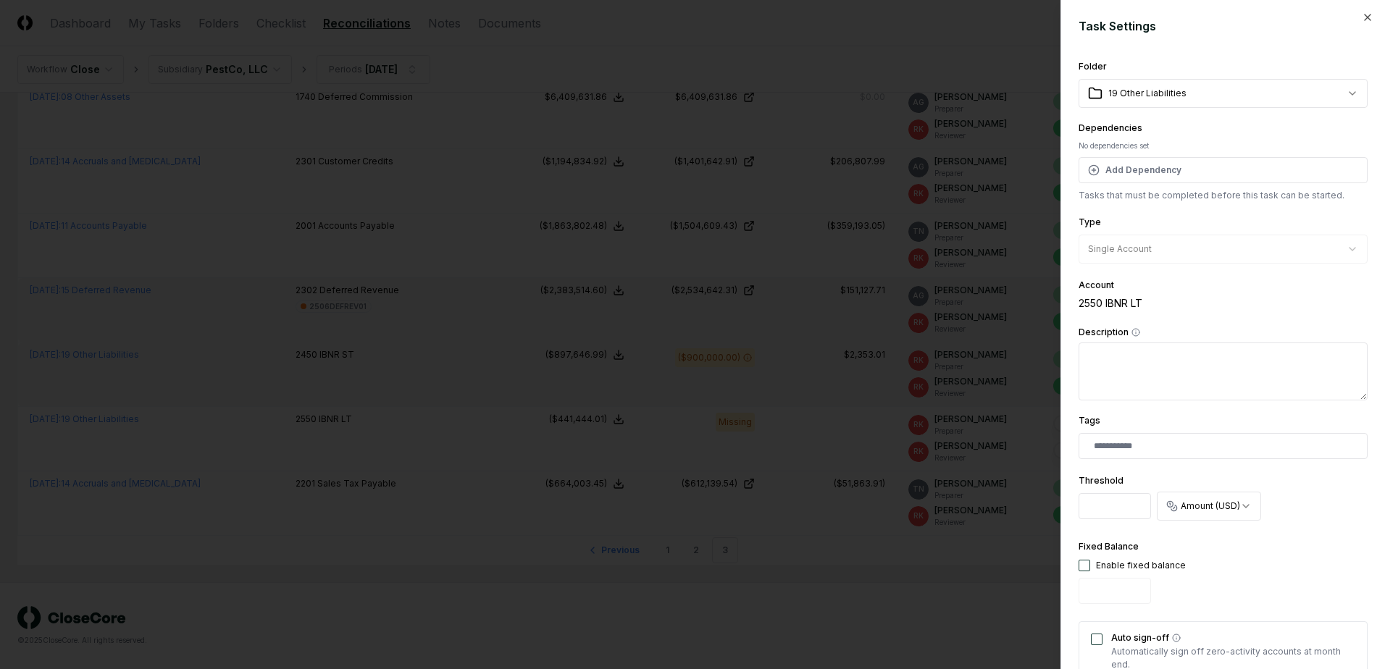
drag, startPoint x: 1114, startPoint y: 503, endPoint x: 1012, endPoint y: 519, distance: 103.4
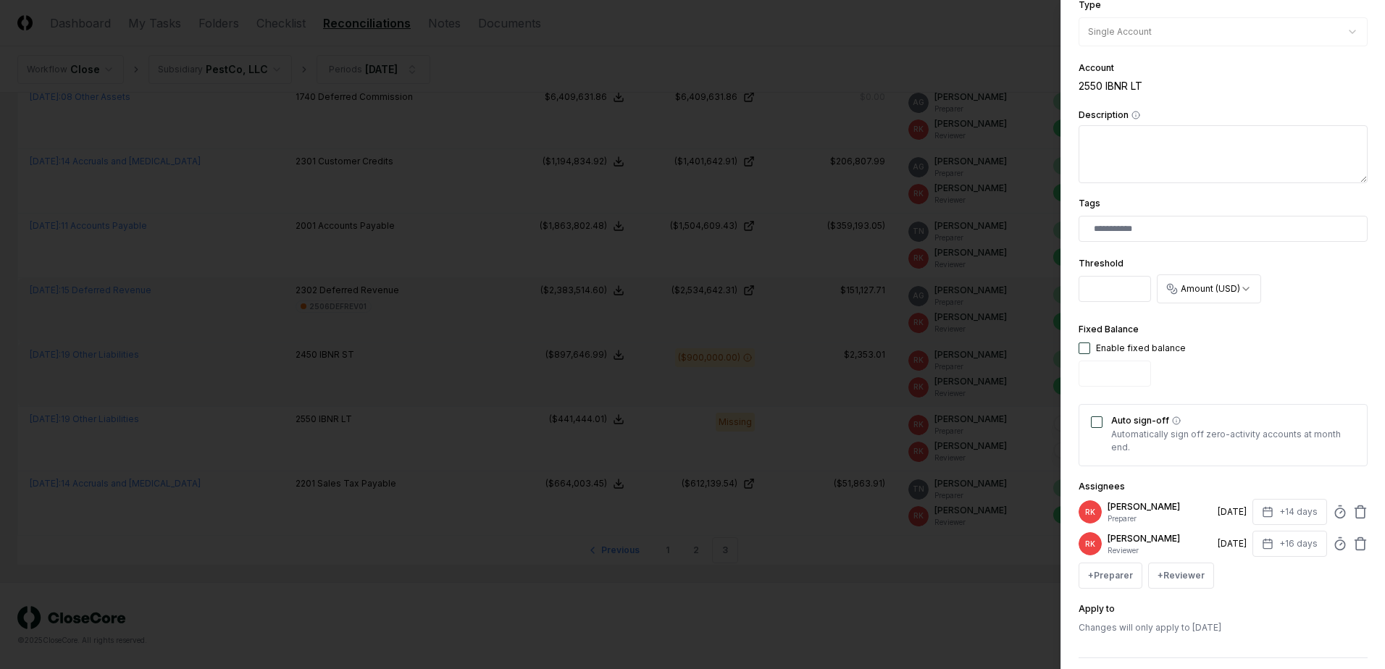
type input "****"
click at [1084, 346] on button "button" at bounding box center [1085, 349] width 12 height 12
type input "*"
drag, startPoint x: 1100, startPoint y: 368, endPoint x: 961, endPoint y: 368, distance: 138.4
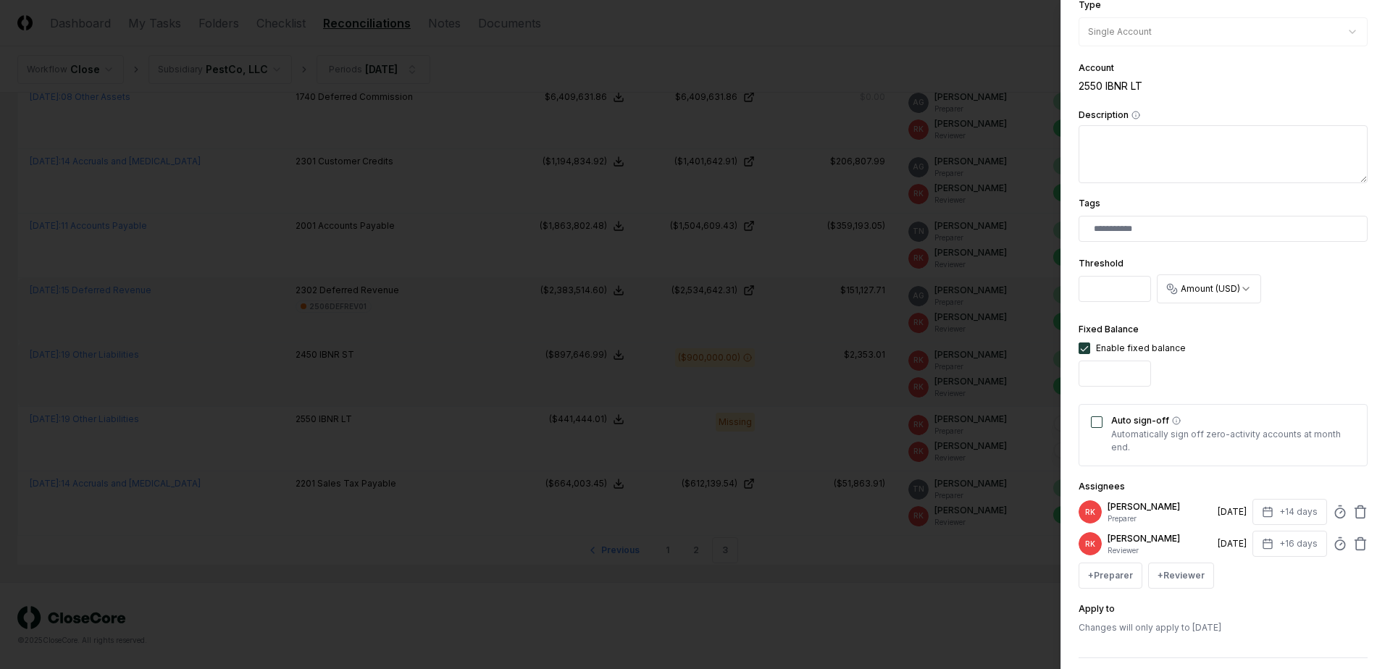
scroll to position [0, 4]
click at [1131, 111] on button "Description" at bounding box center [1135, 115] width 9 height 9
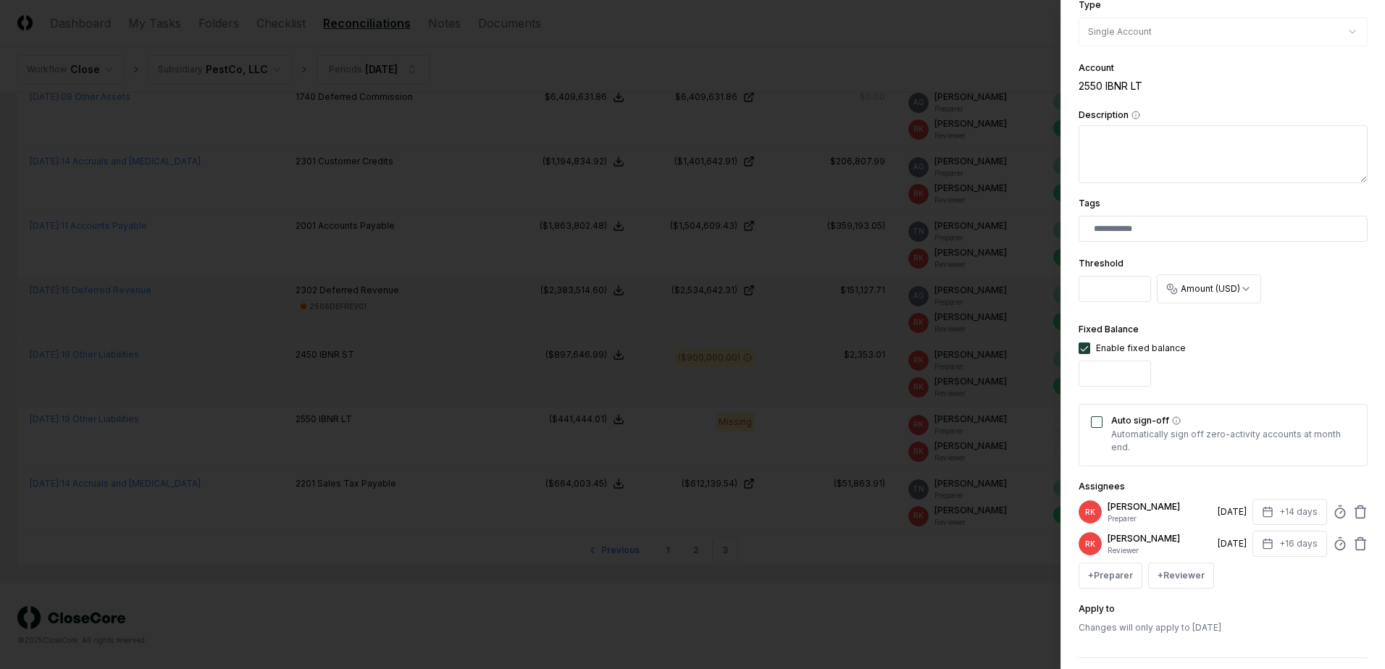
click at [1131, 111] on button "Description" at bounding box center [1135, 115] width 9 height 9
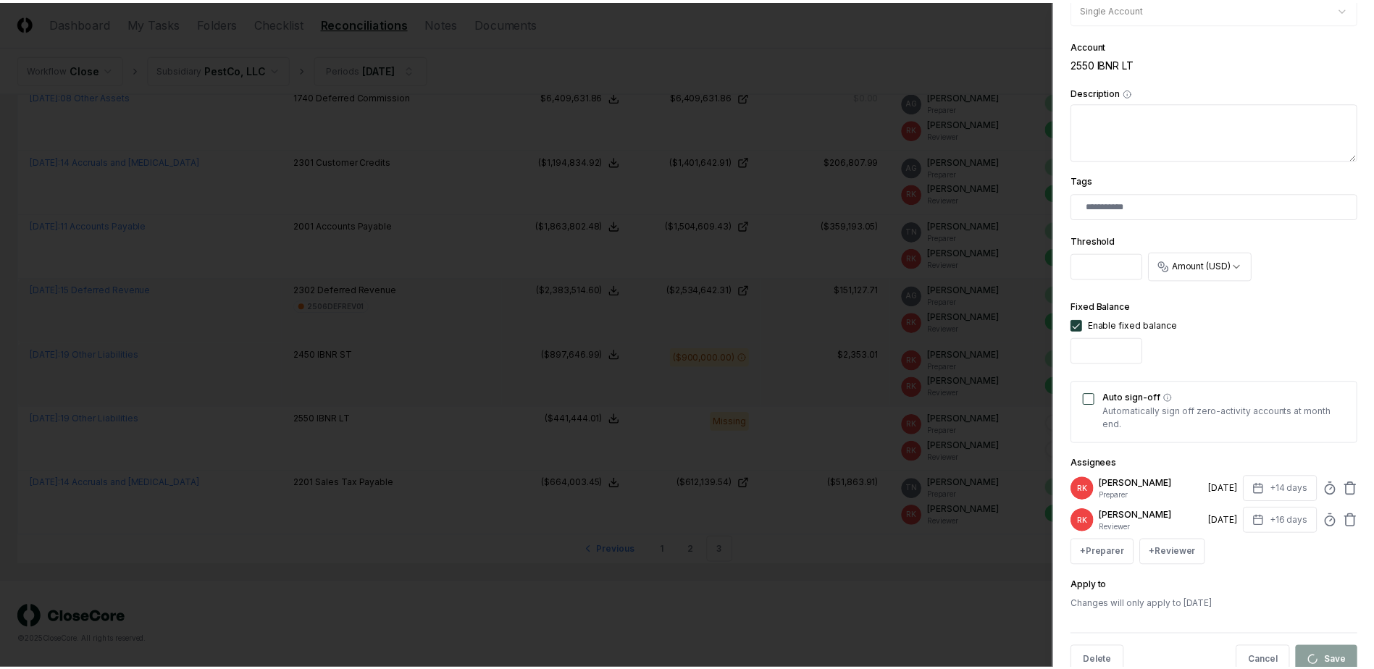
scroll to position [276, 0]
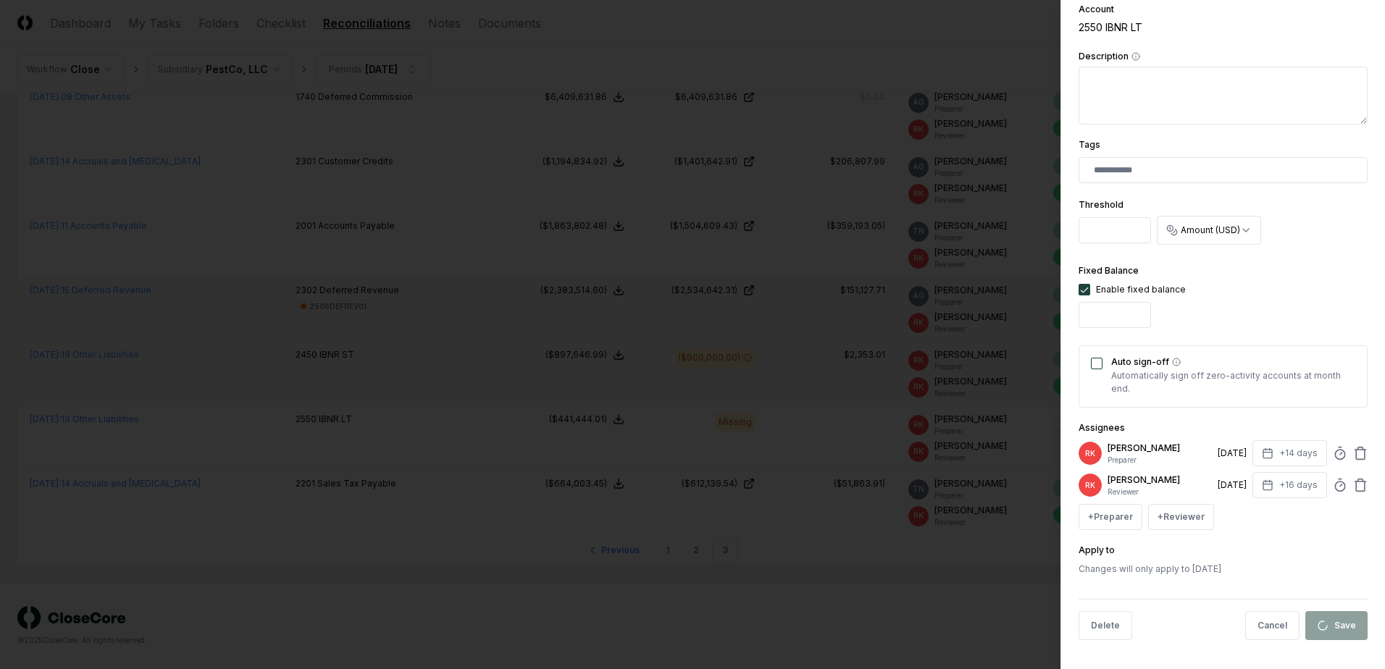
type input "*******"
click at [1329, 627] on div "Cancel Save" at bounding box center [1253, 625] width 230 height 29
click at [1124, 312] on input "*******" at bounding box center [1115, 315] width 72 height 26
click at [1131, 52] on button "Description" at bounding box center [1135, 56] width 9 height 9
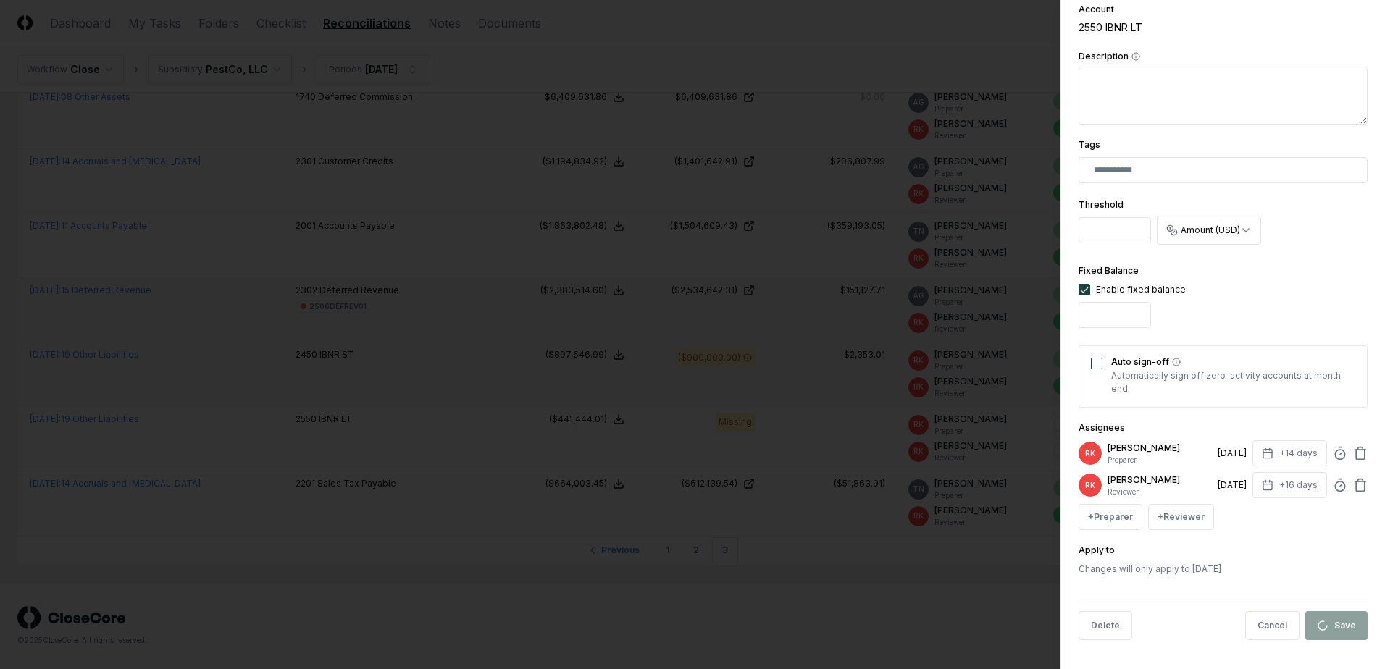
click at [1131, 52] on button "Description" at bounding box center [1135, 56] width 9 height 9
click at [1095, 293] on div "Enable fixed balance" at bounding box center [1132, 289] width 107 height 13
drag, startPoint x: 1127, startPoint y: 315, endPoint x: 553, endPoint y: 259, distance: 576.5
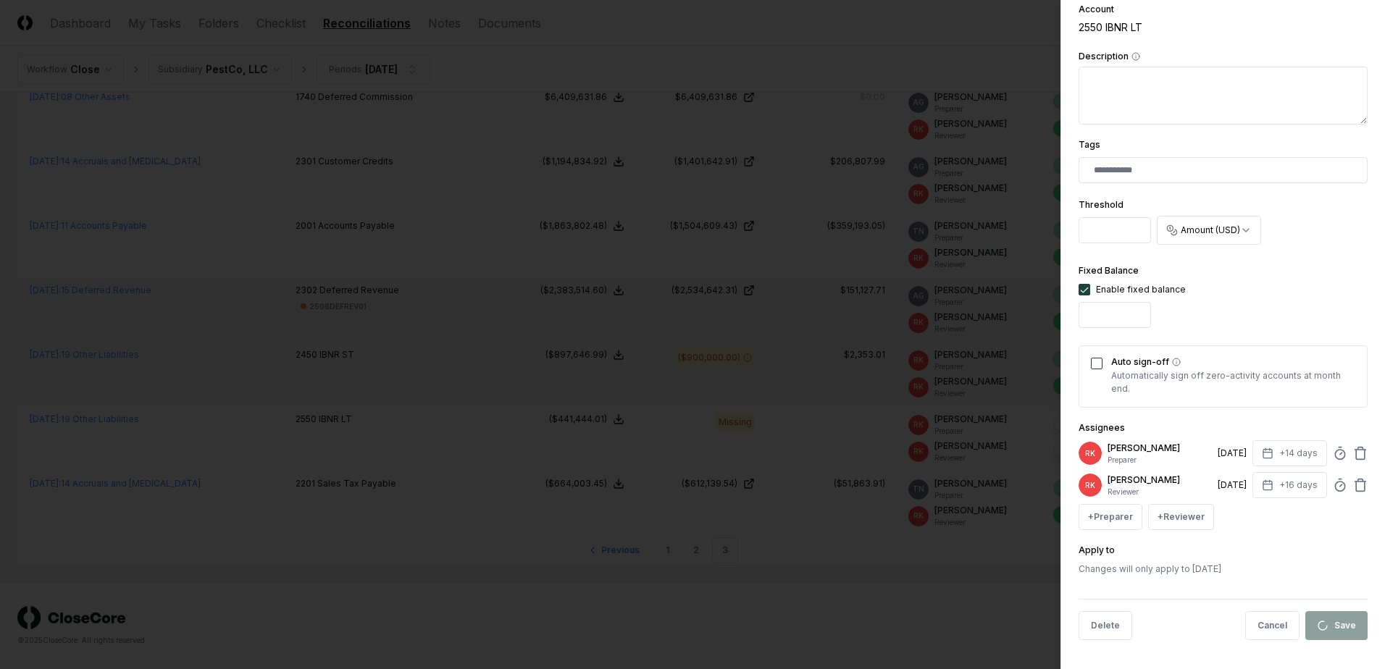
click at [1083, 288] on button "button" at bounding box center [1085, 290] width 12 height 12
click at [1321, 616] on div "Cancel Save" at bounding box center [1253, 625] width 230 height 29
click at [1263, 627] on button "Cancel" at bounding box center [1272, 625] width 54 height 29
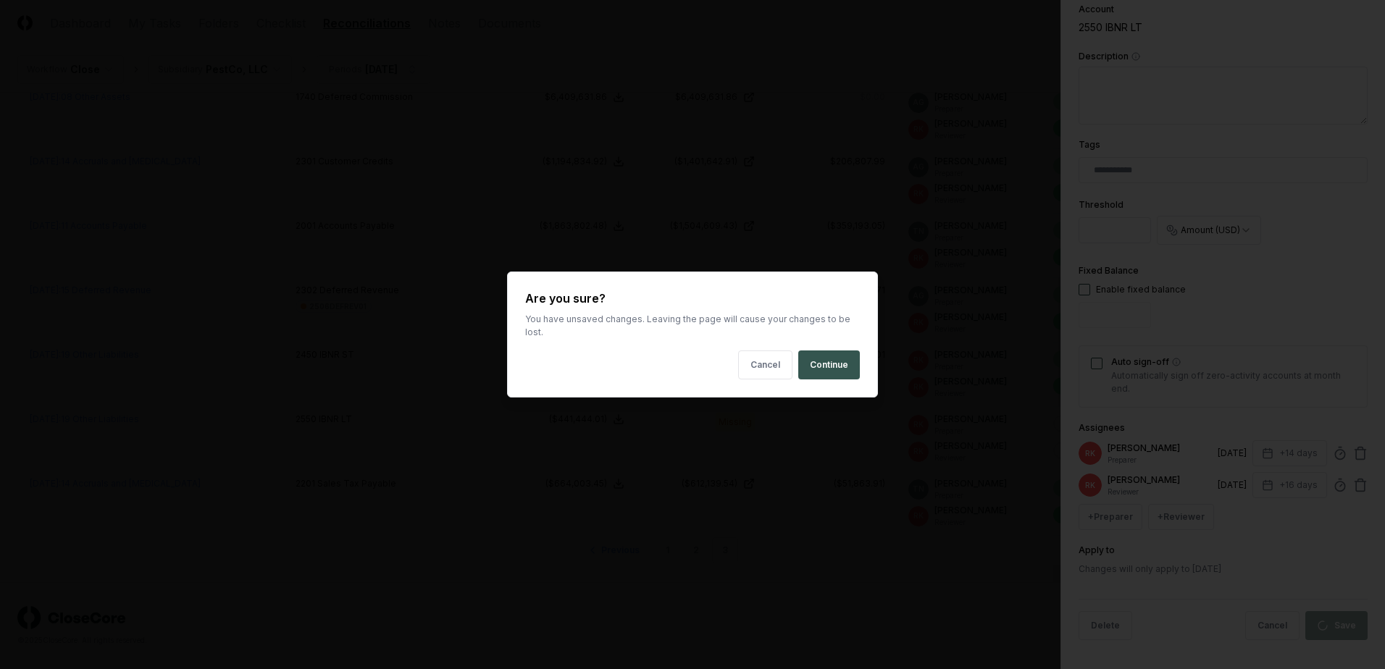
click at [803, 356] on button "Continue" at bounding box center [829, 365] width 62 height 29
type input "*"
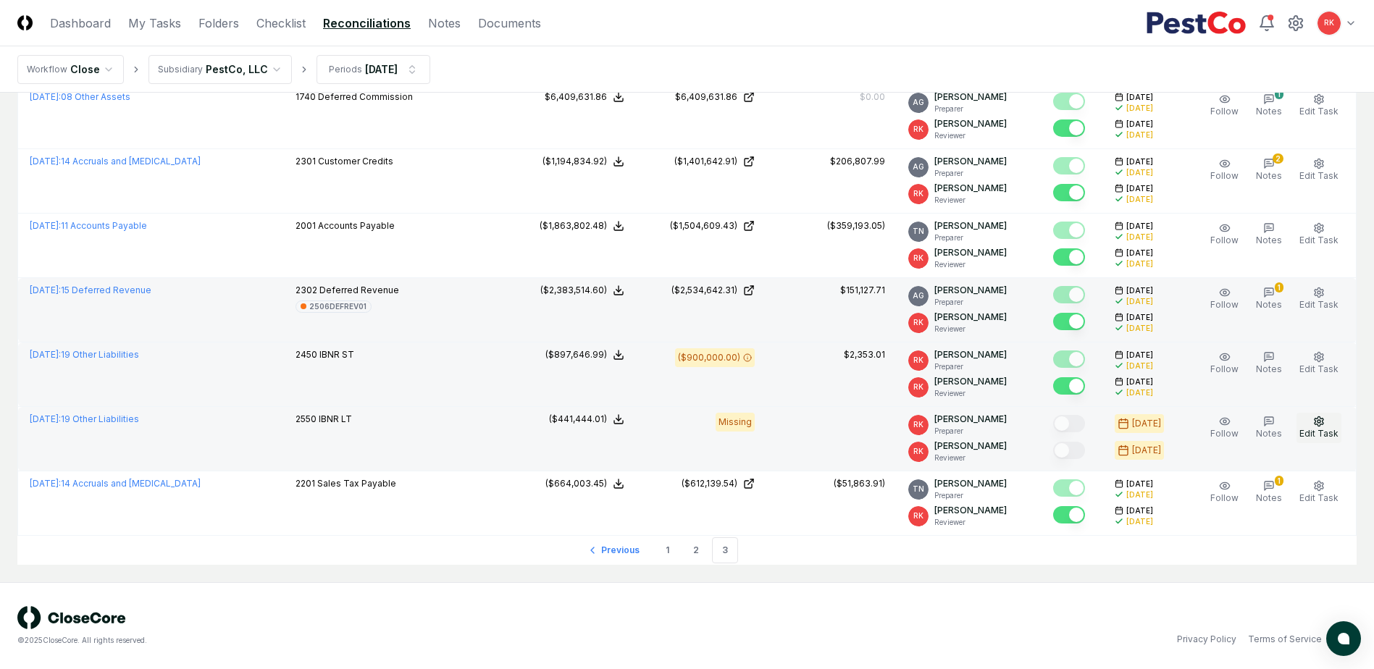
click at [1309, 433] on span "Edit Task" at bounding box center [1319, 433] width 39 height 11
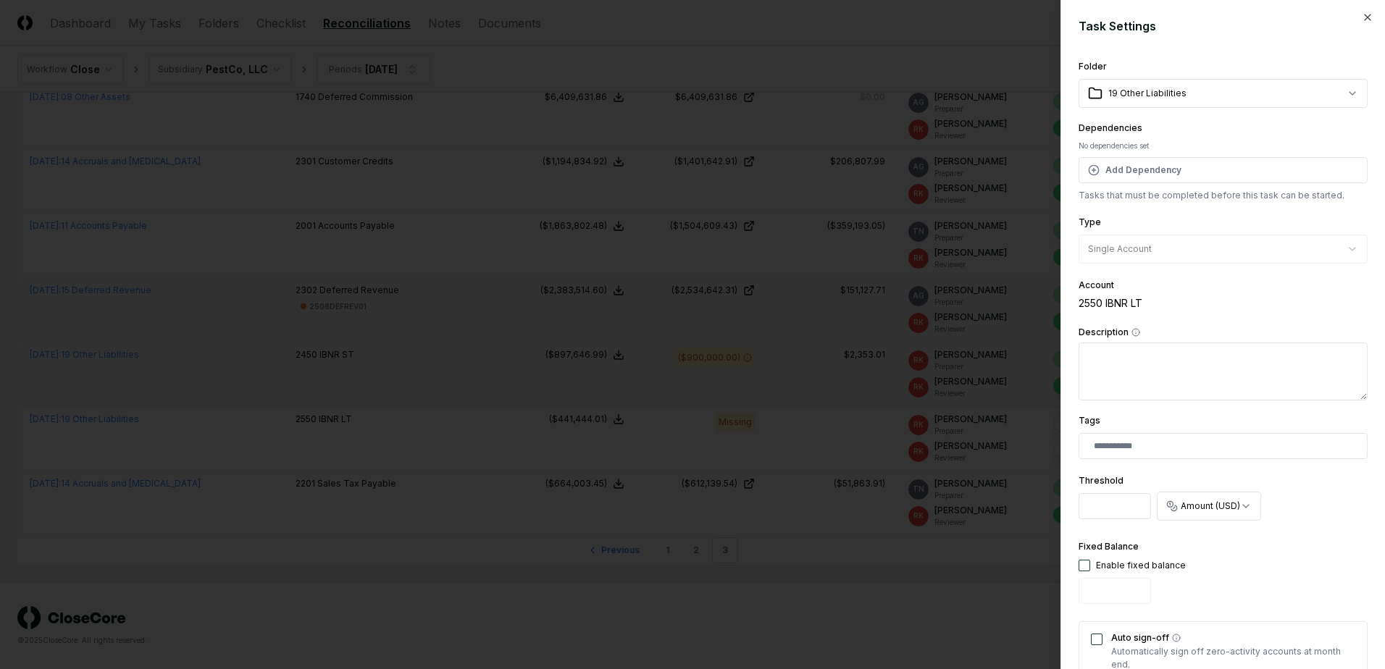
click at [1078, 560] on div "**********" at bounding box center [1223, 334] width 325 height 669
click at [1084, 568] on button "button" at bounding box center [1085, 566] width 12 height 12
type input "*"
drag, startPoint x: 1105, startPoint y: 593, endPoint x: 848, endPoint y: 594, distance: 257.2
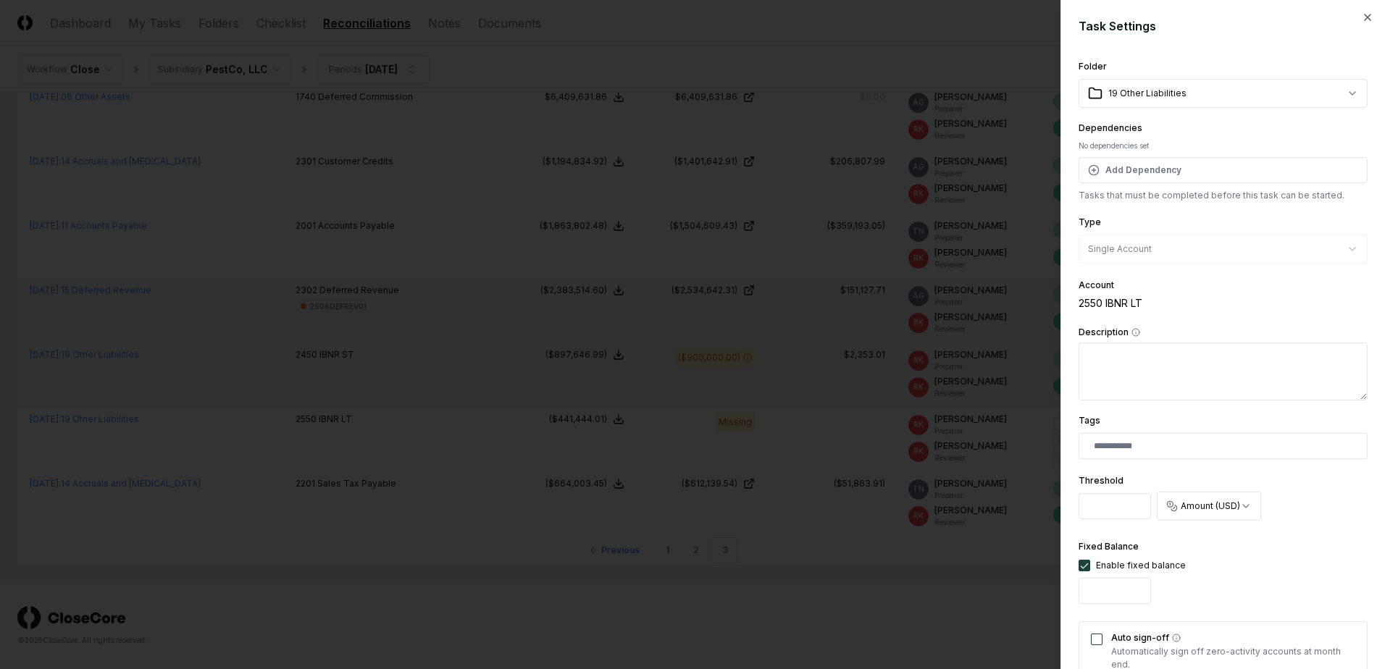
type input "*******"
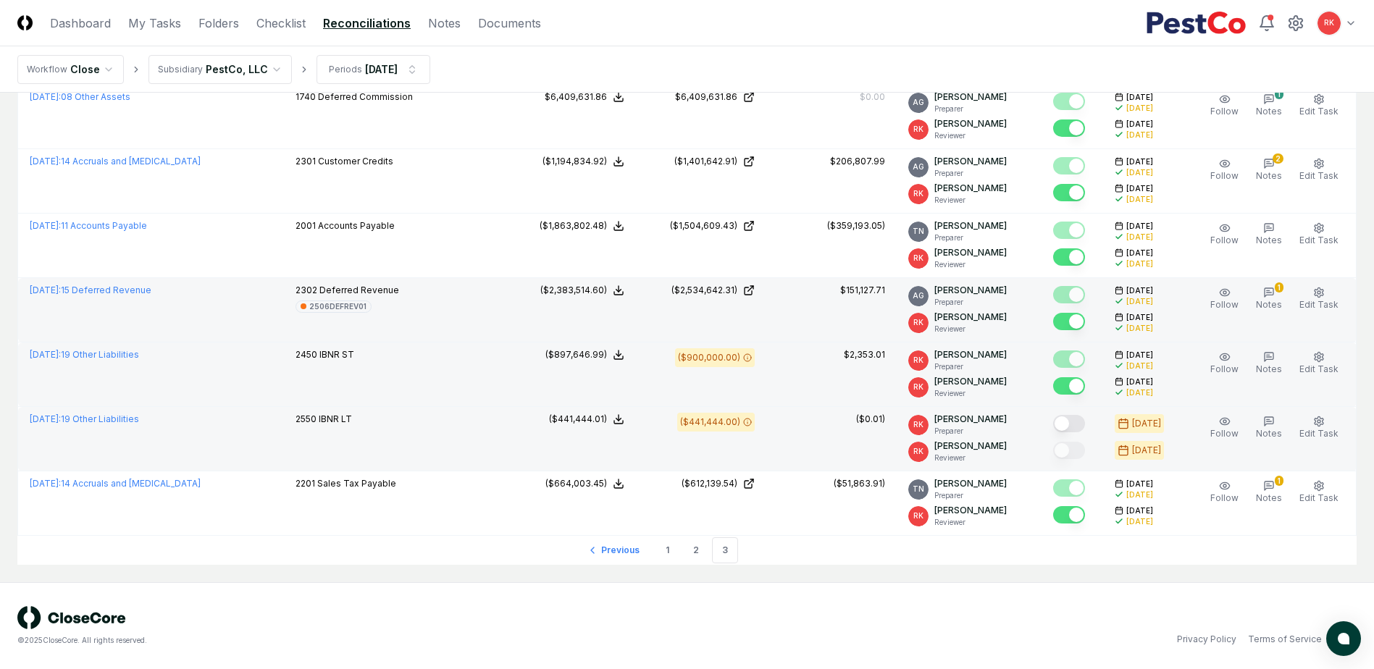
click at [1068, 425] on button "Mark complete" at bounding box center [1069, 423] width 32 height 17
click at [1067, 449] on button "Mark complete" at bounding box center [1069, 450] width 32 height 17
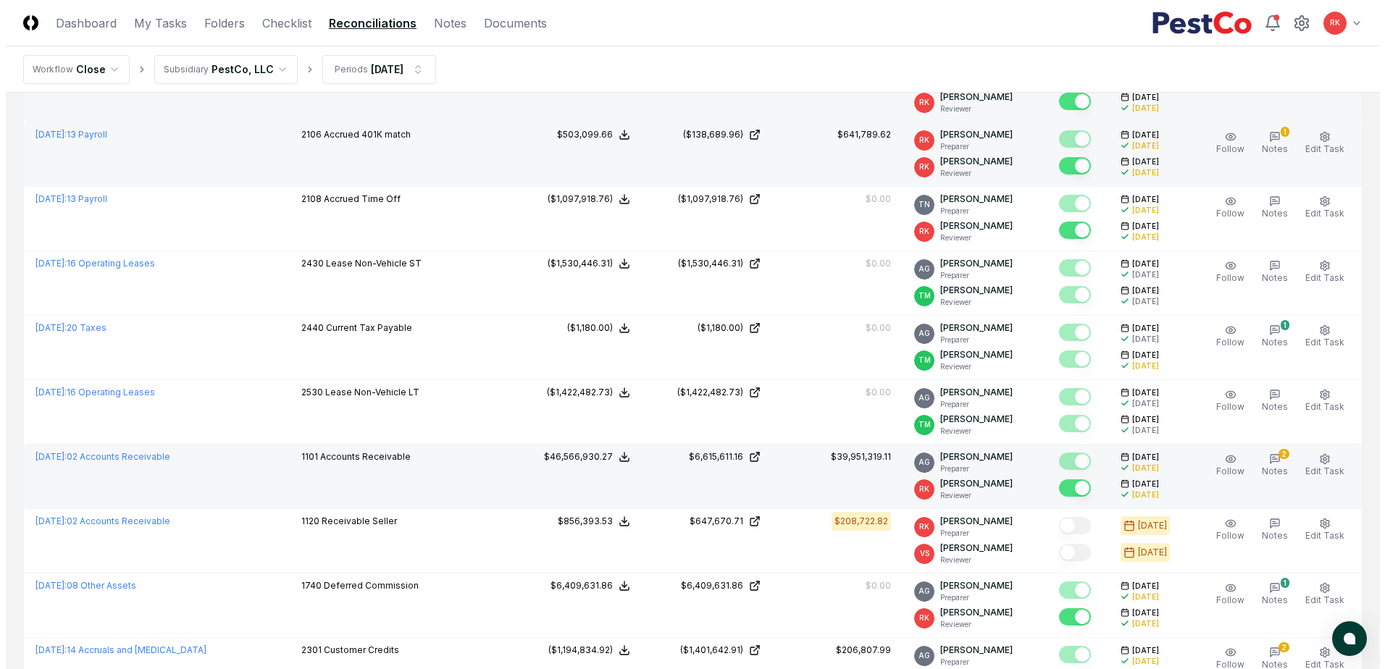
scroll to position [1014, 0]
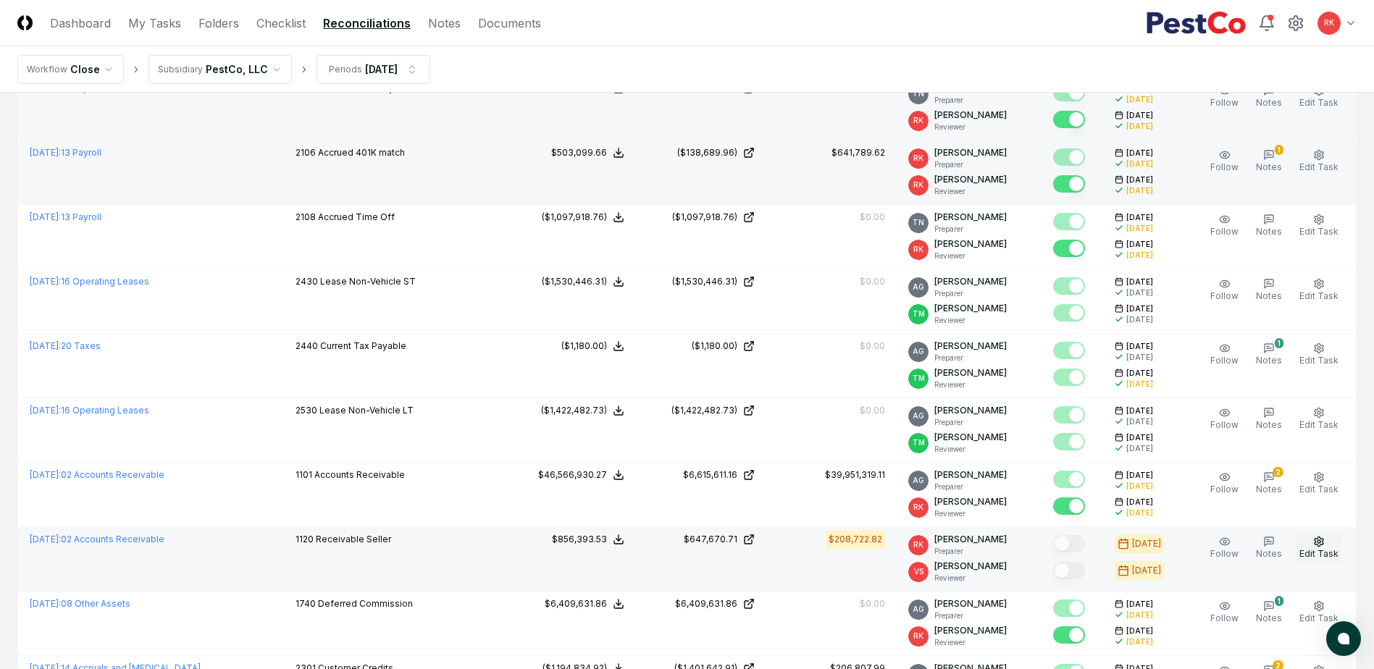
click at [1315, 549] on span "Edit Task" at bounding box center [1319, 553] width 39 height 11
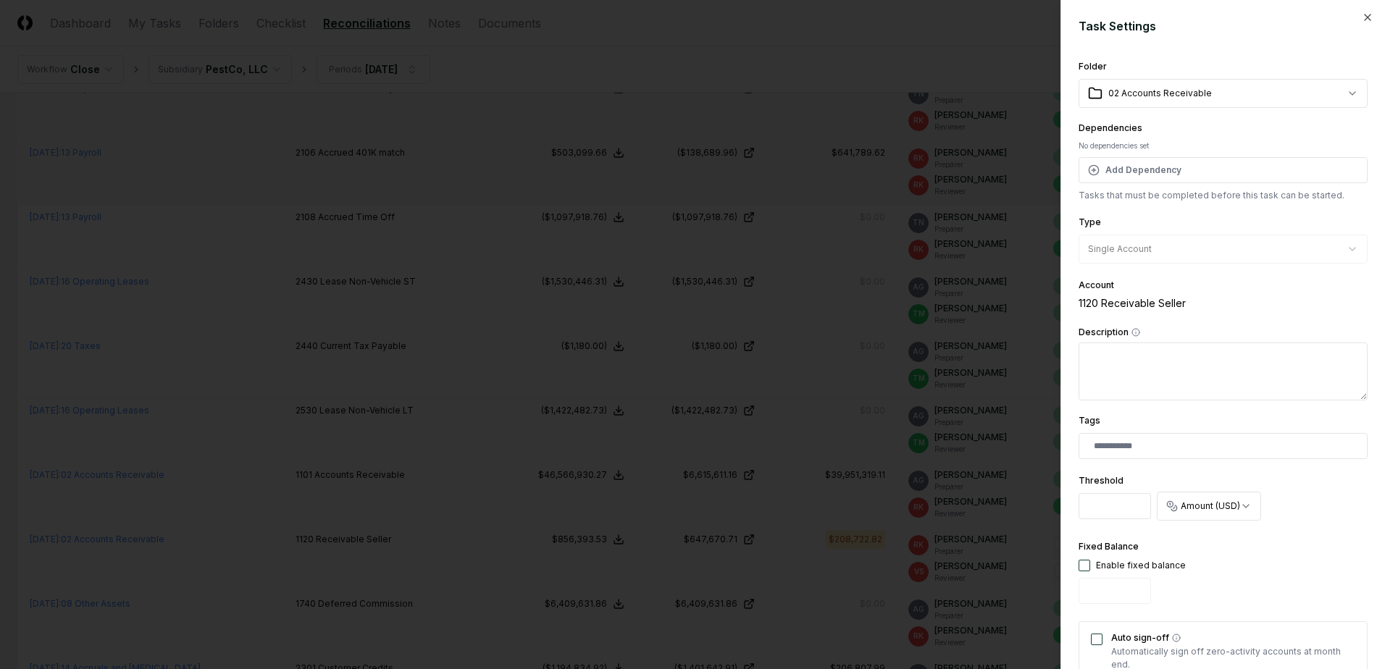
click at [1124, 501] on input "******" at bounding box center [1115, 506] width 72 height 26
type input "*******"
click at [1282, 572] on div "Fixed Balance Enable fixed balance" at bounding box center [1223, 574] width 289 height 72
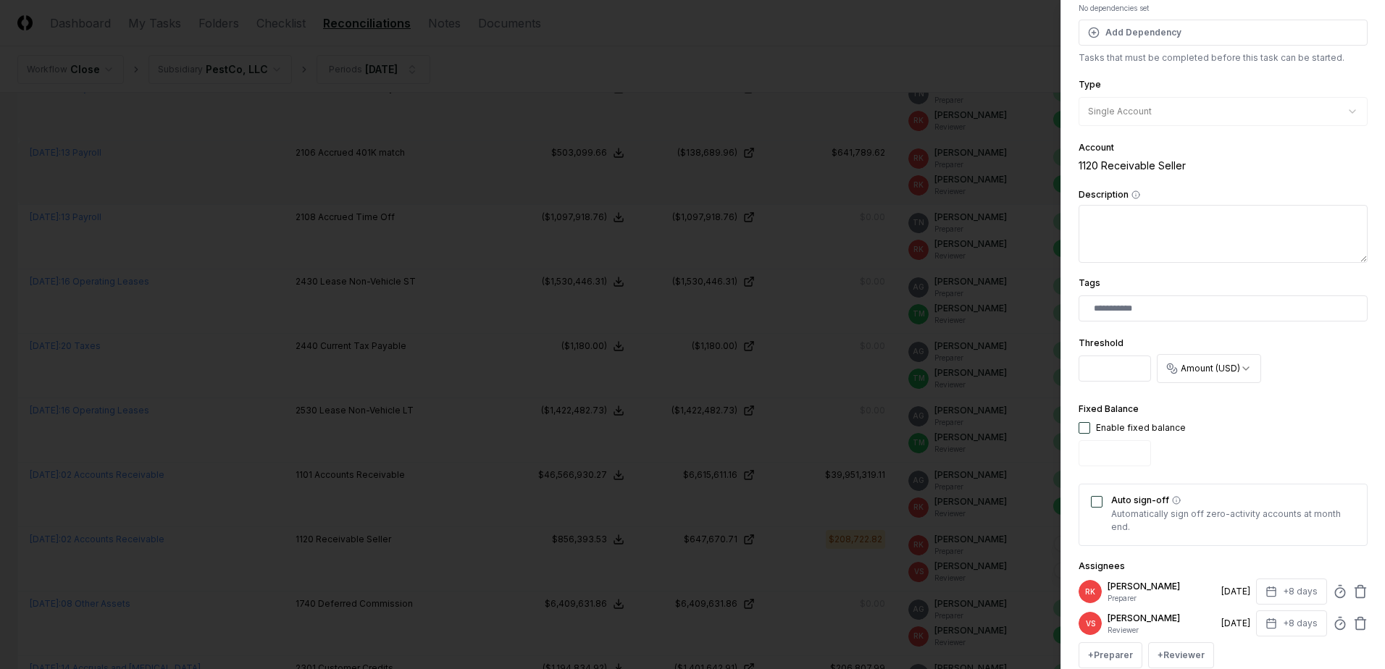
scroll to position [276, 0]
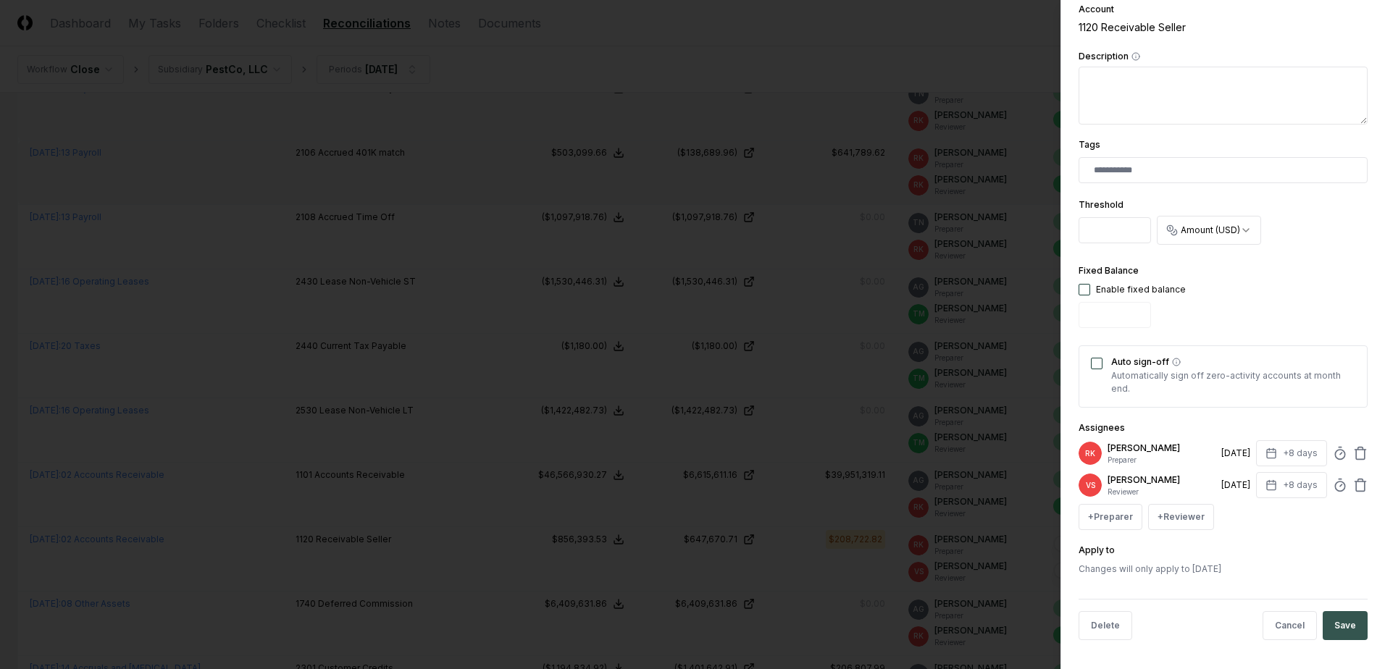
click at [1339, 635] on button "Save" at bounding box center [1345, 625] width 45 height 29
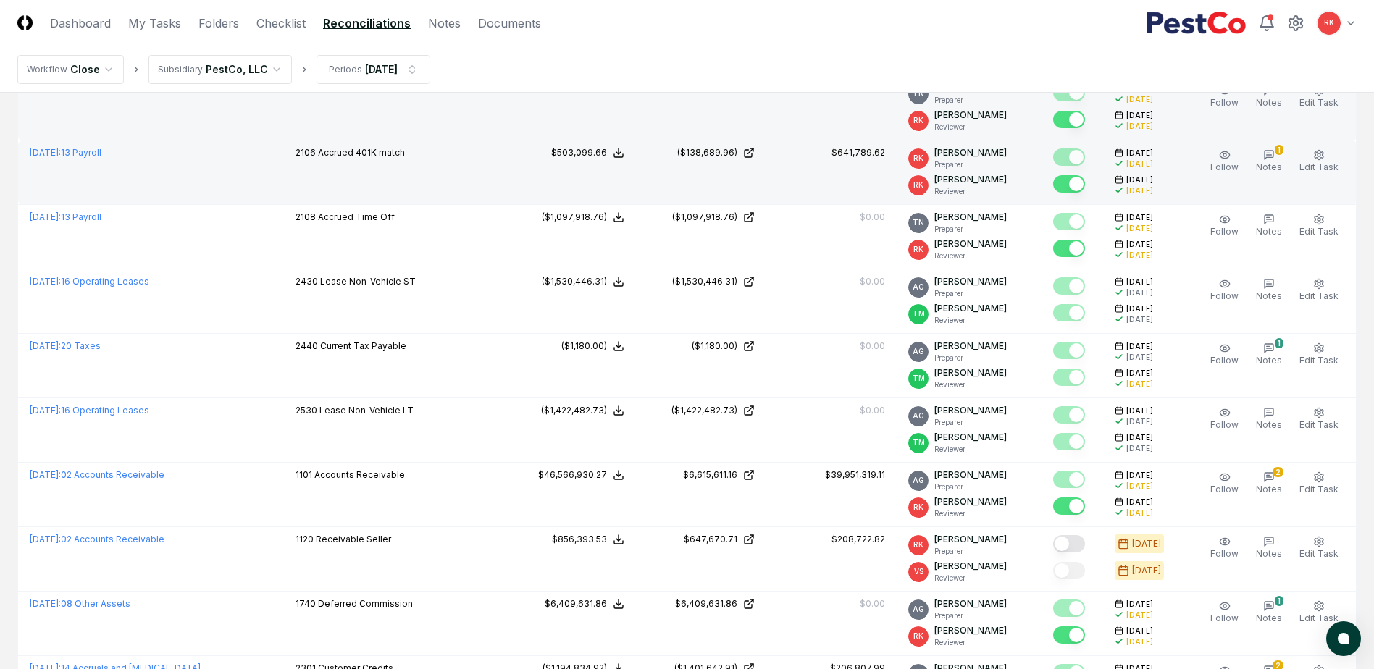
click at [1070, 540] on button "Mark complete" at bounding box center [1069, 543] width 32 height 17
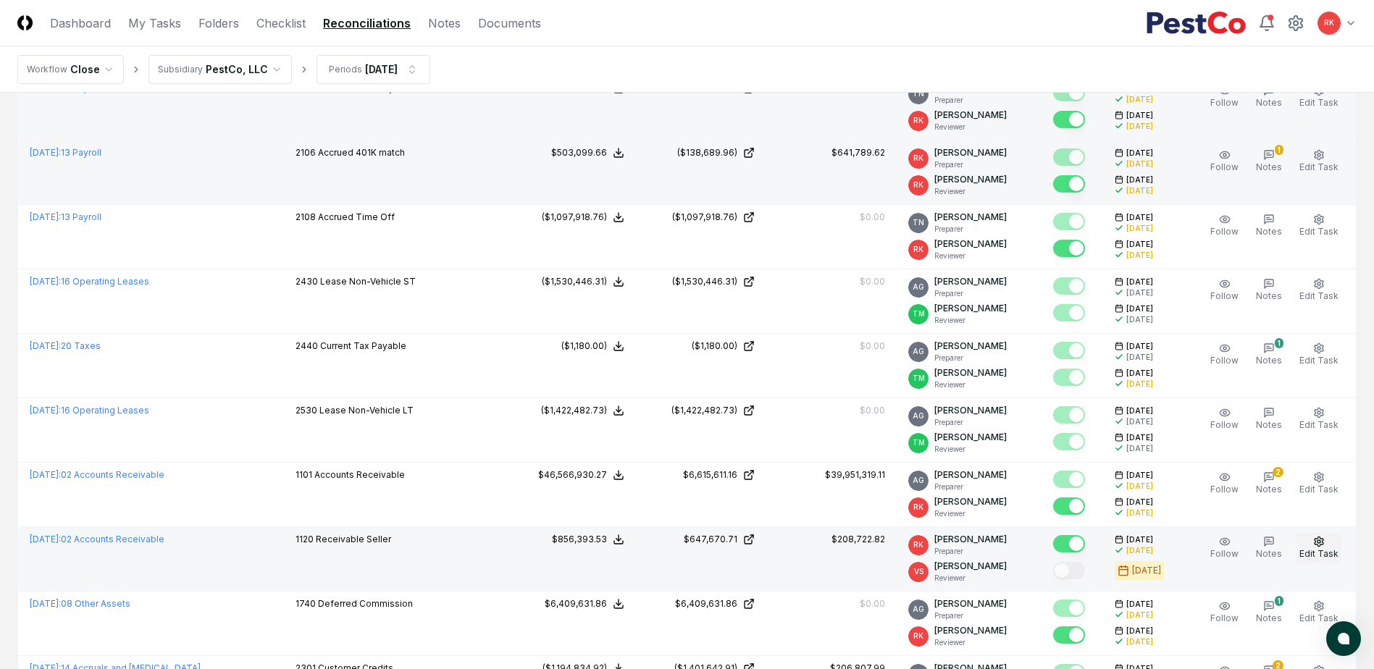
click at [1308, 547] on button "Edit Task" at bounding box center [1319, 548] width 45 height 30
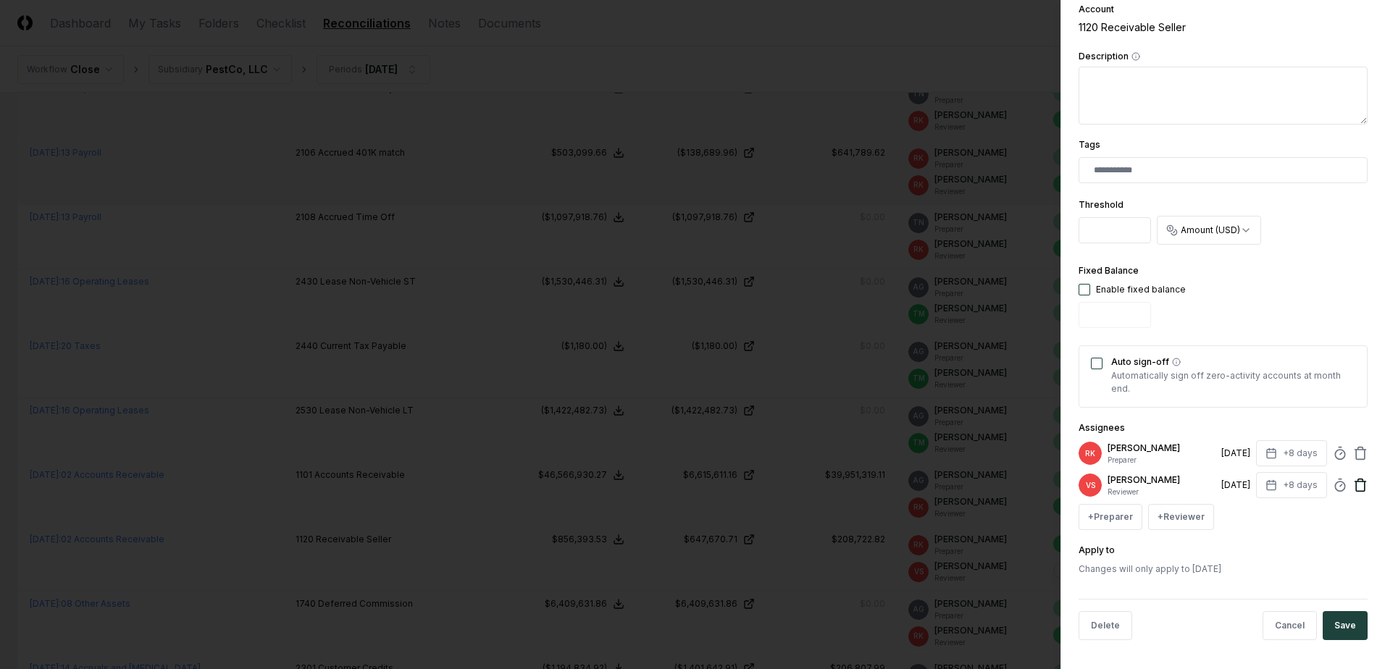
click at [1353, 480] on icon at bounding box center [1360, 485] width 14 height 14
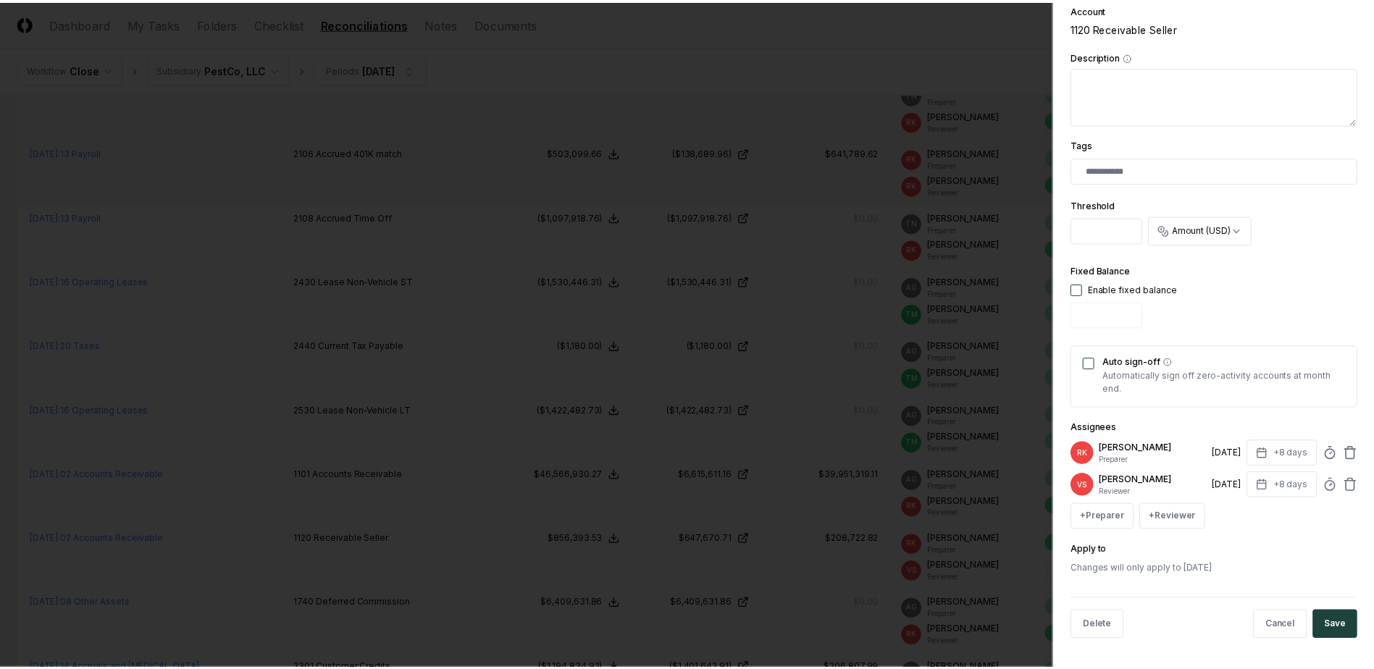
scroll to position [244, 0]
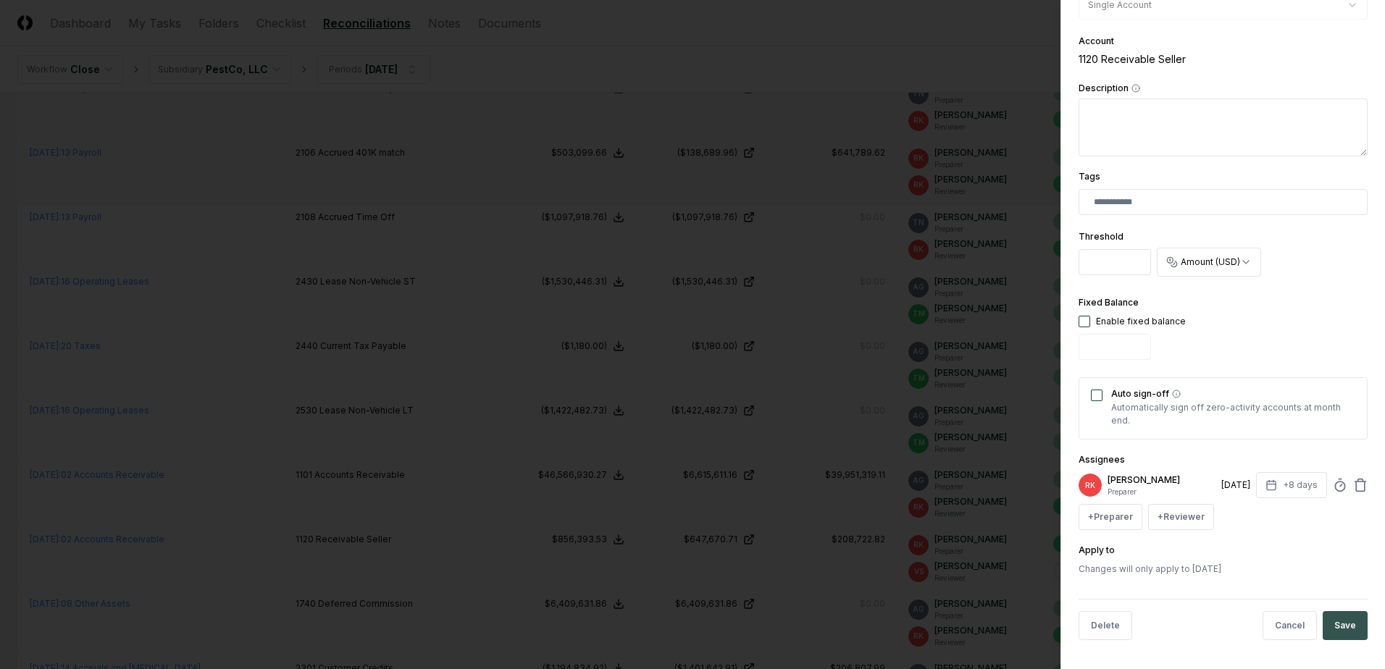
click at [1342, 619] on button "Save" at bounding box center [1345, 625] width 45 height 29
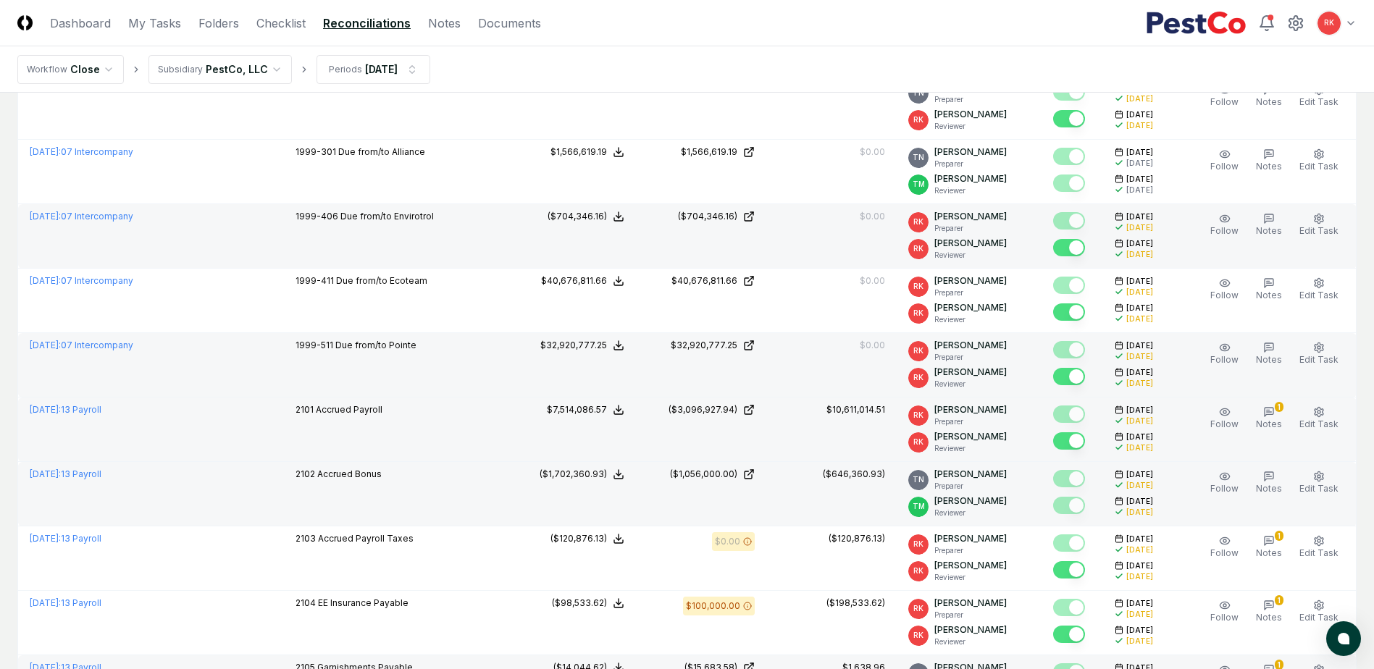
scroll to position [0, 0]
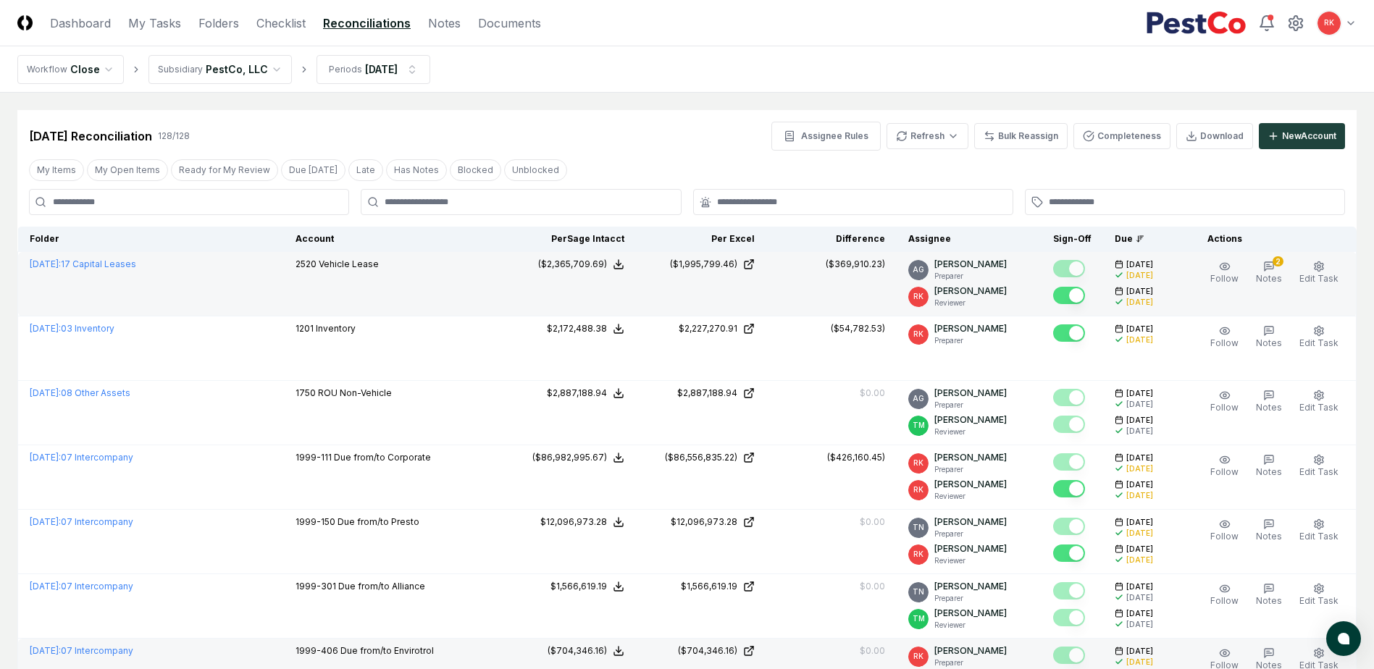
click at [83, 32] on header "CloseCore Dashboard My Tasks Folders Checklist Reconciliations Notes Documents …" at bounding box center [687, 23] width 1374 height 46
click at [71, 19] on link "Dashboard" at bounding box center [80, 22] width 61 height 17
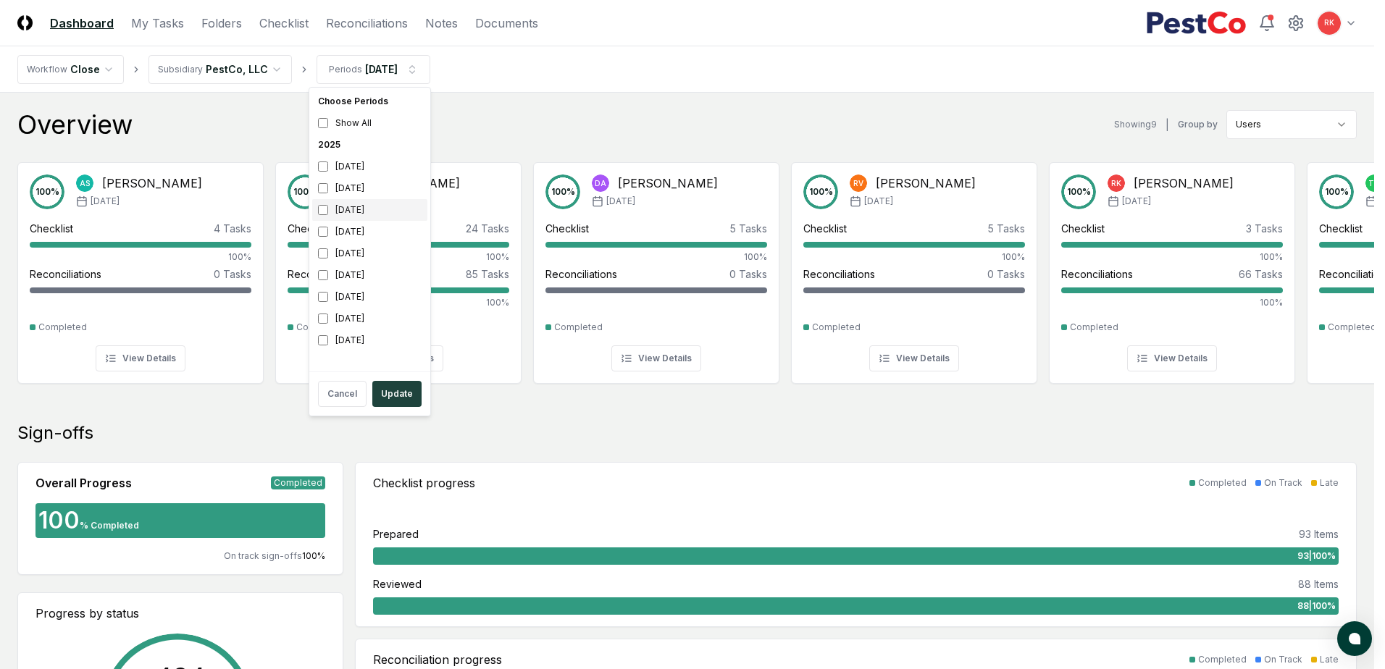
click at [322, 219] on div "[DATE]" at bounding box center [369, 210] width 115 height 22
click at [409, 389] on button "Update" at bounding box center [396, 394] width 49 height 26
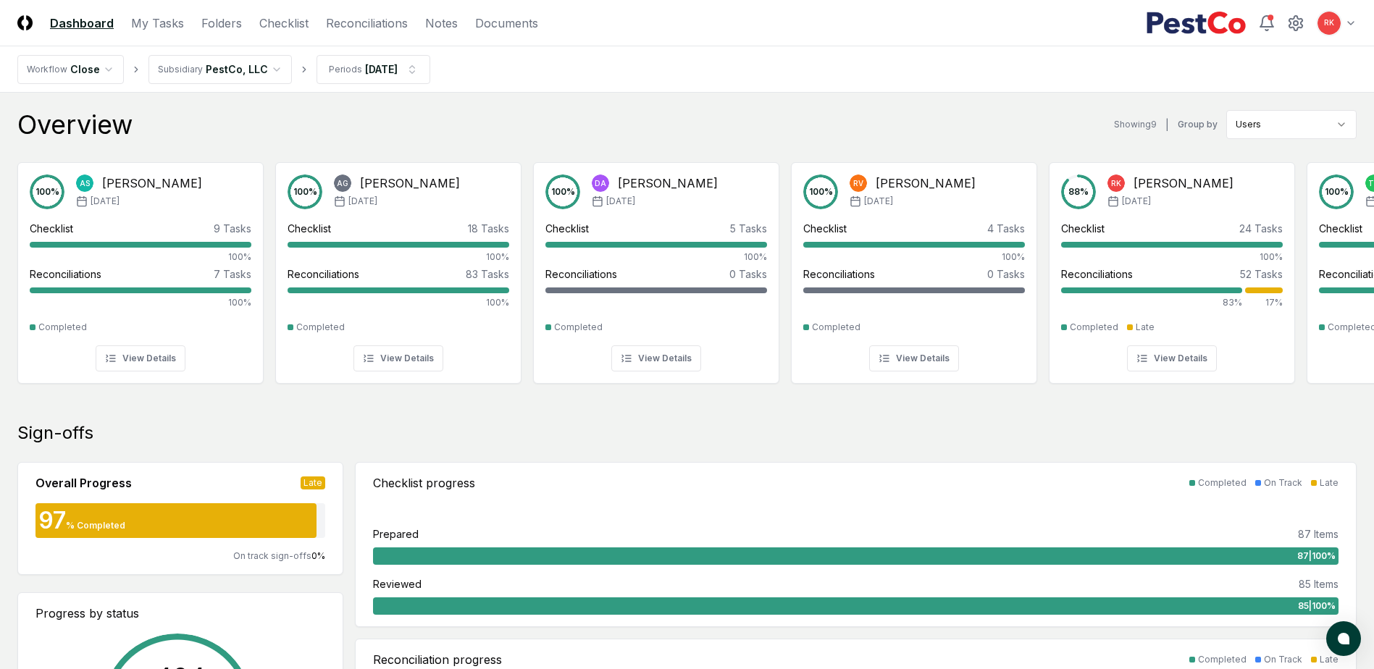
click at [255, 21] on nav "CloseCore Dashboard My Tasks Folders Checklist Reconciliations Notes Documents" at bounding box center [277, 22] width 521 height 17
click at [354, 23] on link "Reconciliations" at bounding box center [367, 22] width 82 height 17
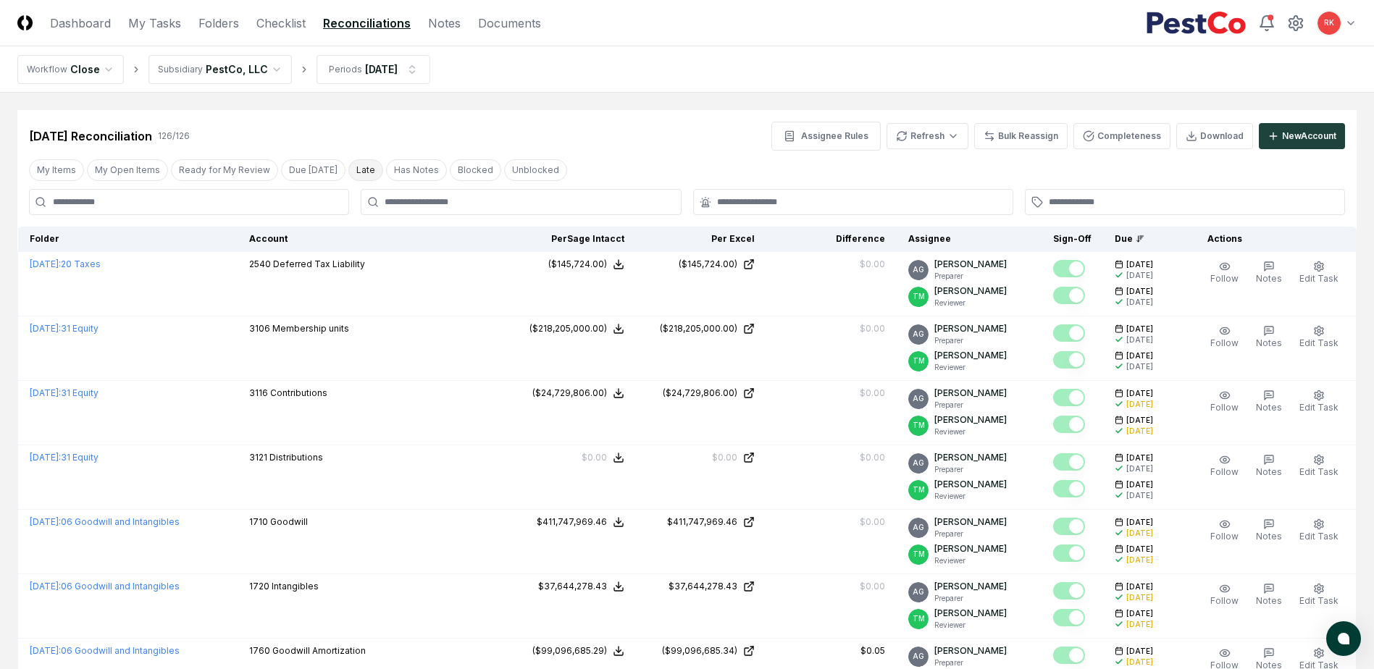
click at [363, 171] on button "Late" at bounding box center [365, 170] width 35 height 22
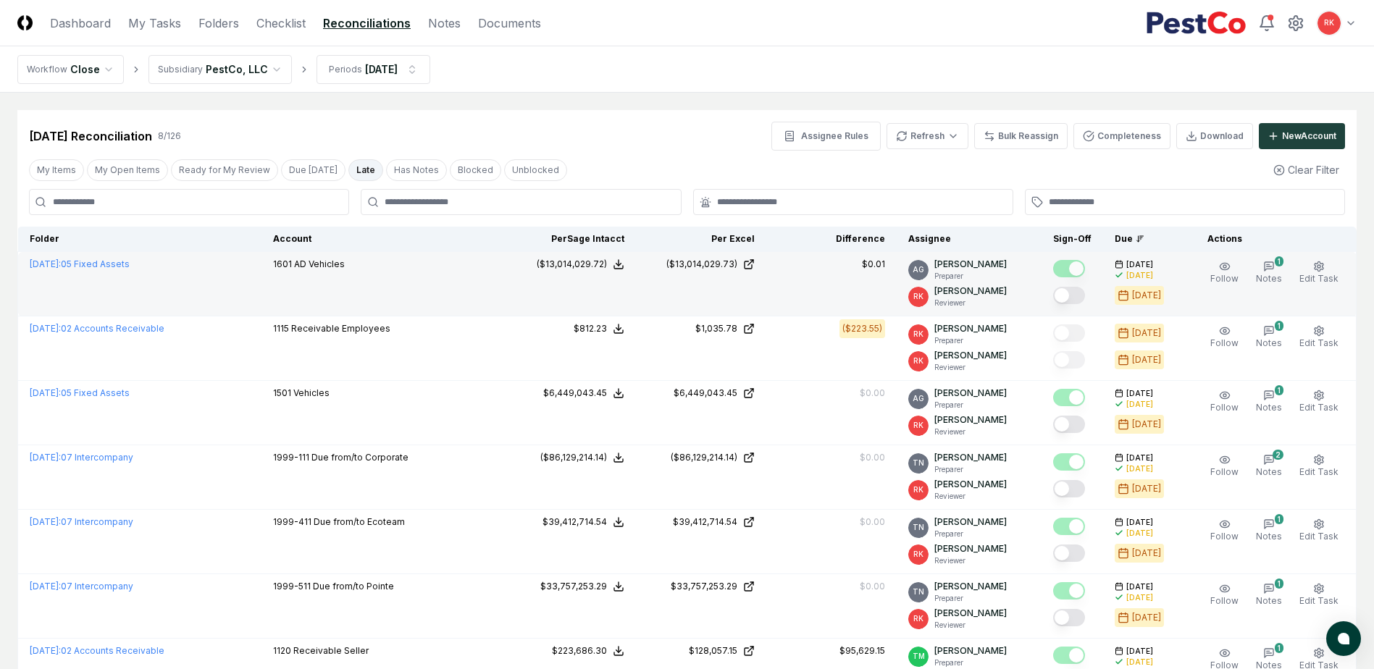
click at [1068, 294] on button "Mark complete" at bounding box center [1069, 295] width 32 height 17
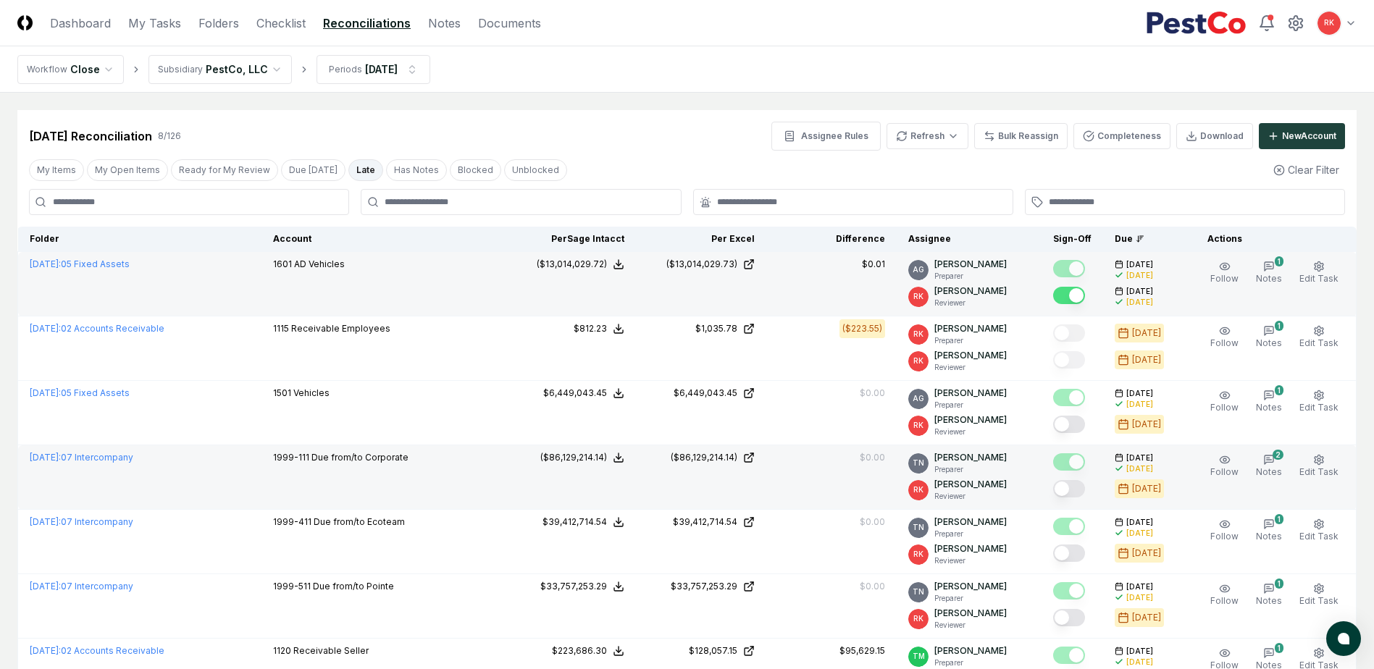
click at [1063, 486] on button "Mark complete" at bounding box center [1069, 488] width 32 height 17
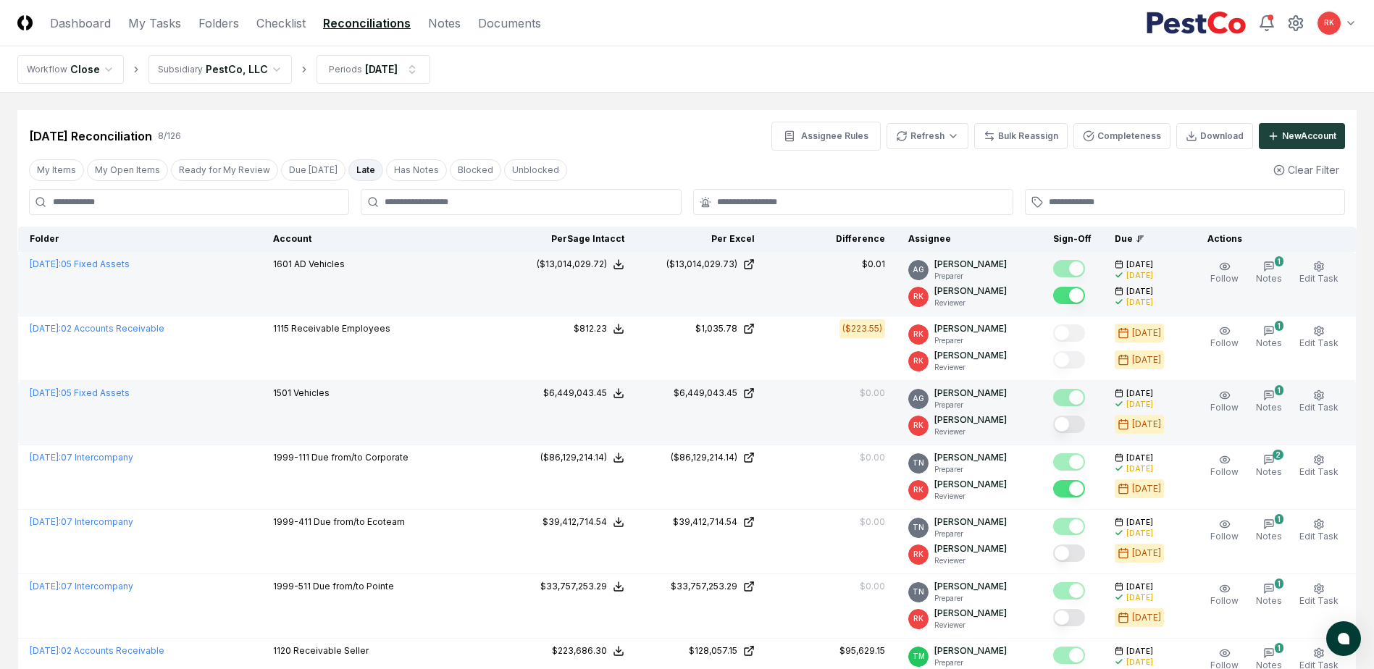
click at [1070, 419] on button "Mark complete" at bounding box center [1069, 424] width 32 height 17
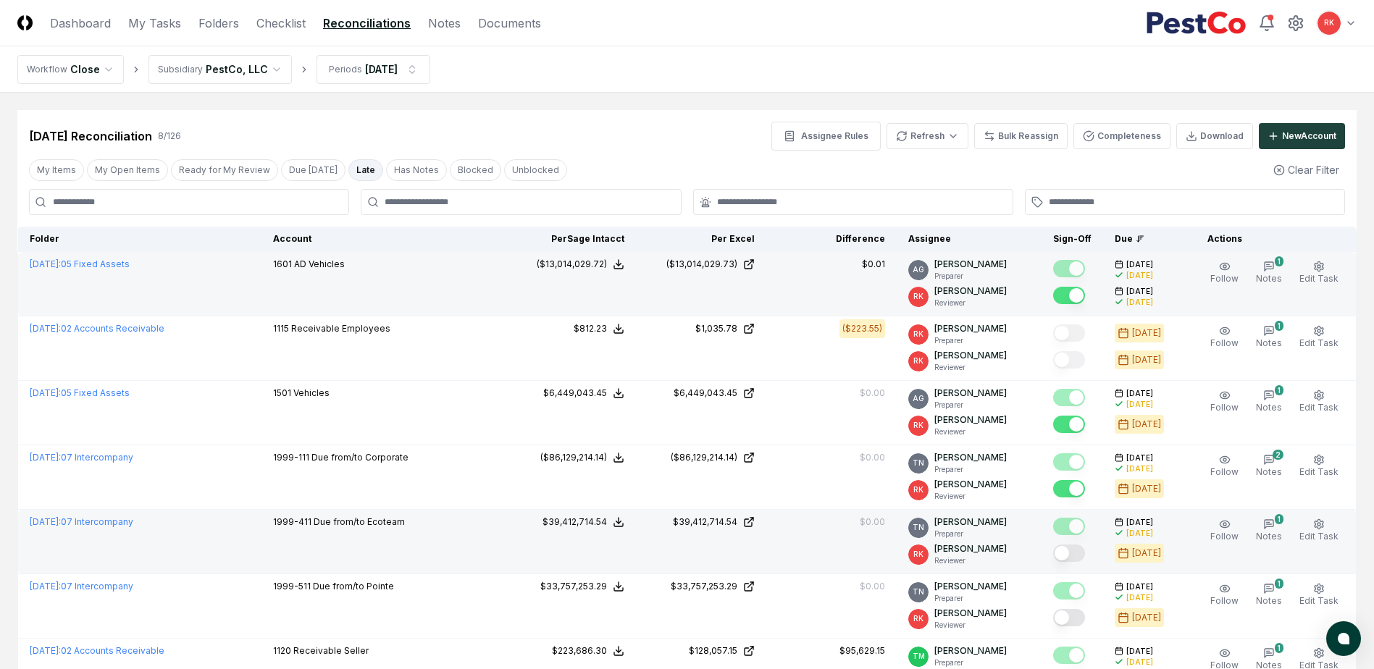
click at [1063, 555] on button "Mark complete" at bounding box center [1069, 553] width 32 height 17
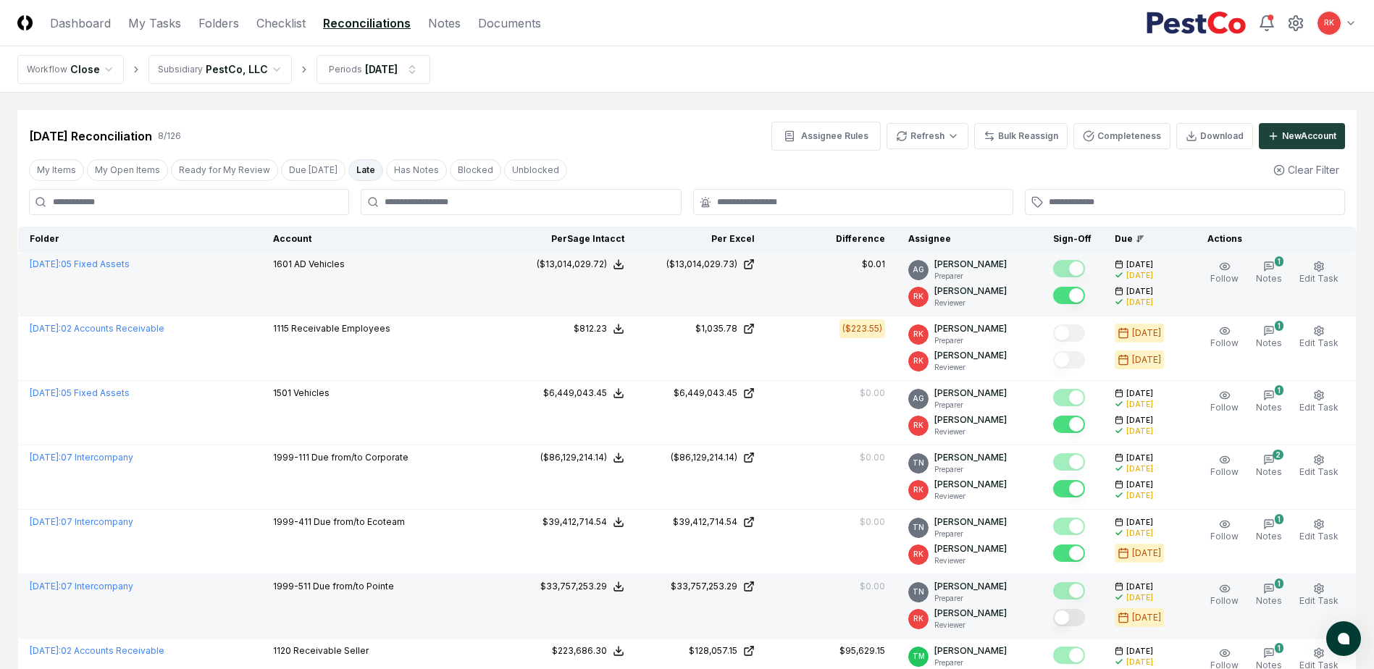
click at [1081, 616] on button "Mark complete" at bounding box center [1069, 617] width 32 height 17
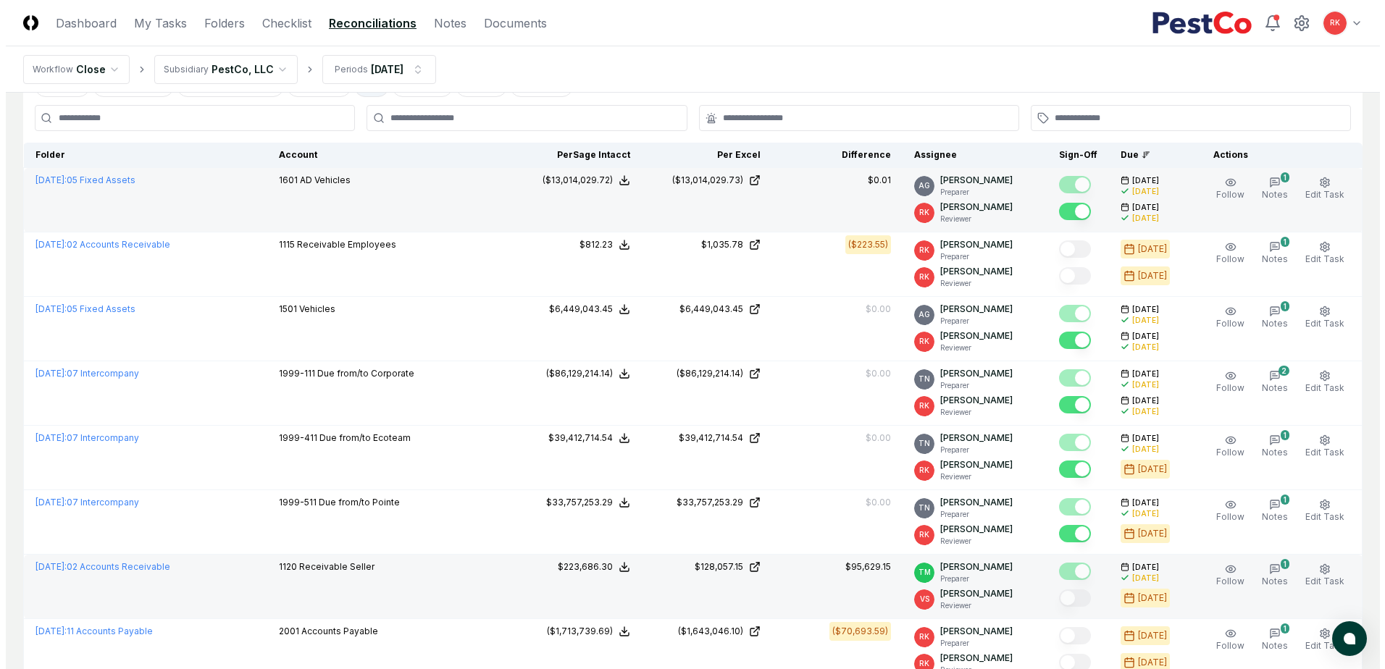
scroll to position [203, 0]
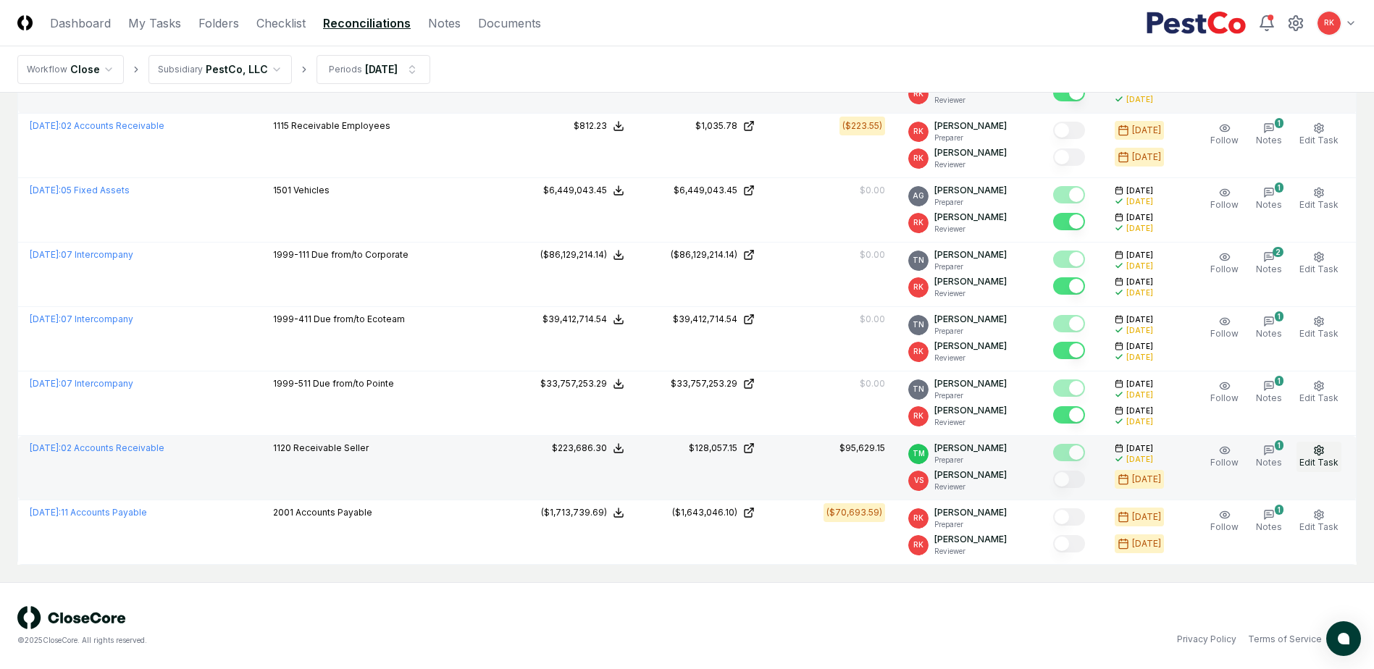
click at [1309, 456] on button "Edit Task" at bounding box center [1319, 457] width 45 height 30
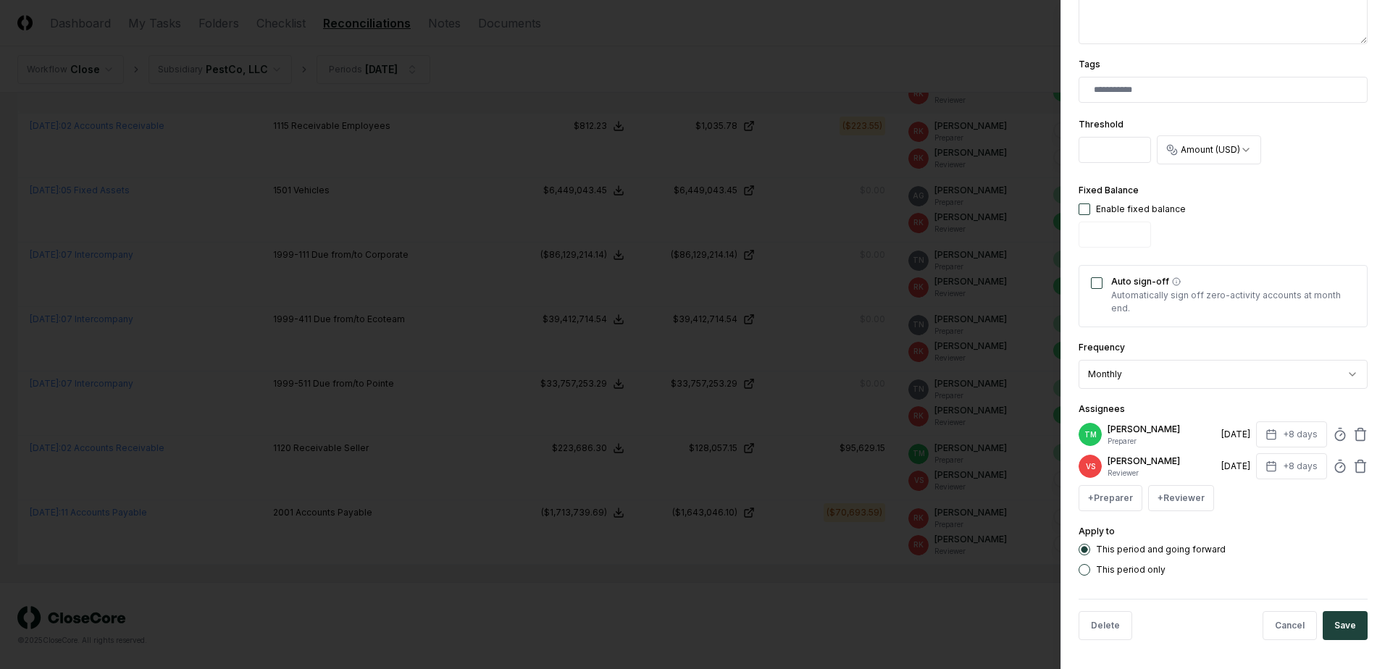
scroll to position [367, 0]
click at [1118, 569] on label "This period only" at bounding box center [1131, 570] width 70 height 9
click at [1090, 569] on button "This period only" at bounding box center [1085, 570] width 12 height 12
click at [1353, 467] on icon at bounding box center [1360, 466] width 14 height 14
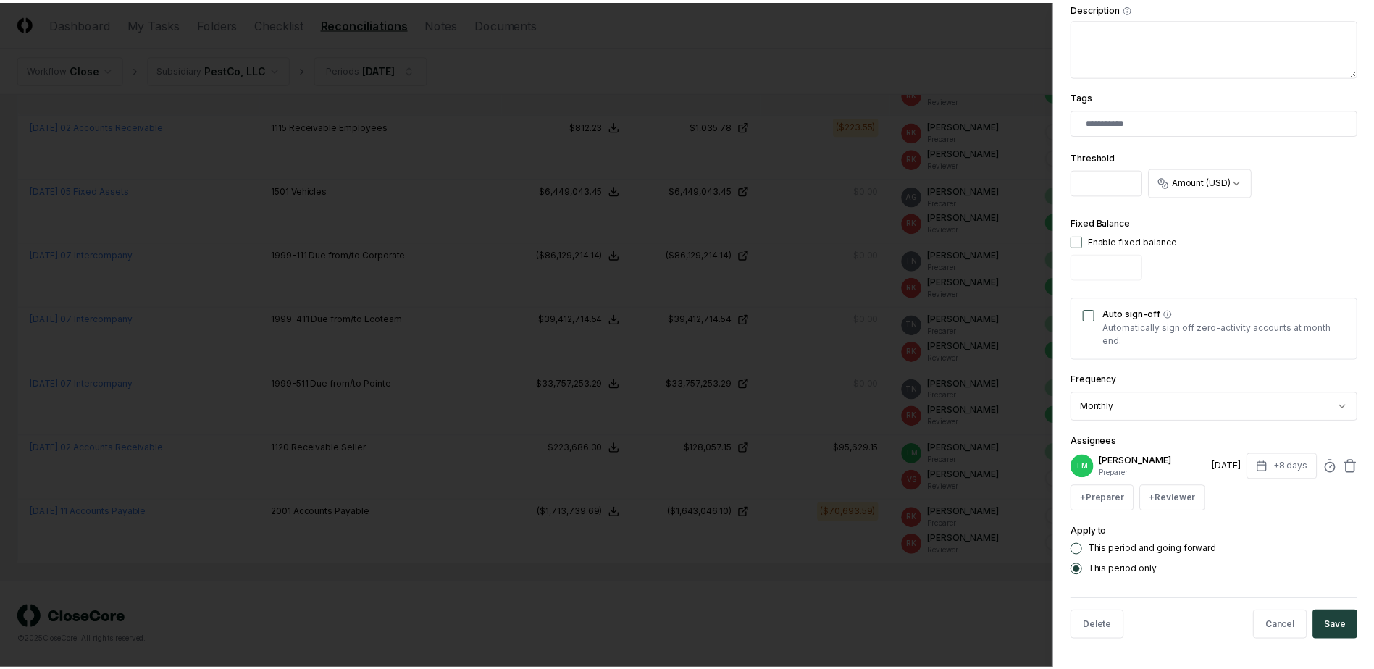
scroll to position [335, 0]
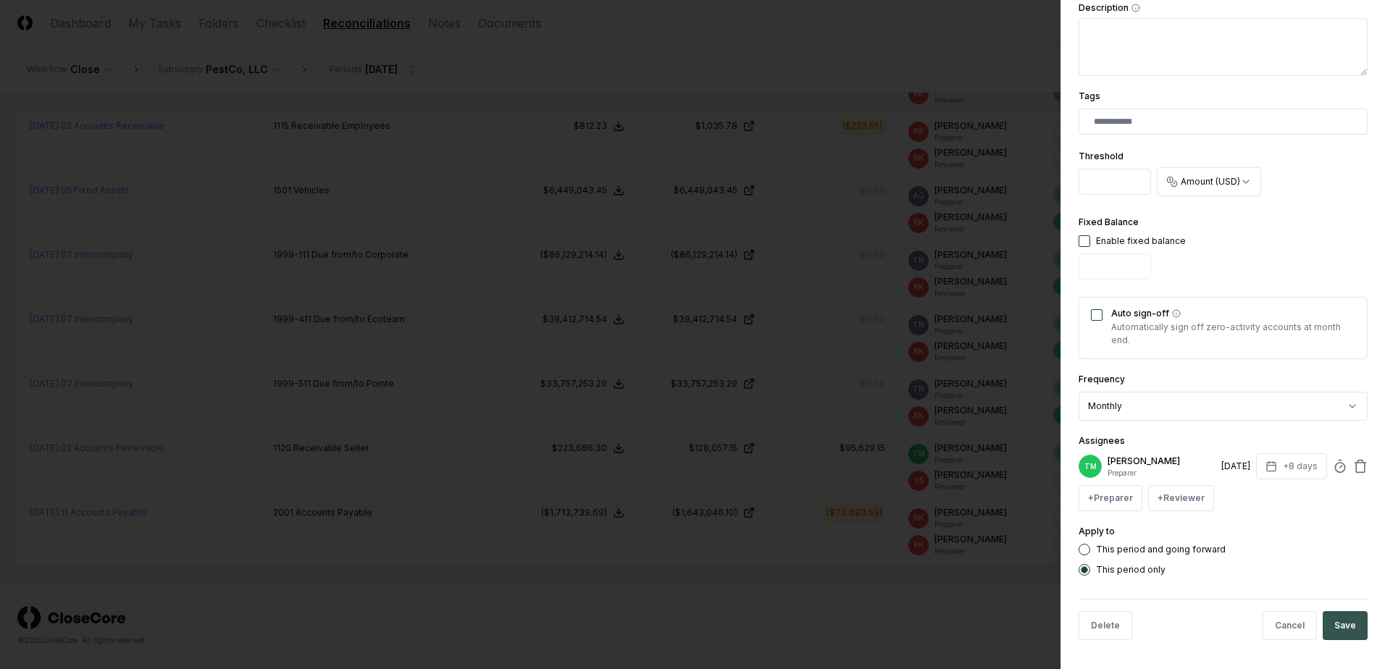
click at [1334, 616] on button "Save" at bounding box center [1345, 625] width 45 height 29
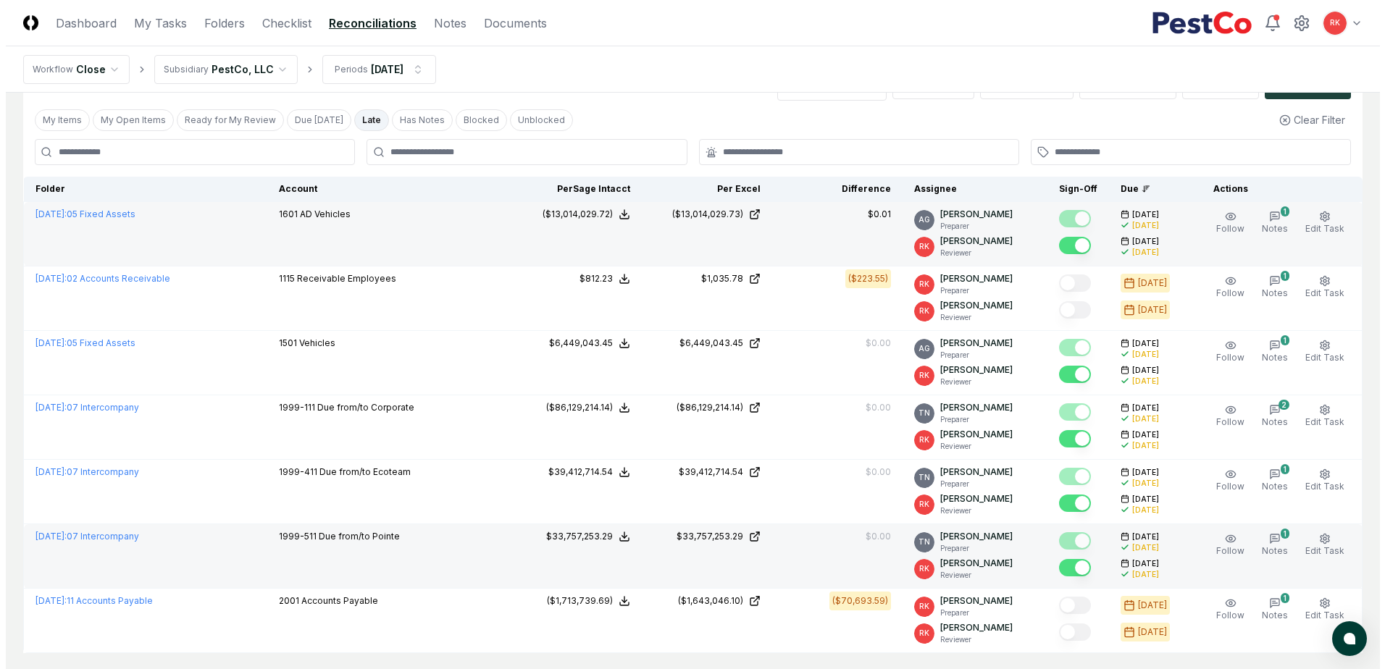
scroll to position [0, 0]
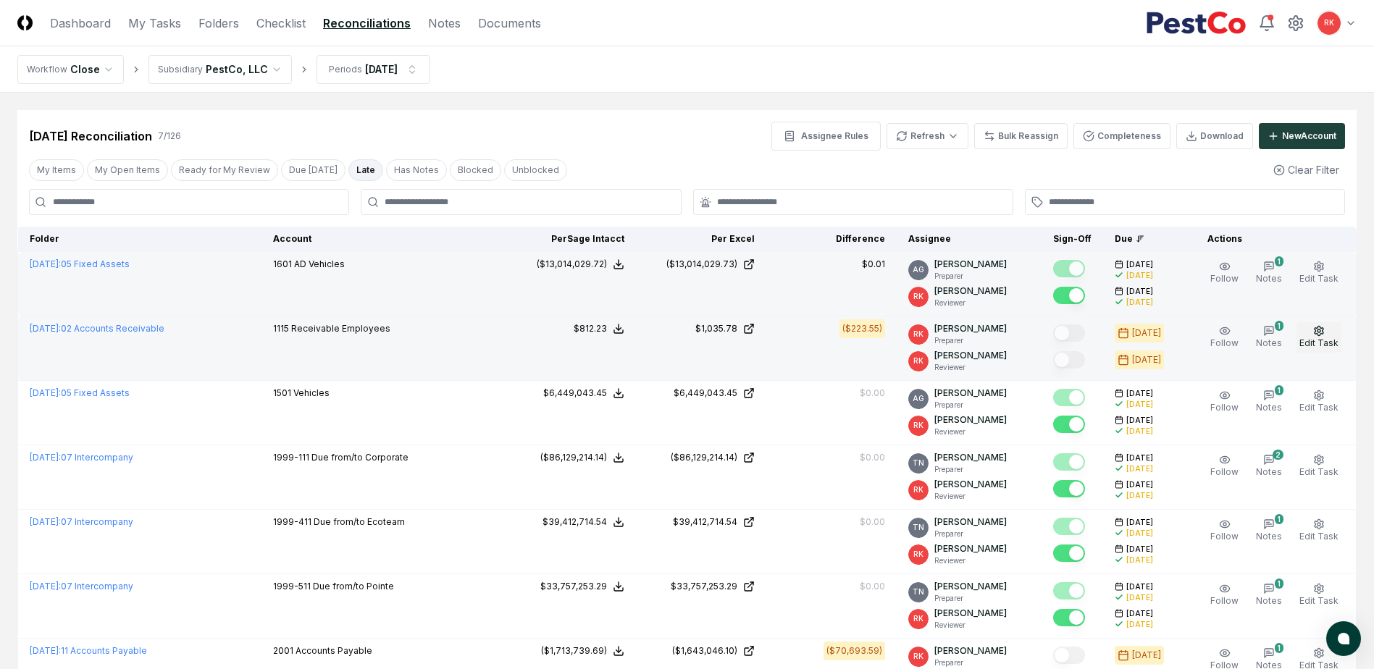
click at [1321, 335] on icon "button" at bounding box center [1319, 330] width 9 height 9
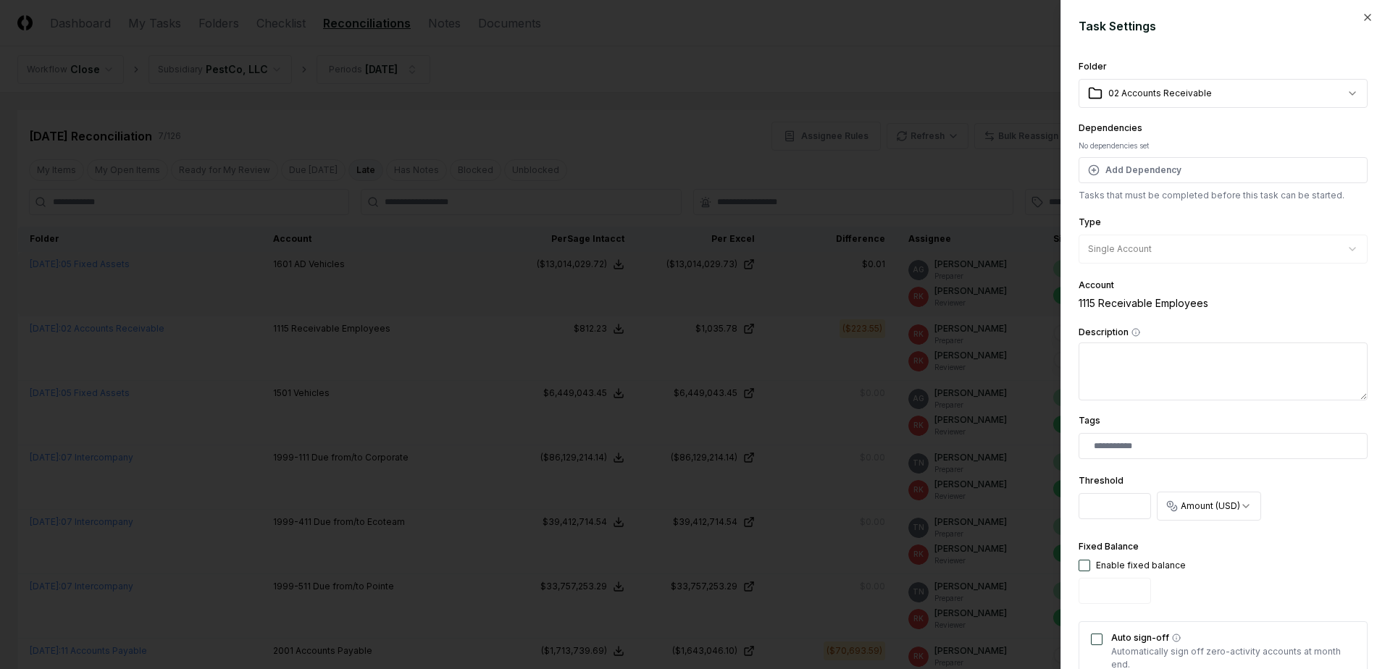
drag, startPoint x: 1113, startPoint y: 501, endPoint x: 912, endPoint y: 477, distance: 202.8
click at [953, 480] on body "CloseCore Dashboard My Tasks Folders Checklist Reconciliations Notes Documents …" at bounding box center [687, 404] width 1374 height 808
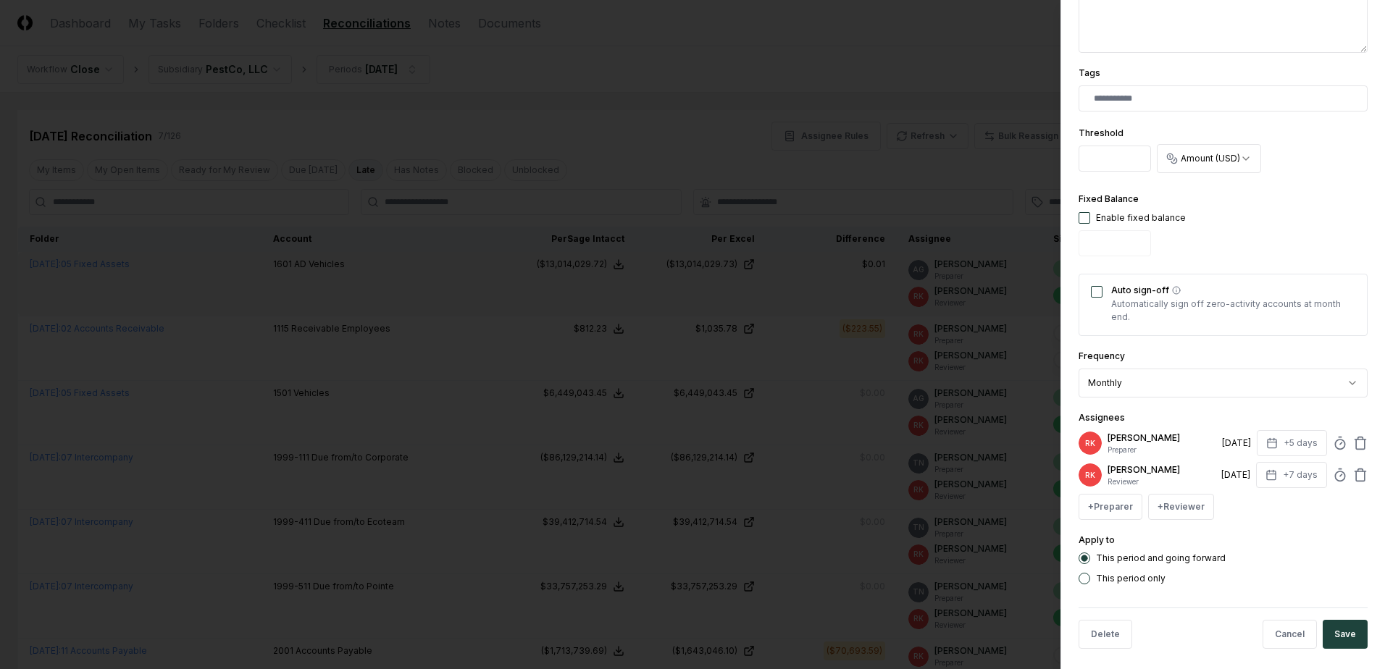
scroll to position [356, 0]
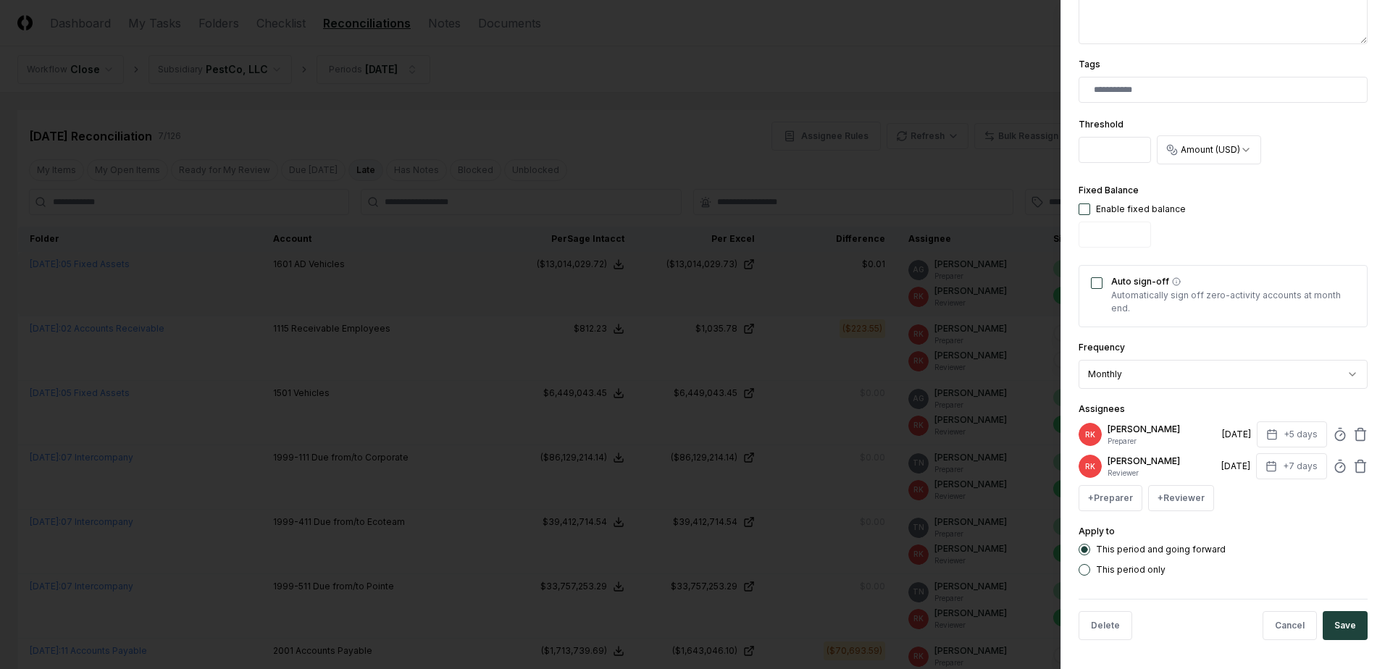
type input "****"
click at [1354, 459] on div "[PERSON_NAME] Reviewer [DATE] +7 days" at bounding box center [1223, 466] width 289 height 26
click at [1356, 464] on icon at bounding box center [1360, 467] width 9 height 9
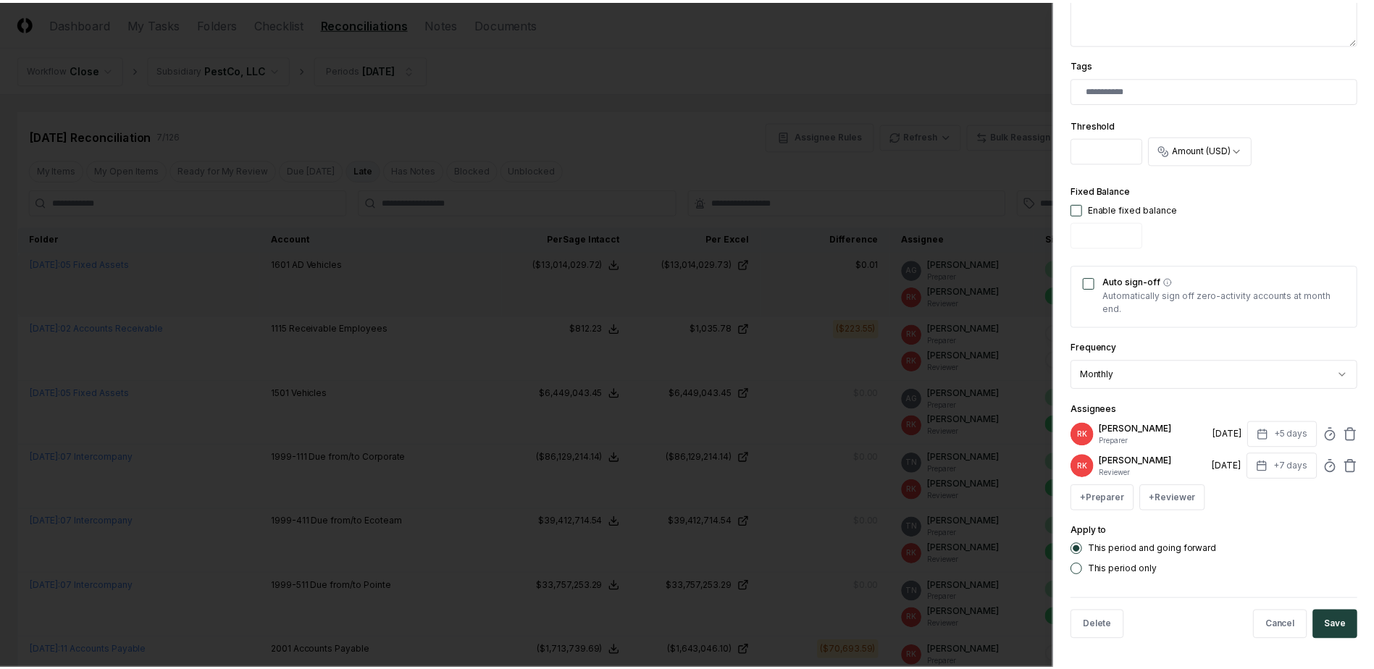
scroll to position [325, 0]
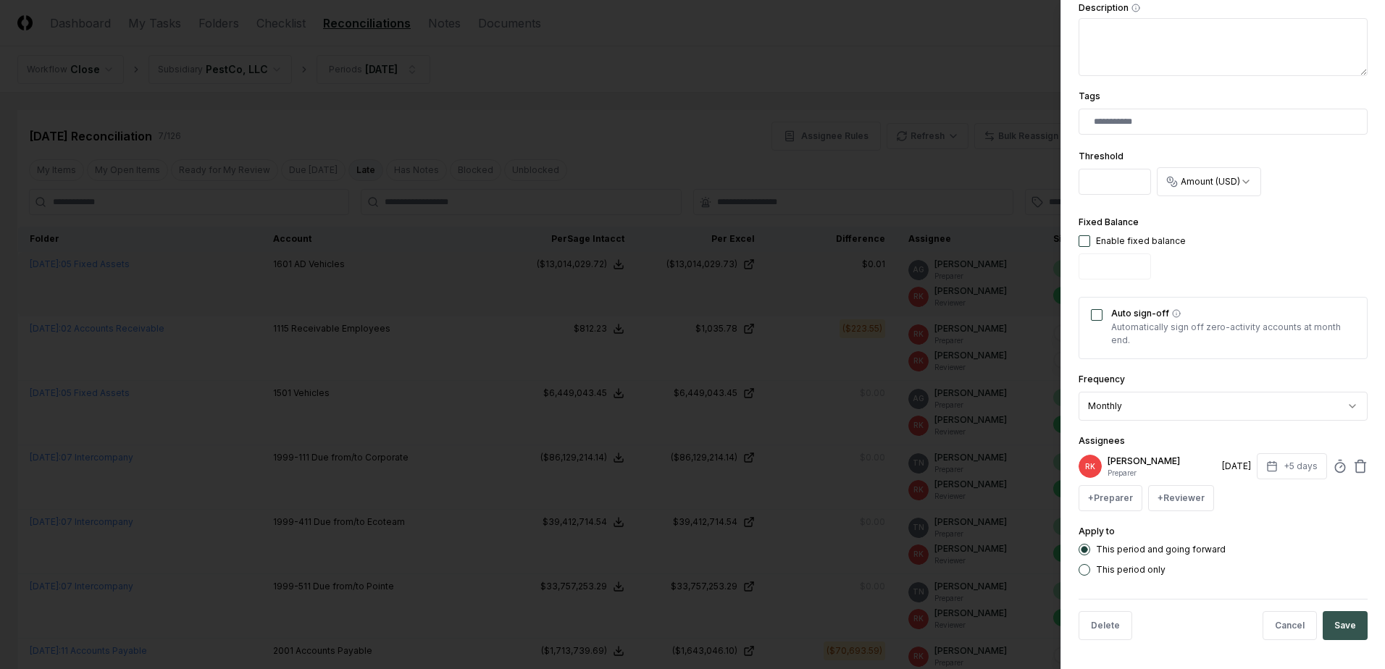
click at [1346, 619] on button "Save" at bounding box center [1345, 625] width 45 height 29
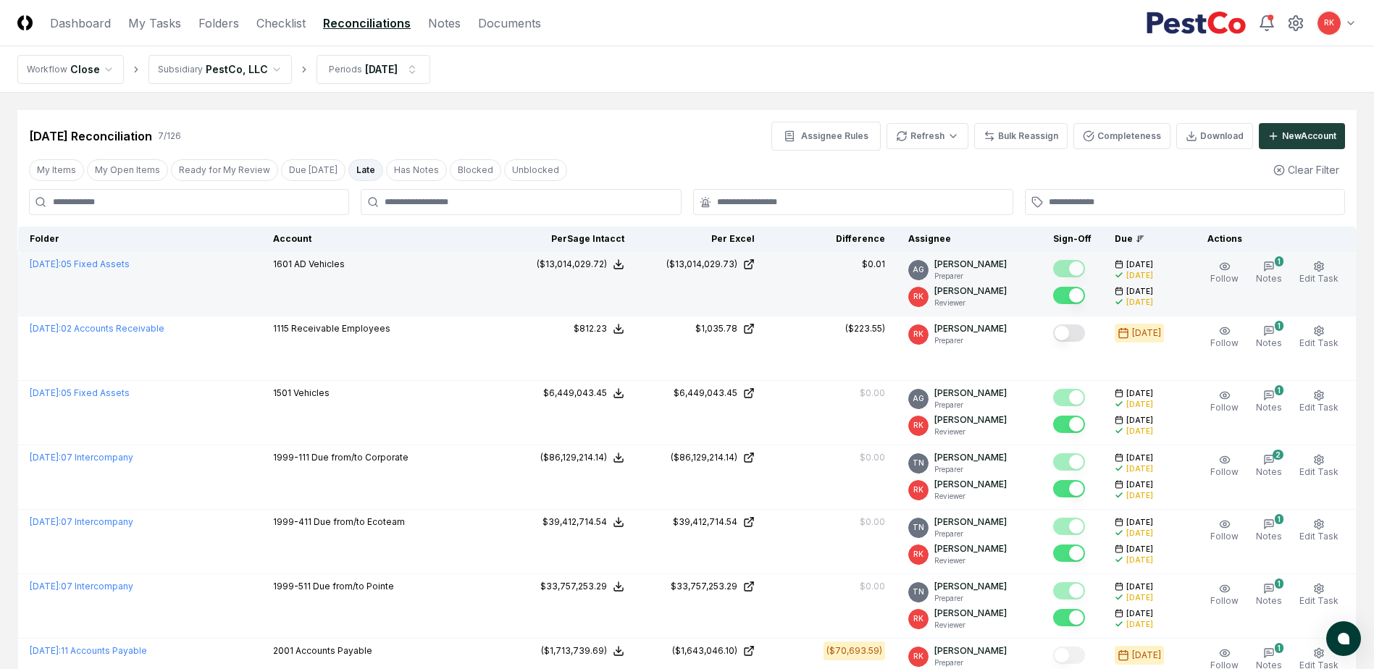
click at [1076, 332] on button "Mark complete" at bounding box center [1069, 333] width 32 height 17
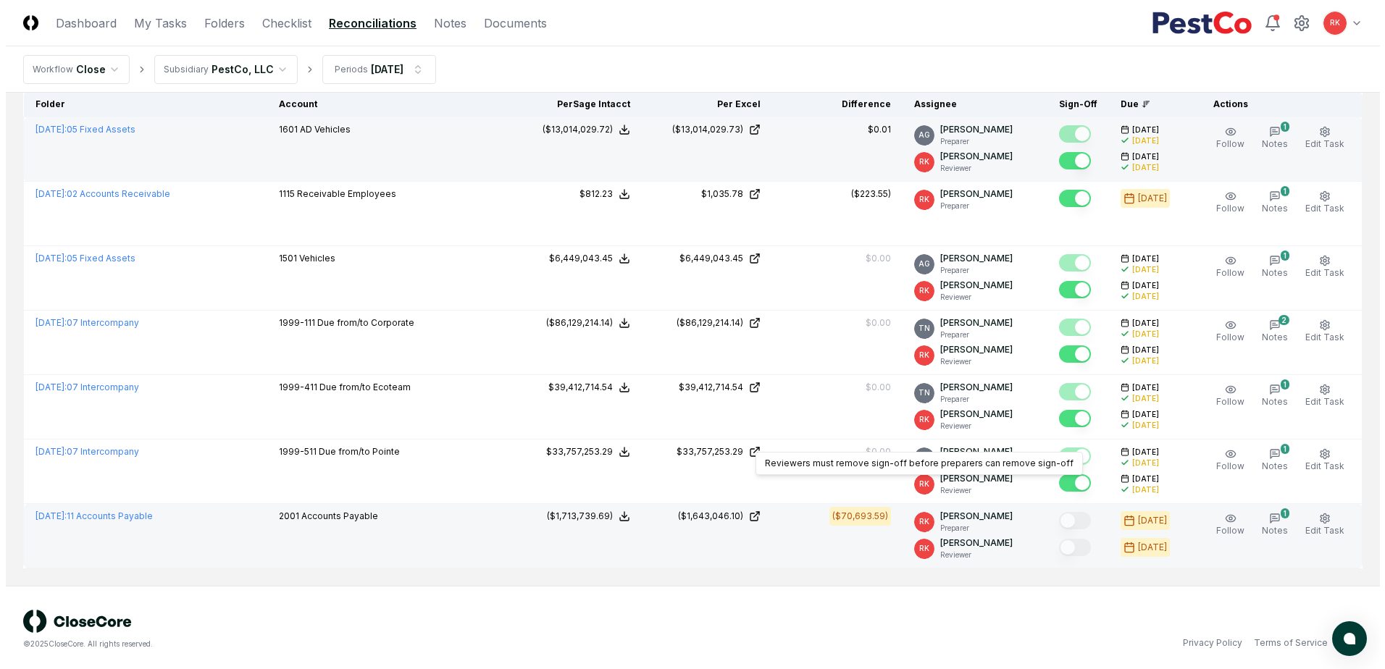
scroll to position [138, 0]
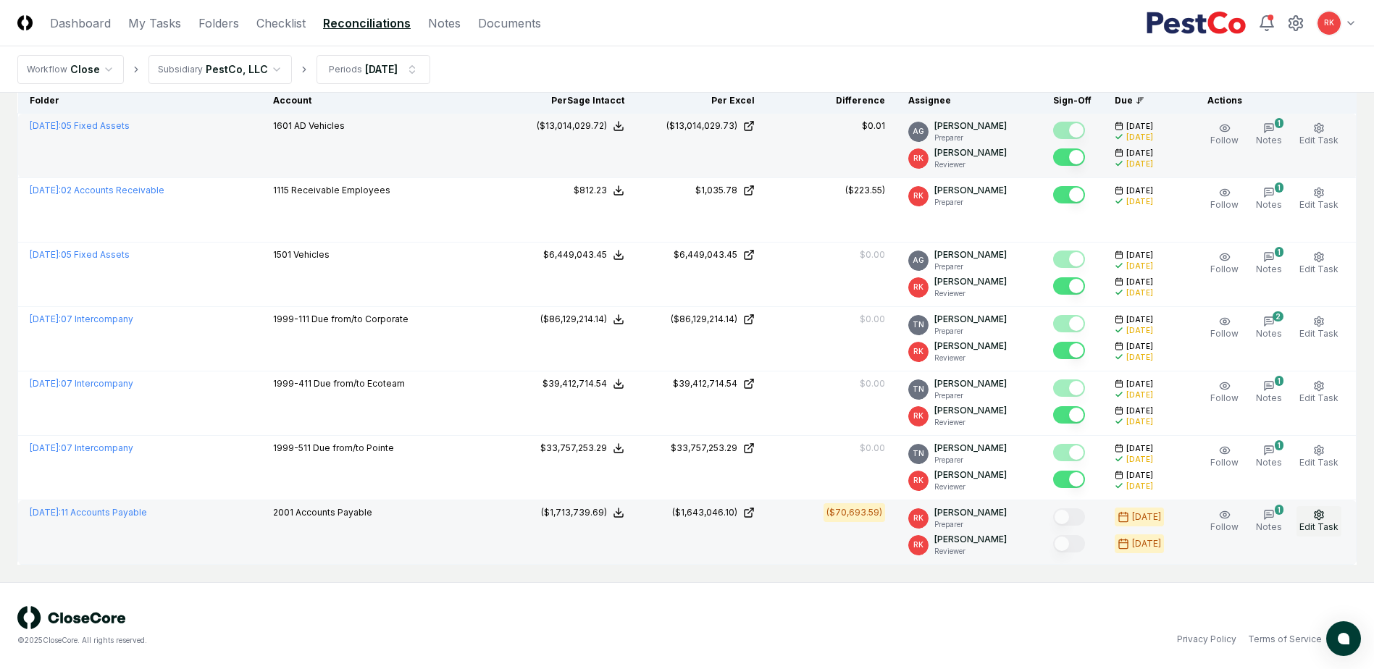
click at [1311, 523] on span "Edit Task" at bounding box center [1319, 527] width 39 height 11
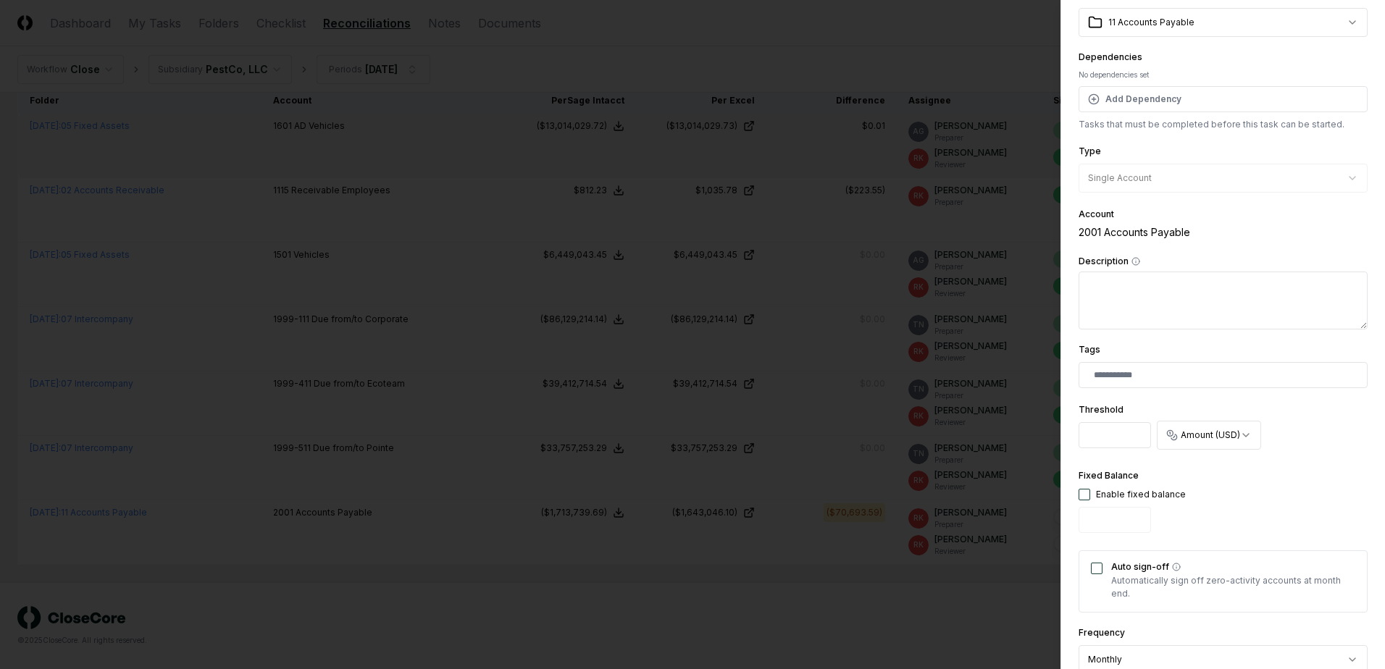
scroll to position [67, 0]
click at [1121, 440] on input "*****" at bounding box center [1115, 440] width 72 height 26
type input "******"
click at [1318, 462] on div "**********" at bounding box center [1223, 428] width 289 height 874
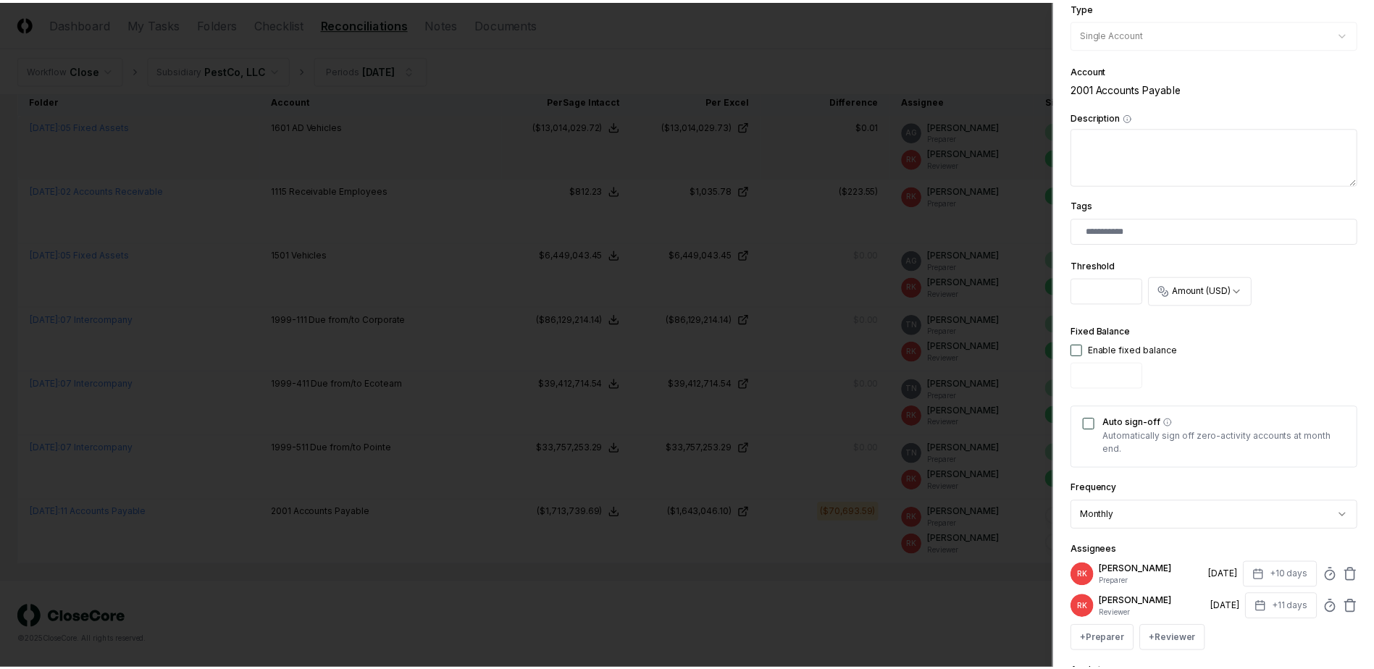
scroll to position [356, 0]
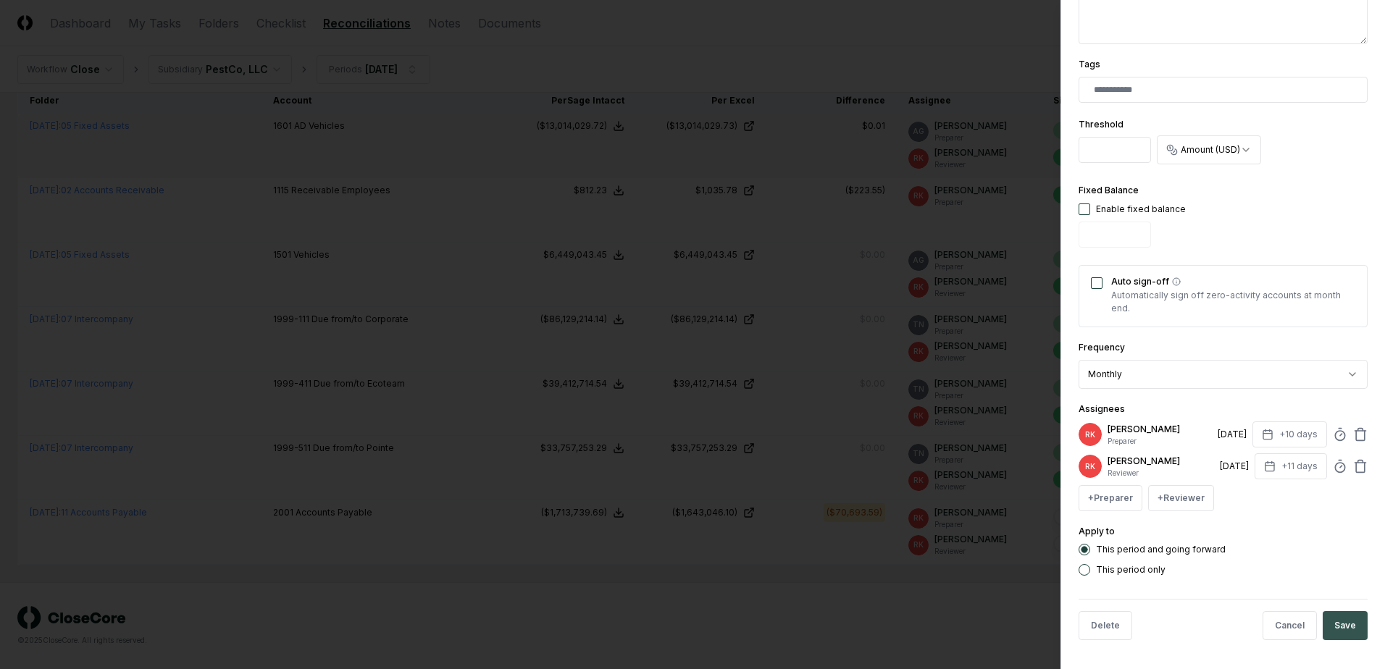
click at [1340, 633] on button "Save" at bounding box center [1345, 625] width 45 height 29
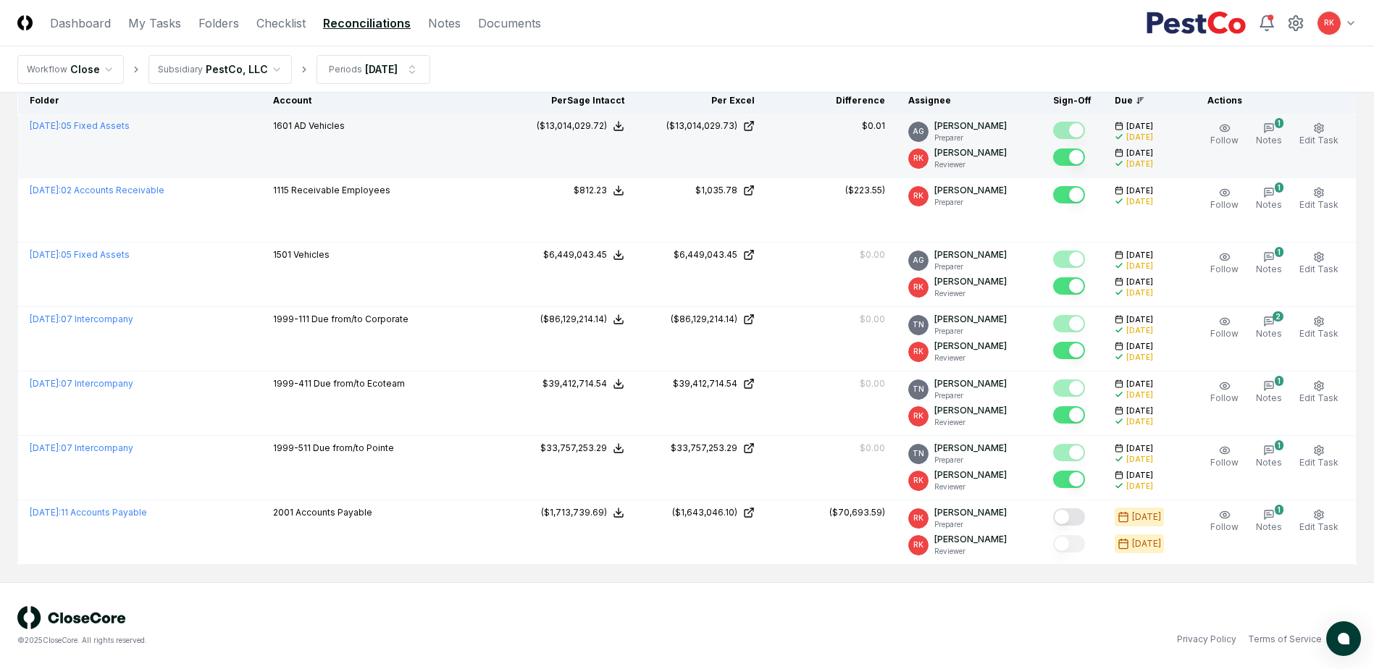
click at [1068, 510] on button "Mark complete" at bounding box center [1069, 517] width 32 height 17
click at [1074, 547] on button "Mark complete" at bounding box center [1069, 543] width 32 height 17
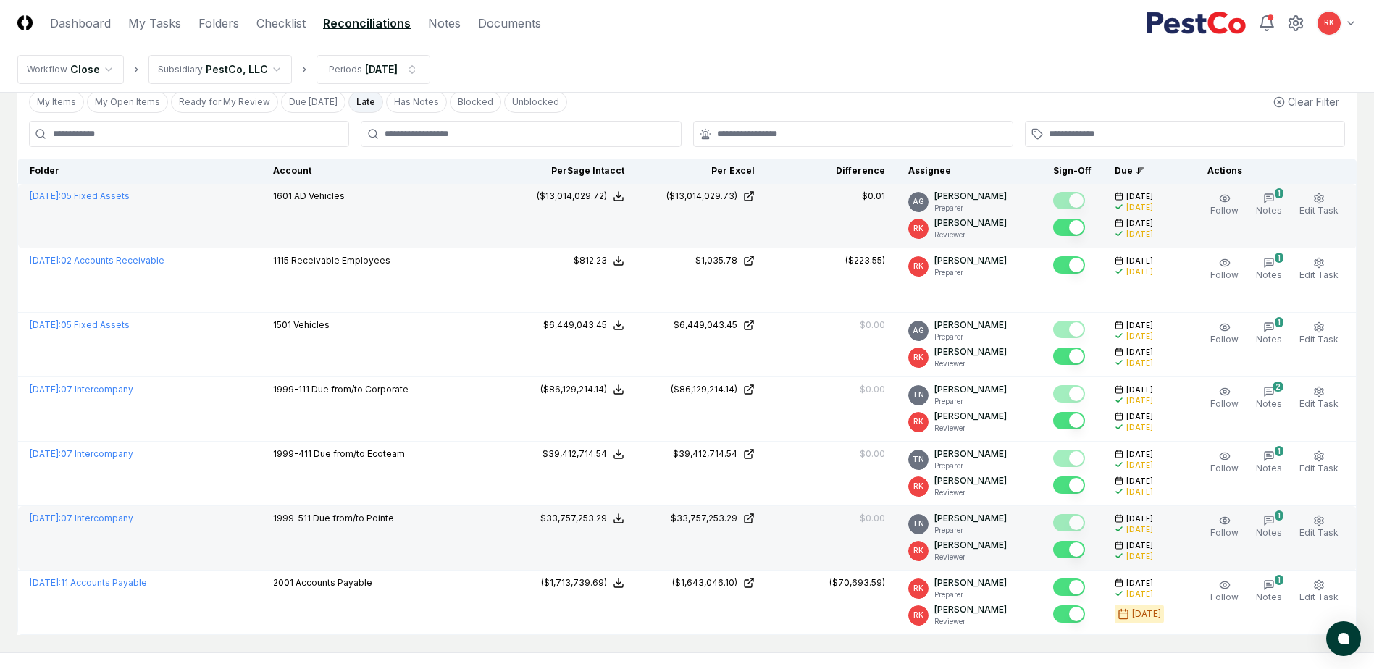
scroll to position [0, 0]
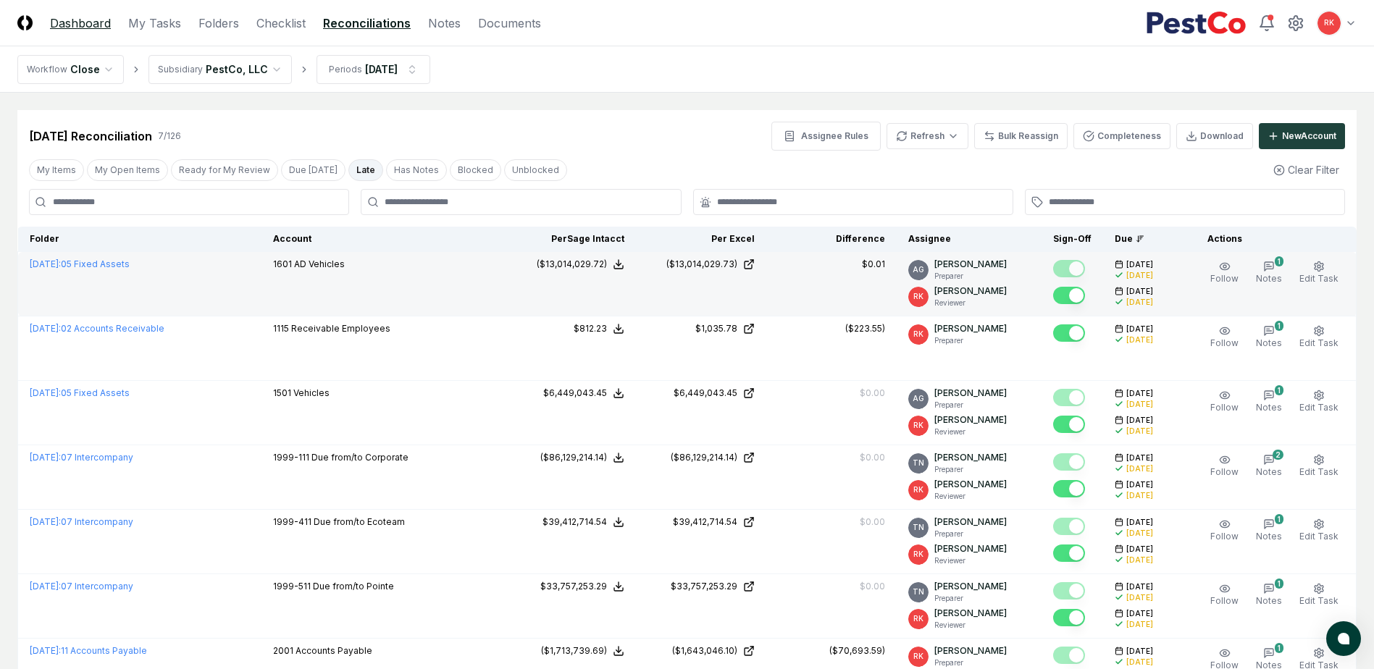
click at [102, 29] on link "Dashboard" at bounding box center [80, 22] width 61 height 17
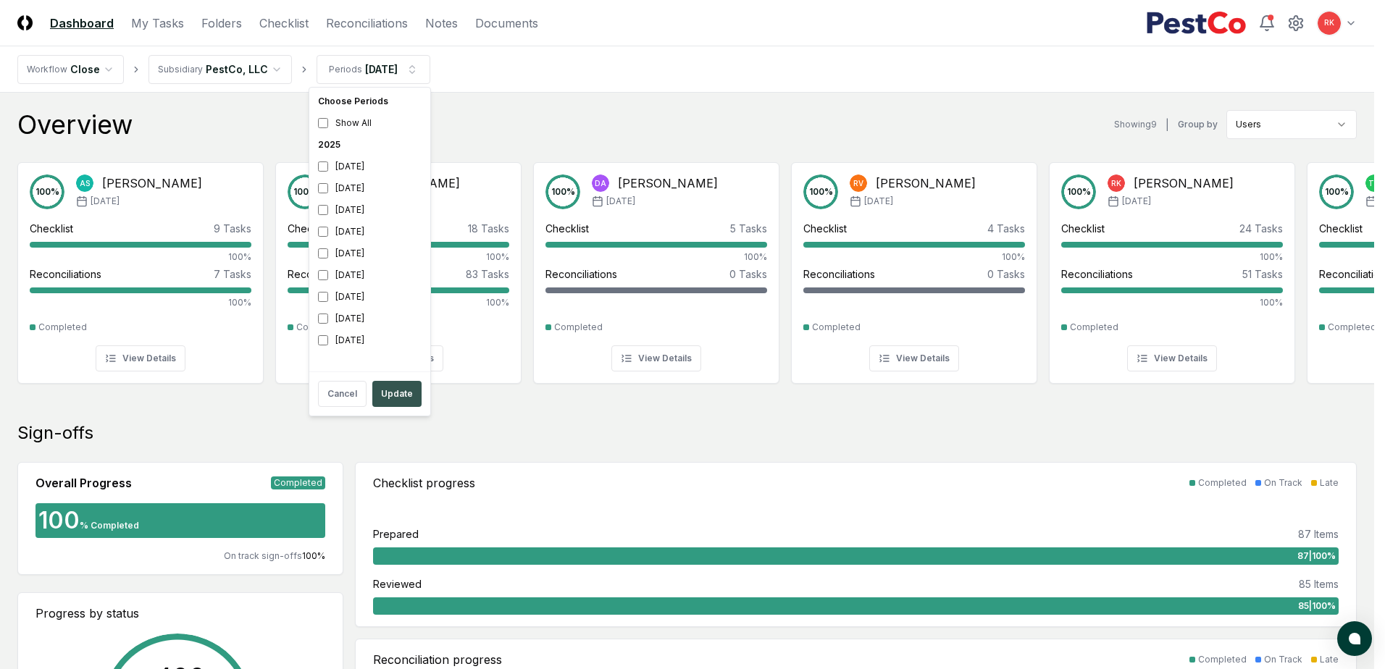
click at [384, 395] on button "Update" at bounding box center [396, 394] width 49 height 26
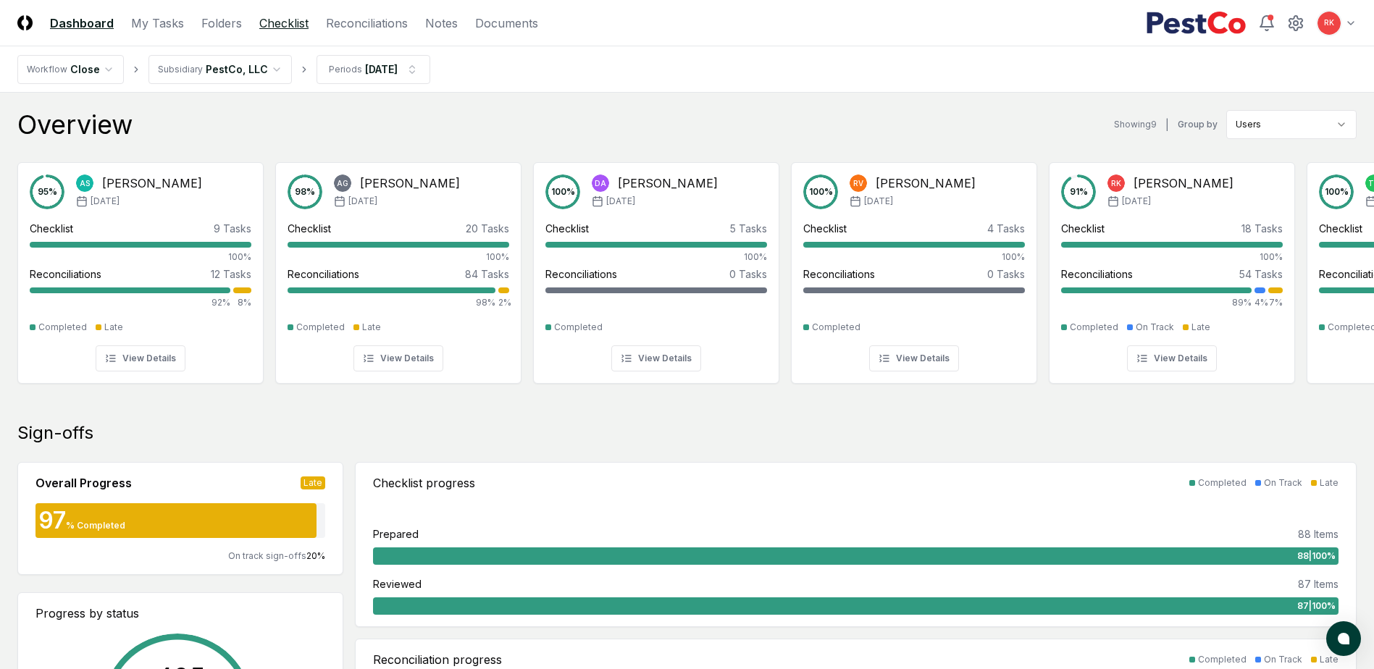
click at [303, 24] on link "Checklist" at bounding box center [283, 22] width 49 height 17
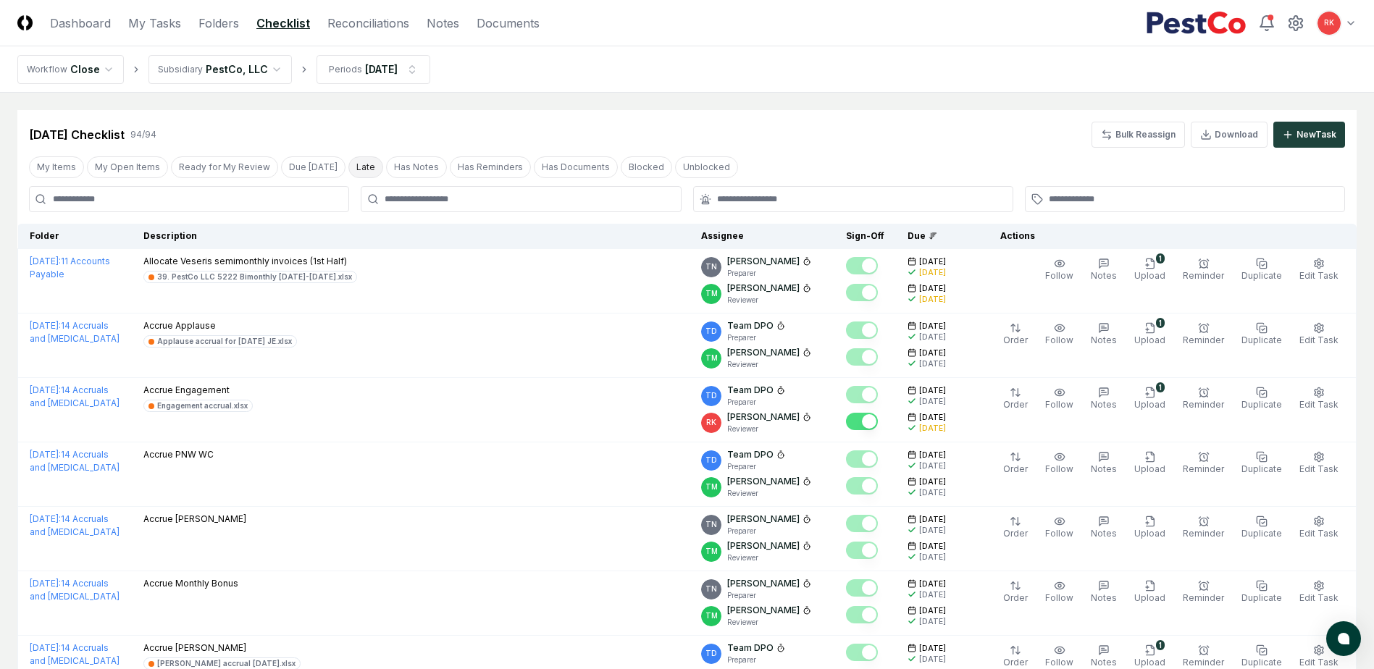
click at [348, 164] on button "Late" at bounding box center [365, 167] width 35 height 22
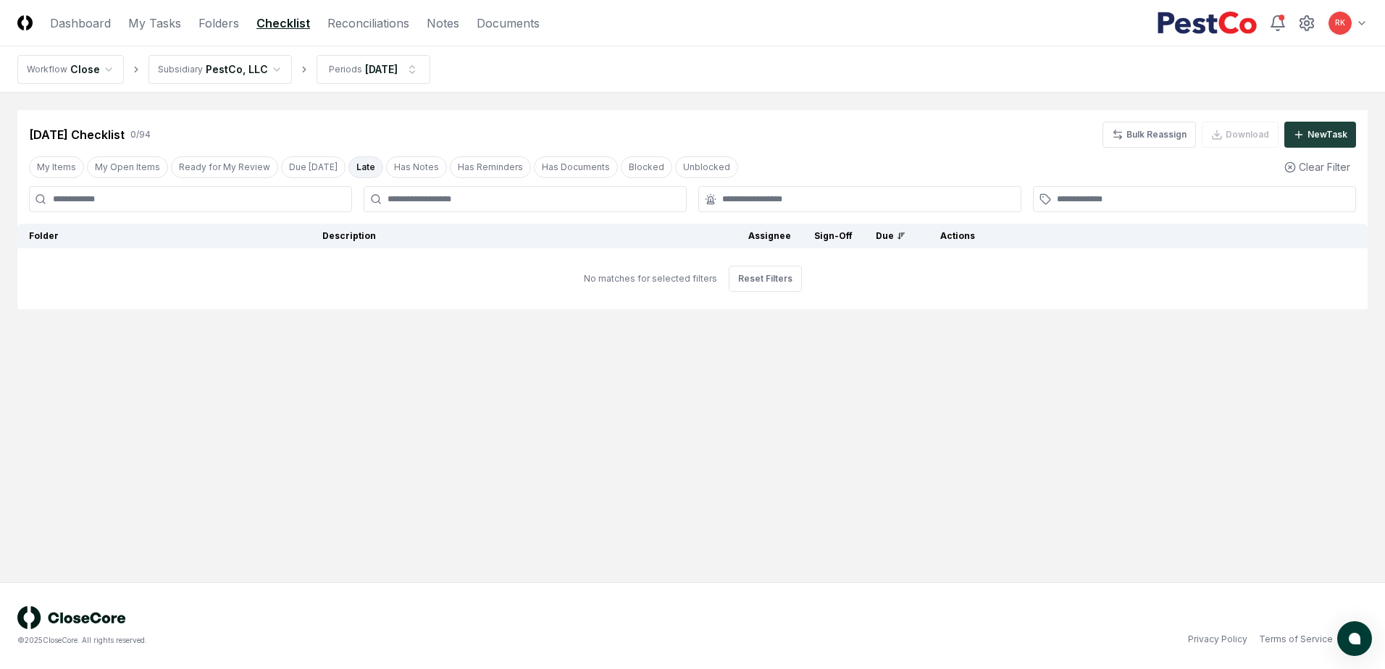
click at [361, 167] on button "Late" at bounding box center [365, 167] width 35 height 22
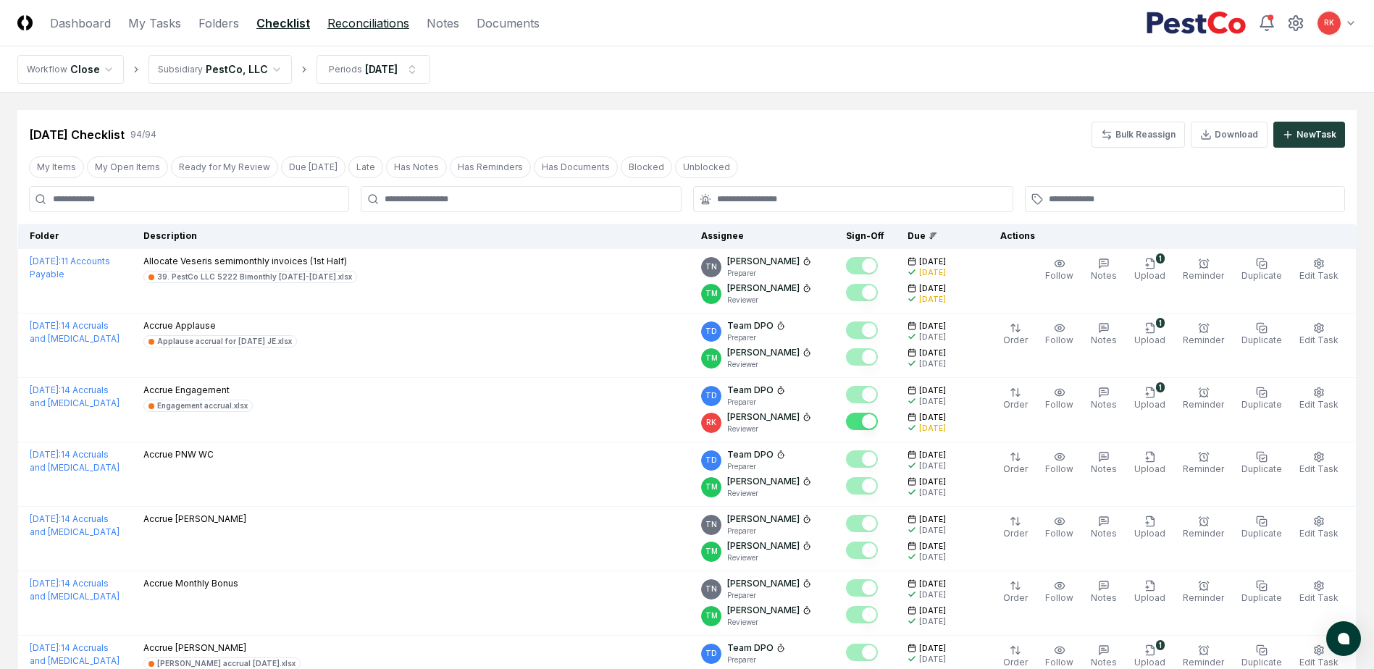
click at [357, 22] on link "Reconciliations" at bounding box center [368, 22] width 82 height 17
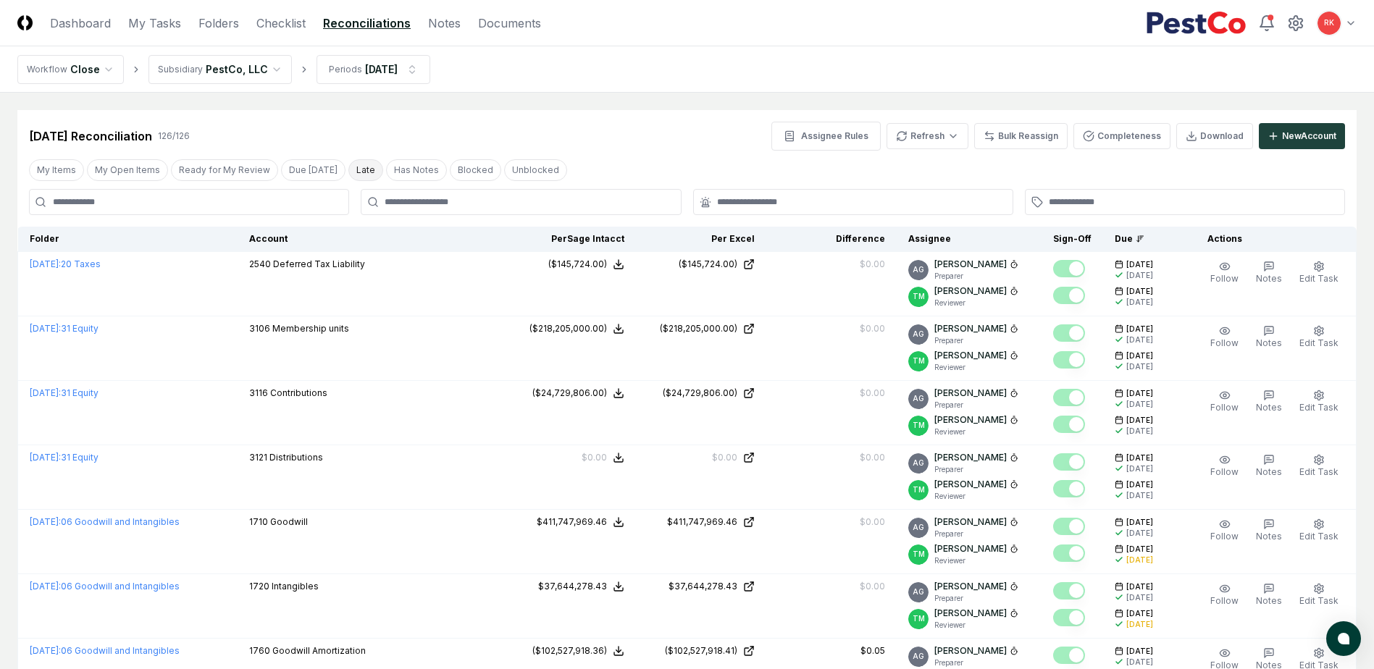
click at [348, 171] on button "Late" at bounding box center [365, 170] width 35 height 22
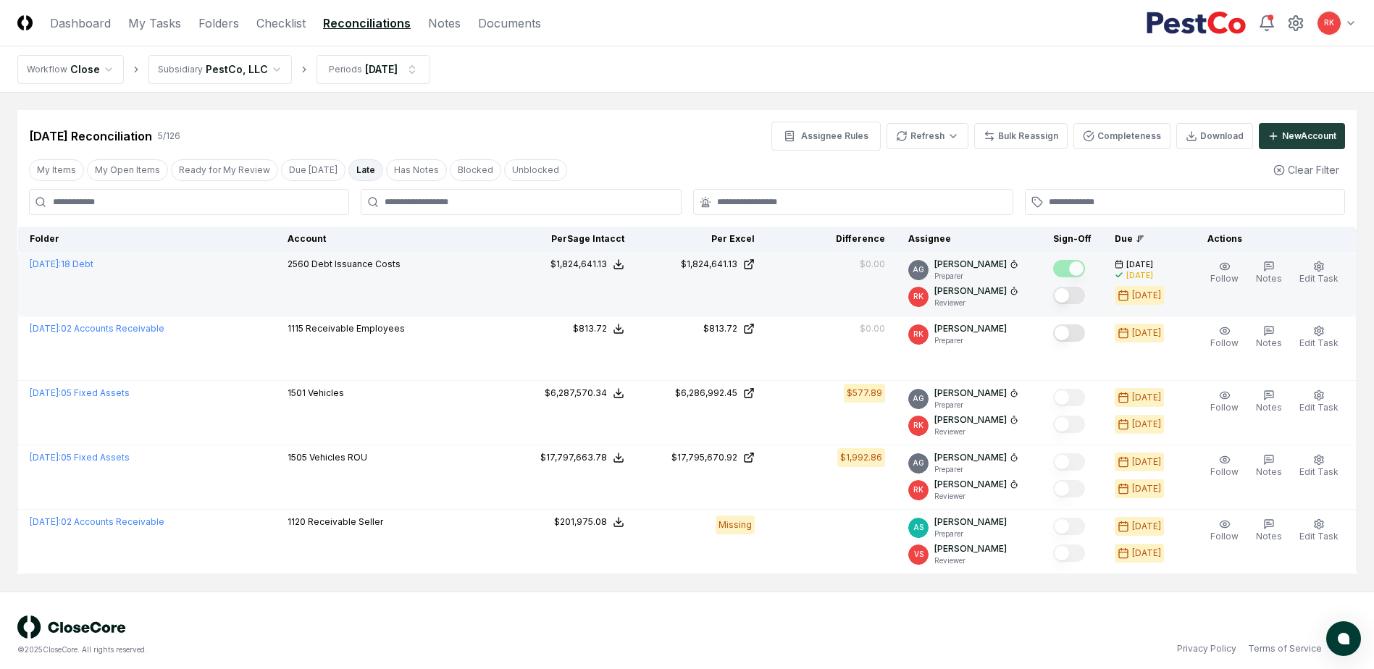
click at [1068, 299] on button "Mark complete" at bounding box center [1069, 295] width 32 height 17
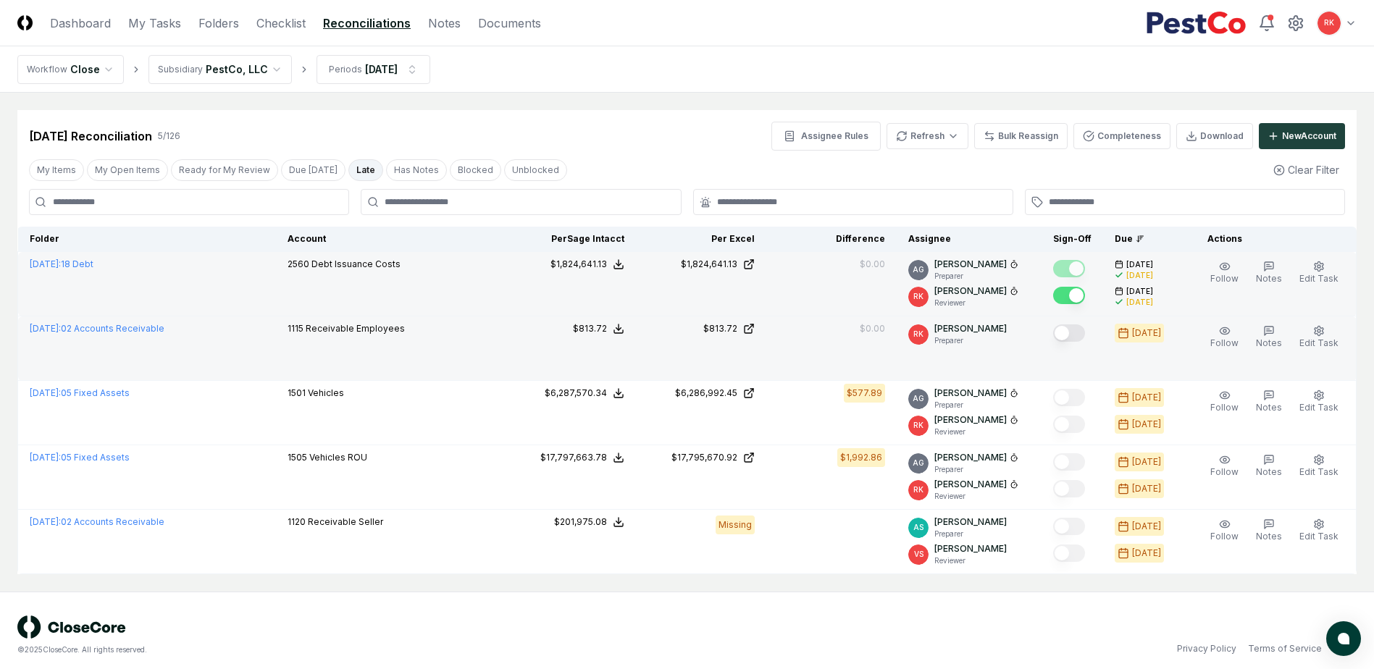
click at [1068, 329] on button "Mark complete" at bounding box center [1069, 333] width 32 height 17
drag, startPoint x: 63, startPoint y: 30, endPoint x: 106, endPoint y: 57, distance: 50.7
click at [63, 30] on link "Dashboard" at bounding box center [80, 22] width 61 height 17
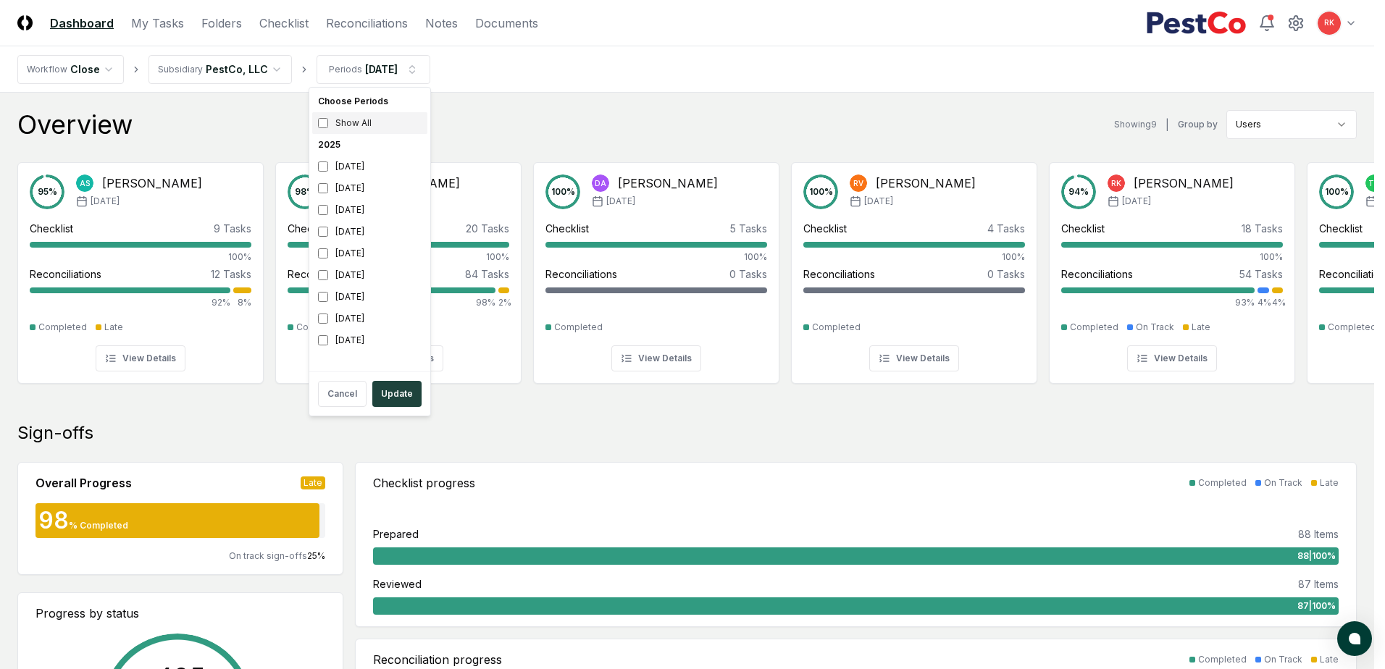
click at [349, 120] on div "Show All" at bounding box center [369, 123] width 115 height 22
click at [317, 125] on div "Show All" at bounding box center [369, 123] width 115 height 22
click at [402, 392] on button "Update" at bounding box center [396, 394] width 49 height 26
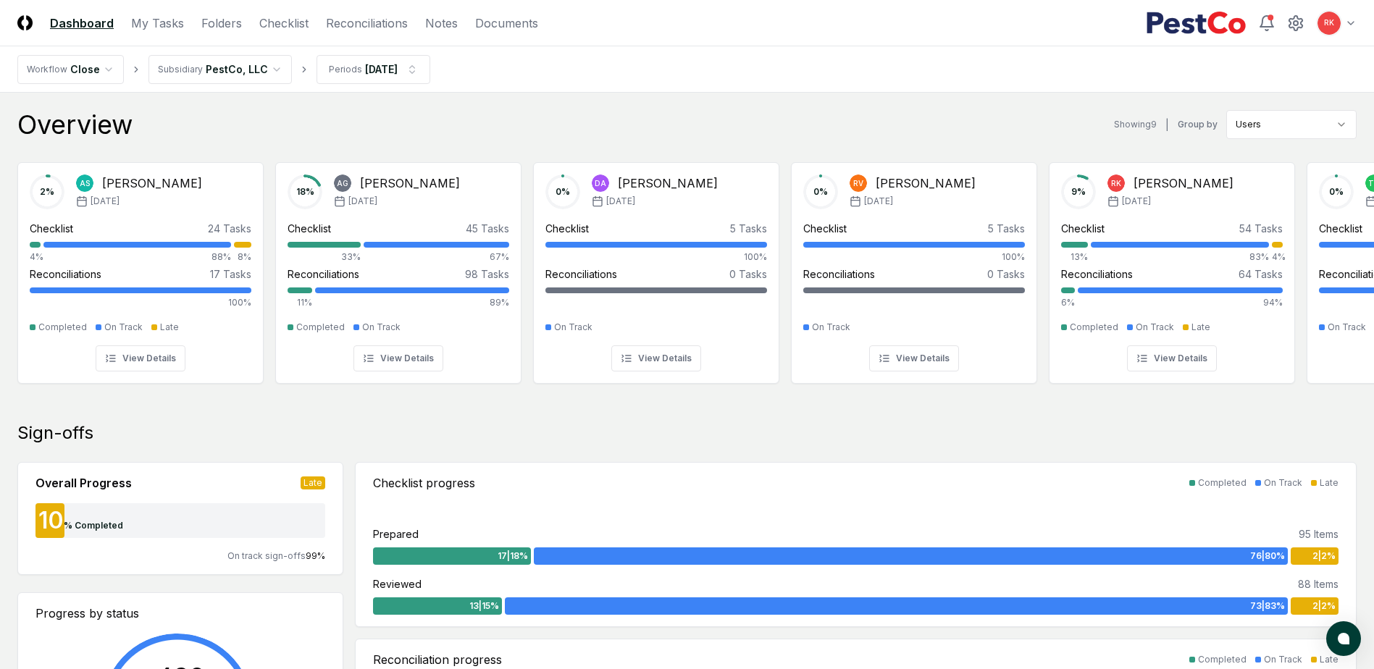
click at [1307, 16] on div "RK Toggle user menu" at bounding box center [1251, 23] width 211 height 26
click at [1303, 24] on icon at bounding box center [1295, 22] width 17 height 17
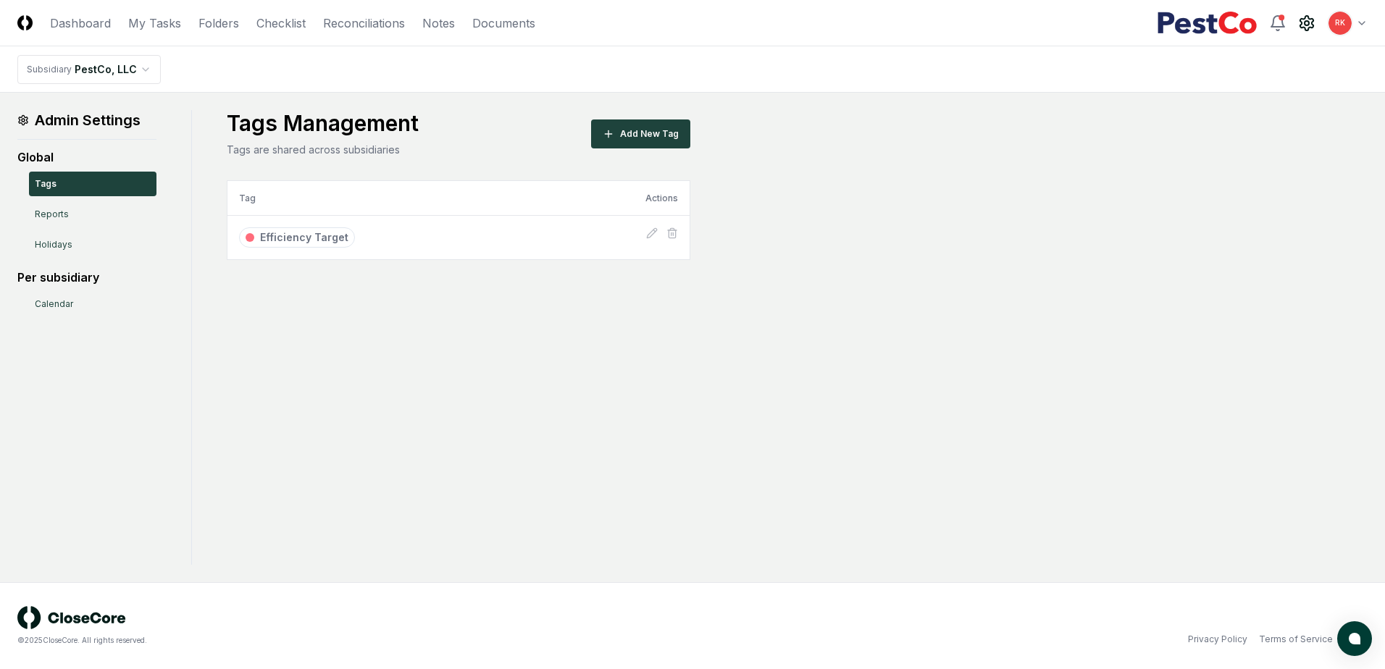
click at [37, 197] on div "Global Tags Reports Holidays" at bounding box center [86, 202] width 139 height 109
click at [62, 217] on link "Reports" at bounding box center [92, 214] width 127 height 25
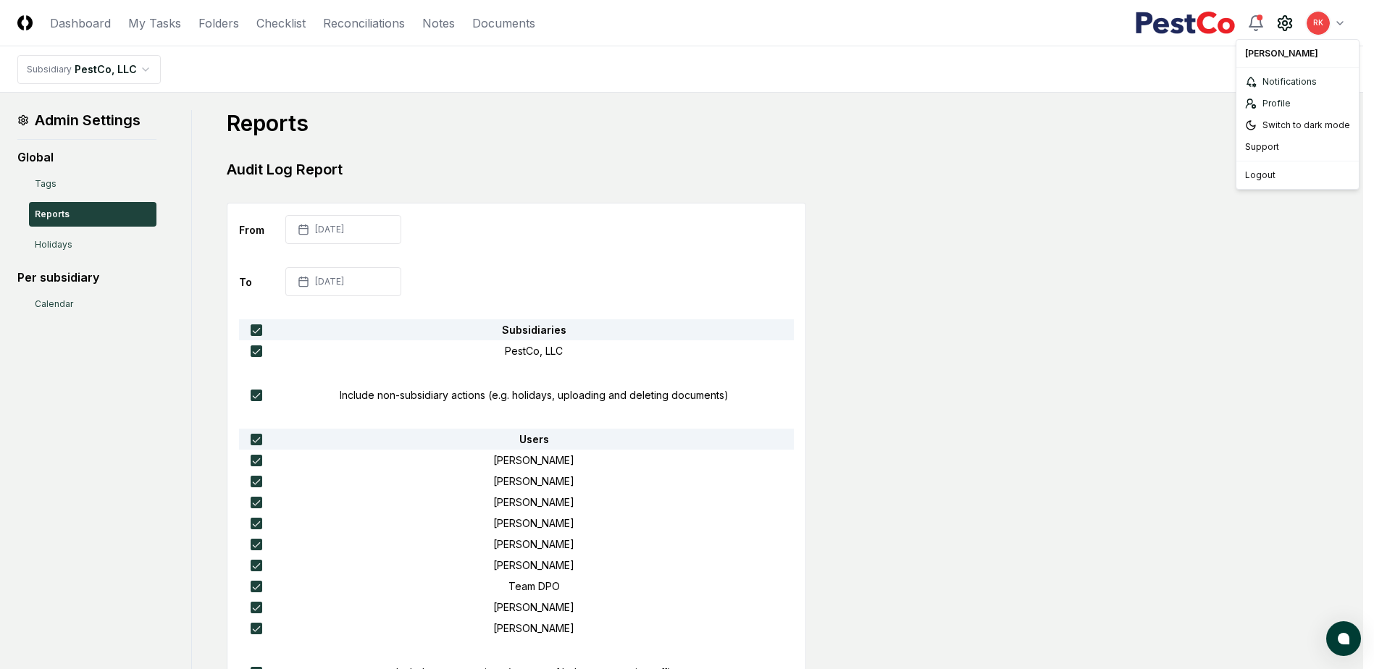
click at [1335, 25] on html "CloseCore Dashboard My Tasks Folders Checklist Reconciliations Notes Documents …" at bounding box center [687, 647] width 1374 height 1295
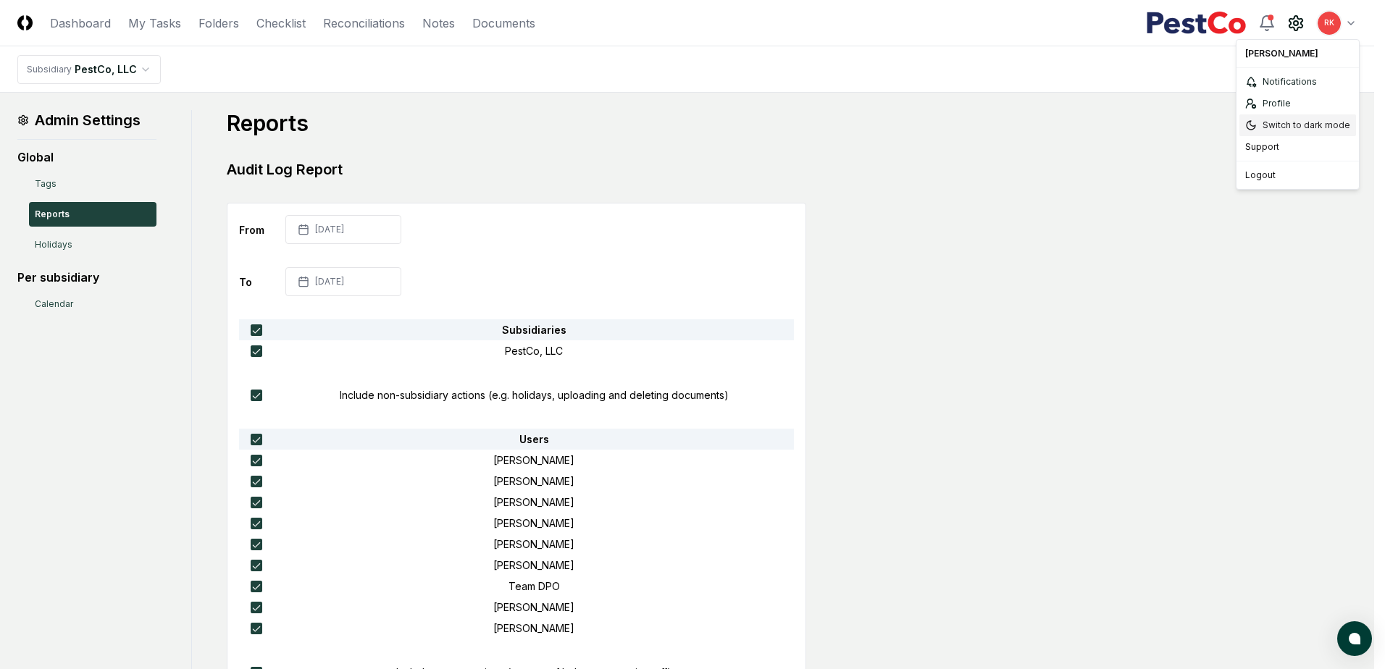
click at [1290, 122] on div "Switch to dark mode" at bounding box center [1297, 125] width 117 height 22
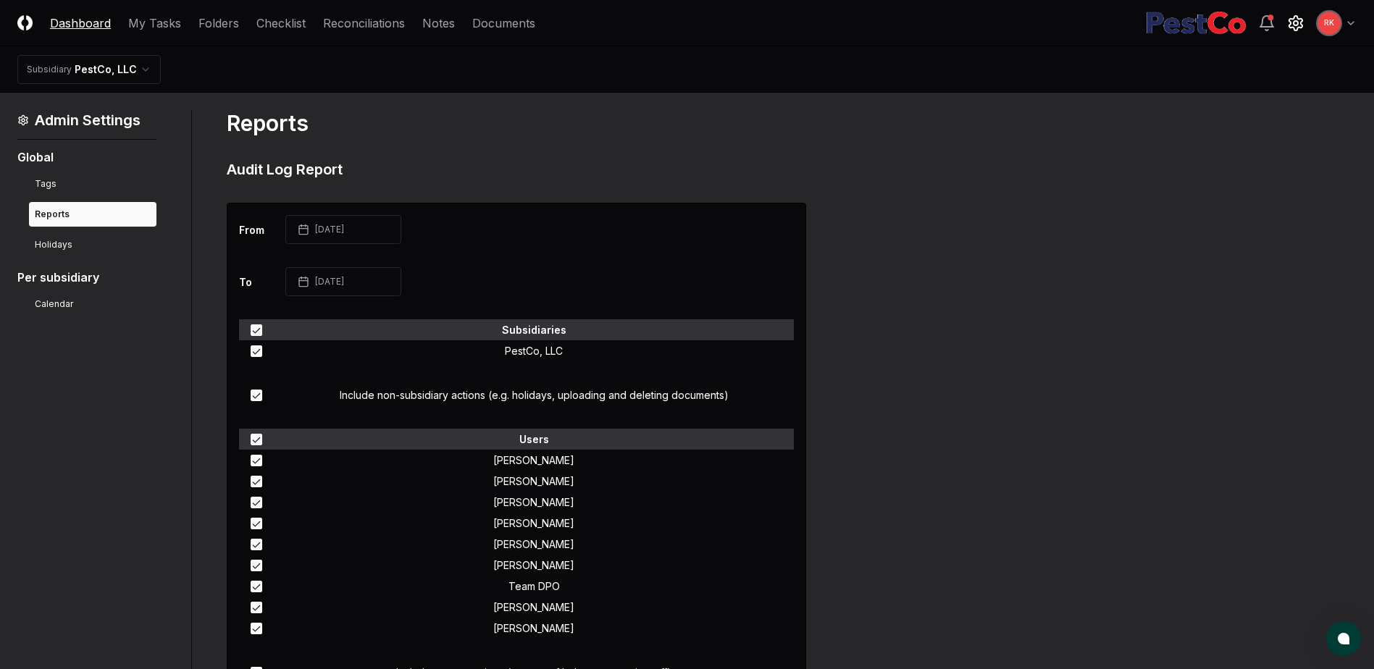
click at [70, 22] on link "Dashboard" at bounding box center [80, 22] width 61 height 17
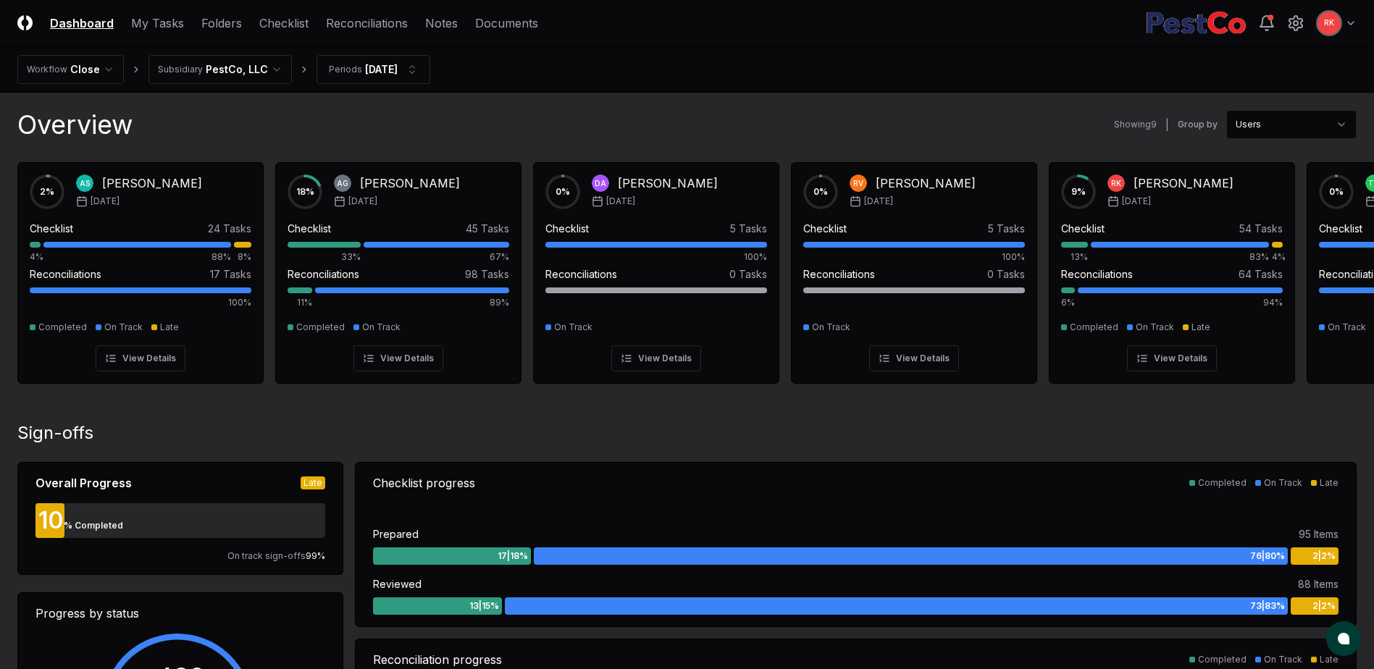
click at [27, 20] on img at bounding box center [24, 22] width 15 height 15
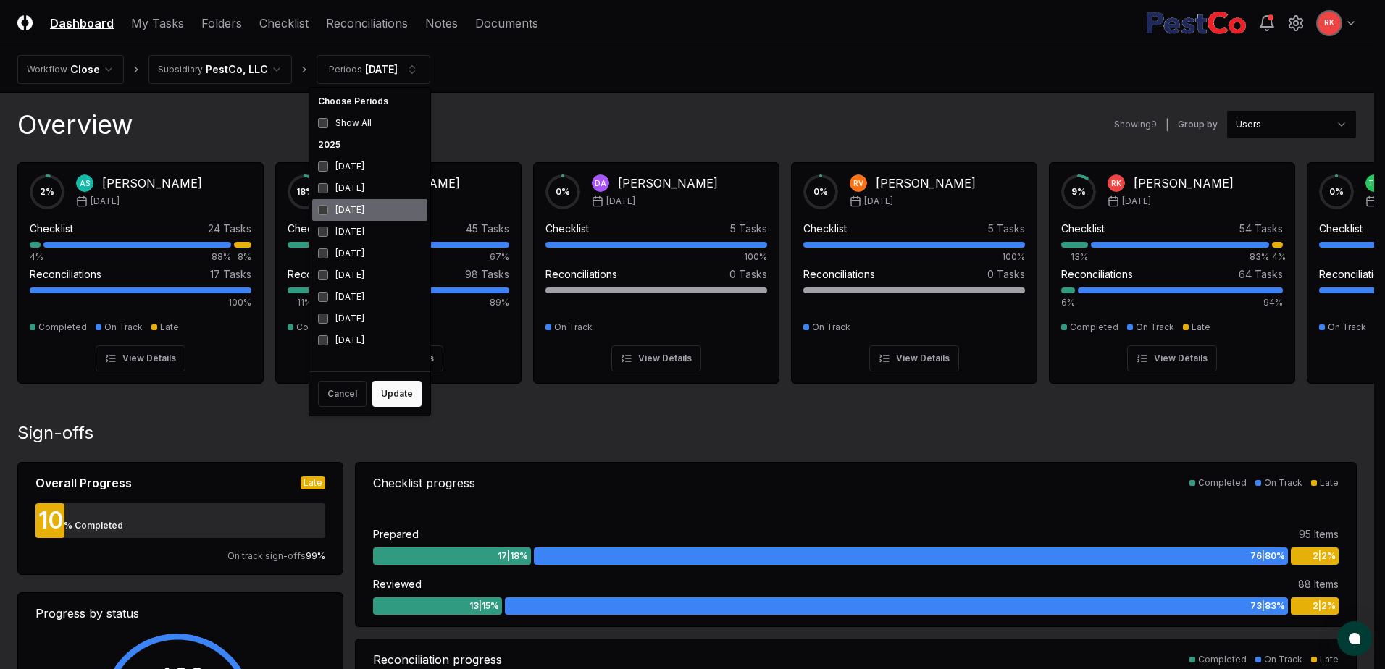
click at [332, 210] on div "[DATE]" at bounding box center [369, 210] width 115 height 22
click at [387, 388] on button "Update" at bounding box center [396, 394] width 49 height 26
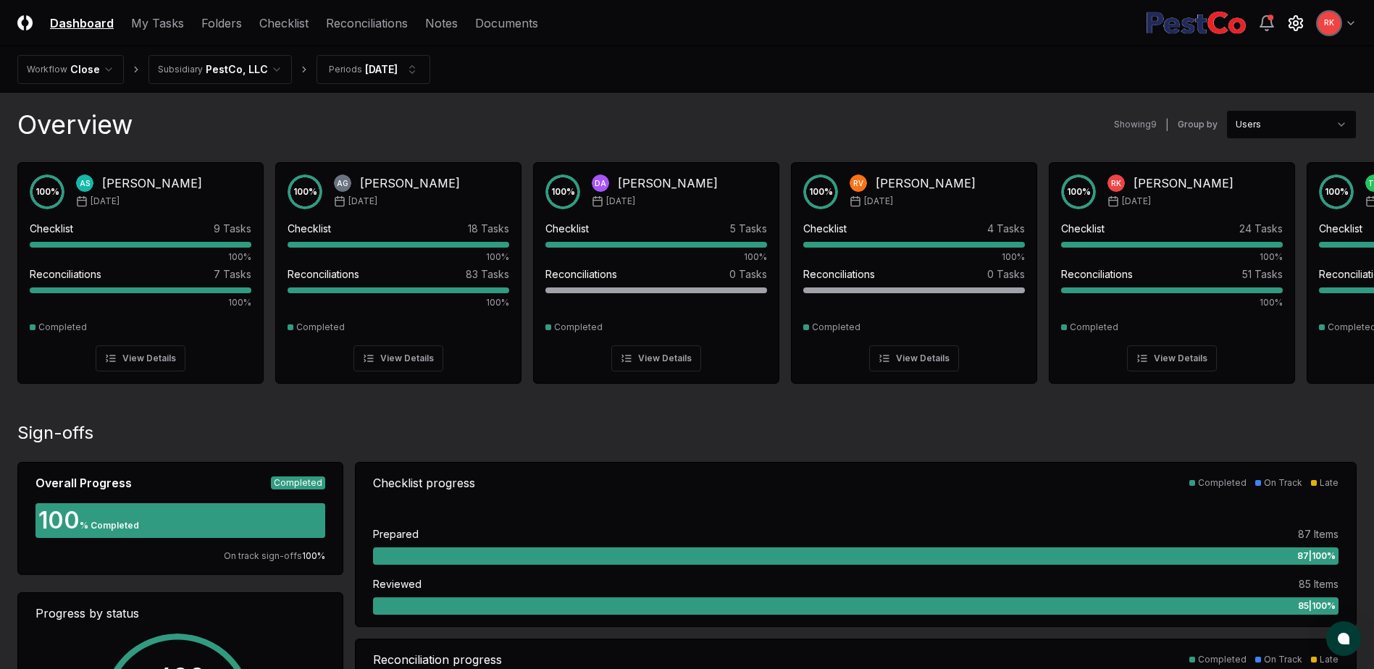
click at [1294, 29] on icon at bounding box center [1295, 23] width 13 height 14
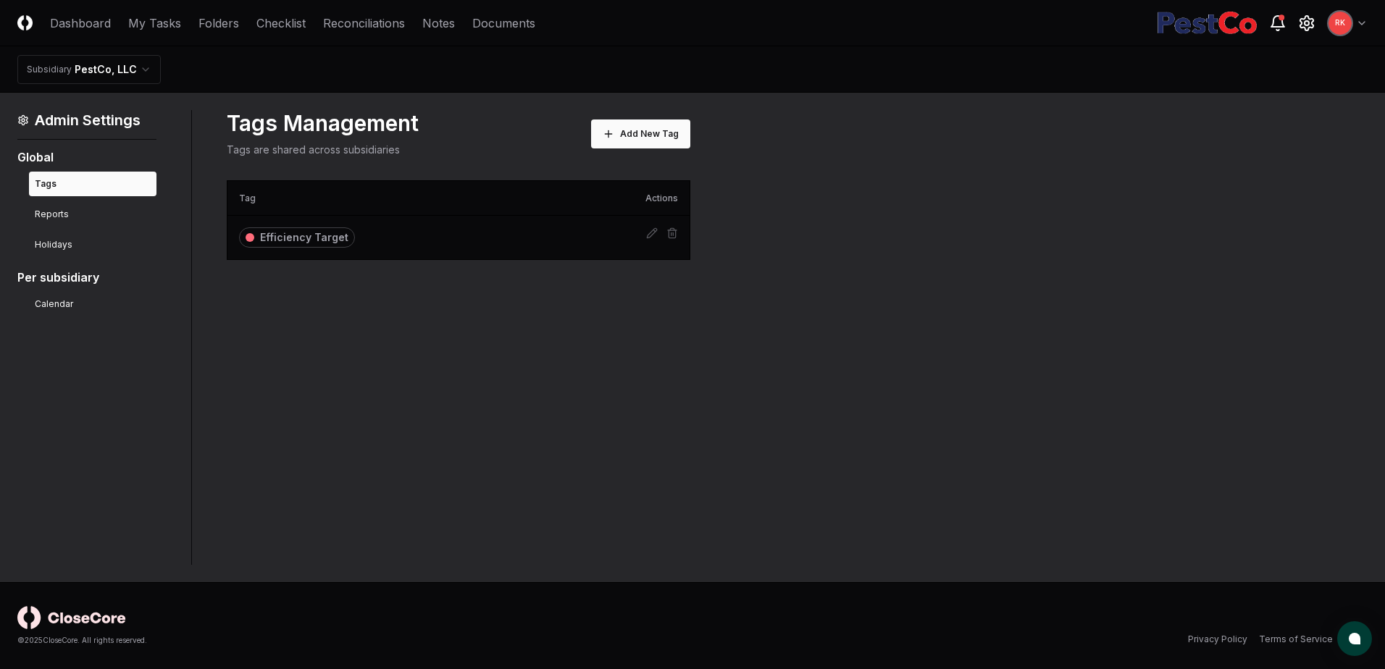
click at [1273, 24] on icon at bounding box center [1277, 21] width 13 height 11
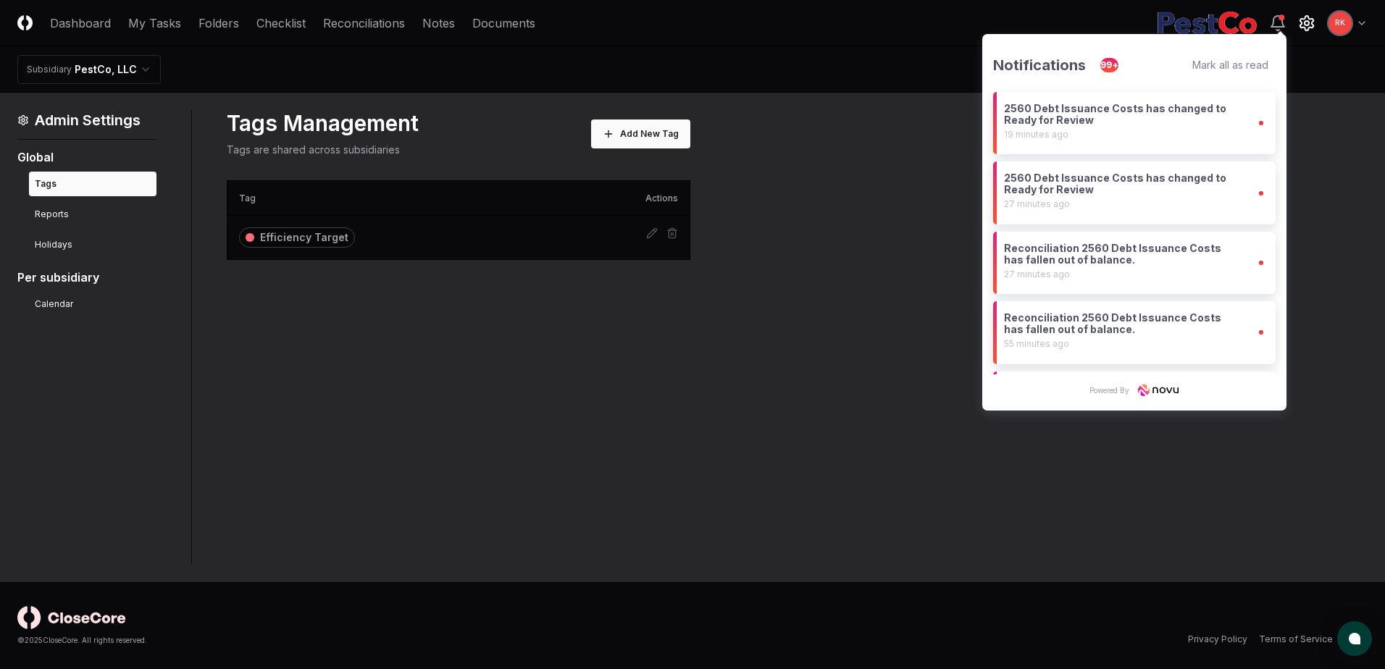
click at [1221, 67] on div "Mark all as read" at bounding box center [1230, 65] width 76 height 12
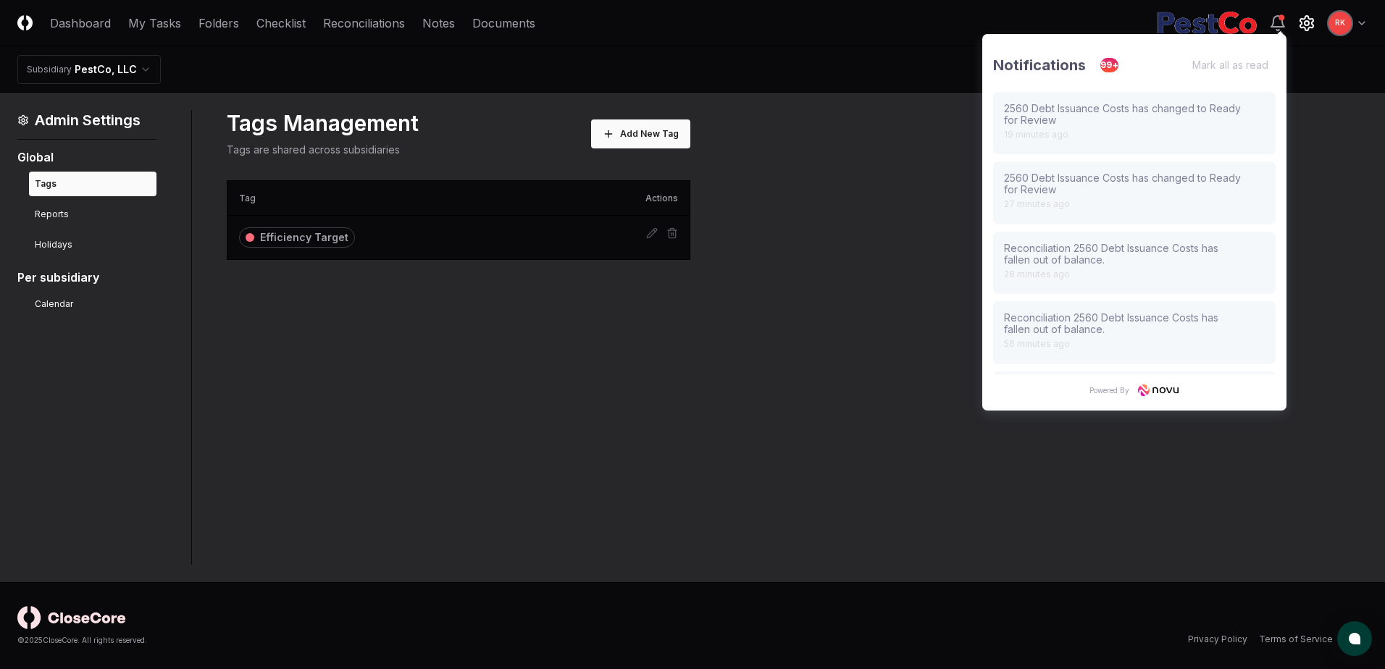
click at [1334, 67] on nav "Subsidiary PestCo, LLC" at bounding box center [692, 69] width 1385 height 46
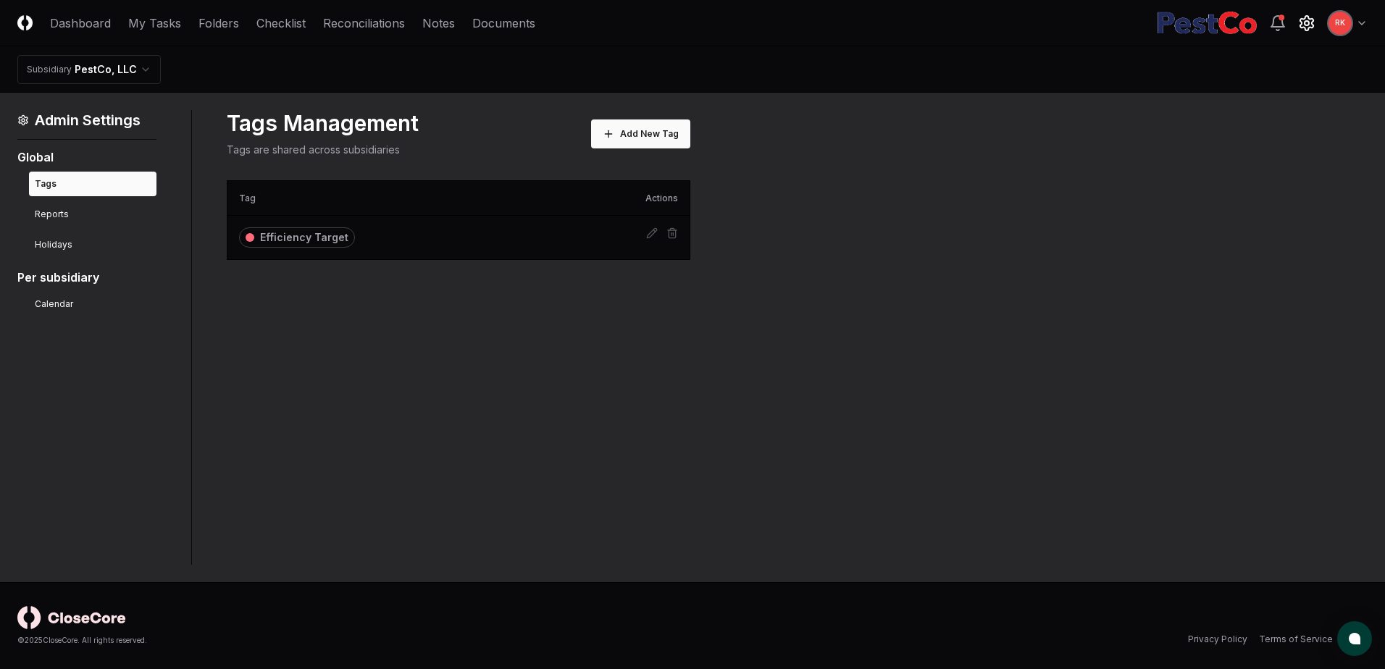
click at [464, 22] on nav "CloseCore Dashboard My Tasks Folders Checklist Reconciliations Notes Documents" at bounding box center [276, 22] width 518 height 17
click at [483, 22] on link "Documents" at bounding box center [503, 22] width 63 height 17
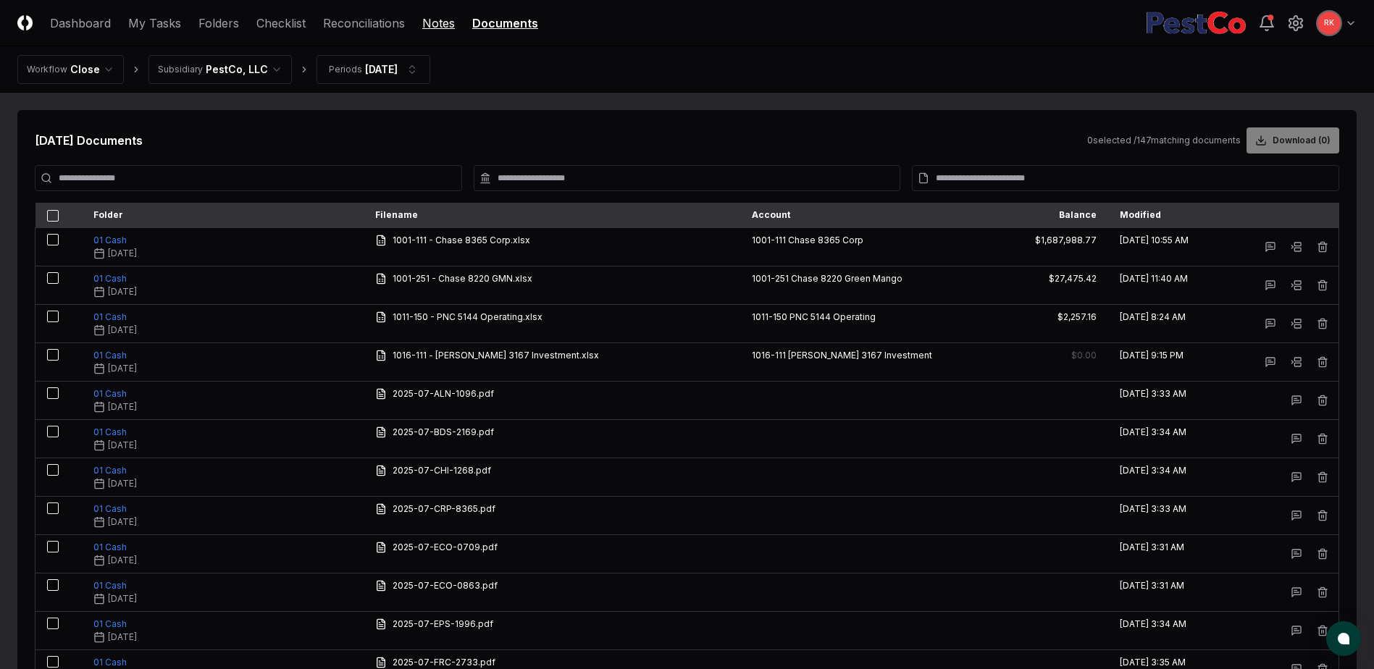
click at [433, 22] on link "Notes" at bounding box center [438, 22] width 33 height 17
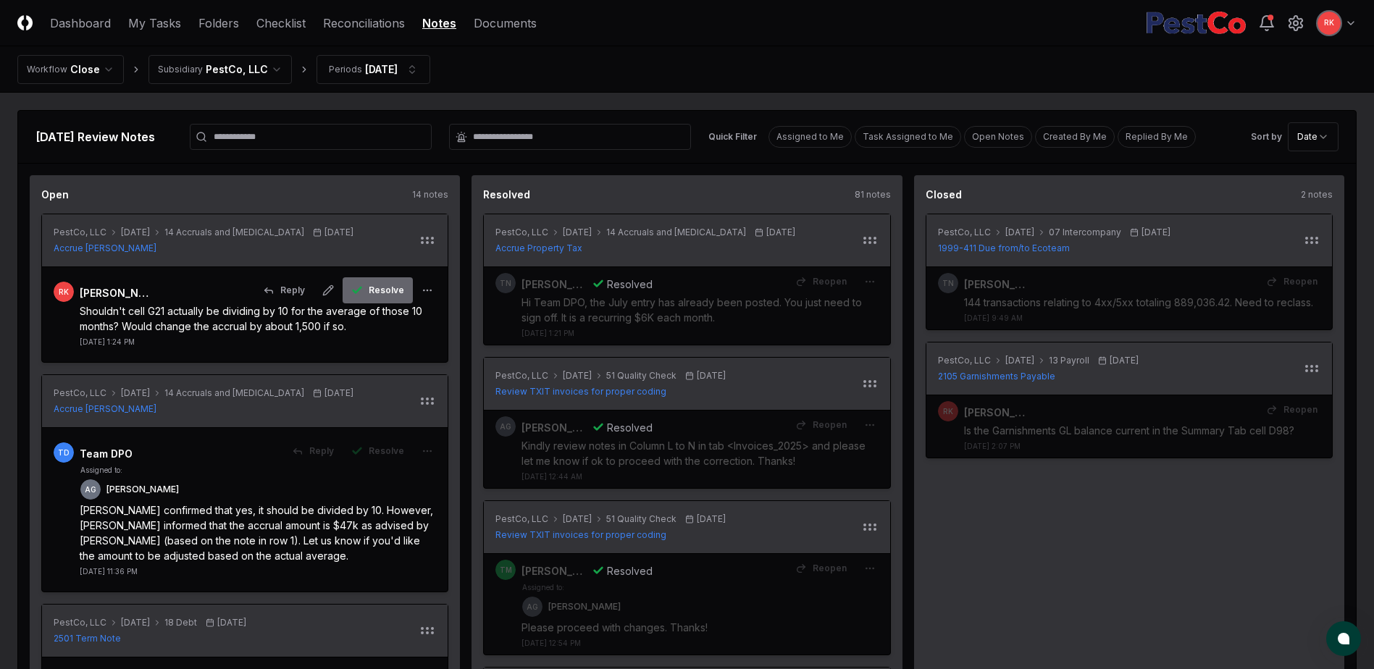
click at [357, 278] on button "Resolve" at bounding box center [378, 290] width 70 height 26
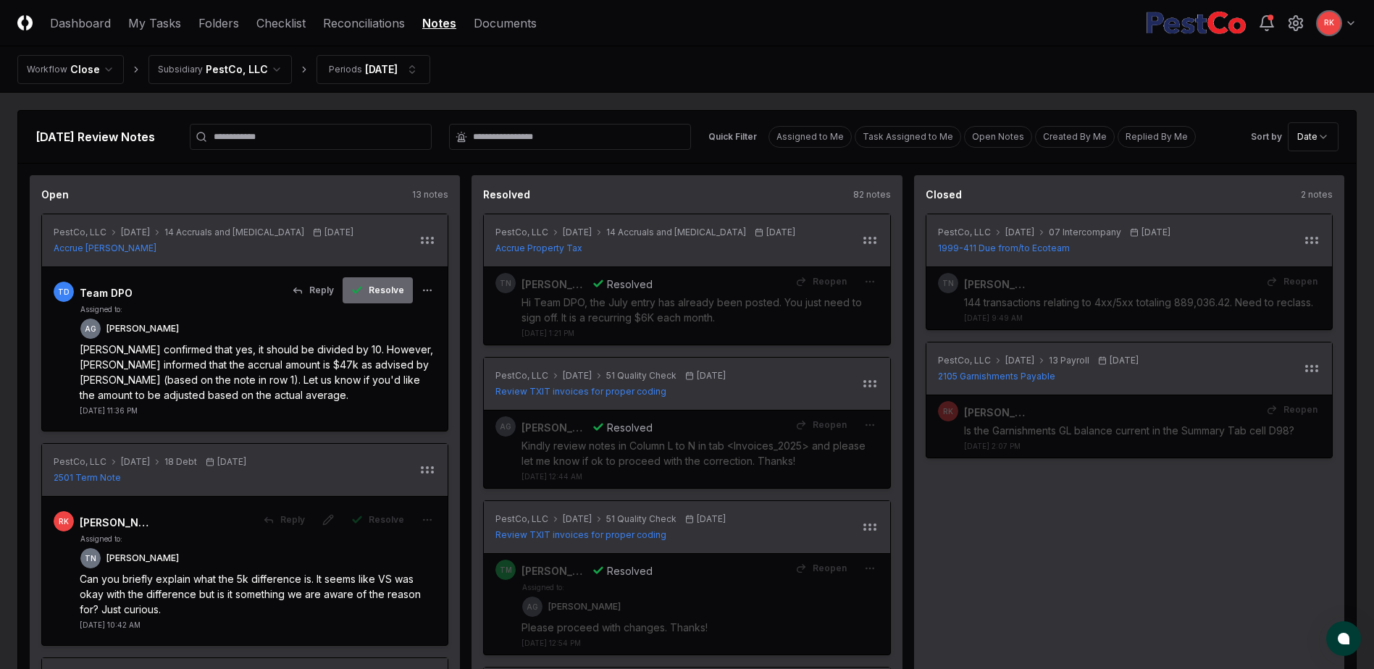
click at [381, 453] on div "PestCo, LLC [DATE] 18 Debt [DATE] 2501 Term Note" at bounding box center [245, 470] width 406 height 53
click at [363, 291] on icon "button" at bounding box center [357, 291] width 12 height 12
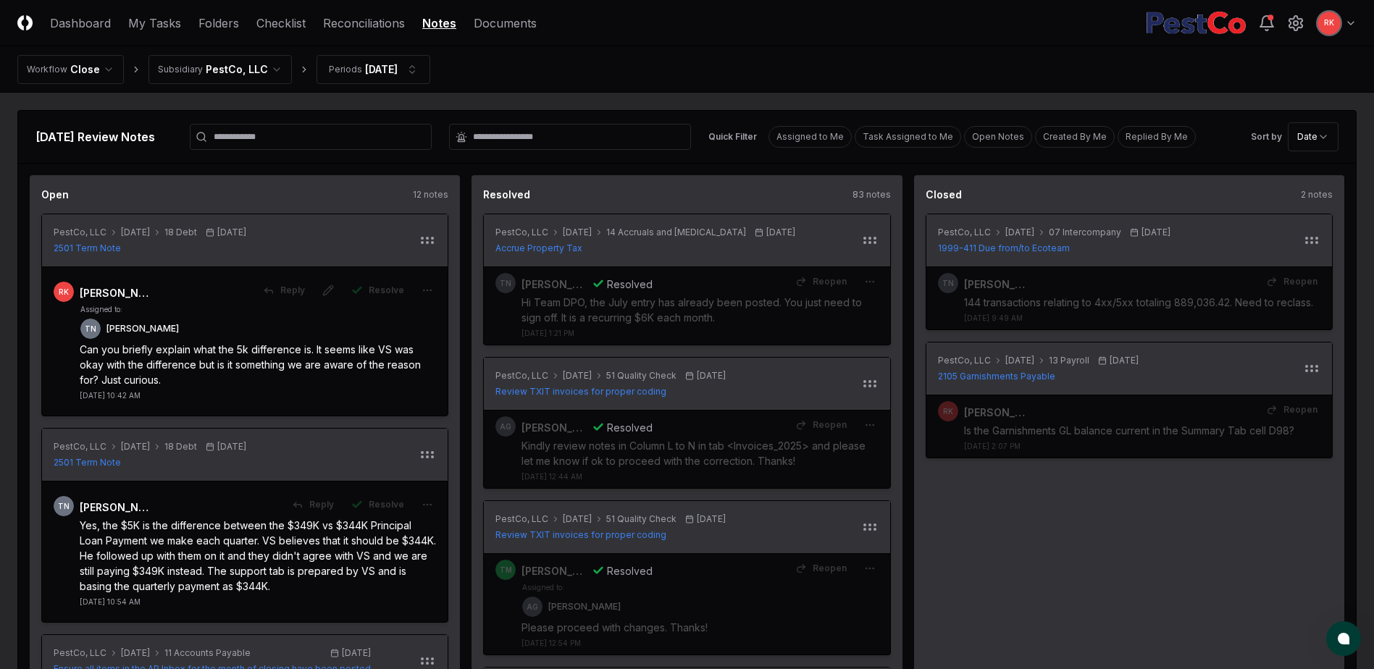
click at [363, 291] on icon "button" at bounding box center [357, 291] width 12 height 12
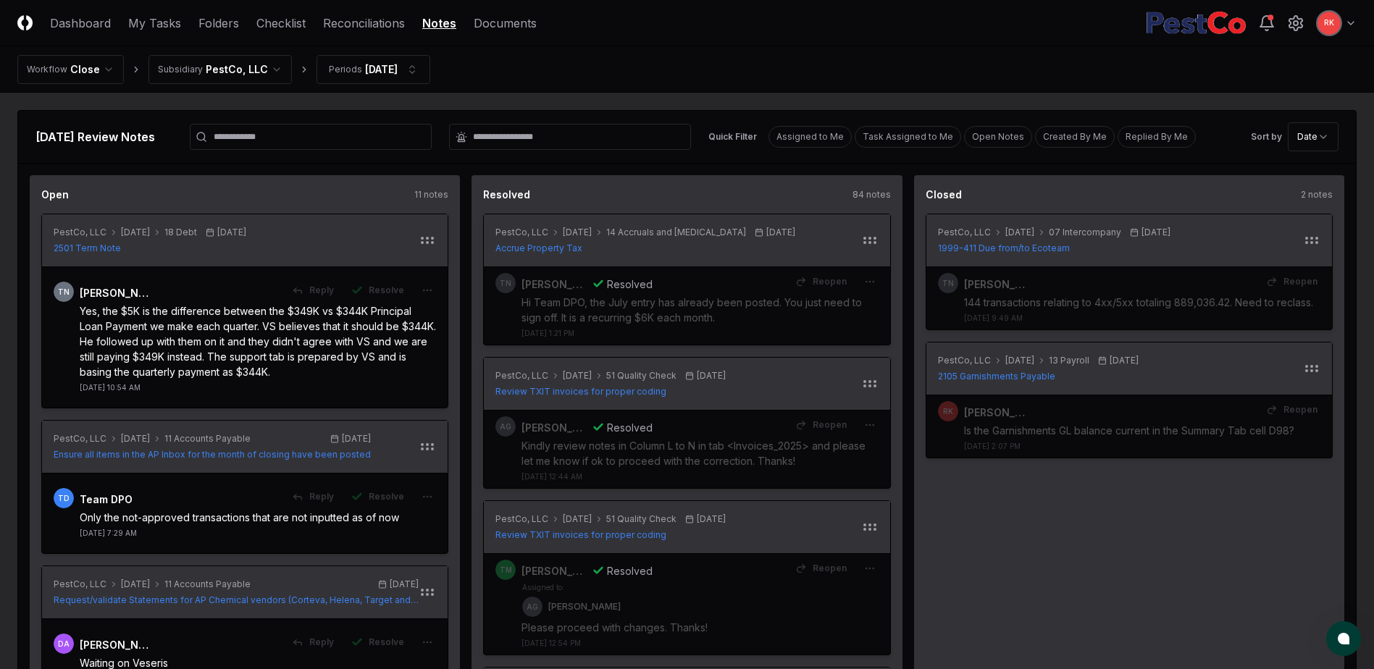
click at [363, 291] on icon "button" at bounding box center [357, 291] width 12 height 12
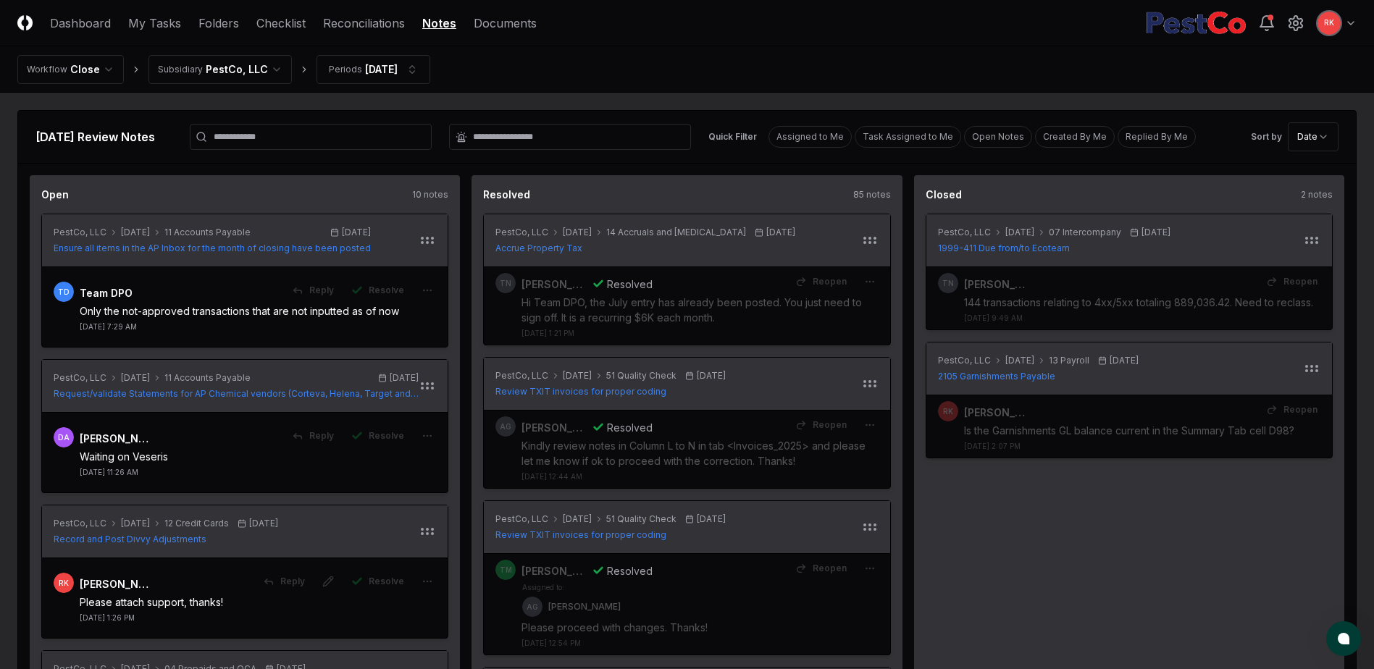
click at [363, 291] on icon "button" at bounding box center [357, 291] width 12 height 12
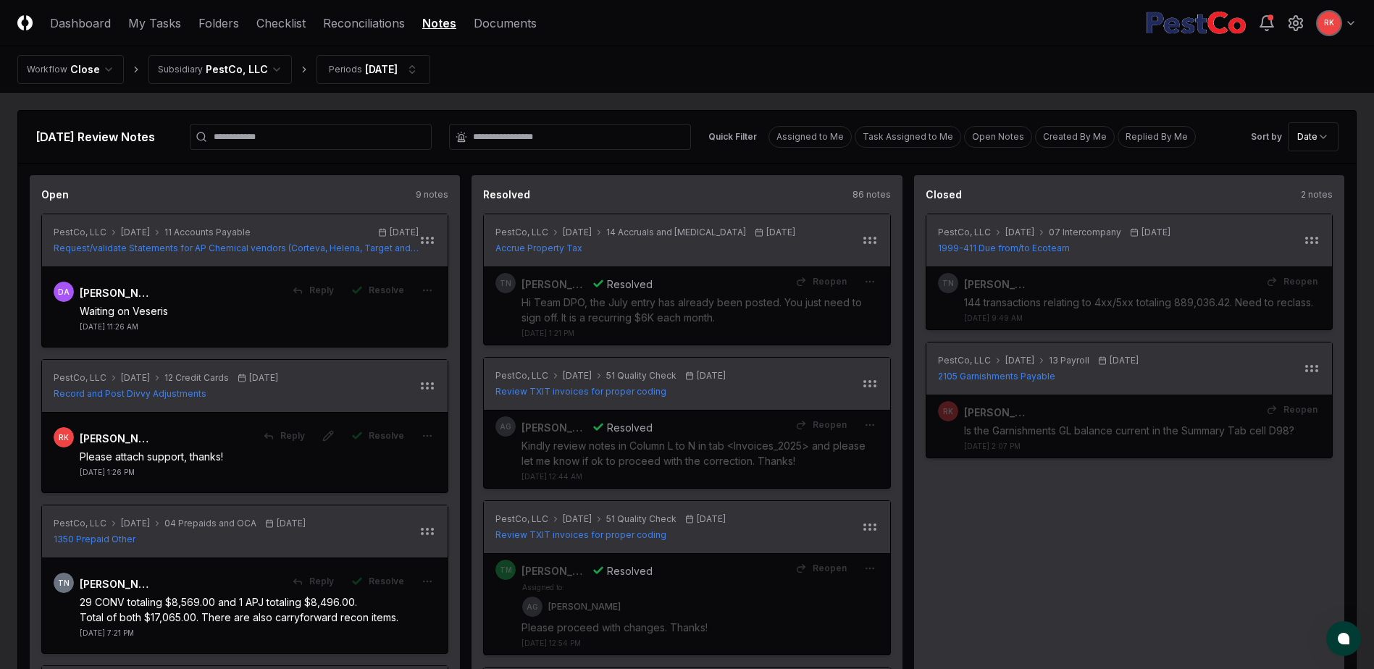
click at [363, 291] on icon "button" at bounding box center [357, 291] width 12 height 12
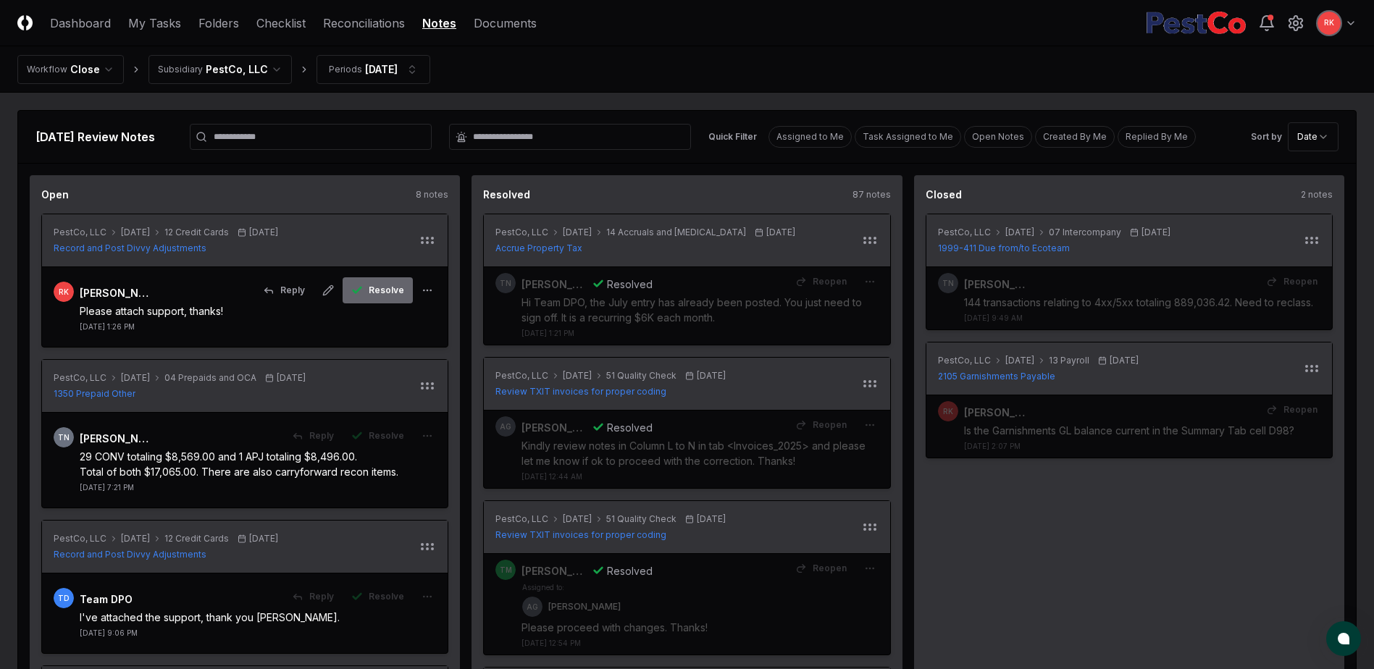
click at [363, 293] on icon "button" at bounding box center [357, 291] width 12 height 12
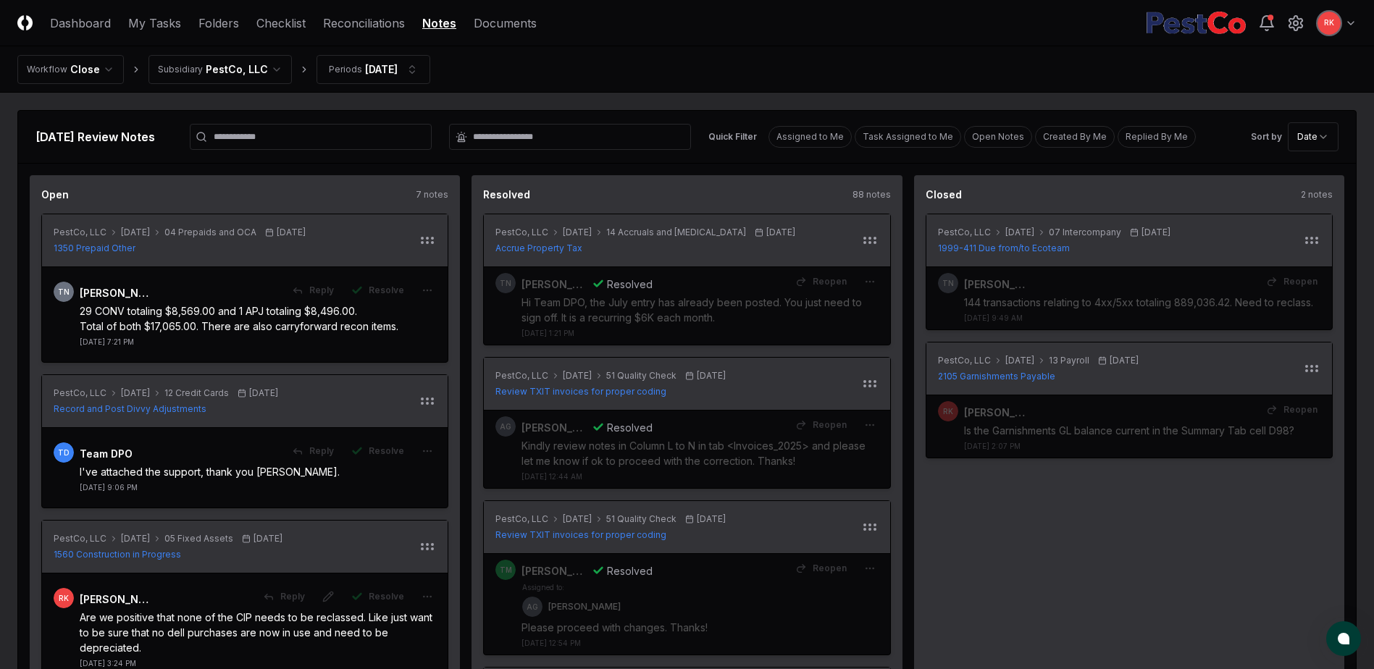
click at [363, 293] on icon "button" at bounding box center [357, 291] width 12 height 12
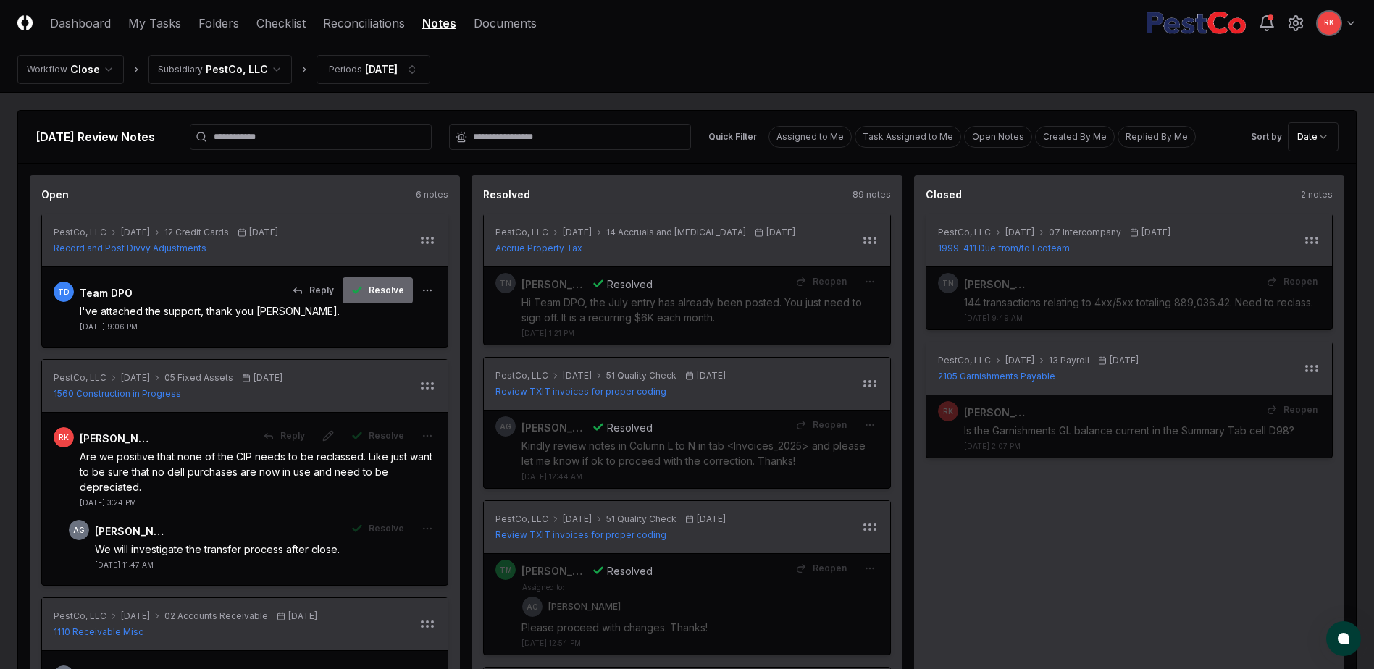
click at [363, 294] on icon "button" at bounding box center [357, 291] width 12 height 12
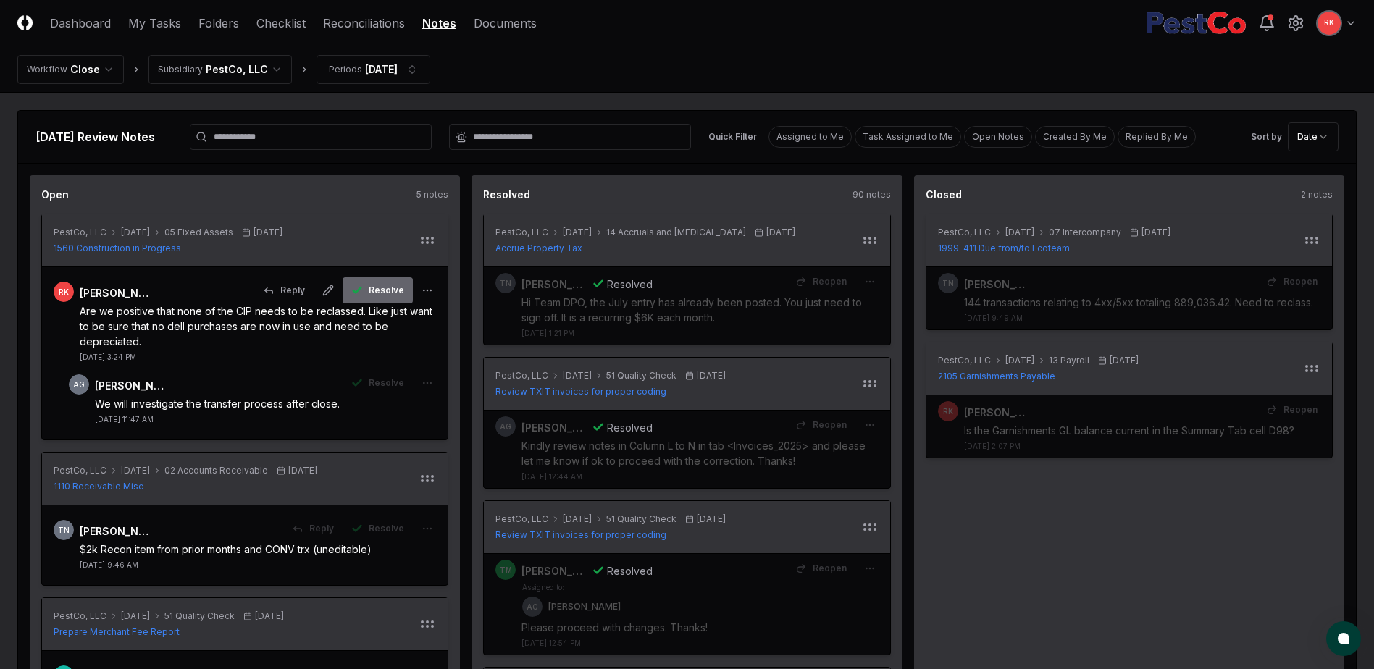
drag, startPoint x: 354, startPoint y: 286, endPoint x: 375, endPoint y: 288, distance: 21.1
click at [354, 286] on icon "button" at bounding box center [357, 291] width 12 height 12
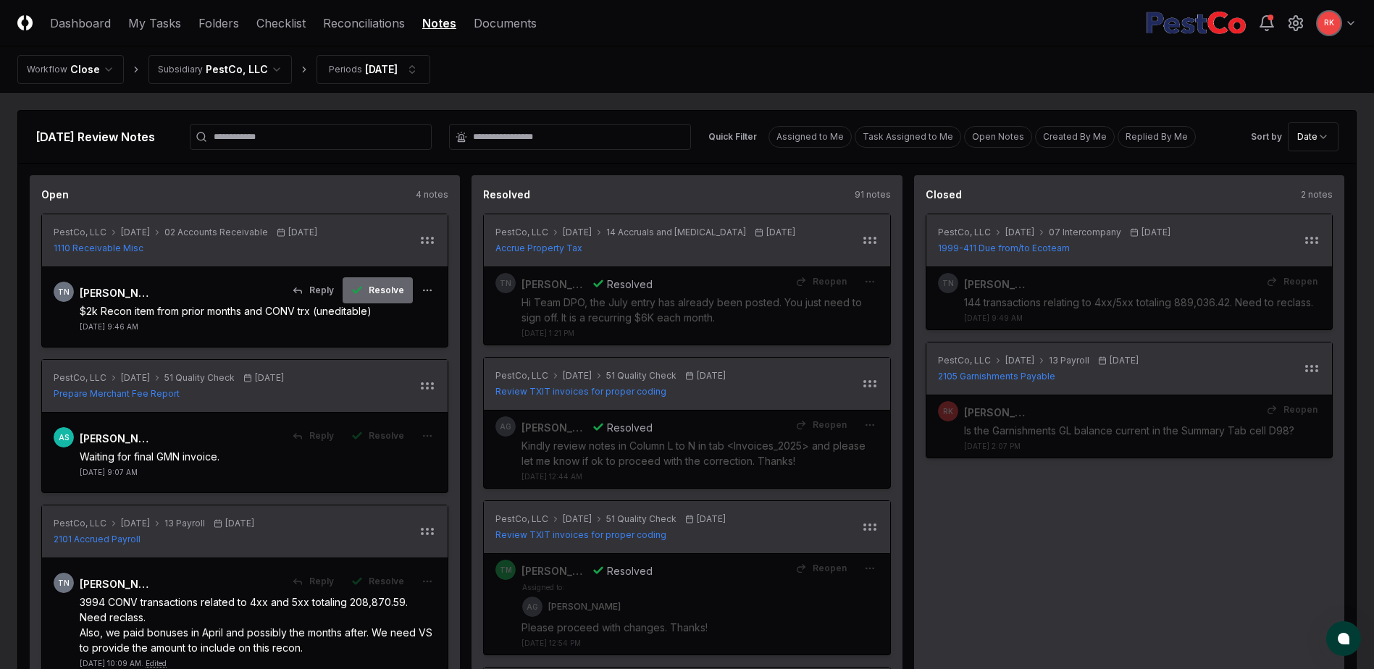
click at [377, 301] on button "Resolve" at bounding box center [378, 290] width 70 height 26
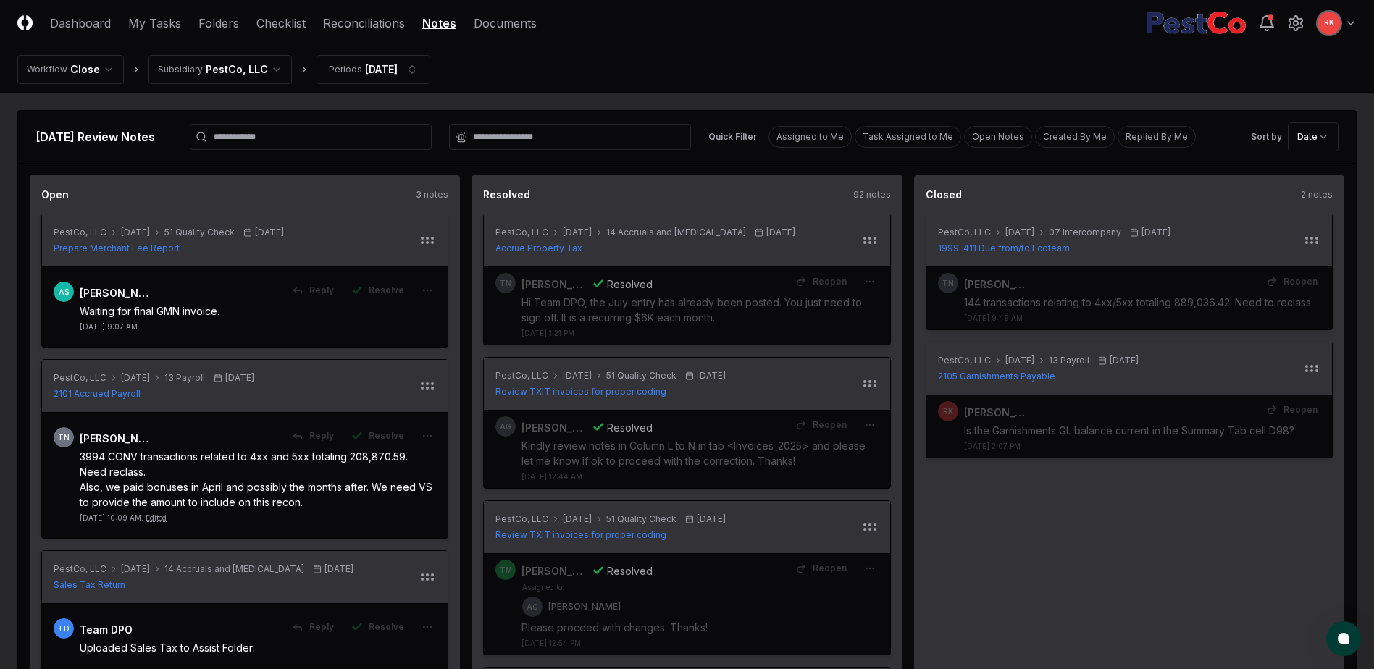
click at [377, 301] on button "Resolve" at bounding box center [378, 290] width 70 height 26
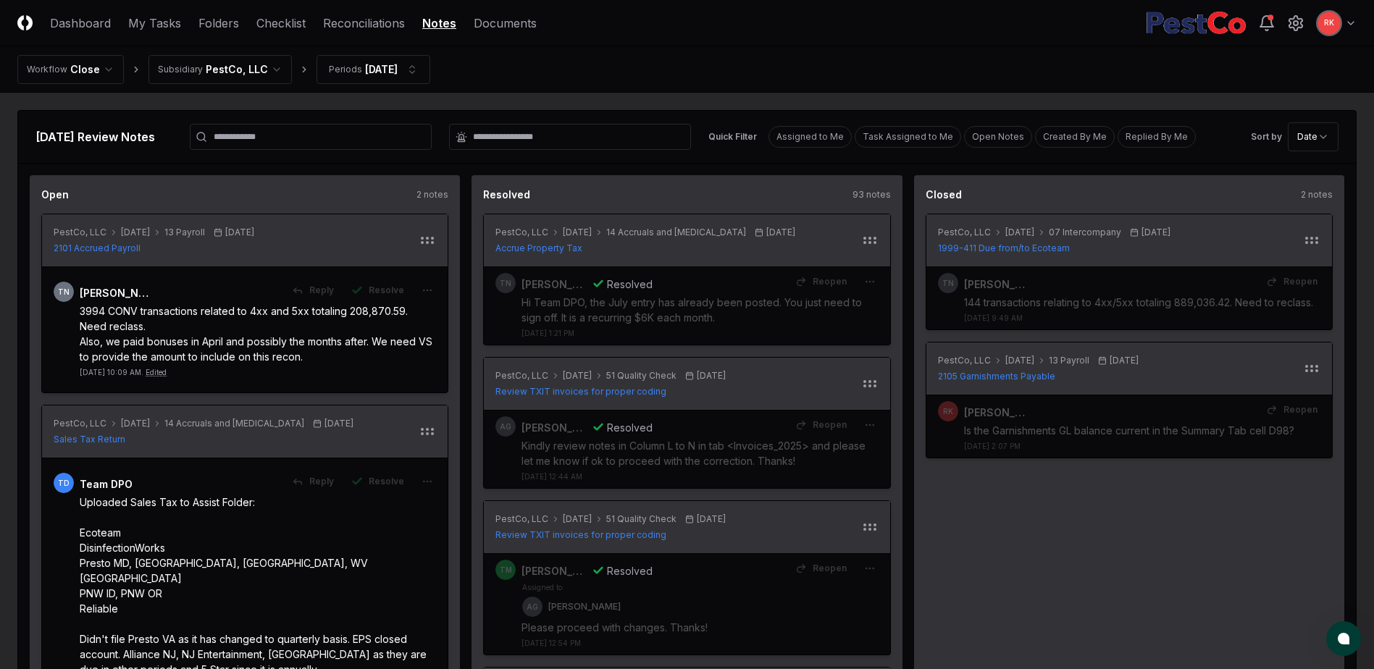
click at [377, 301] on button "Resolve" at bounding box center [378, 290] width 70 height 26
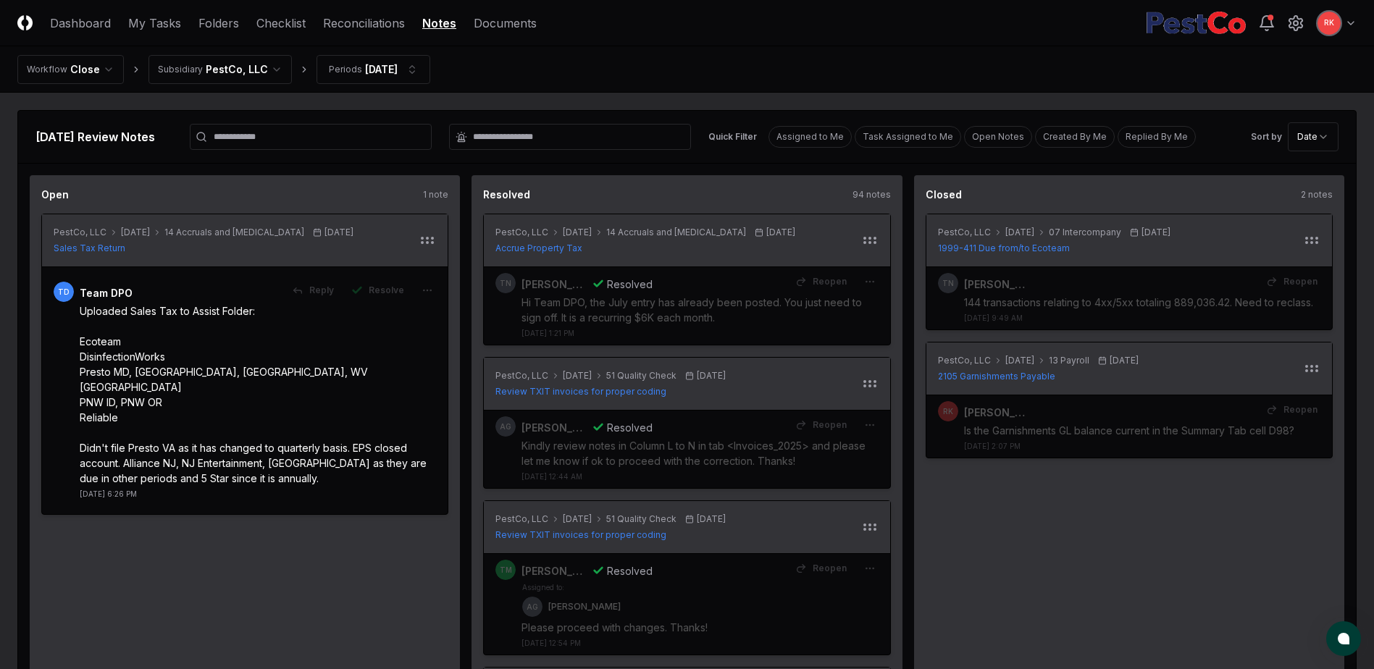
click at [377, 301] on button "Resolve" at bounding box center [378, 290] width 70 height 26
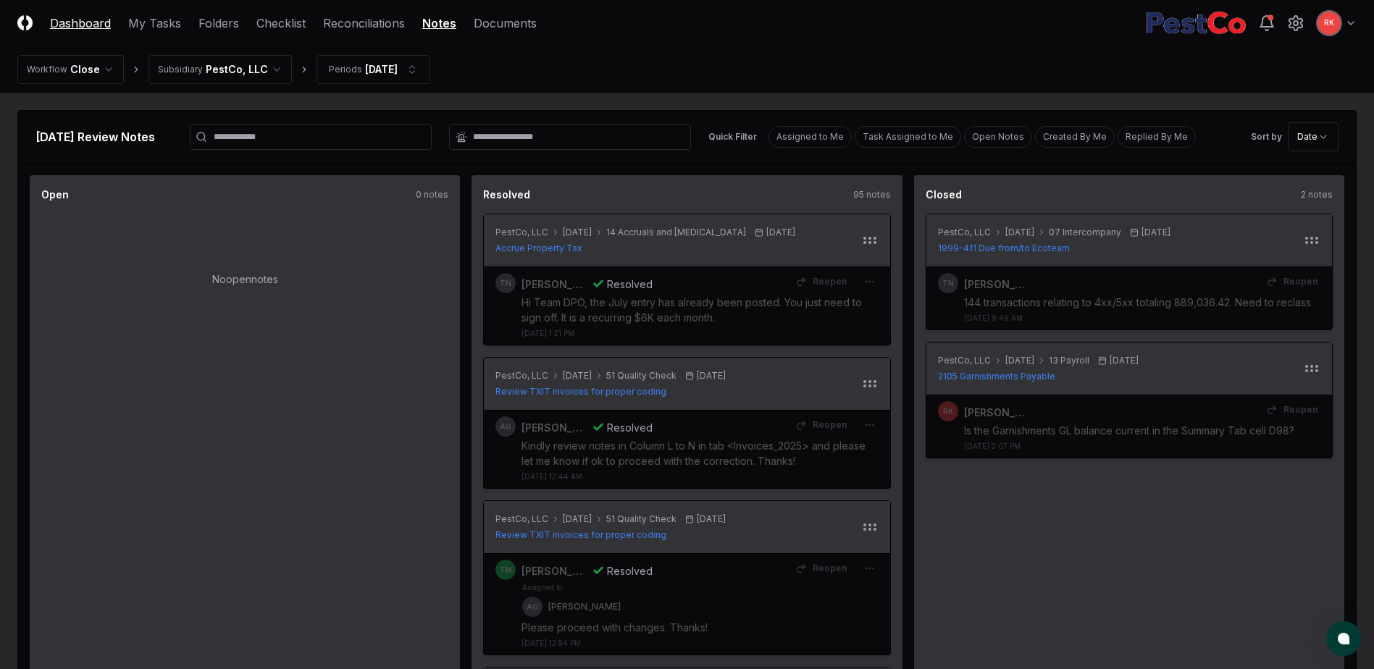
click at [81, 28] on link "Dashboard" at bounding box center [80, 22] width 61 height 17
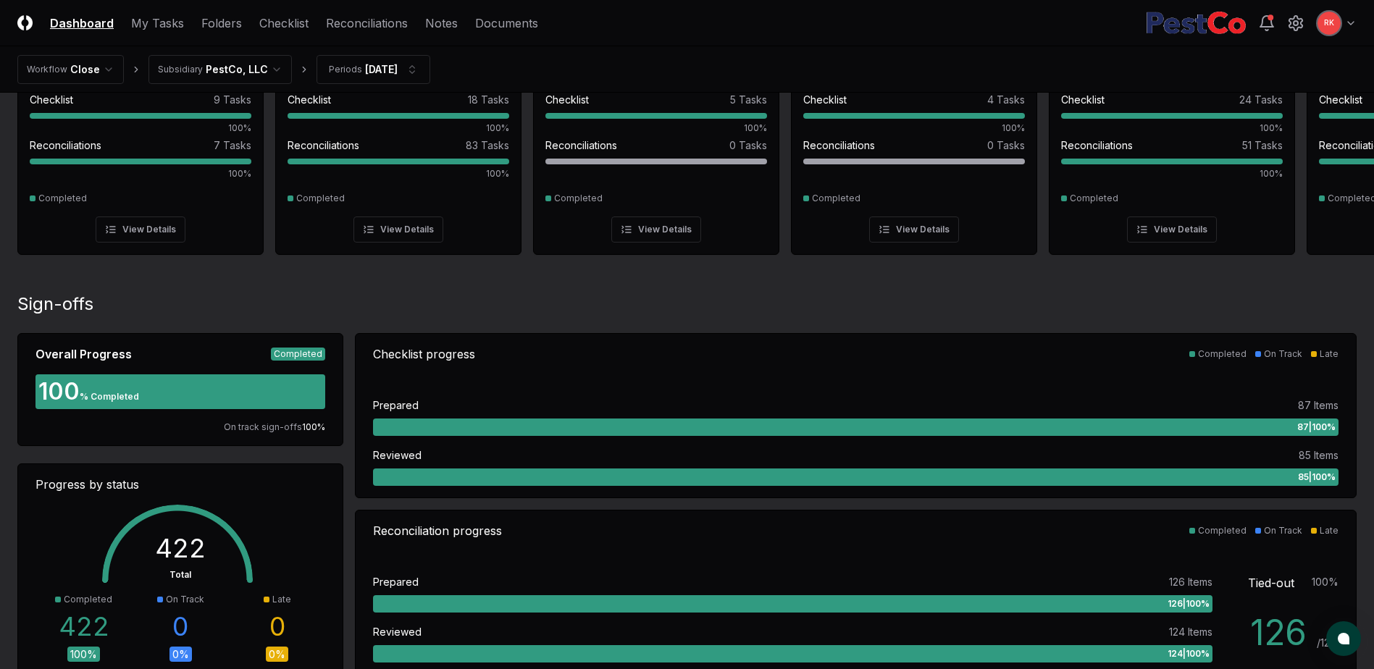
scroll to position [145, 0]
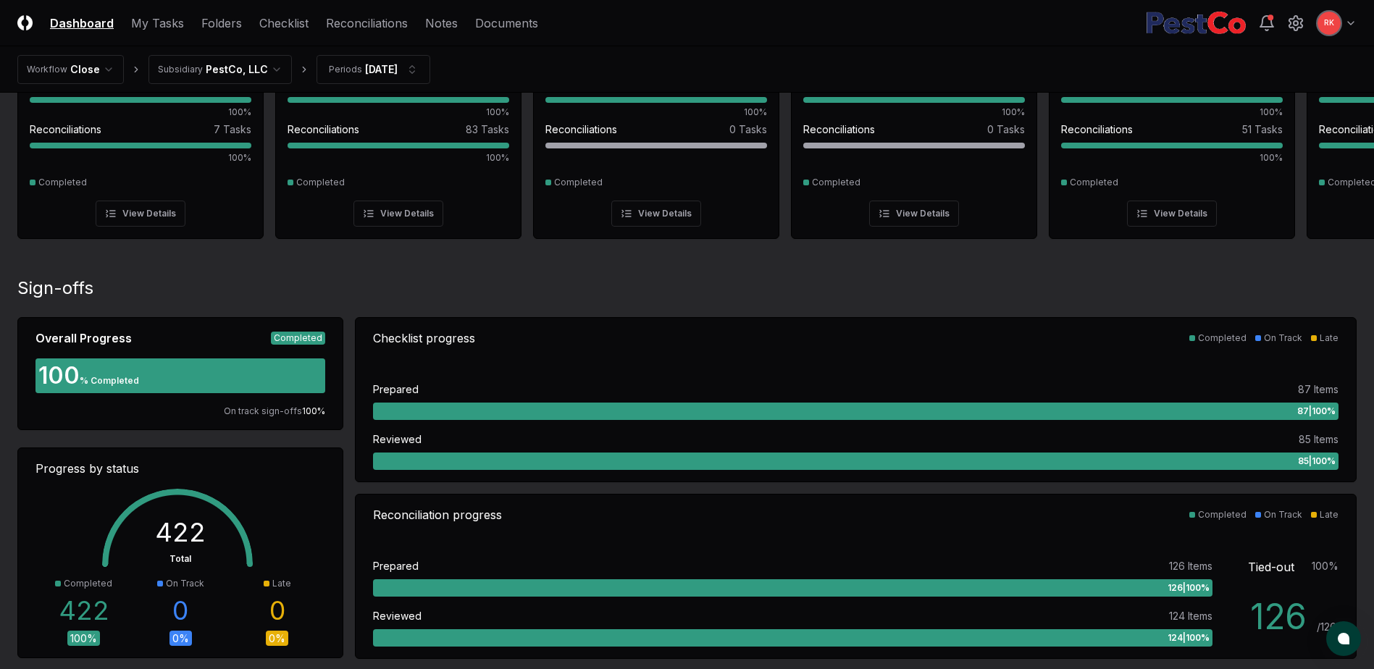
click at [234, 388] on div at bounding box center [180, 376] width 290 height 35
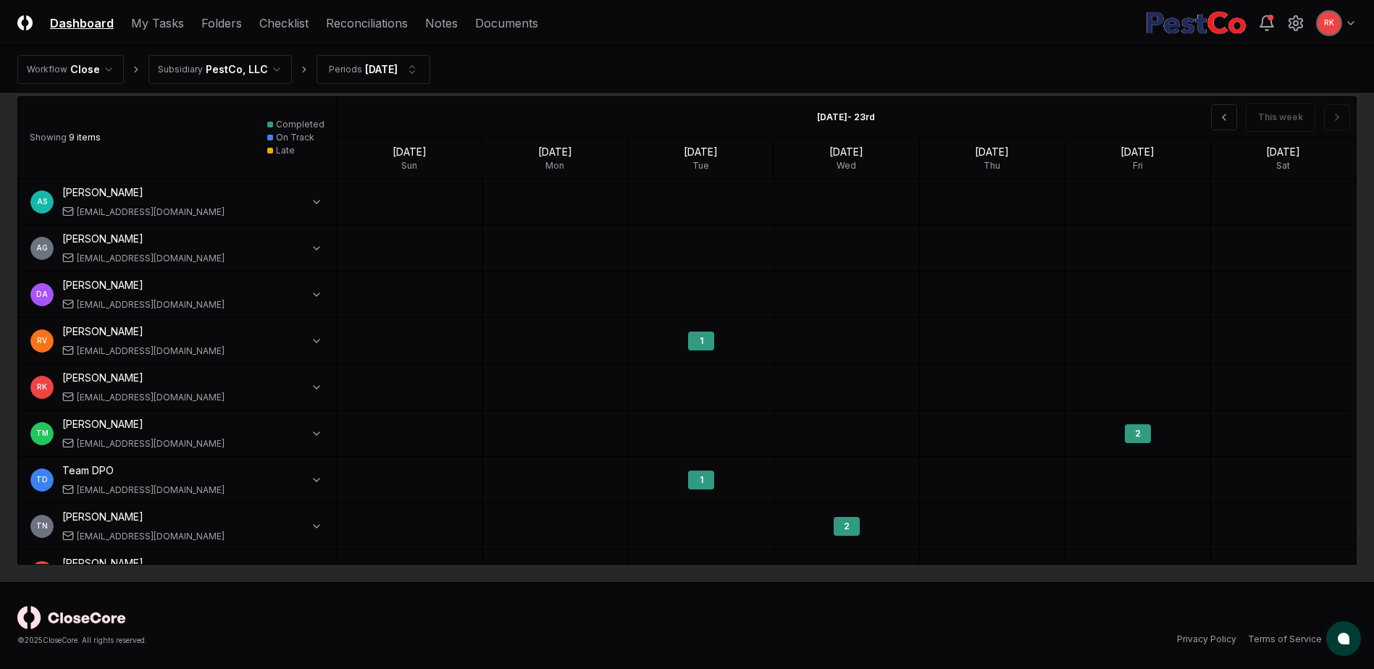
scroll to position [0, 0]
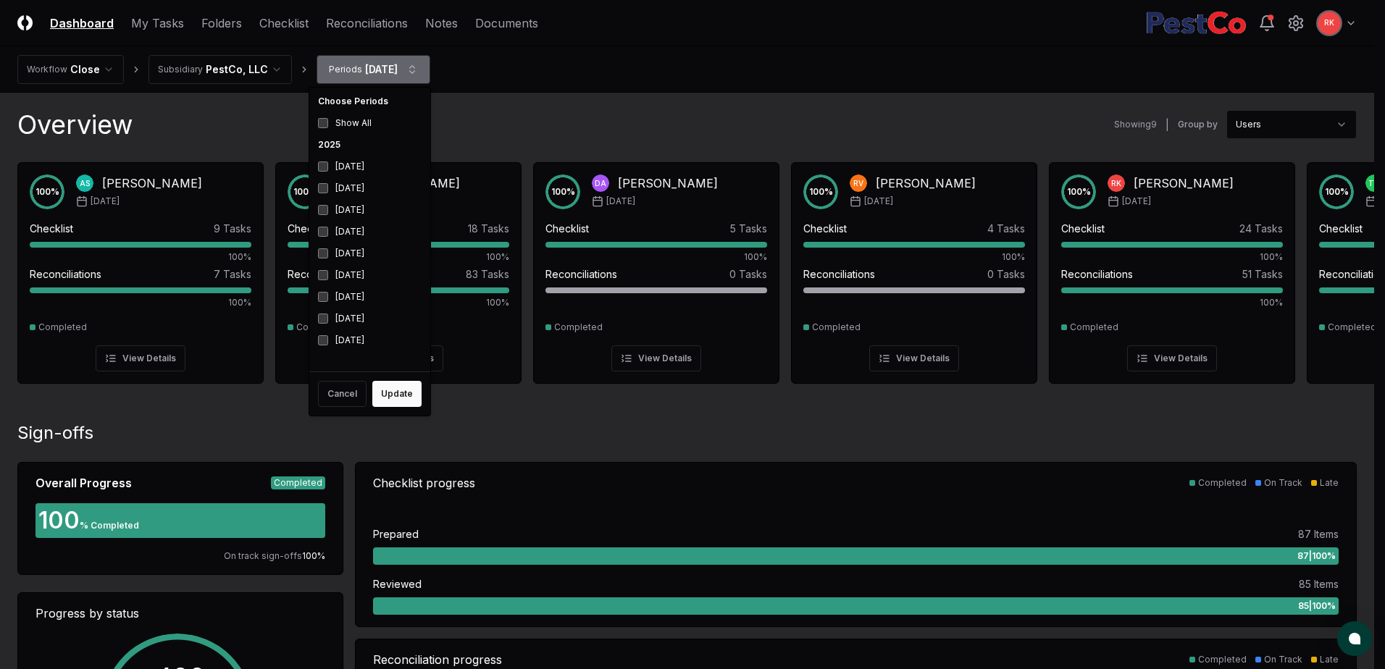
click at [403, 401] on button "Update" at bounding box center [396, 394] width 49 height 26
